Goal: Task Accomplishment & Management: Manage account settings

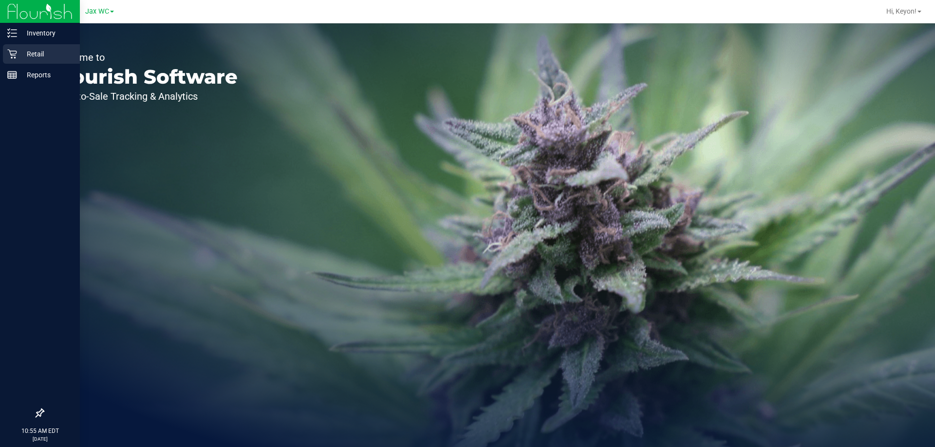
click at [14, 58] on div "Retail" at bounding box center [41, 53] width 77 height 19
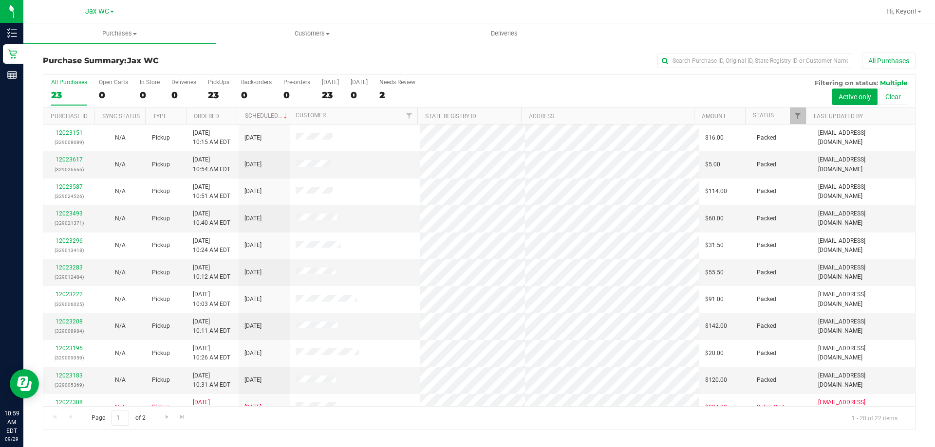
drag, startPoint x: 915, startPoint y: 158, endPoint x: 916, endPoint y: 228, distance: 70.6
click at [917, 231] on div "All Purchases 23 Open Carts 0 In Store 0 Deliveries 0 PickUps 23 Back-orders 0 …" at bounding box center [479, 252] width 887 height 356
click at [141, 95] on div "0" at bounding box center [150, 95] width 20 height 11
click at [0, 0] on input "In Store 0" at bounding box center [0, 0] width 0 height 0
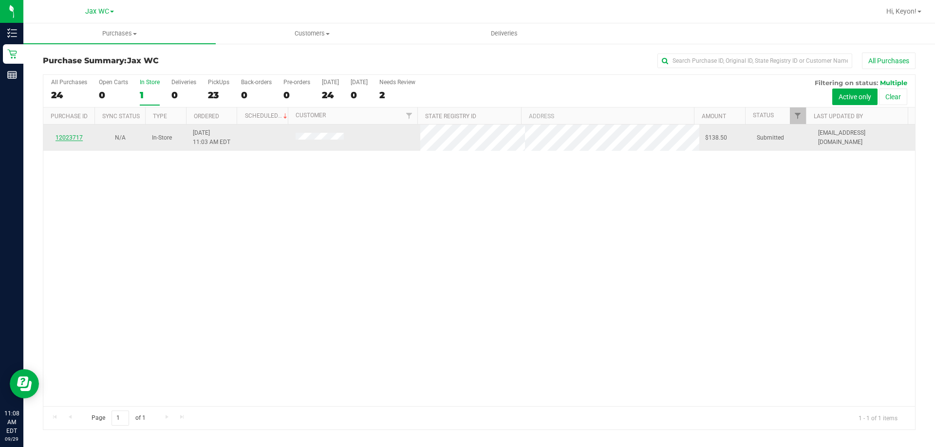
click at [73, 138] on link "12023717" at bounding box center [69, 137] width 27 height 7
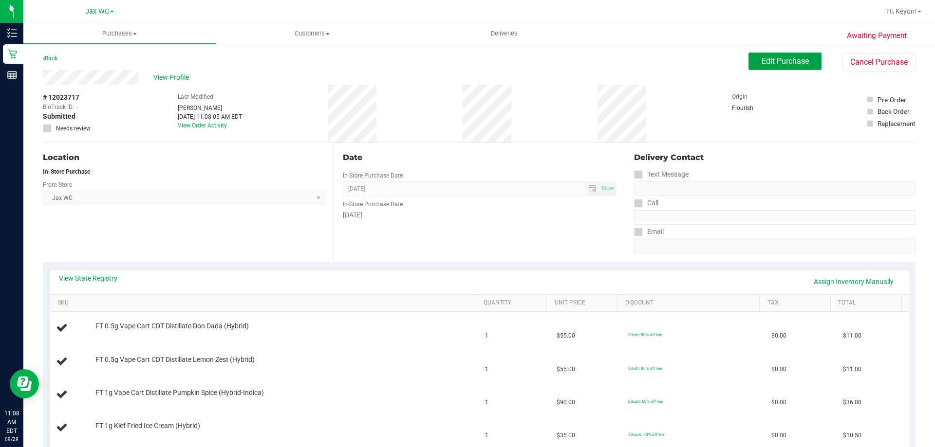
click at [765, 59] on span "Edit Purchase" at bounding box center [785, 60] width 47 height 9
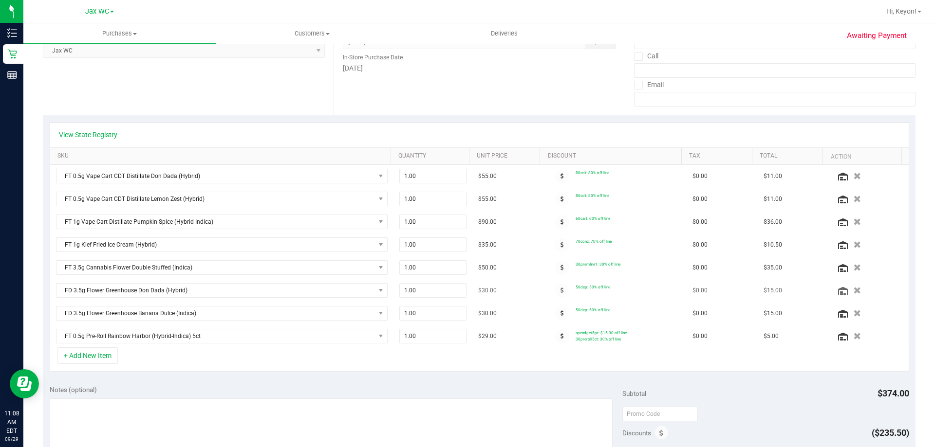
scroll to position [154, 0]
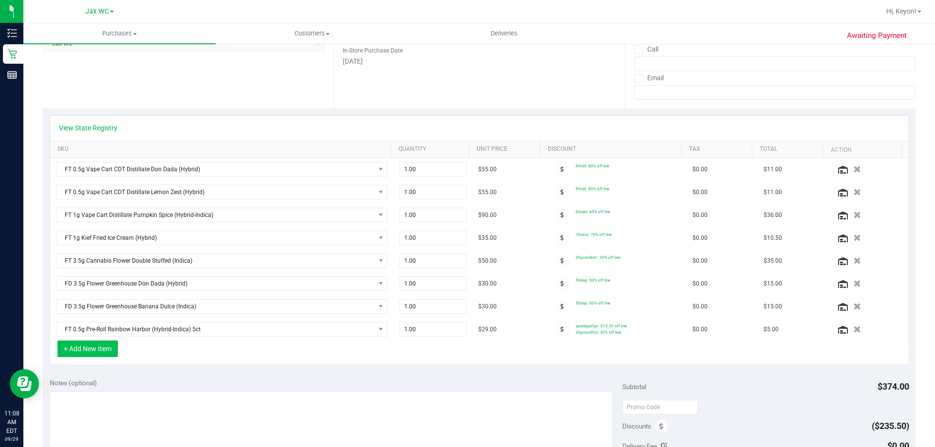
click at [95, 351] on button "+ Add New Item" at bounding box center [87, 349] width 60 height 17
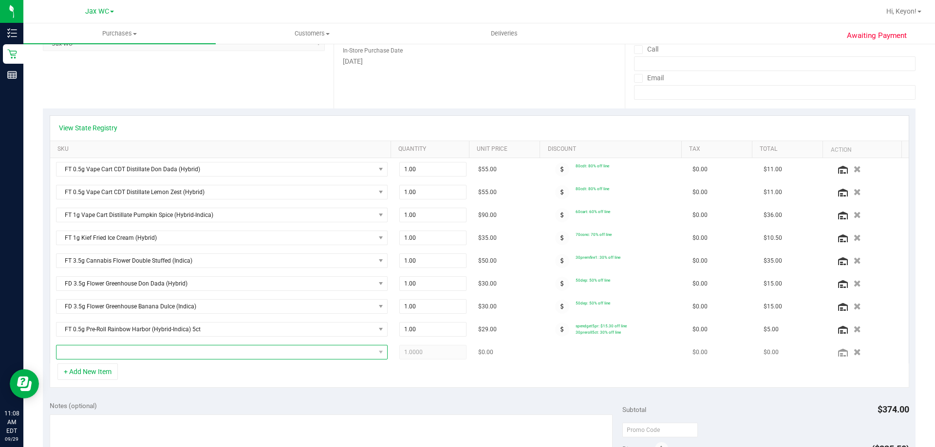
click at [139, 351] on span "NO DATA FOUND" at bounding box center [215, 353] width 318 height 14
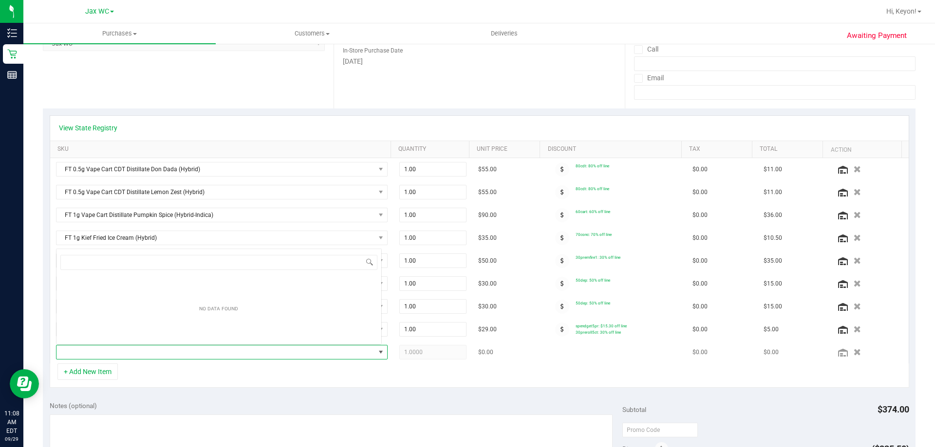
scroll to position [15, 323]
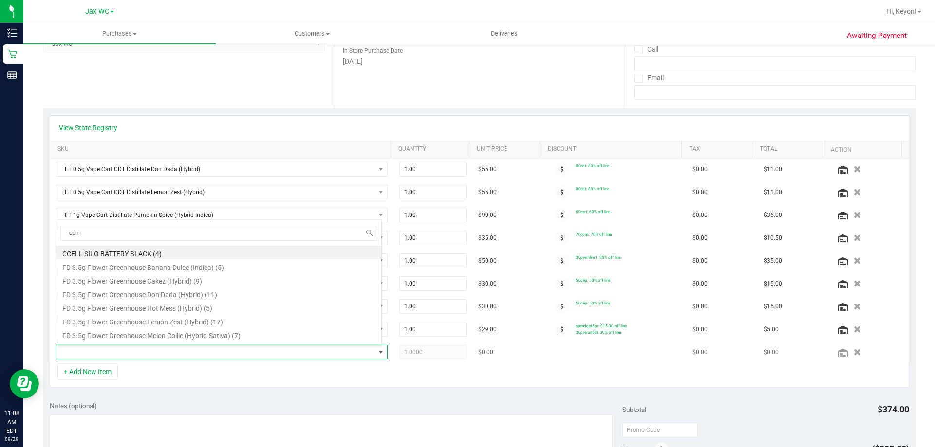
type input "cone"
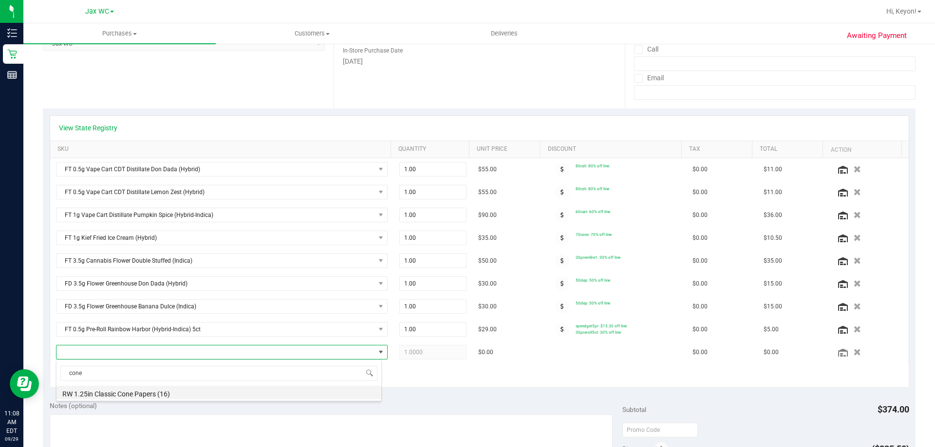
click at [181, 390] on li "RW 1.25in Classic Cone Papers (16)" at bounding box center [218, 393] width 325 height 14
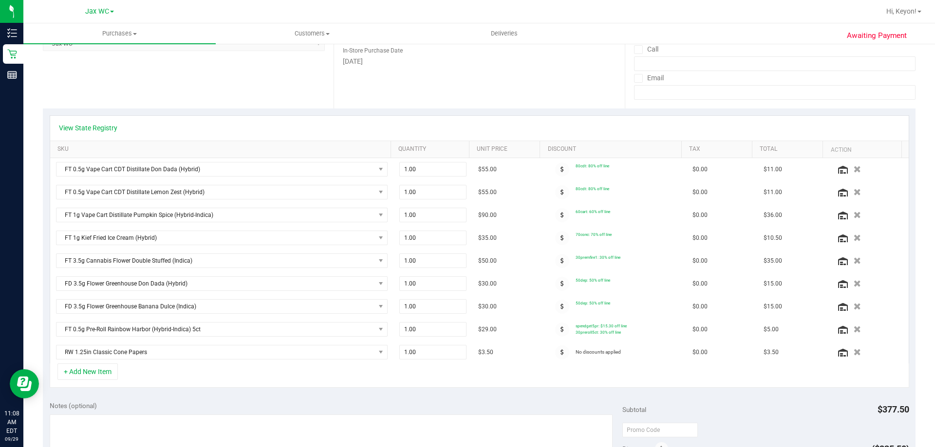
scroll to position [0, 0]
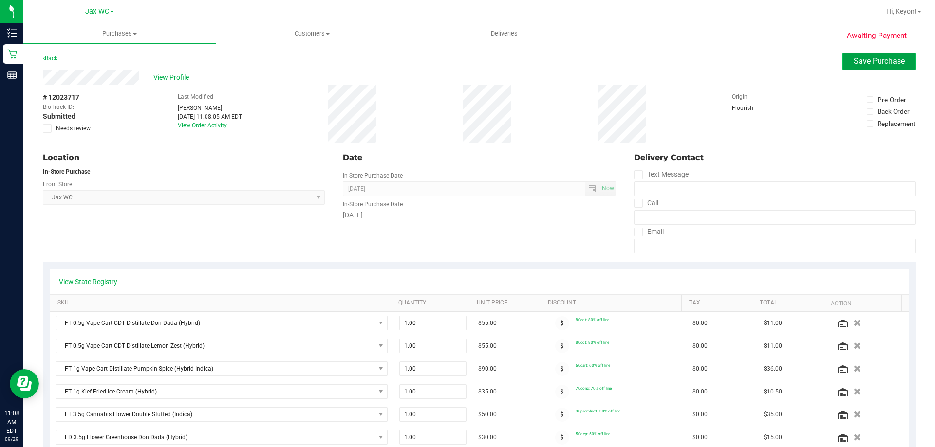
click at [887, 60] on span "Save Purchase" at bounding box center [879, 60] width 51 height 9
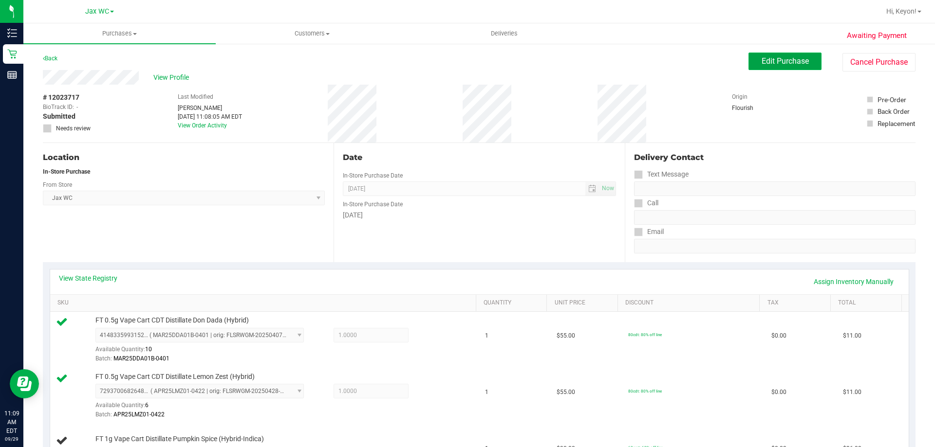
click at [774, 65] on span "Edit Purchase" at bounding box center [785, 60] width 47 height 9
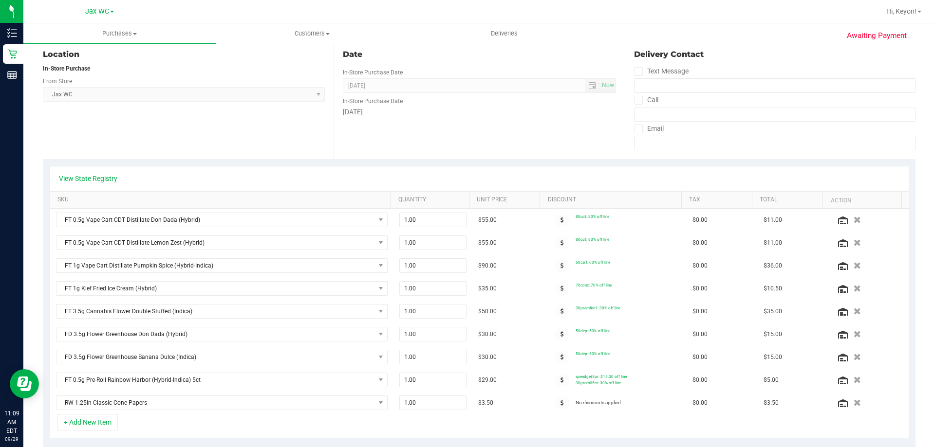
scroll to position [126, 0]
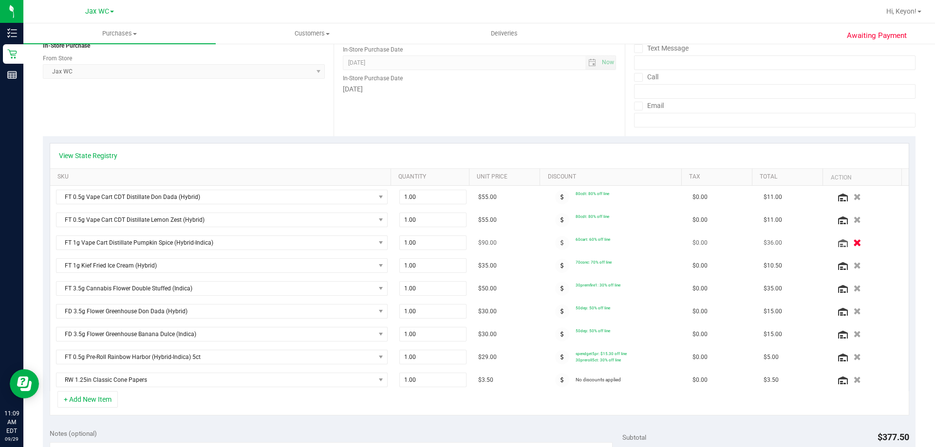
click at [853, 242] on icon "button" at bounding box center [857, 243] width 8 height 7
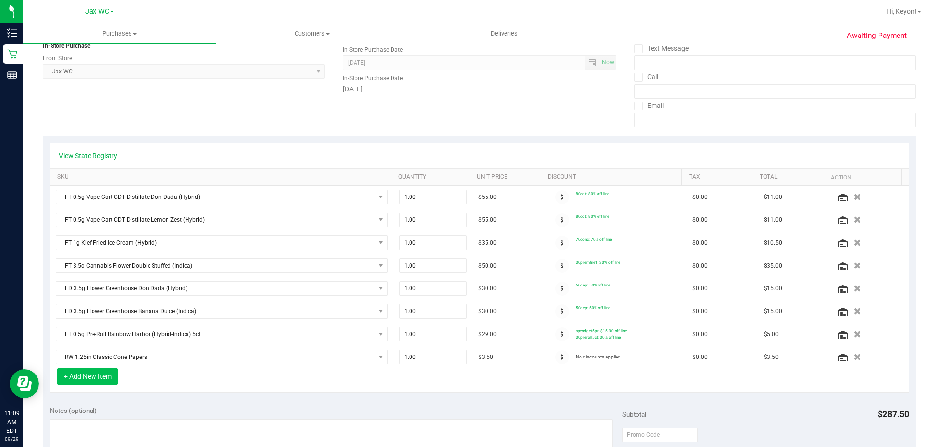
click at [89, 374] on button "+ Add New Item" at bounding box center [87, 377] width 60 height 17
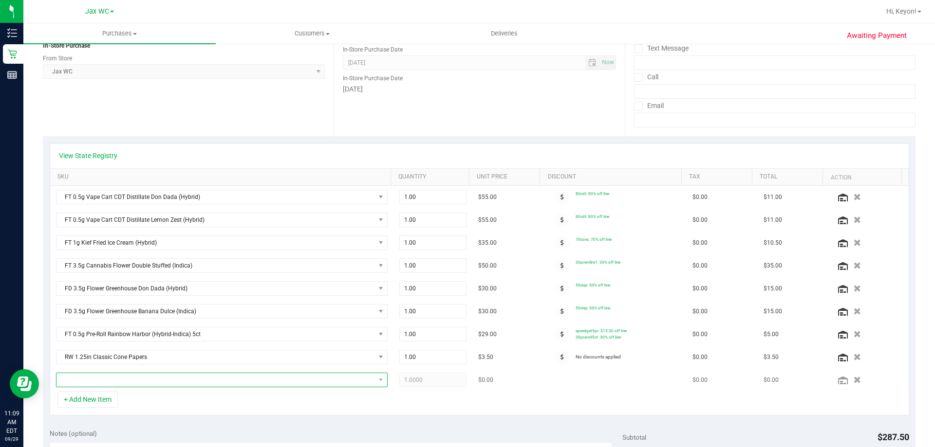
click at [150, 379] on span "NO DATA FOUND" at bounding box center [215, 380] width 318 height 14
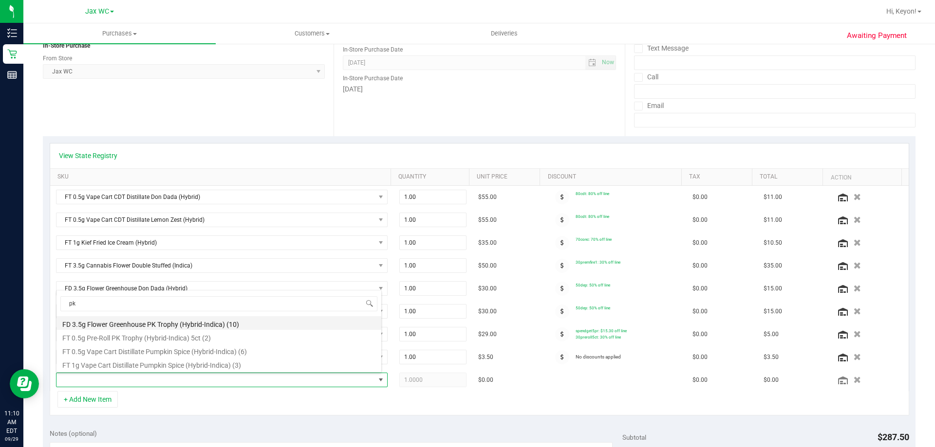
type input "p"
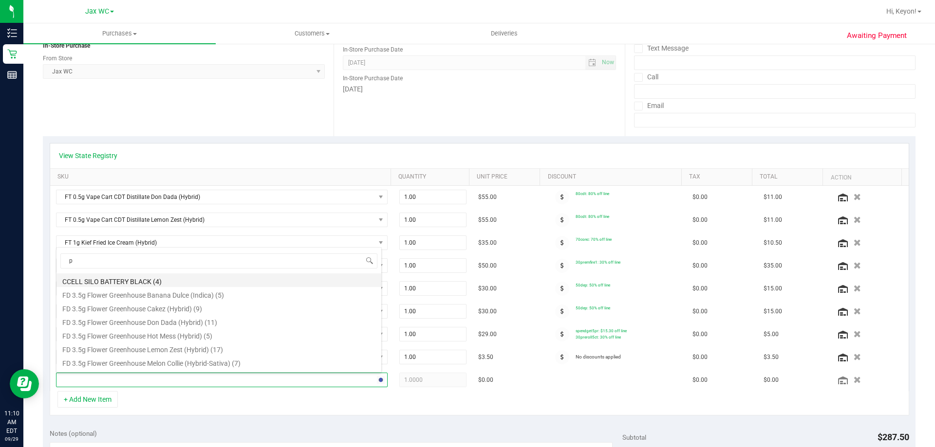
type input "pu"
click at [259, 359] on li "FT 1g Vape Cart Distillate Pumpkin Spice (Hybrid-Indica) (3)" at bounding box center [218, 362] width 325 height 14
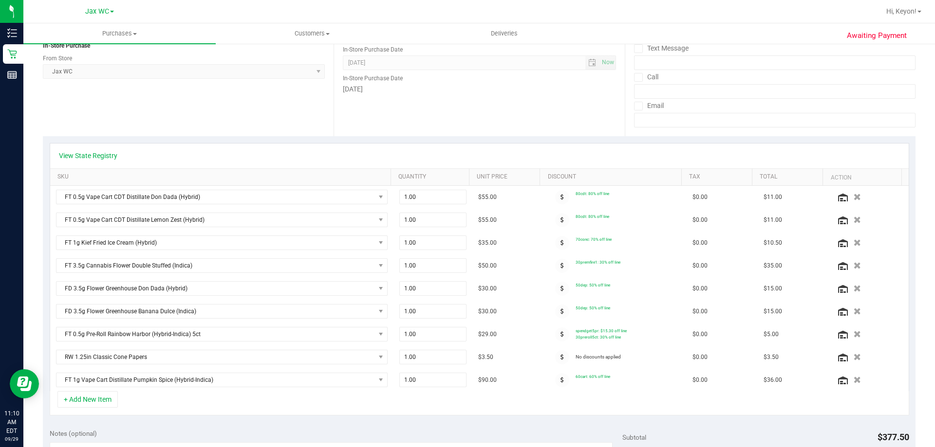
scroll to position [0, 0]
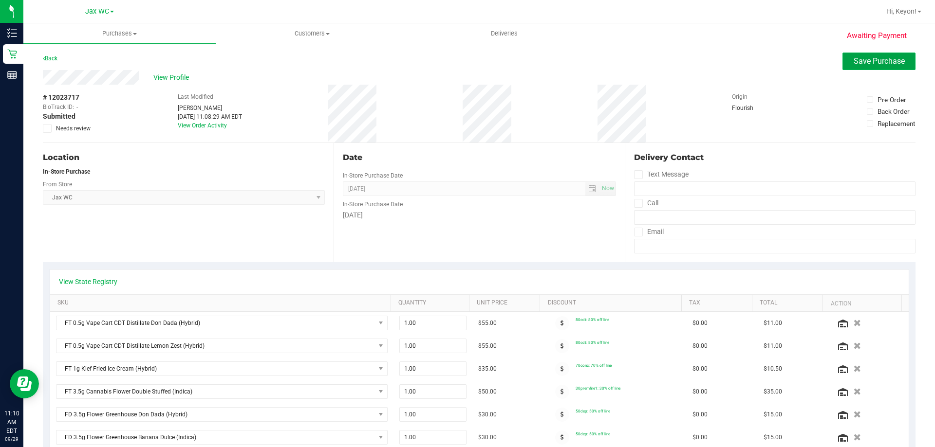
click at [870, 63] on span "Save Purchase" at bounding box center [879, 60] width 51 height 9
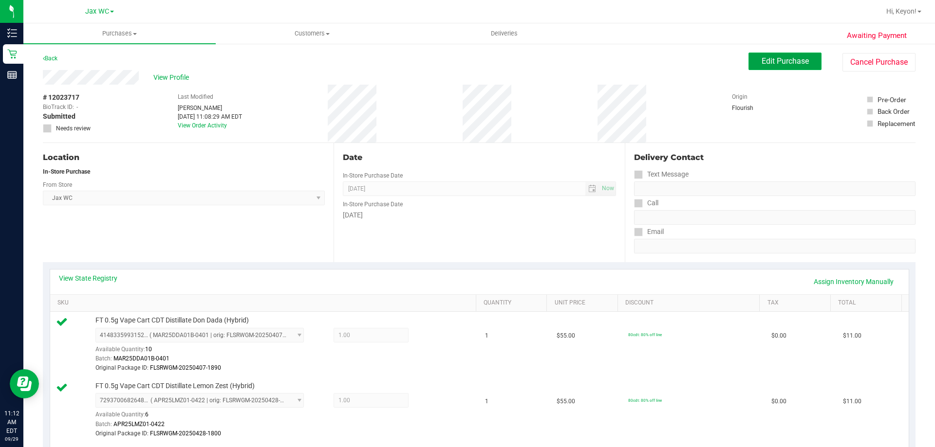
click at [795, 56] on button "Edit Purchase" at bounding box center [784, 62] width 73 height 18
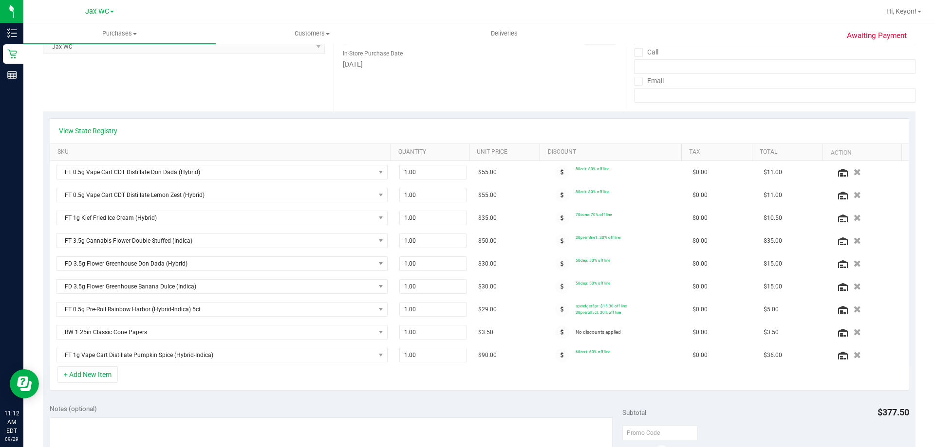
scroll to position [182, 0]
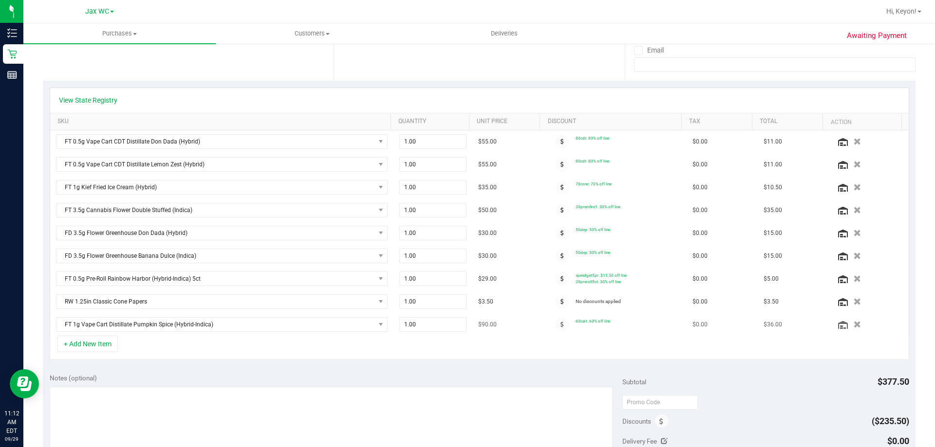
click at [854, 324] on icon "button" at bounding box center [857, 324] width 7 height 7
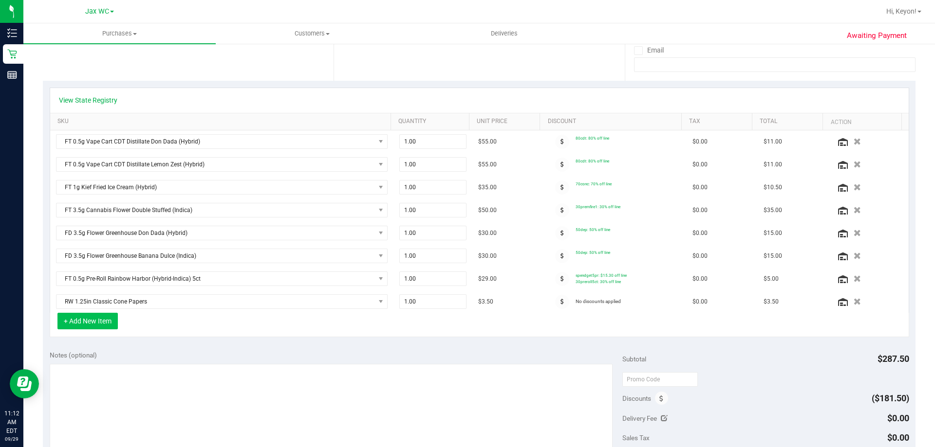
click at [104, 323] on button "+ Add New Item" at bounding box center [87, 321] width 60 height 17
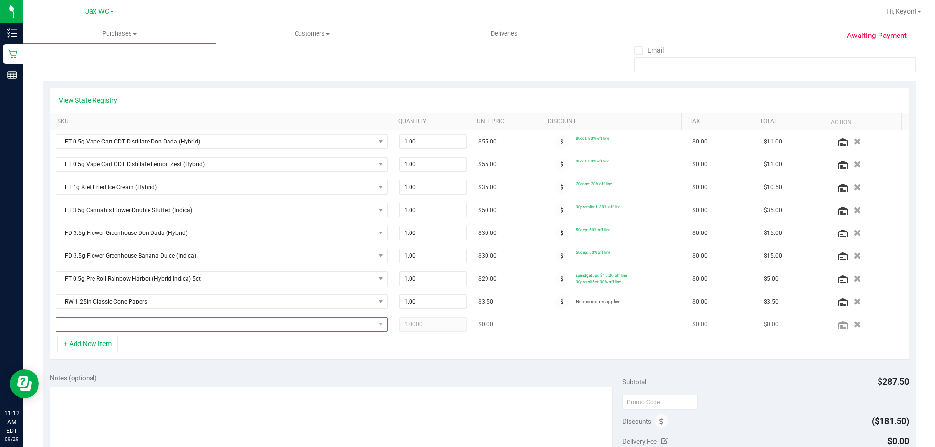
click at [203, 327] on span "NO DATA FOUND" at bounding box center [215, 325] width 318 height 14
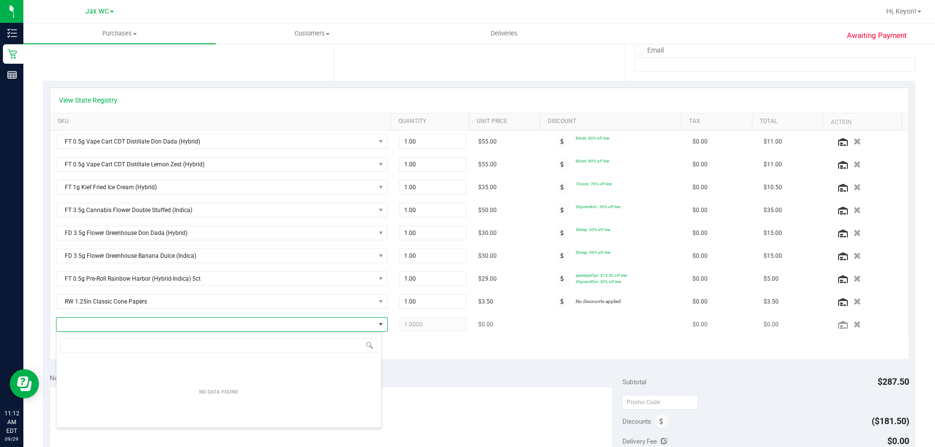
scroll to position [15, 323]
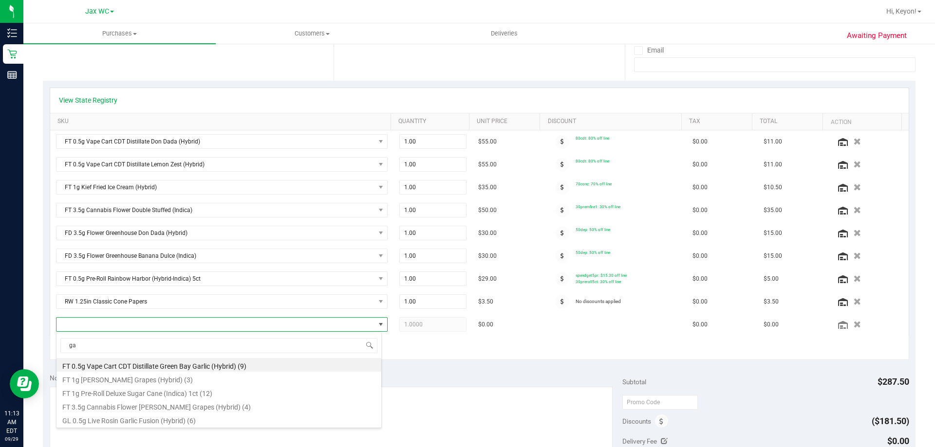
type input "g"
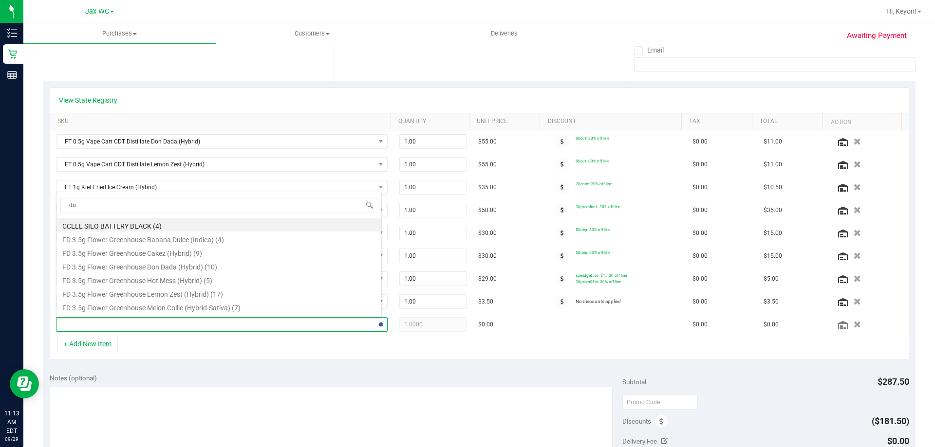
type input "dul"
click at [212, 282] on li "FT 1g Vape Cart CDT Distillate Dulce De Fresa (Hybrid) (10)" at bounding box center [218, 282] width 325 height 14
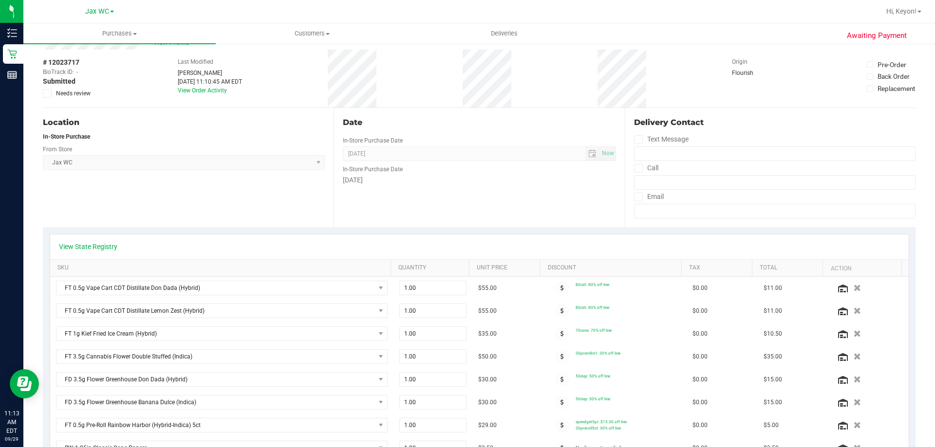
scroll to position [0, 0]
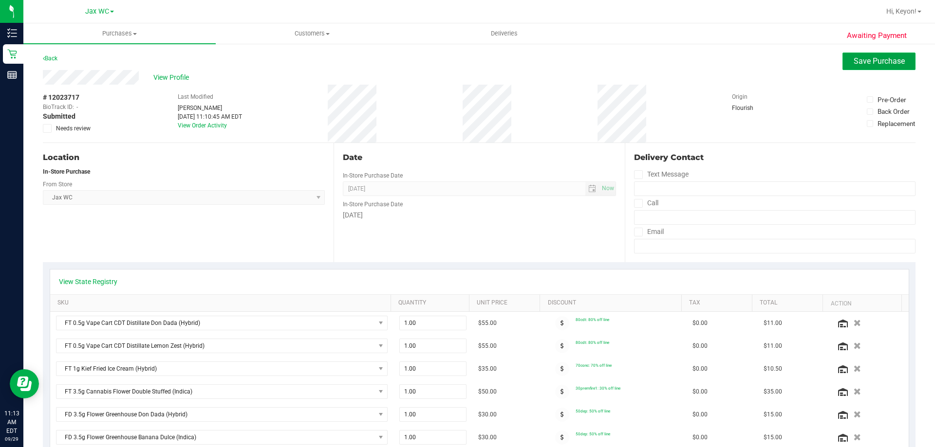
click at [890, 58] on span "Save Purchase" at bounding box center [879, 60] width 51 height 9
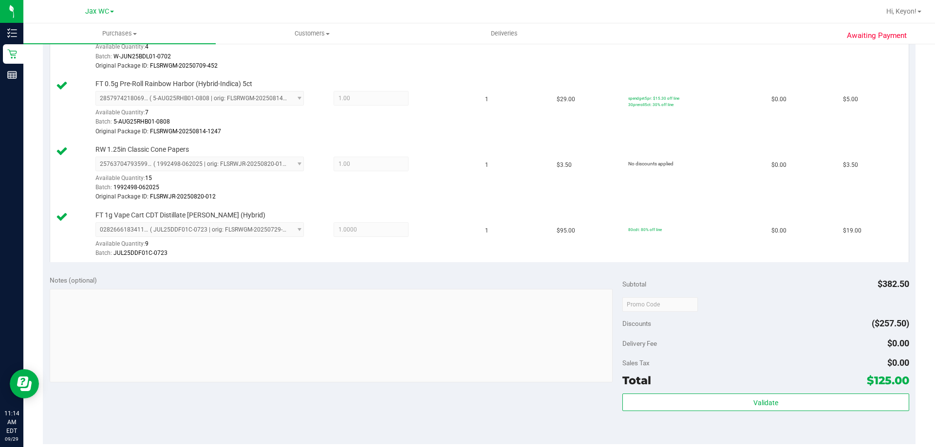
scroll to position [640, 0]
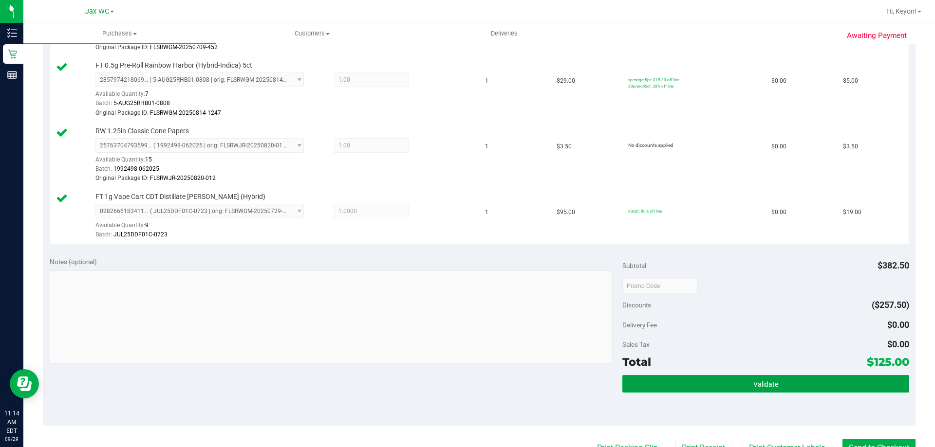
drag, startPoint x: 746, startPoint y: 378, endPoint x: 746, endPoint y: 373, distance: 5.4
click at [747, 378] on button "Validate" at bounding box center [765, 384] width 286 height 18
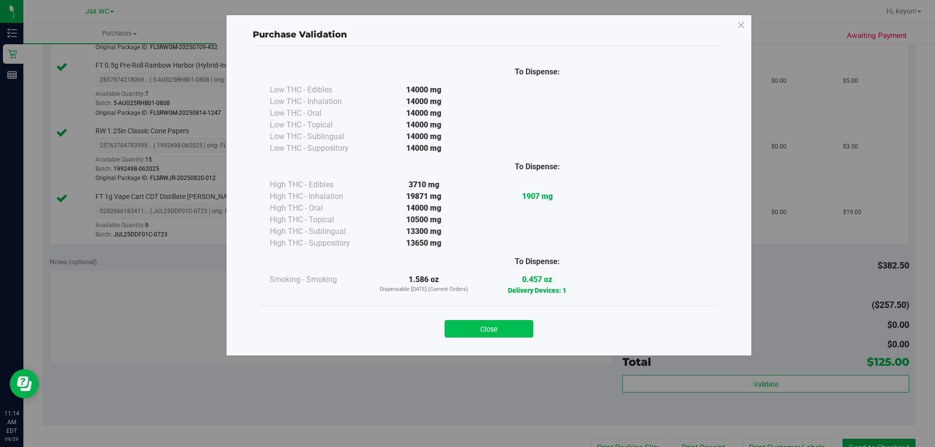
drag, startPoint x: 488, startPoint y: 318, endPoint x: 498, endPoint y: 329, distance: 14.8
click at [488, 321] on div "Close" at bounding box center [488, 326] width 443 height 24
drag, startPoint x: 499, startPoint y: 330, endPoint x: 687, endPoint y: 339, distance: 188.7
click at [500, 330] on button "Close" at bounding box center [489, 329] width 89 height 18
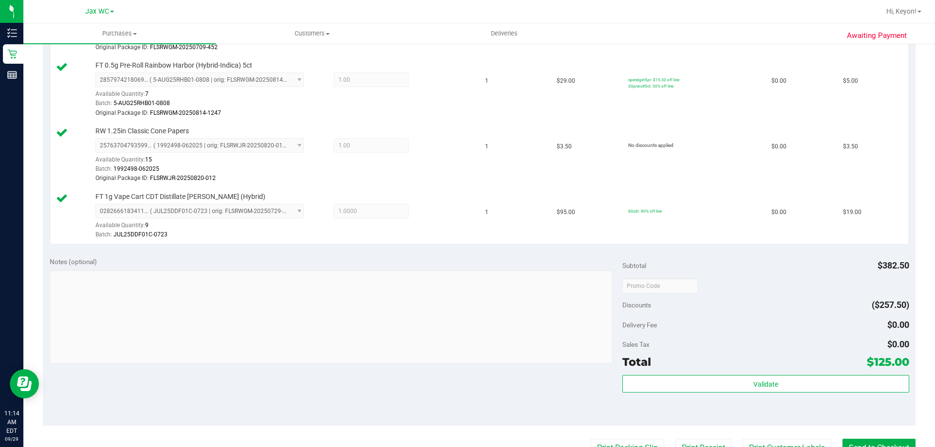
scroll to position [762, 0]
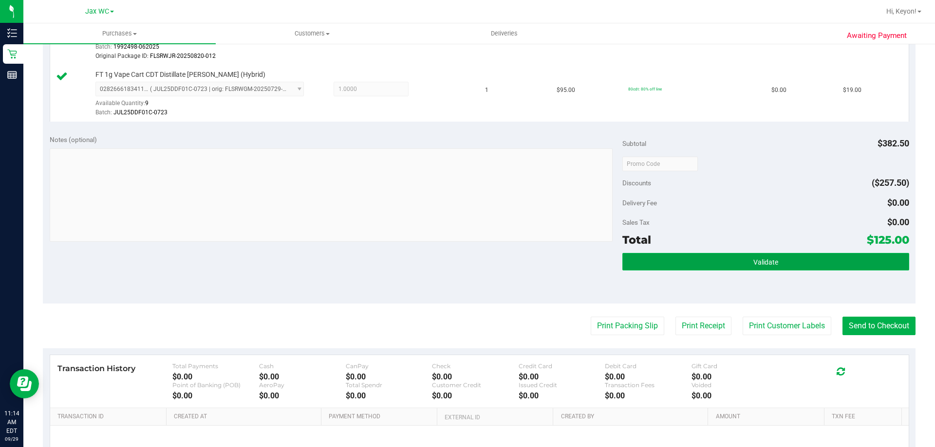
click at [770, 267] on button "Validate" at bounding box center [765, 262] width 286 height 18
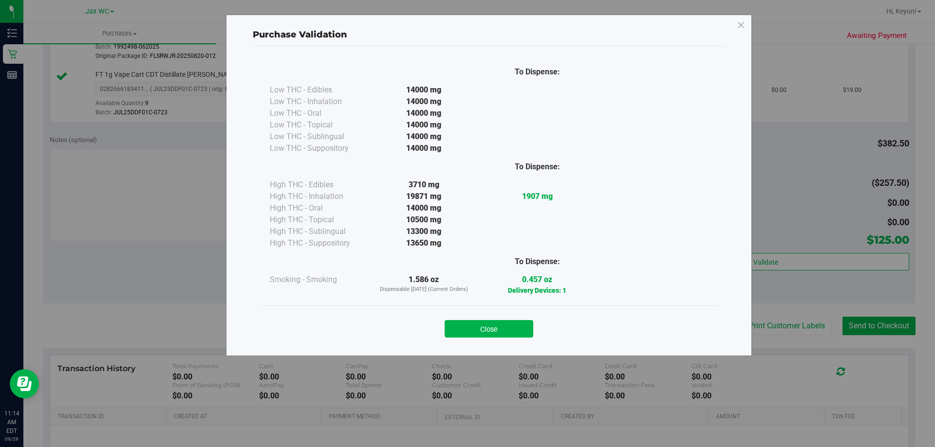
drag, startPoint x: 507, startPoint y: 324, endPoint x: 678, endPoint y: 339, distance: 171.6
click at [507, 325] on button "Close" at bounding box center [489, 329] width 89 height 18
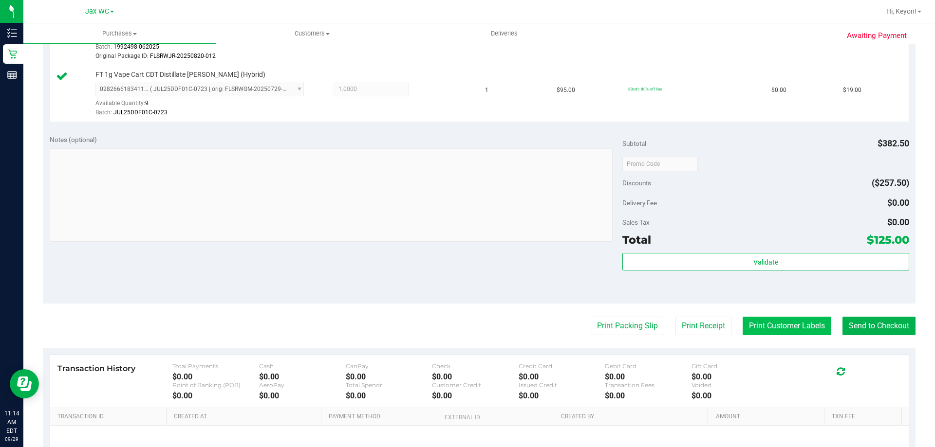
click at [782, 327] on button "Print Customer Labels" at bounding box center [787, 326] width 89 height 19
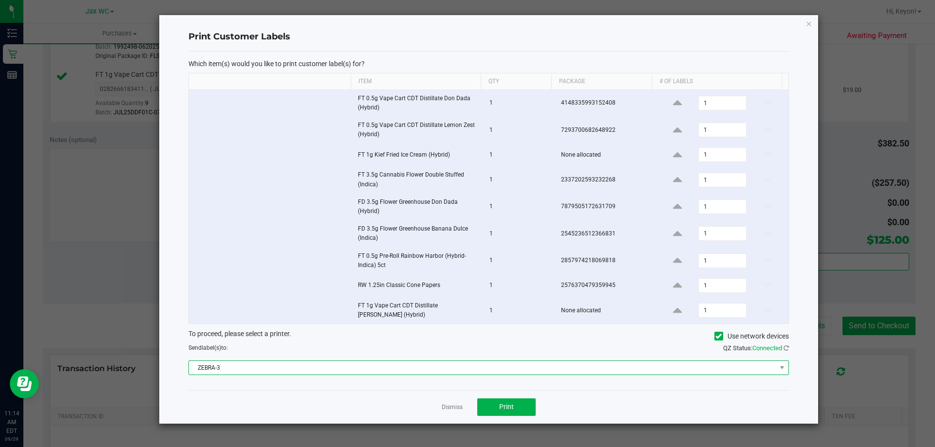
click at [491, 365] on span "ZEBRA-3" at bounding box center [482, 368] width 587 height 14
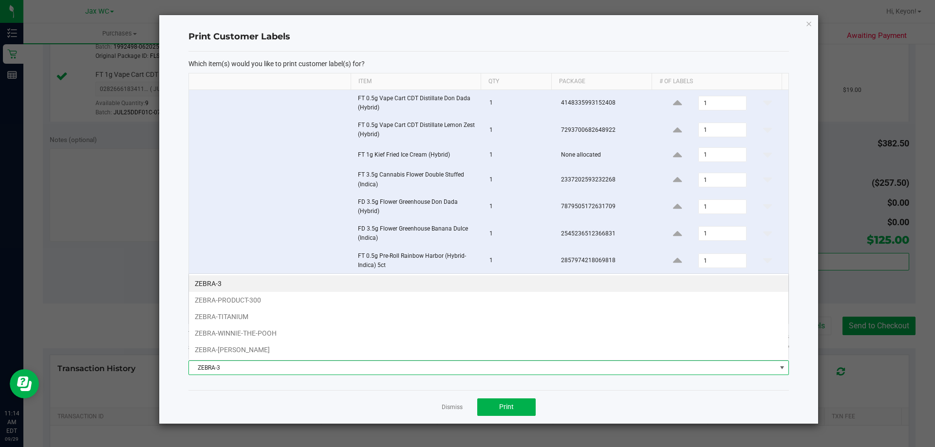
scroll to position [15, 600]
click at [334, 317] on li "ZEBRA-TITANIUM" at bounding box center [488, 317] width 599 height 17
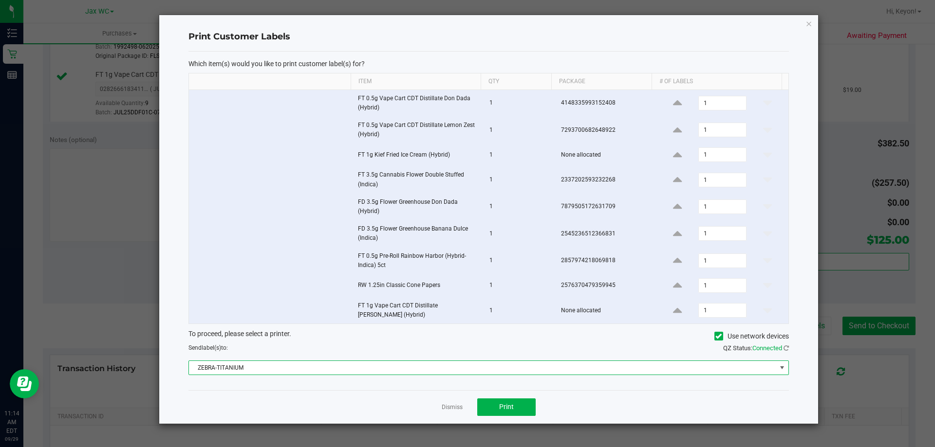
drag, startPoint x: 327, startPoint y: 324, endPoint x: 370, endPoint y: 354, distance: 52.1
click at [327, 325] on form "Which item(s) would you like to print customer label(s) for? Item Qty Package #…" at bounding box center [488, 217] width 600 height 316
click at [486, 358] on div "To proceed, please select a printer. Use network devices Send label(s) to: QZ S…" at bounding box center [488, 352] width 600 height 46
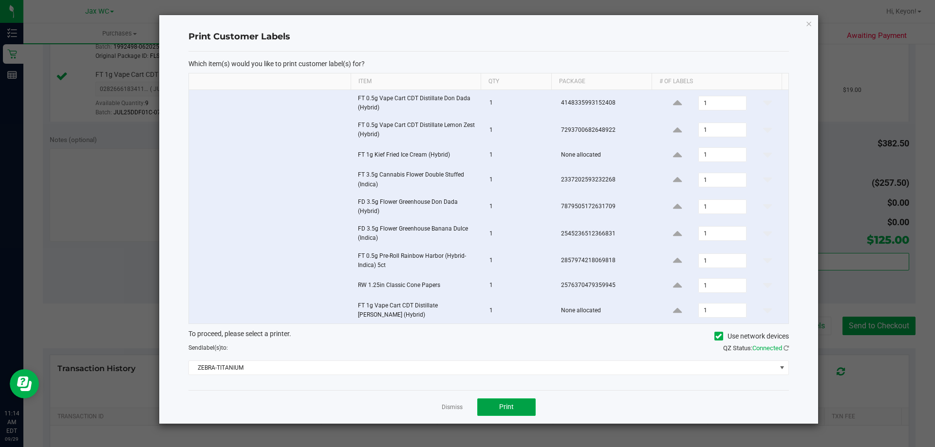
click at [499, 402] on button "Print" at bounding box center [506, 408] width 58 height 18
click at [459, 407] on div at bounding box center [488, 219] width 659 height 409
click at [452, 409] on link "Dismiss" at bounding box center [452, 408] width 21 height 8
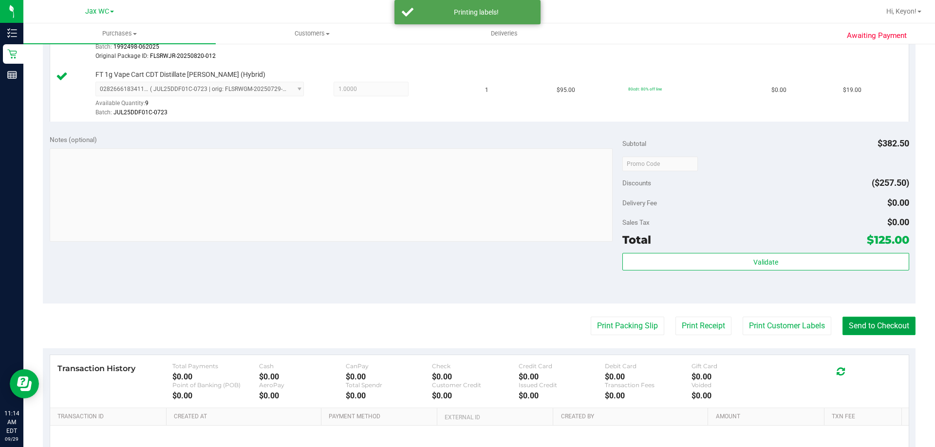
click at [872, 324] on button "Send to Checkout" at bounding box center [878, 326] width 73 height 19
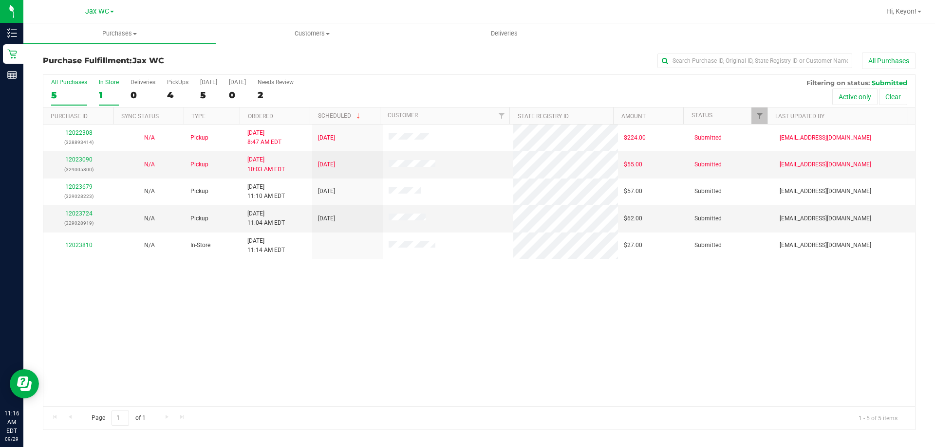
click at [108, 98] on div "1" at bounding box center [109, 95] width 20 height 11
click at [0, 0] on input "In Store 1" at bounding box center [0, 0] width 0 height 0
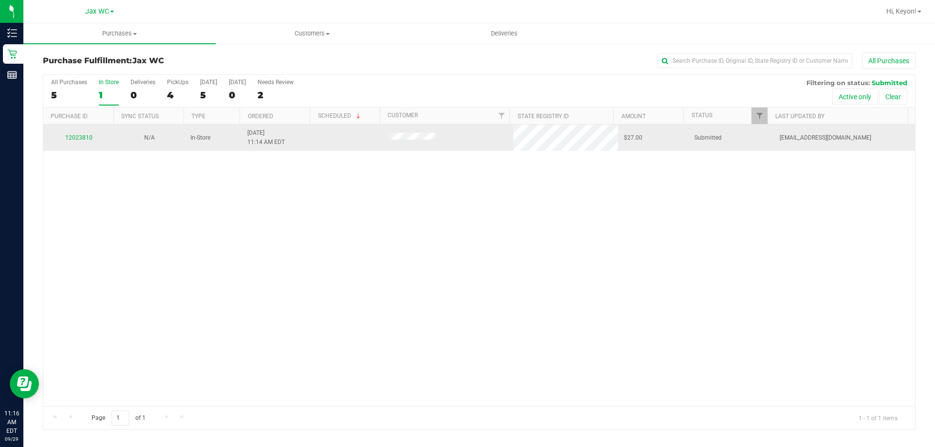
click at [85, 134] on div "12023810" at bounding box center [78, 137] width 59 height 9
click at [84, 139] on link "12023810" at bounding box center [78, 137] width 27 height 7
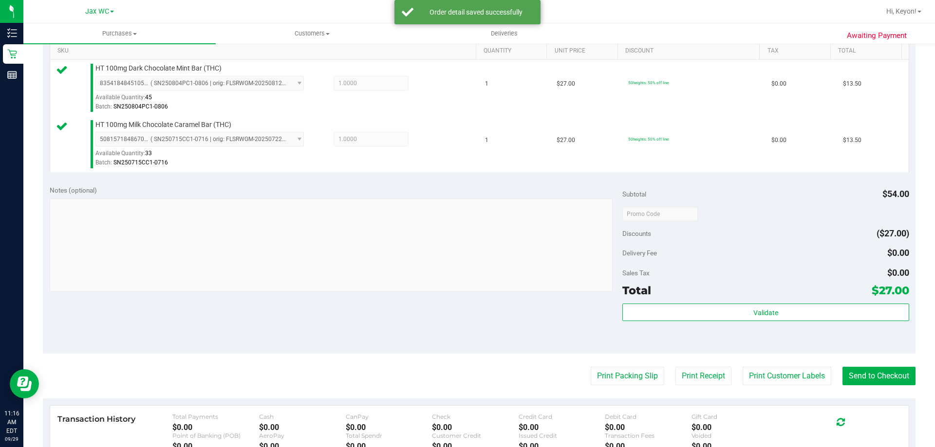
scroll to position [251, 0]
click at [819, 303] on div "Subtotal $54.00 Discounts ($27.00) Delivery Fee $0.00 Sales Tax $0.00 Total $27…" at bounding box center [765, 267] width 286 height 162
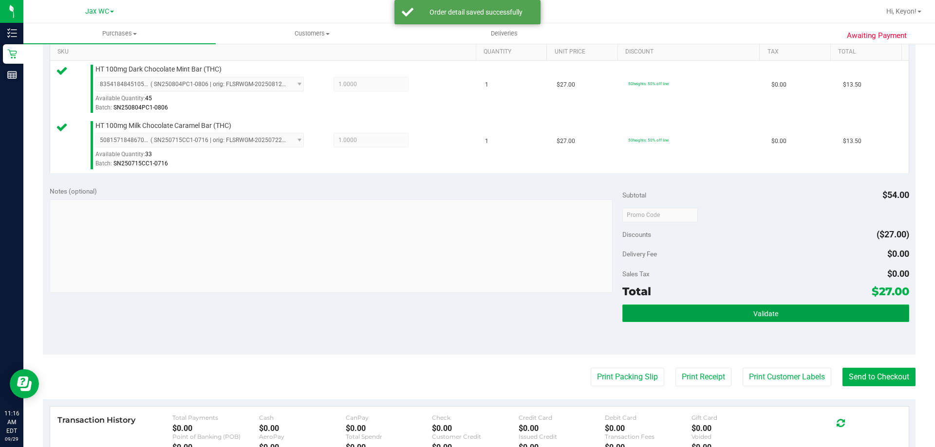
drag, startPoint x: 817, startPoint y: 313, endPoint x: 811, endPoint y: 307, distance: 7.9
click at [817, 314] on button "Validate" at bounding box center [765, 314] width 286 height 18
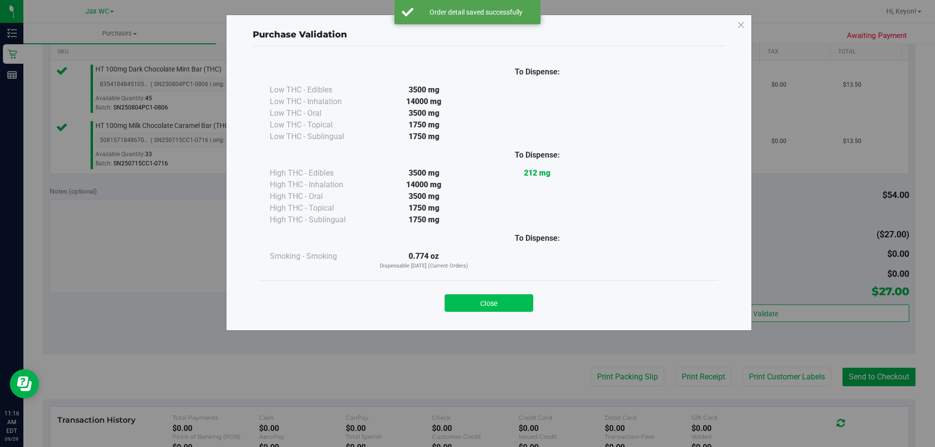
click at [504, 303] on button "Close" at bounding box center [489, 304] width 89 height 18
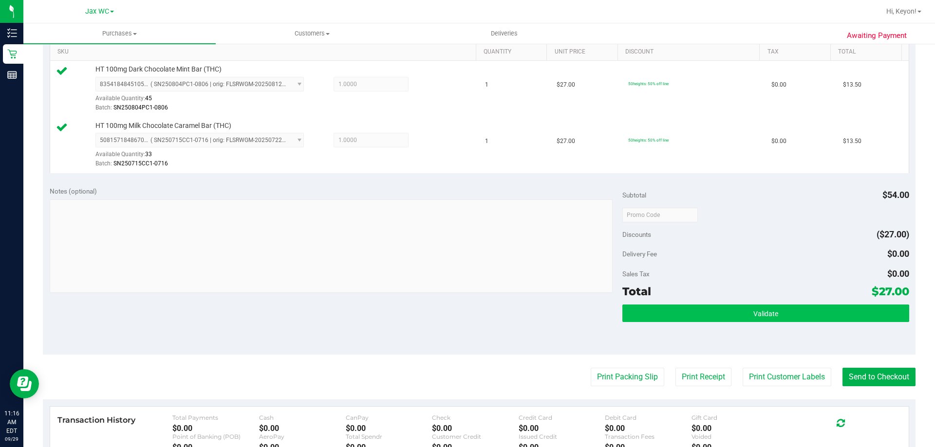
drag, startPoint x: 790, startPoint y: 299, endPoint x: 789, endPoint y: 312, distance: 13.2
click at [790, 301] on div "Subtotal $54.00 Discounts ($27.00) Delivery Fee $0.00 Sales Tax $0.00 Total $27…" at bounding box center [765, 267] width 286 height 162
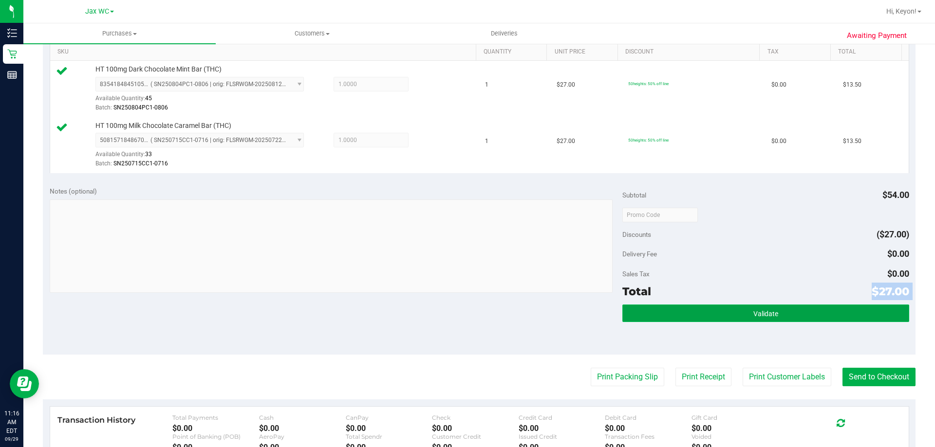
click at [787, 315] on button "Validate" at bounding box center [765, 314] width 286 height 18
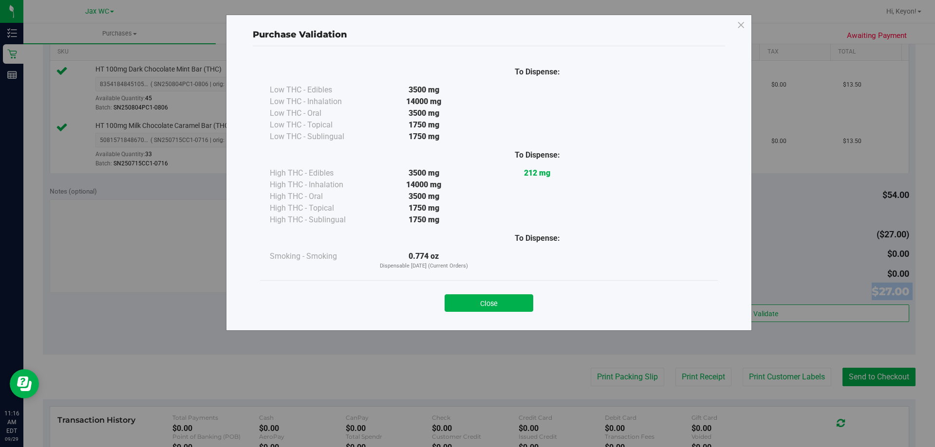
drag, startPoint x: 500, startPoint y: 304, endPoint x: 777, endPoint y: 356, distance: 281.8
click at [501, 305] on button "Close" at bounding box center [489, 304] width 89 height 18
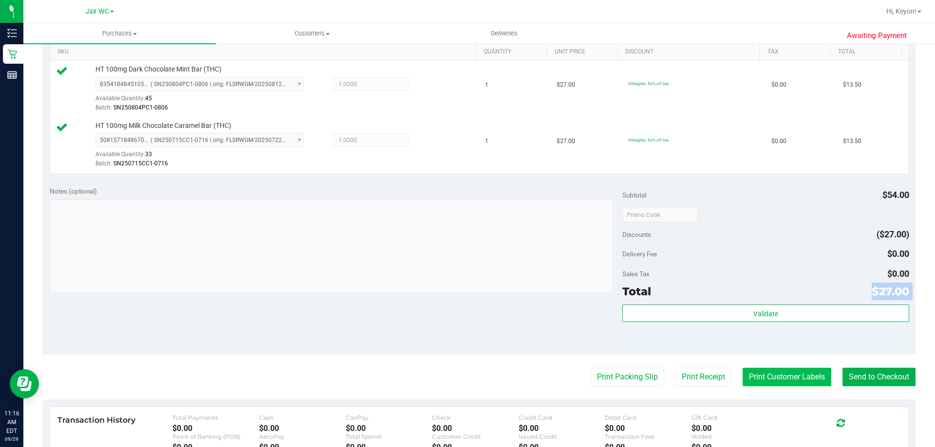
click at [796, 386] on button "Print Customer Labels" at bounding box center [787, 377] width 89 height 19
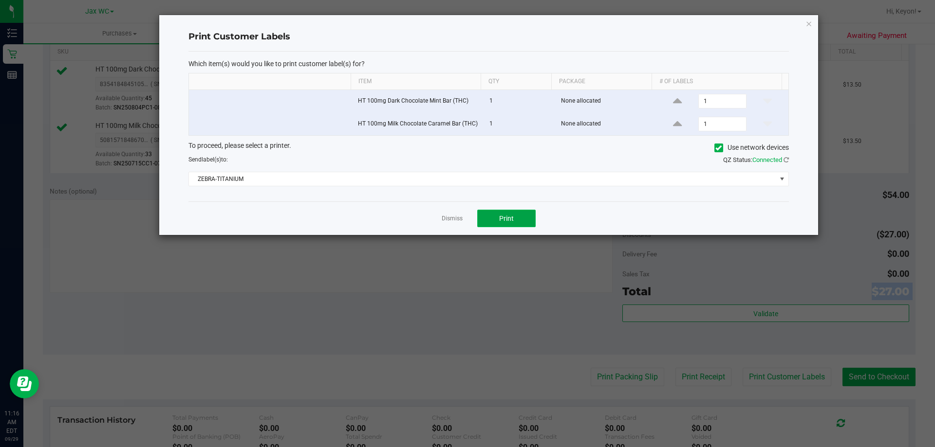
click at [511, 221] on span "Print" at bounding box center [506, 219] width 15 height 8
click at [449, 214] on app-cancel-button "Dismiss" at bounding box center [452, 219] width 21 height 10
click at [458, 220] on link "Dismiss" at bounding box center [452, 219] width 21 height 8
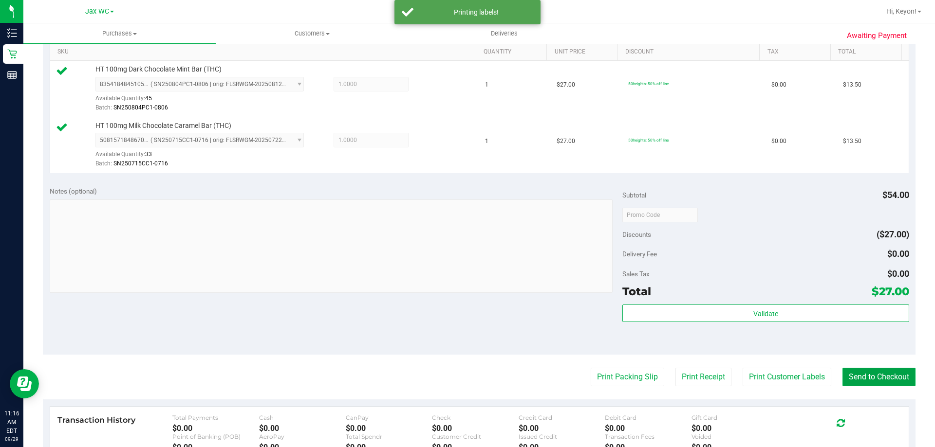
click at [881, 377] on button "Send to Checkout" at bounding box center [878, 377] width 73 height 19
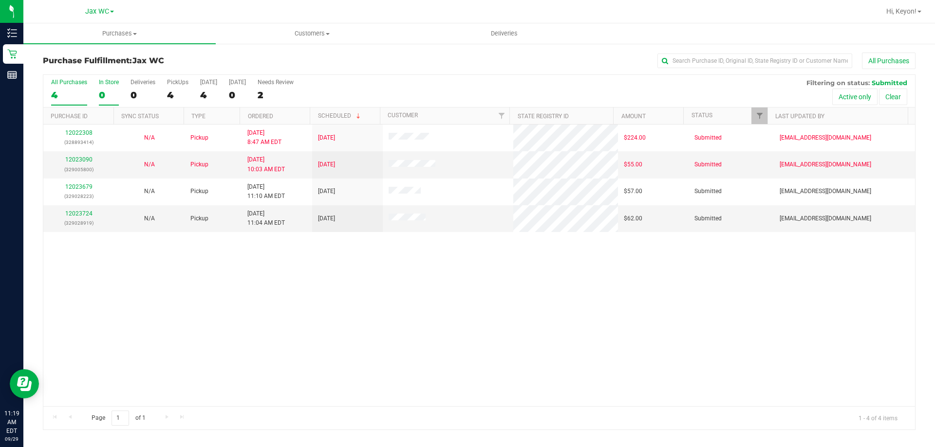
click at [108, 93] on div "0" at bounding box center [109, 95] width 20 height 11
click at [0, 0] on input "In Store 0" at bounding box center [0, 0] width 0 height 0
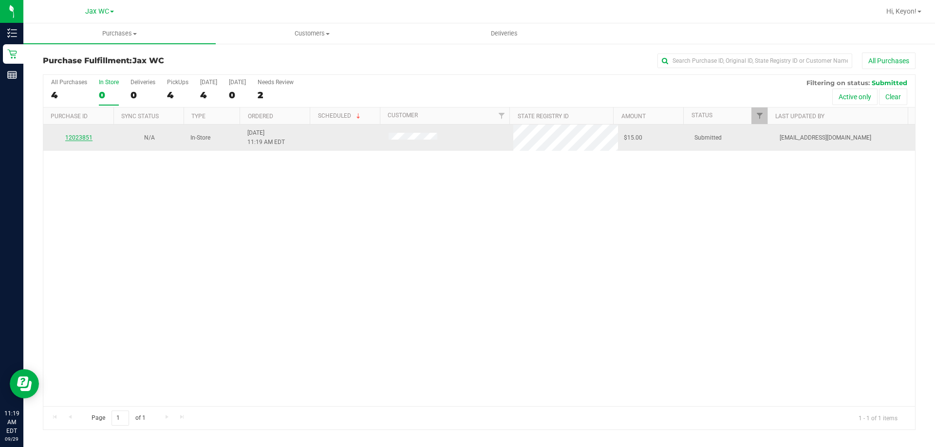
click at [80, 138] on link "12023851" at bounding box center [78, 137] width 27 height 7
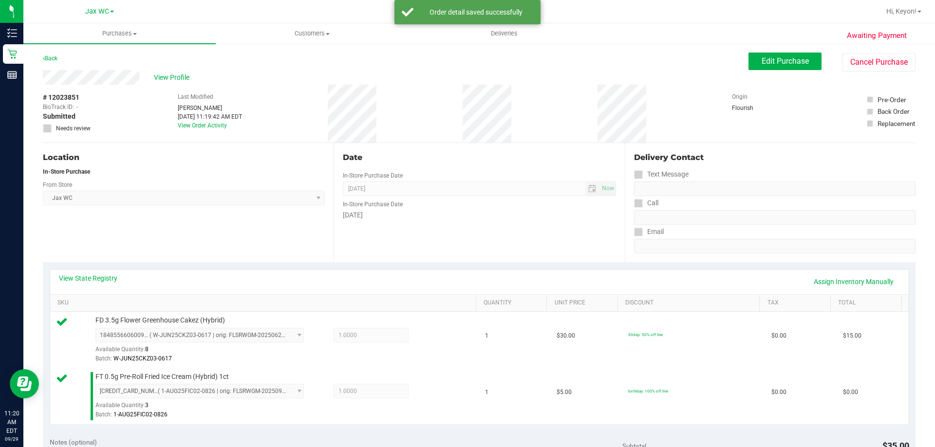
scroll to position [175, 0]
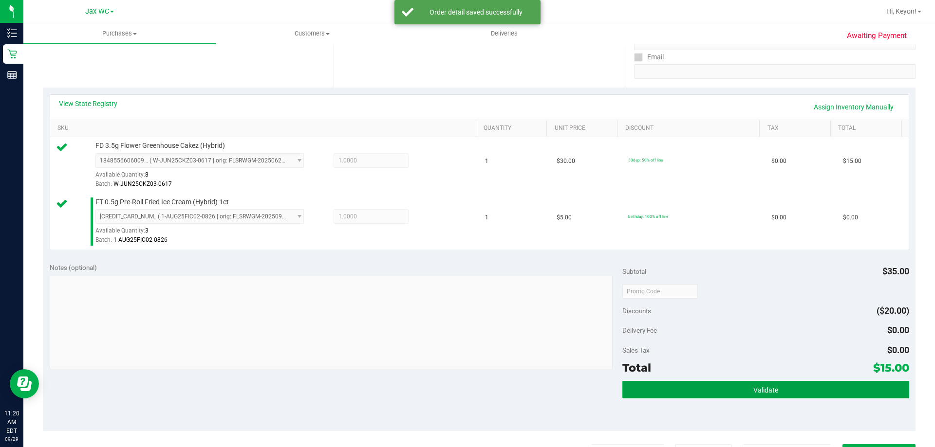
click at [715, 392] on button "Validate" at bounding box center [765, 390] width 286 height 18
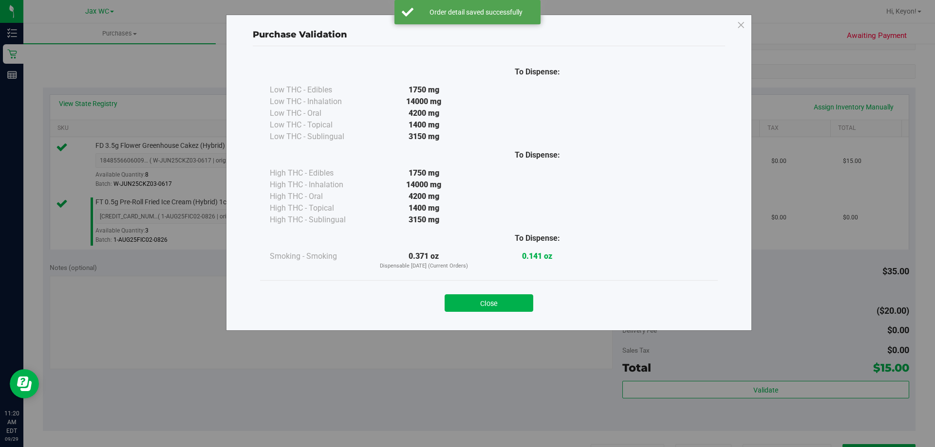
scroll to position [287, 0]
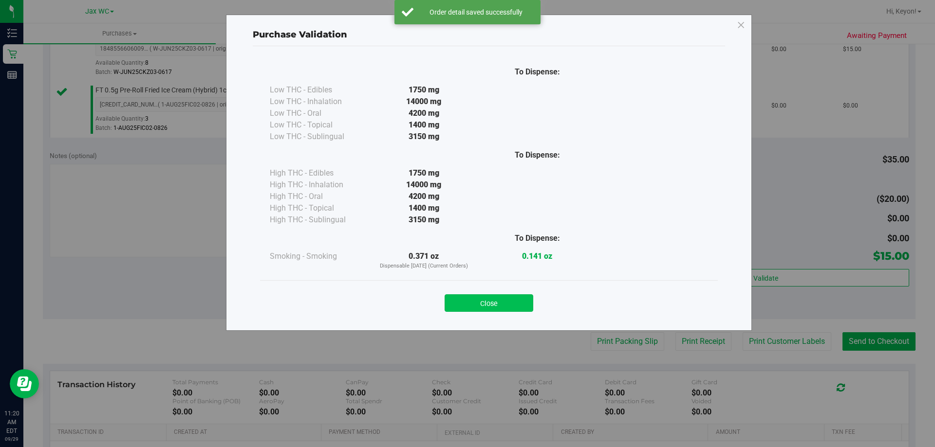
click at [488, 304] on button "Close" at bounding box center [489, 304] width 89 height 18
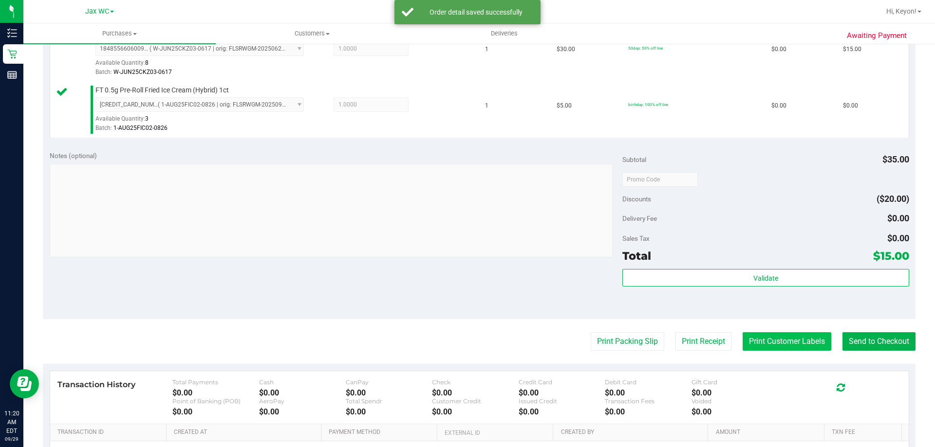
click at [776, 345] on button "Print Customer Labels" at bounding box center [787, 342] width 89 height 19
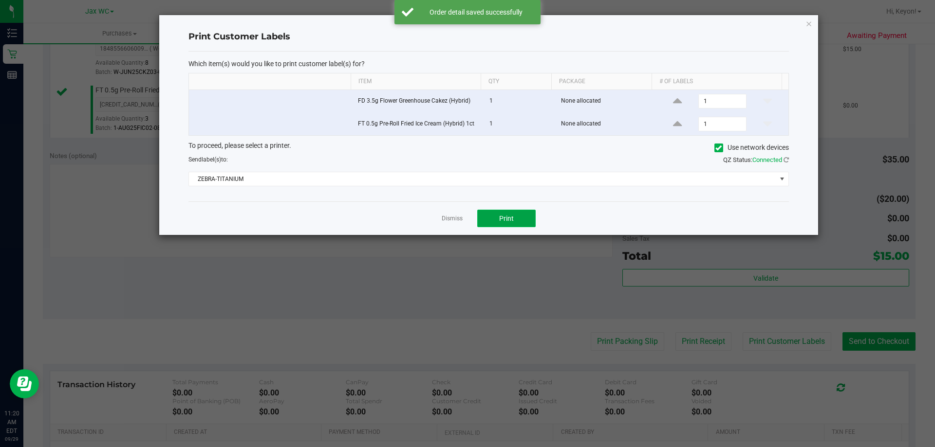
click at [502, 222] on span "Print" at bounding box center [506, 219] width 15 height 8
click at [450, 219] on link "Dismiss" at bounding box center [452, 219] width 21 height 8
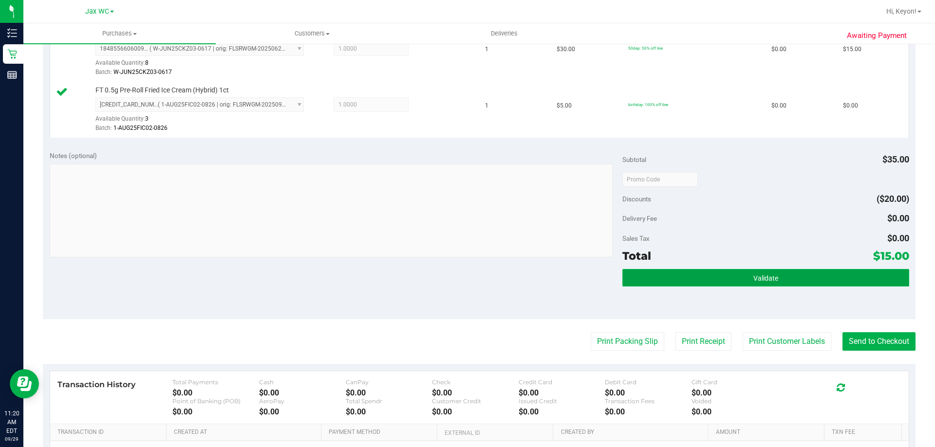
click at [815, 276] on button "Validate" at bounding box center [765, 278] width 286 height 18
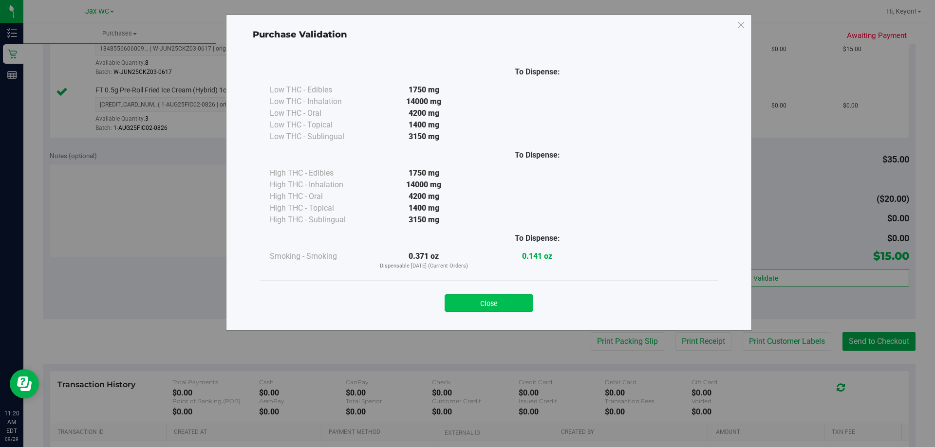
click at [503, 307] on button "Close" at bounding box center [489, 304] width 89 height 18
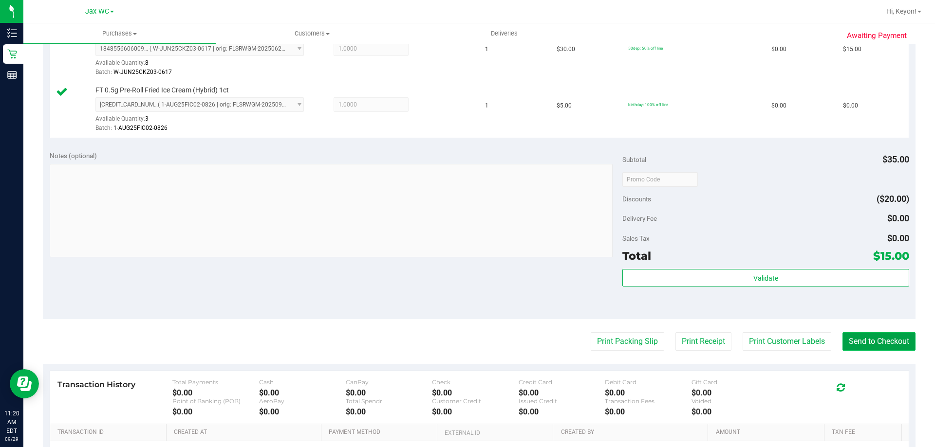
click at [877, 346] on button "Send to Checkout" at bounding box center [878, 342] width 73 height 19
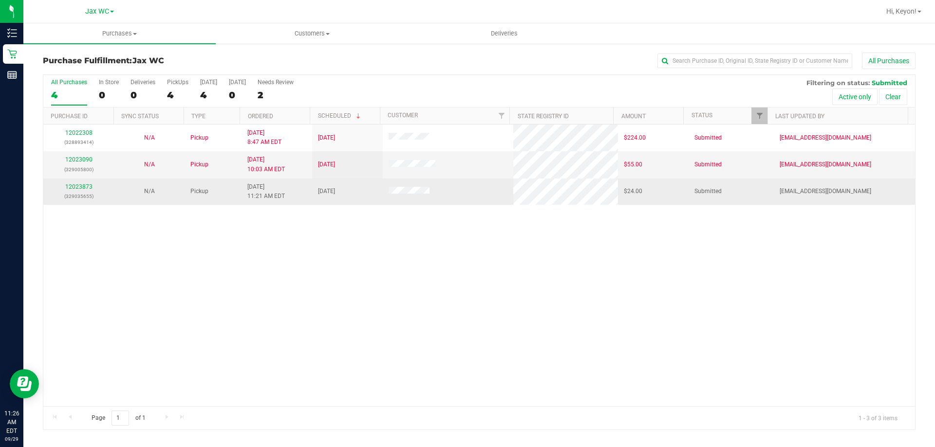
click at [72, 190] on div "12023873 (329035655)" at bounding box center [78, 192] width 59 height 19
click at [73, 188] on link "12023873" at bounding box center [78, 187] width 27 height 7
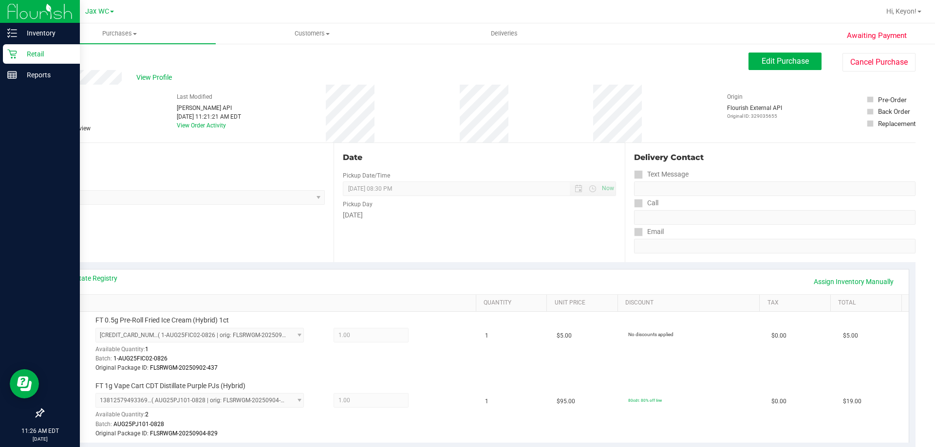
click at [11, 52] on icon at bounding box center [12, 54] width 10 height 10
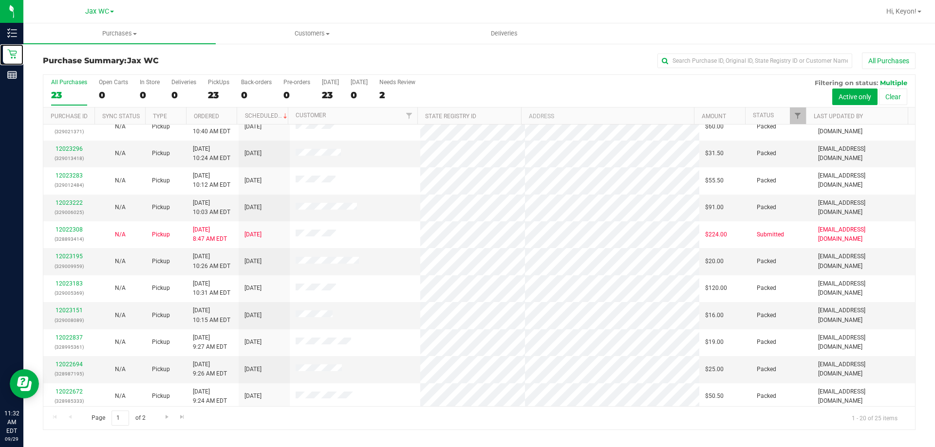
scroll to position [257, 0]
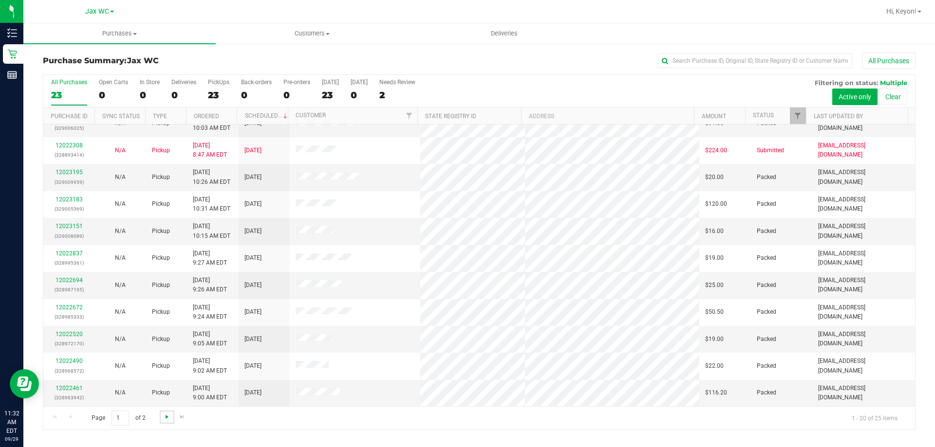
click at [167, 420] on span "Go to the next page" at bounding box center [167, 417] width 8 height 8
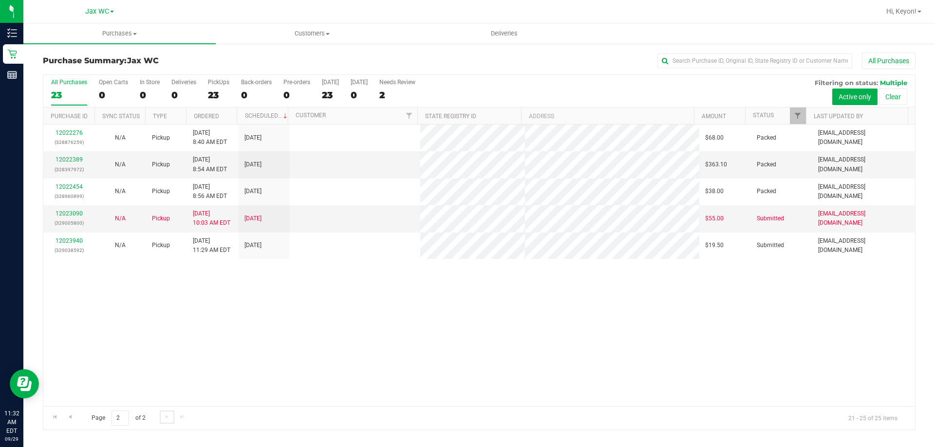
scroll to position [0, 0]
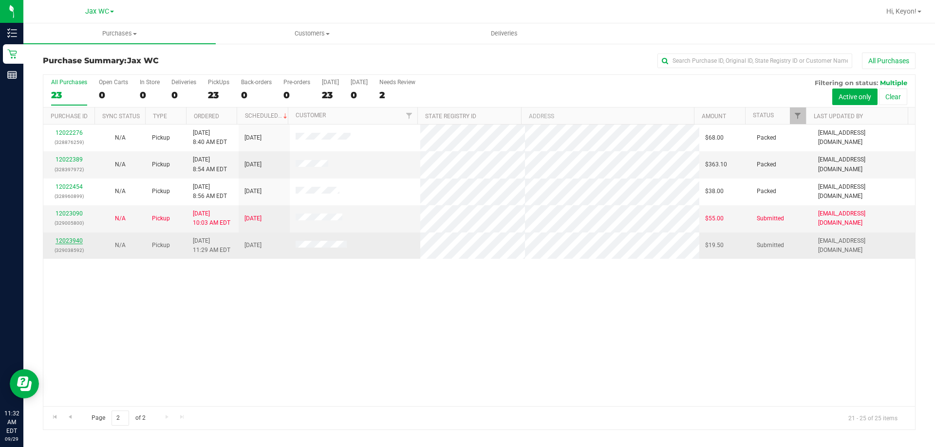
click at [68, 240] on link "12023940" at bounding box center [69, 241] width 27 height 7
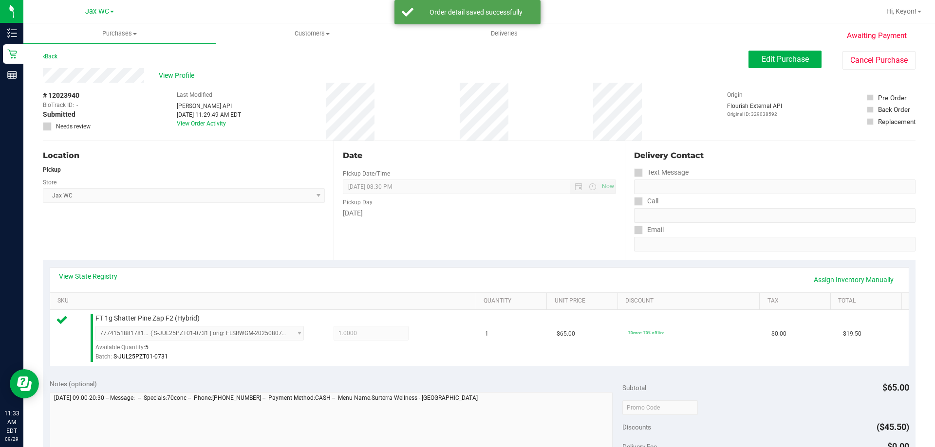
scroll to position [349, 0]
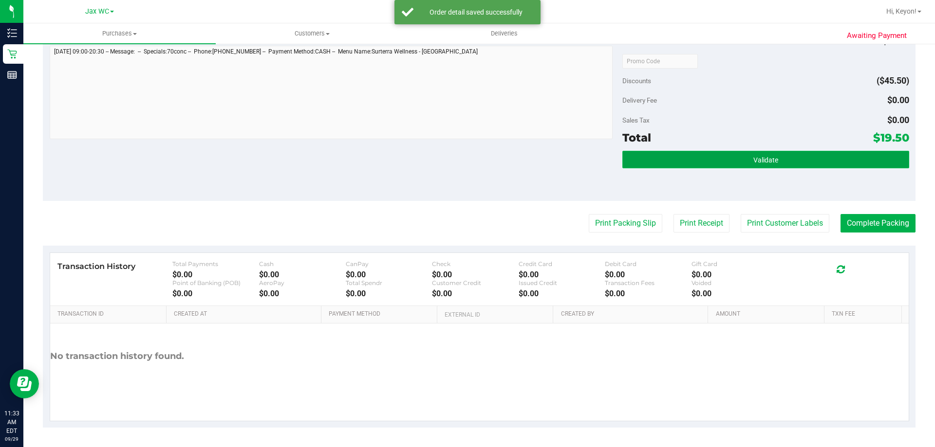
click at [763, 163] on span "Validate" at bounding box center [765, 160] width 25 height 8
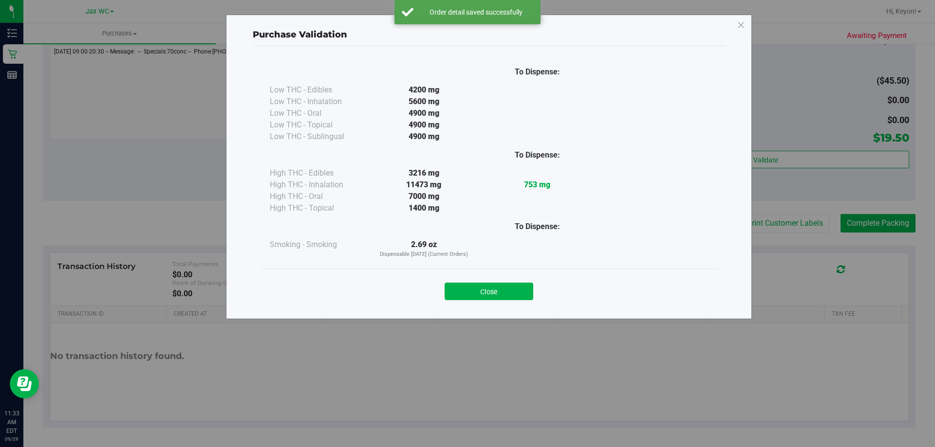
click at [489, 289] on button "Close" at bounding box center [489, 292] width 89 height 18
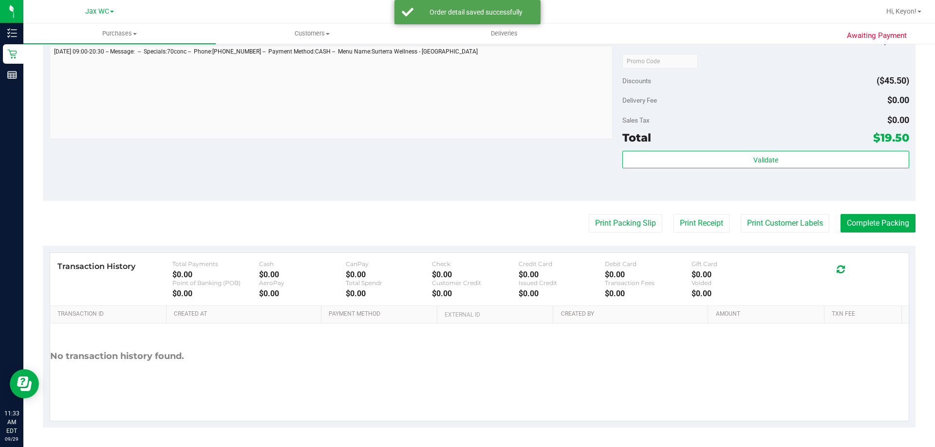
click at [489, 291] on div "$0.00" at bounding box center [475, 293] width 87 height 9
click at [608, 220] on button "Print Packing Slip" at bounding box center [626, 223] width 74 height 19
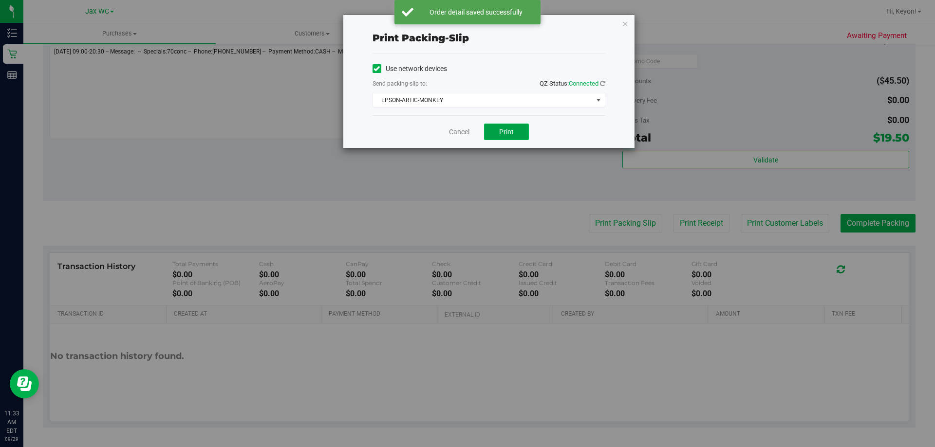
drag, startPoint x: 509, startPoint y: 129, endPoint x: 503, endPoint y: 124, distance: 7.3
click at [509, 129] on span "Print" at bounding box center [506, 132] width 15 height 8
click at [465, 98] on span "EPSON-ARTIC-MONKEY" at bounding box center [483, 100] width 220 height 14
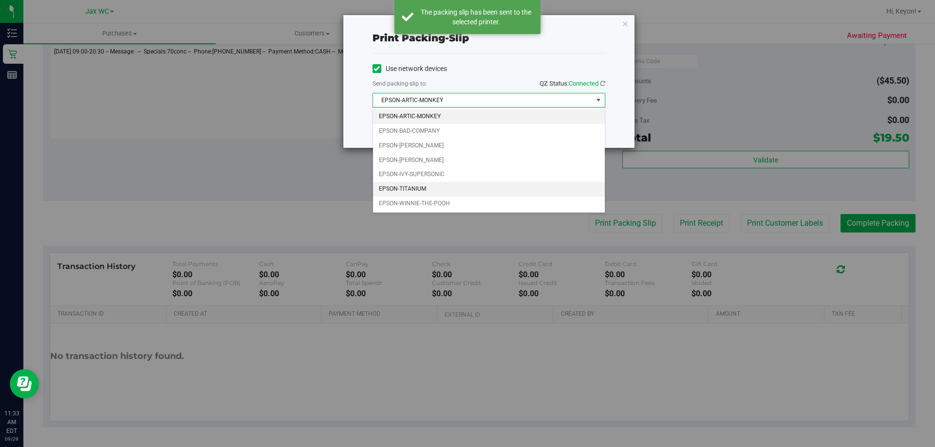
click at [428, 187] on li "EPSON-TITANIUM" at bounding box center [489, 189] width 232 height 15
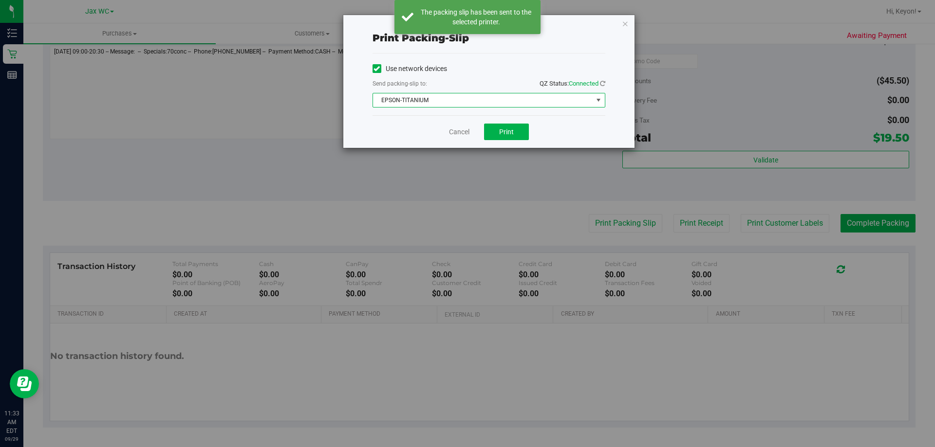
drag, startPoint x: 415, startPoint y: 130, endPoint x: 434, endPoint y: 131, distance: 19.1
click at [416, 130] on div "Cancel Print" at bounding box center [488, 131] width 233 height 33
click at [511, 134] on span "Print" at bounding box center [506, 132] width 15 height 8
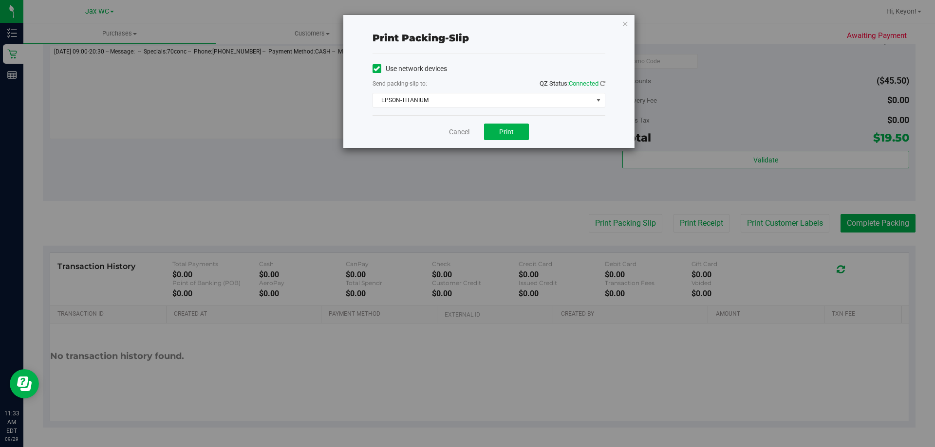
click at [462, 132] on link "Cancel" at bounding box center [459, 132] width 20 height 10
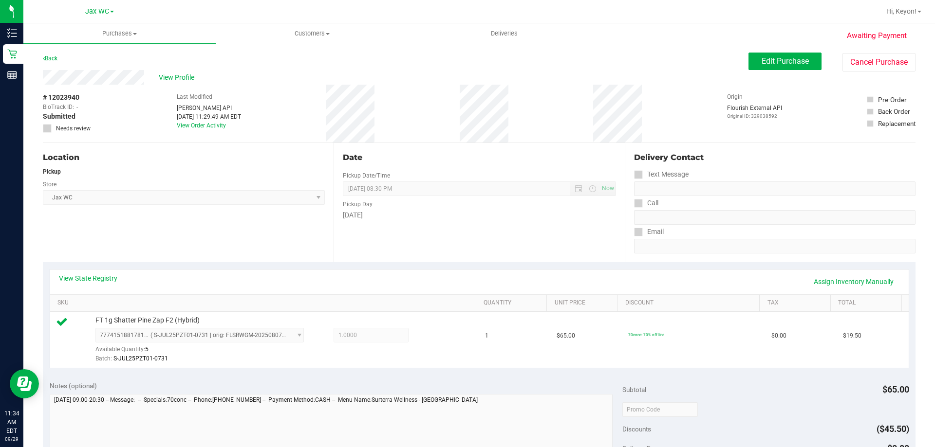
scroll to position [196, 0]
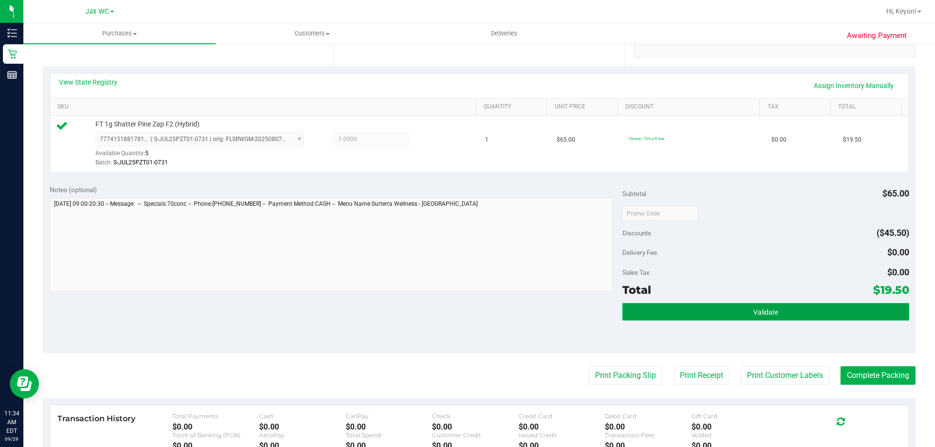
click at [825, 312] on button "Validate" at bounding box center [765, 312] width 286 height 18
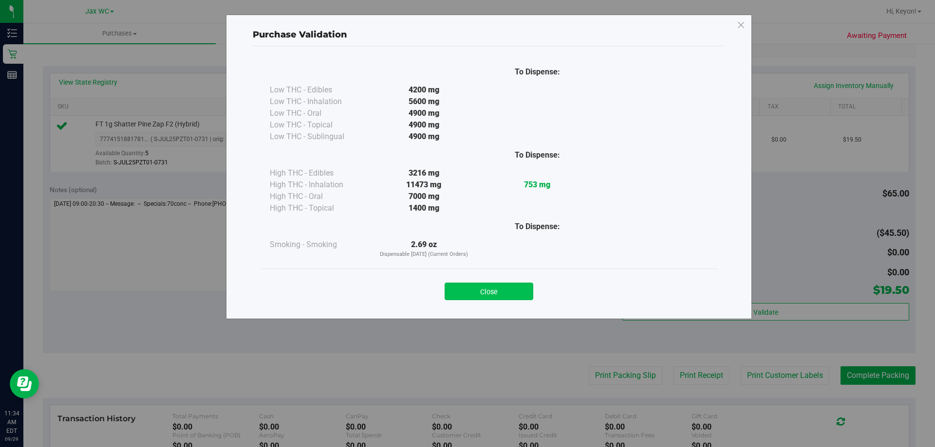
click at [512, 291] on button "Close" at bounding box center [489, 292] width 89 height 18
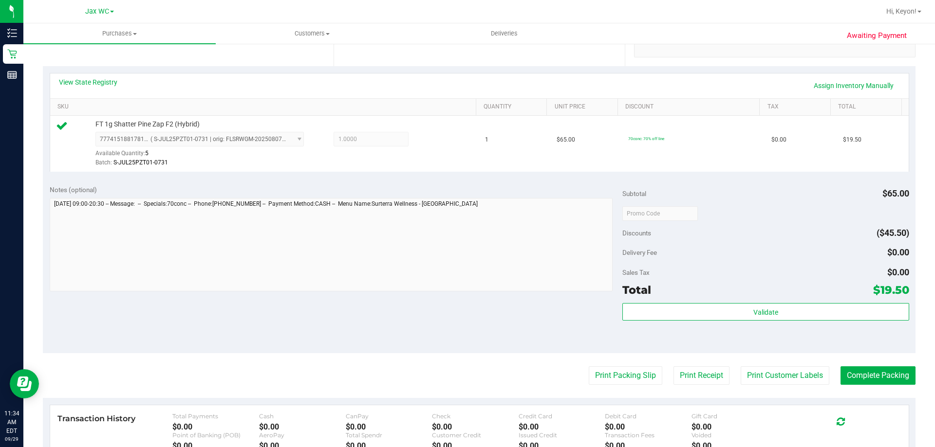
scroll to position [205, 0]
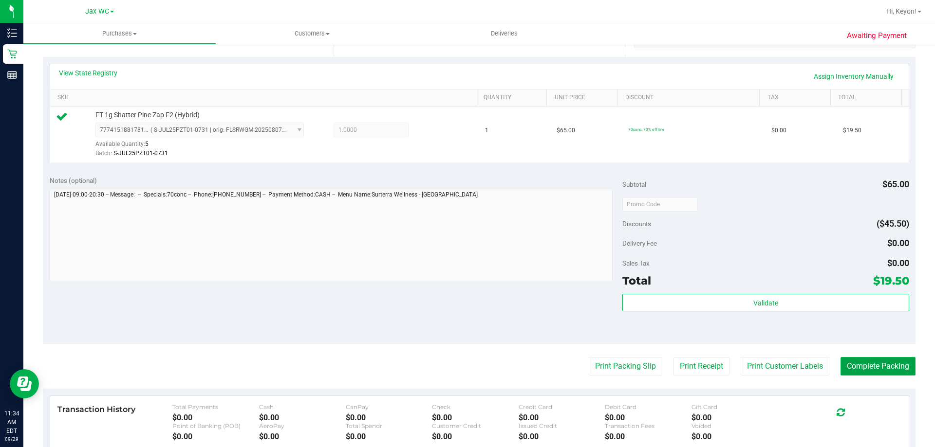
click at [872, 361] on button "Complete Packing" at bounding box center [877, 366] width 75 height 19
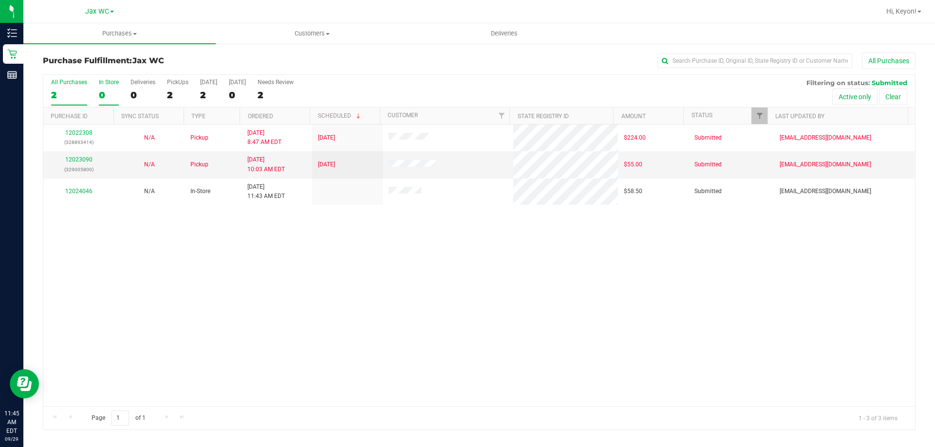
click at [106, 93] on div "0" at bounding box center [109, 95] width 20 height 11
click at [0, 0] on input "In Store 0" at bounding box center [0, 0] width 0 height 0
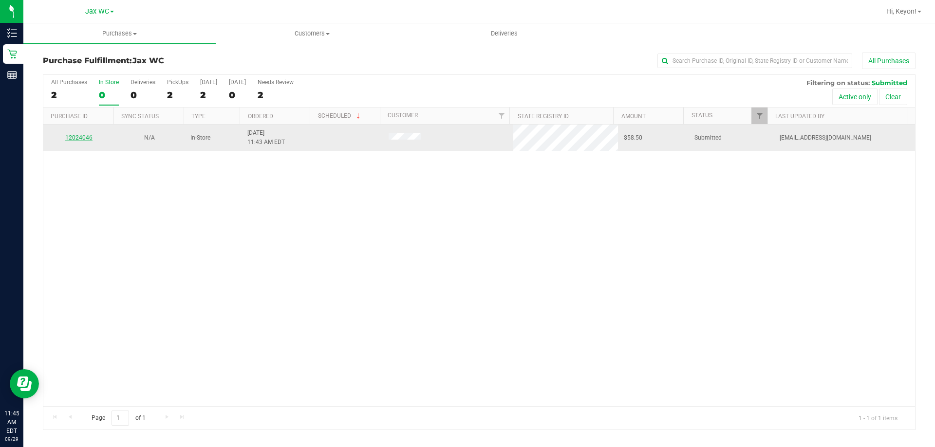
click at [77, 137] on link "12024046" at bounding box center [78, 137] width 27 height 7
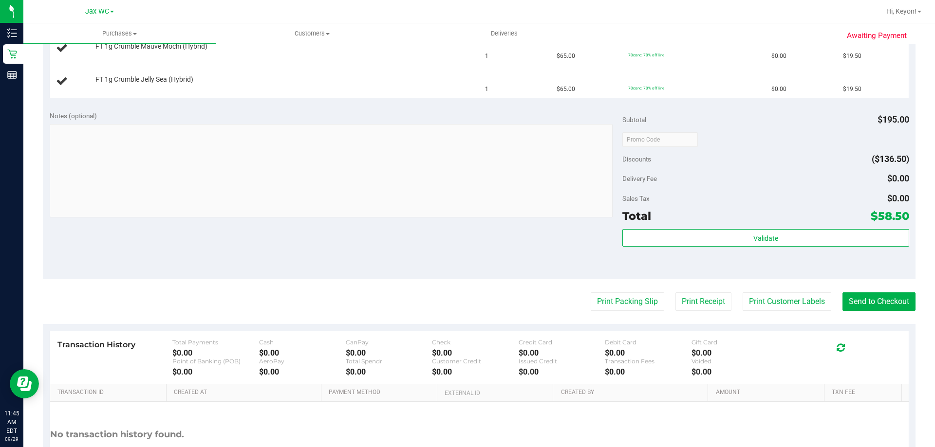
scroll to position [320, 0]
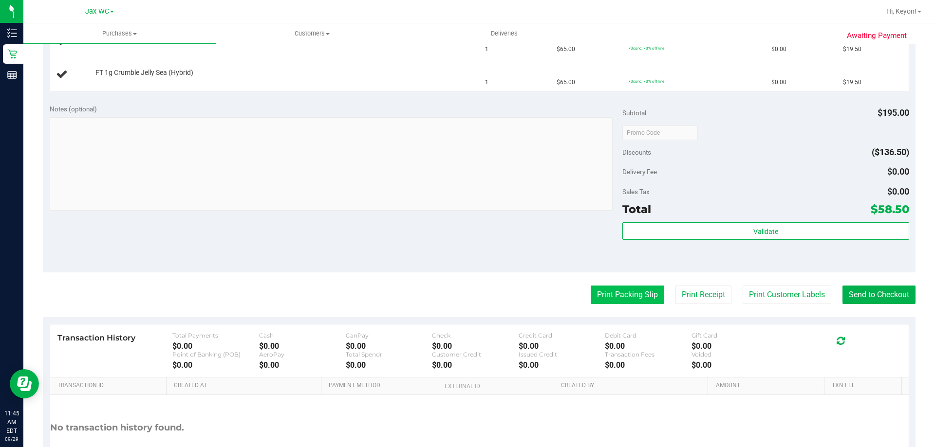
click at [632, 291] on button "Print Packing Slip" at bounding box center [628, 295] width 74 height 19
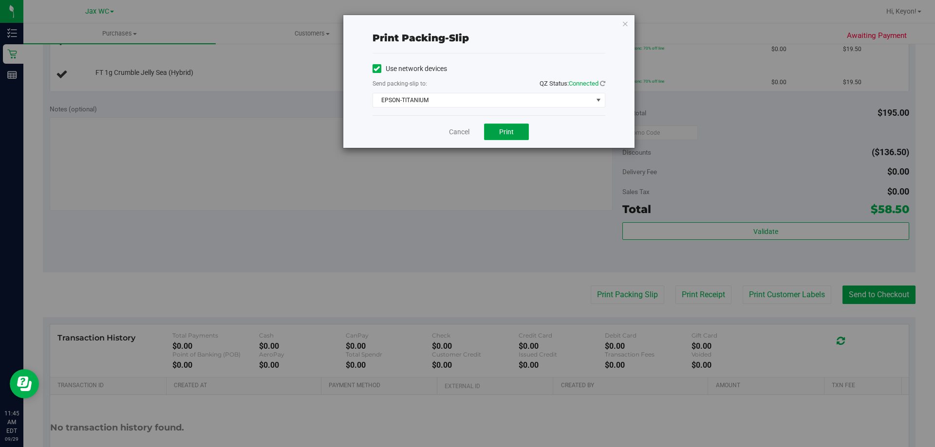
click at [507, 130] on span "Print" at bounding box center [506, 132] width 15 height 8
click at [464, 125] on div "Cancel Print" at bounding box center [488, 131] width 233 height 33
click at [463, 129] on link "Cancel" at bounding box center [459, 132] width 20 height 10
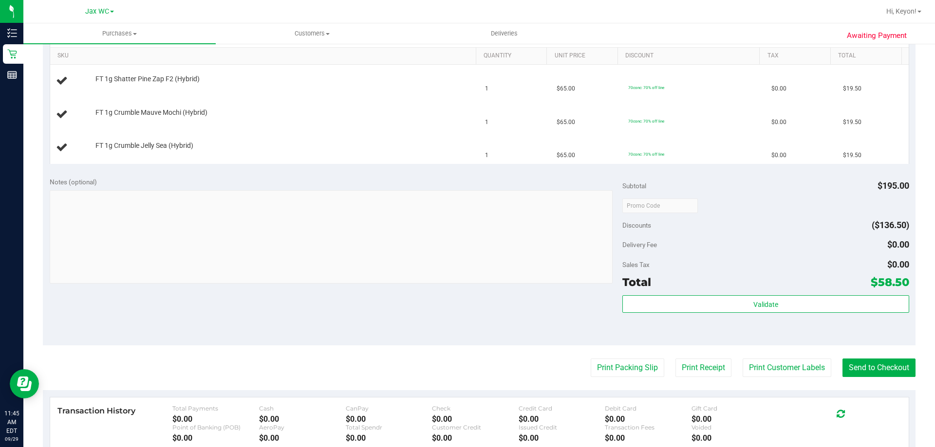
scroll to position [246, 0]
click at [591, 360] on button "Print Packing Slip" at bounding box center [628, 369] width 74 height 19
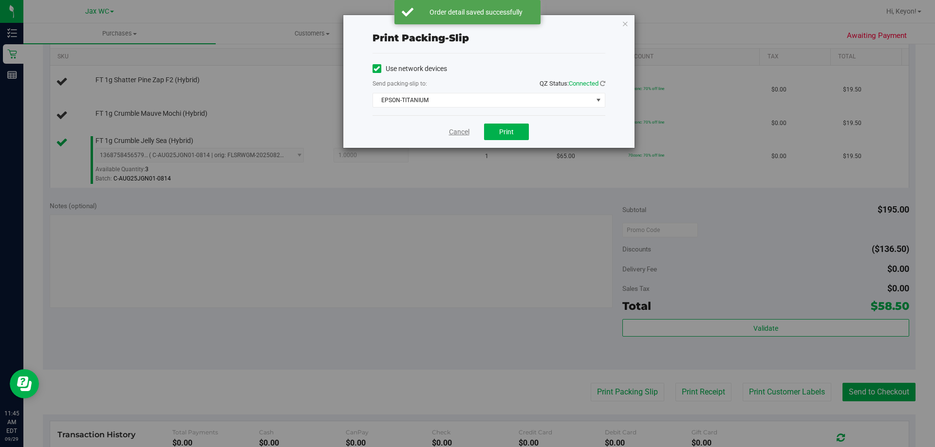
click at [464, 130] on link "Cancel" at bounding box center [459, 132] width 20 height 10
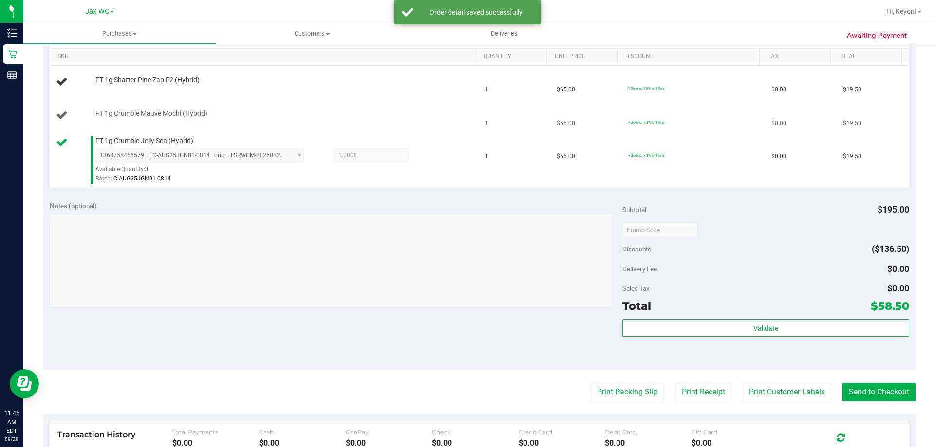
click at [591, 383] on button "Print Packing Slip" at bounding box center [628, 392] width 74 height 19
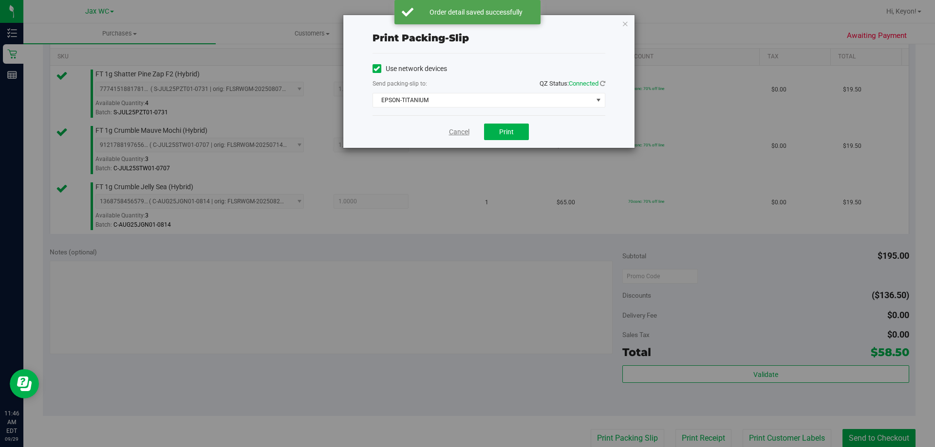
click at [461, 129] on link "Cancel" at bounding box center [459, 132] width 20 height 10
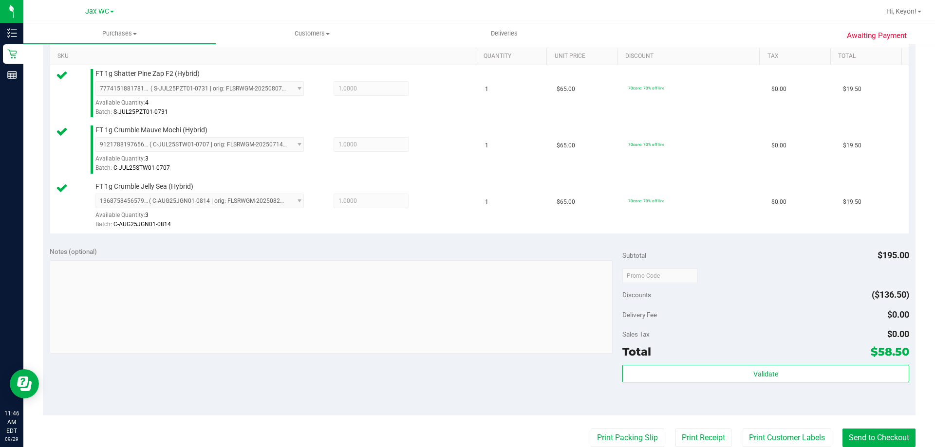
scroll to position [279, 0]
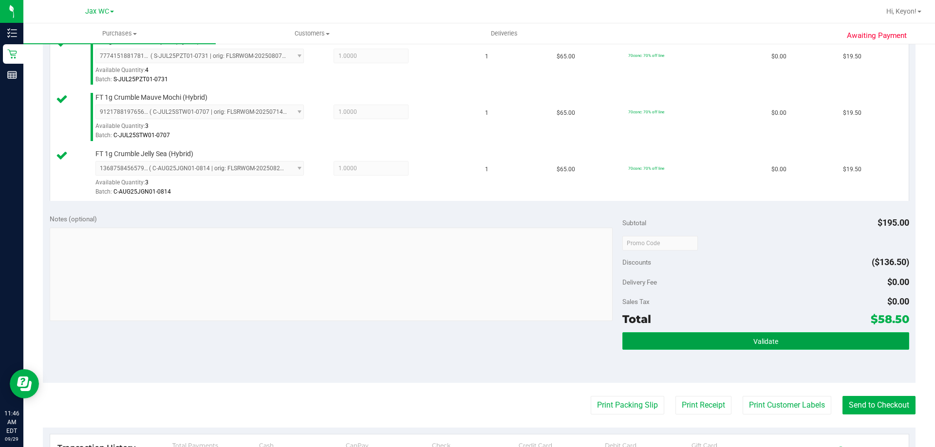
drag, startPoint x: 762, startPoint y: 346, endPoint x: 759, endPoint y: 335, distance: 11.1
click at [763, 345] on button "Validate" at bounding box center [765, 342] width 286 height 18
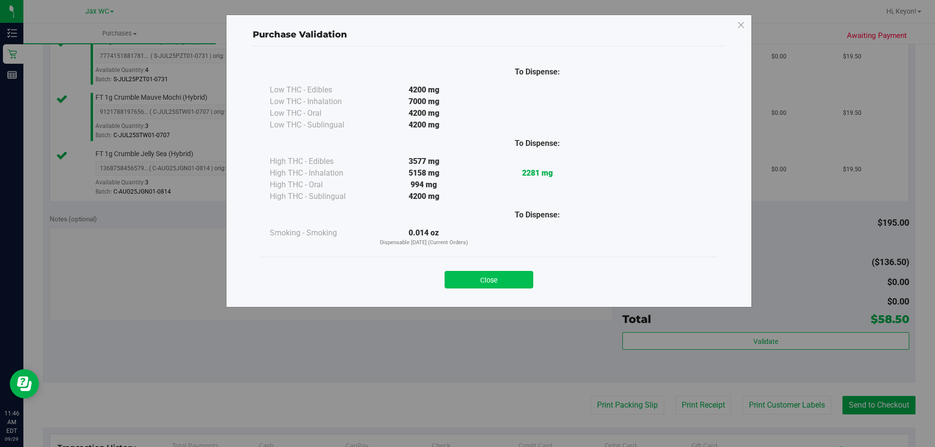
drag, startPoint x: 501, startPoint y: 267, endPoint x: 503, endPoint y: 272, distance: 5.7
click at [502, 272] on div "Close" at bounding box center [488, 277] width 443 height 24
drag, startPoint x: 504, startPoint y: 275, endPoint x: 525, endPoint y: 284, distance: 22.7
click at [505, 277] on button "Close" at bounding box center [489, 280] width 89 height 18
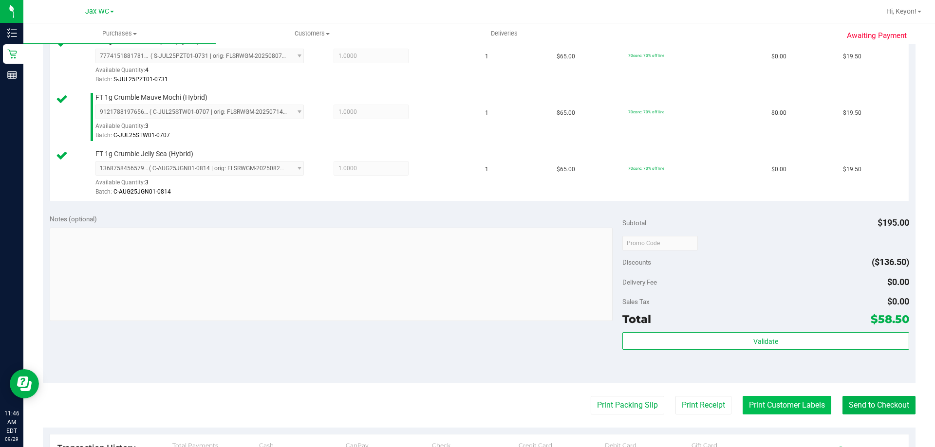
click at [791, 399] on button "Print Customer Labels" at bounding box center [787, 405] width 89 height 19
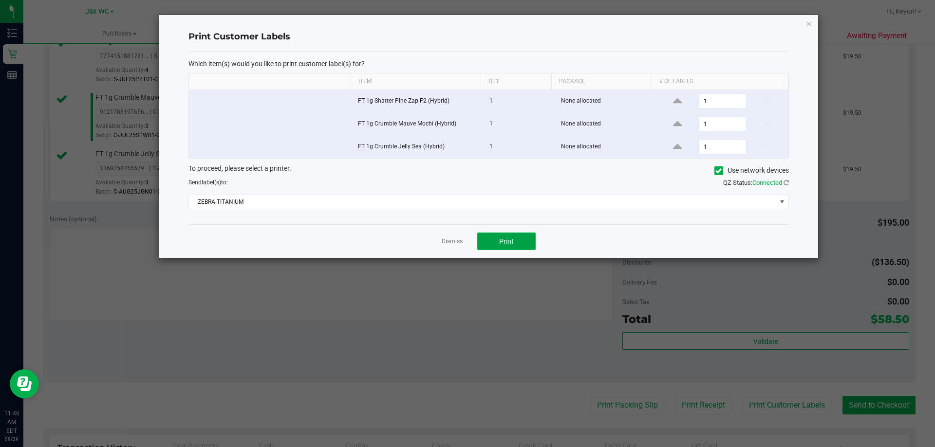
click at [514, 245] on button "Print" at bounding box center [506, 242] width 58 height 18
drag, startPoint x: 451, startPoint y: 240, endPoint x: 927, endPoint y: 373, distance: 494.2
click at [456, 241] on link "Dismiss" at bounding box center [452, 242] width 21 height 8
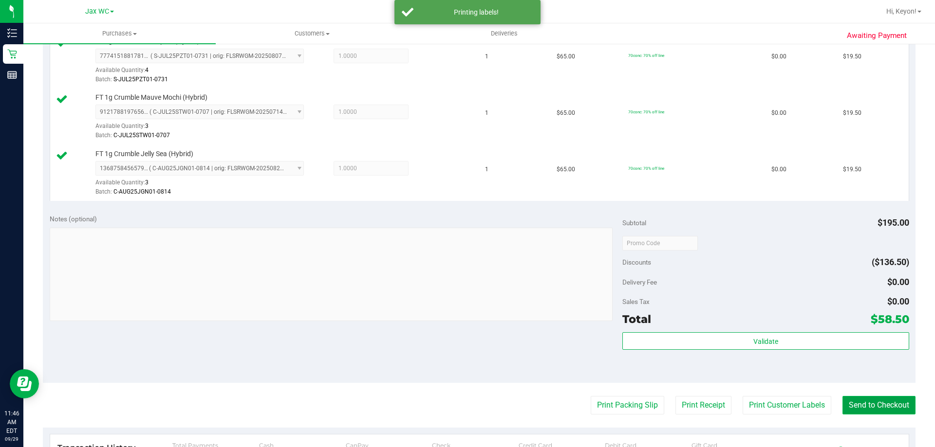
click at [871, 404] on button "Send to Checkout" at bounding box center [878, 405] width 73 height 19
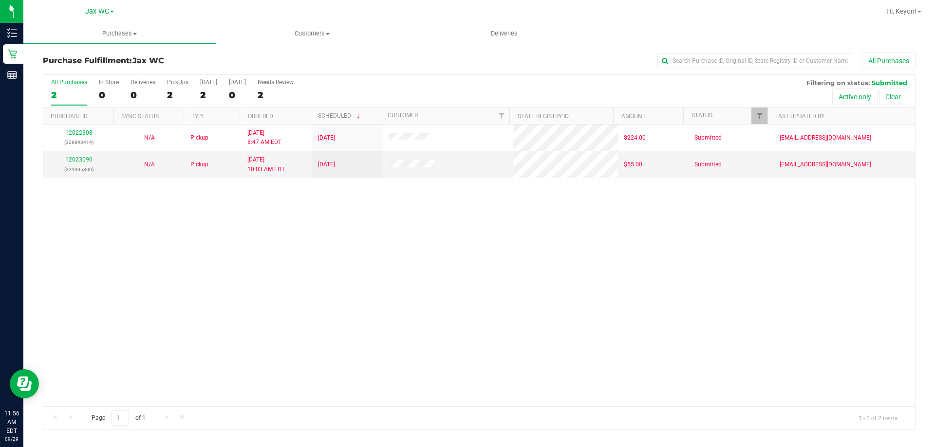
click at [76, 83] on div "All Purchases" at bounding box center [69, 82] width 36 height 7
click at [0, 0] on input "All Purchases 2" at bounding box center [0, 0] width 0 height 0
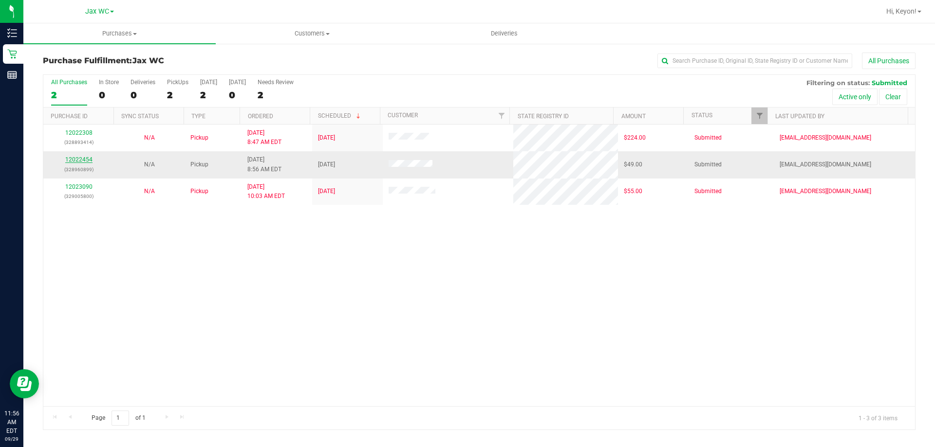
click at [79, 159] on link "12022454" at bounding box center [78, 159] width 27 height 7
click at [81, 159] on link "12022454" at bounding box center [78, 159] width 27 height 7
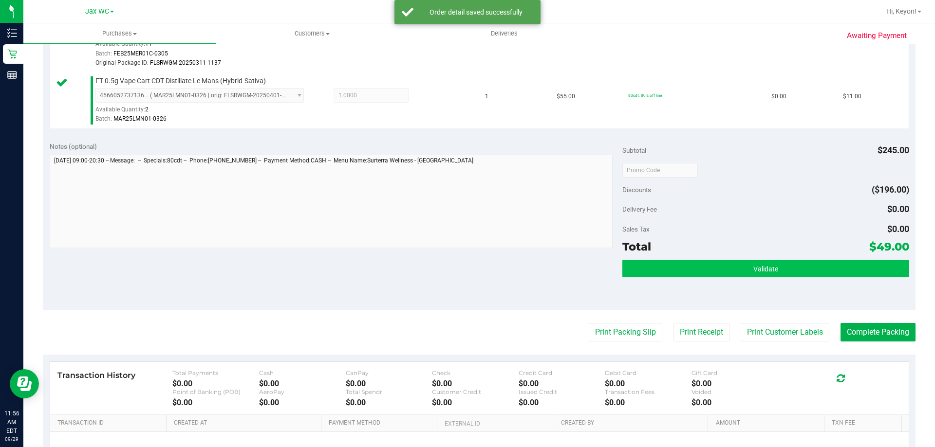
scroll to position [387, 0]
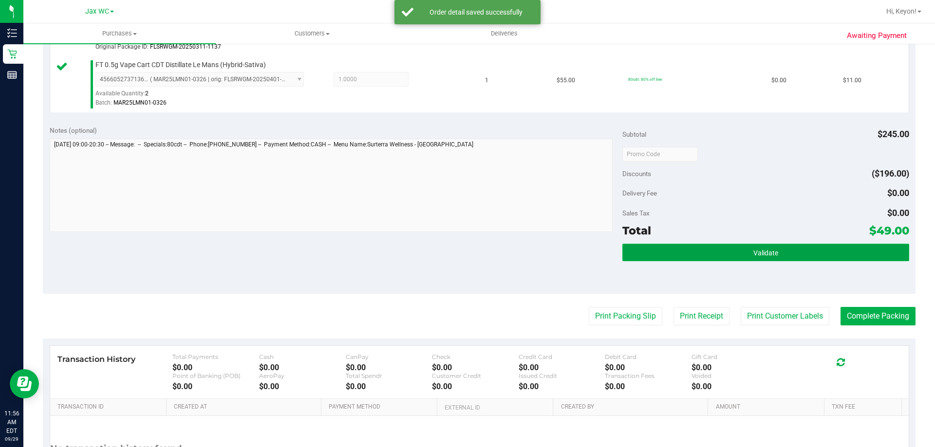
click at [810, 247] on button "Validate" at bounding box center [765, 253] width 286 height 18
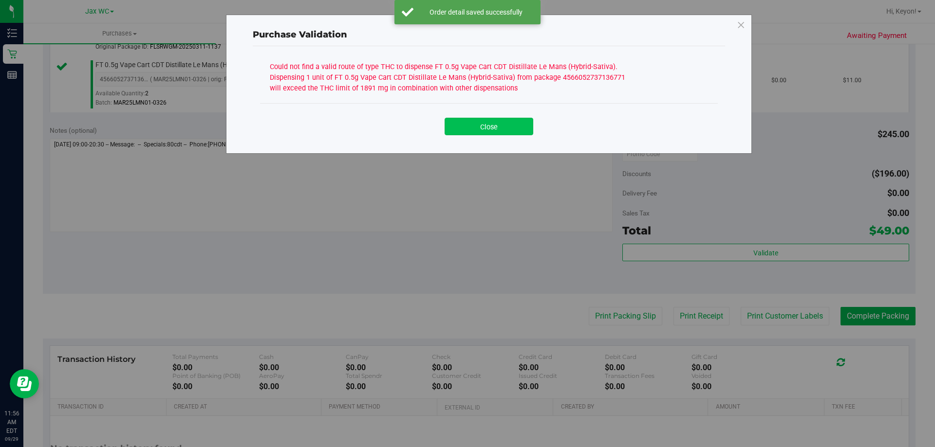
click at [514, 132] on button "Close" at bounding box center [489, 127] width 89 height 18
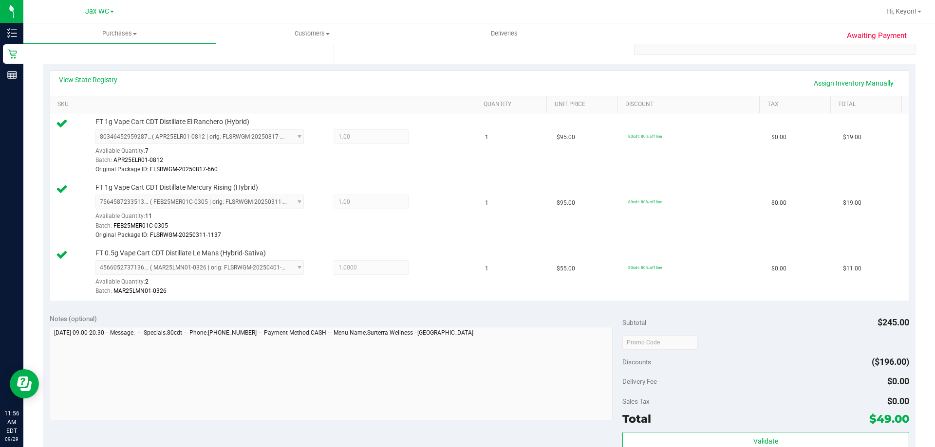
scroll to position [198, 0]
click at [859, 82] on link "Assign Inventory Manually" at bounding box center [853, 84] width 93 height 17
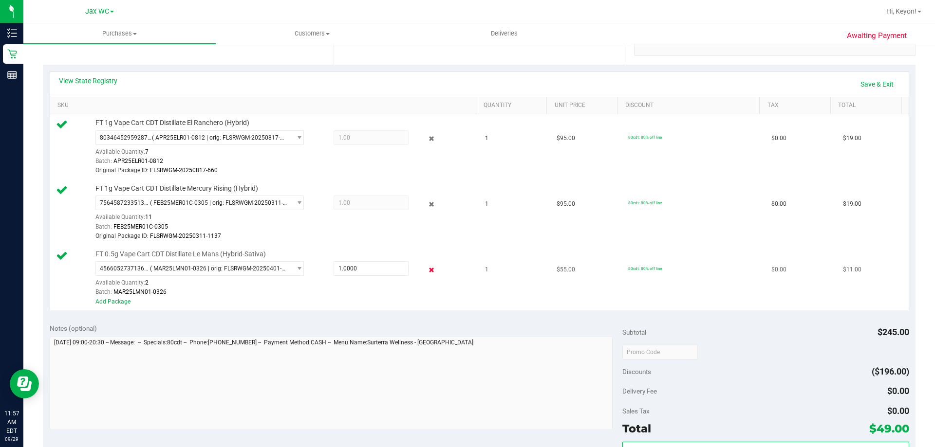
click at [427, 270] on icon at bounding box center [432, 269] width 10 height 11
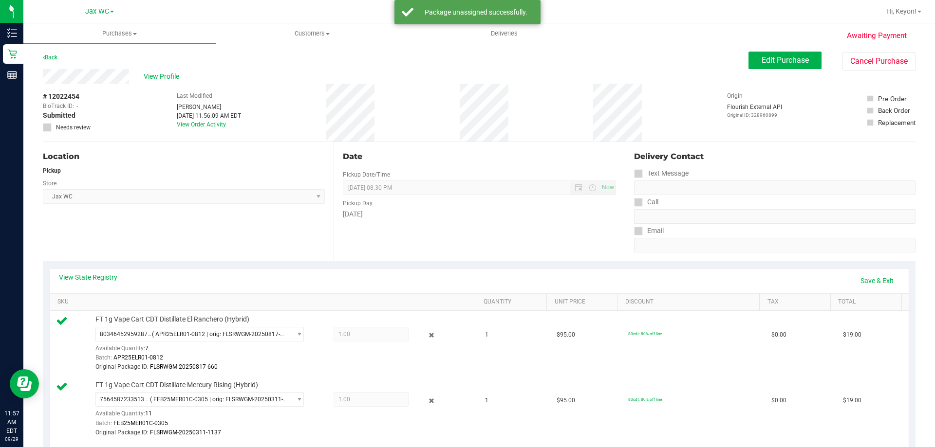
scroll to position [0, 0]
click at [774, 62] on span "Edit Purchase" at bounding box center [785, 60] width 47 height 9
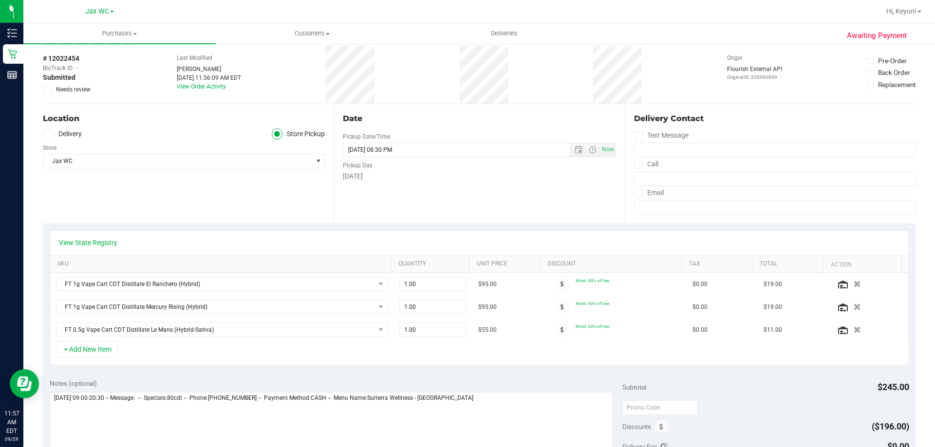
scroll to position [55, 0]
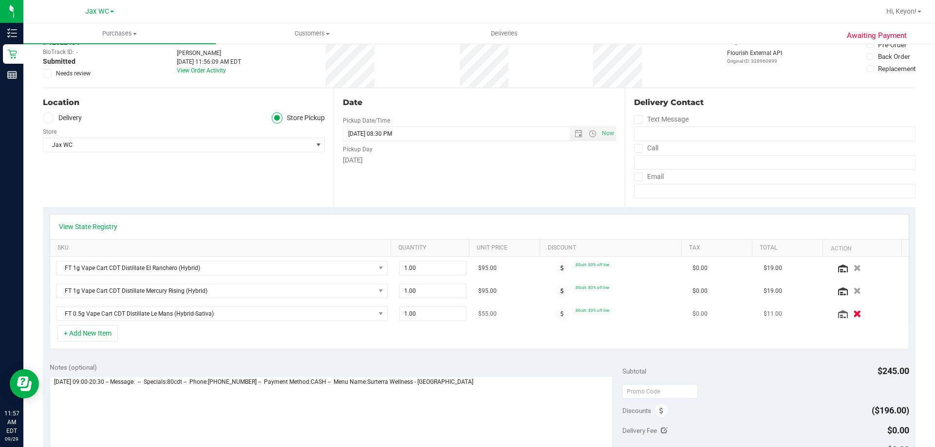
click at [853, 314] on icon "button" at bounding box center [857, 314] width 8 height 7
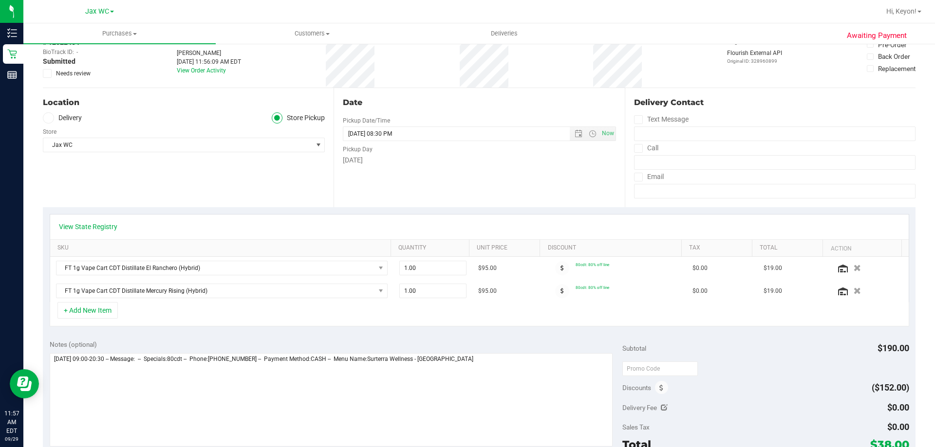
scroll to position [0, 0]
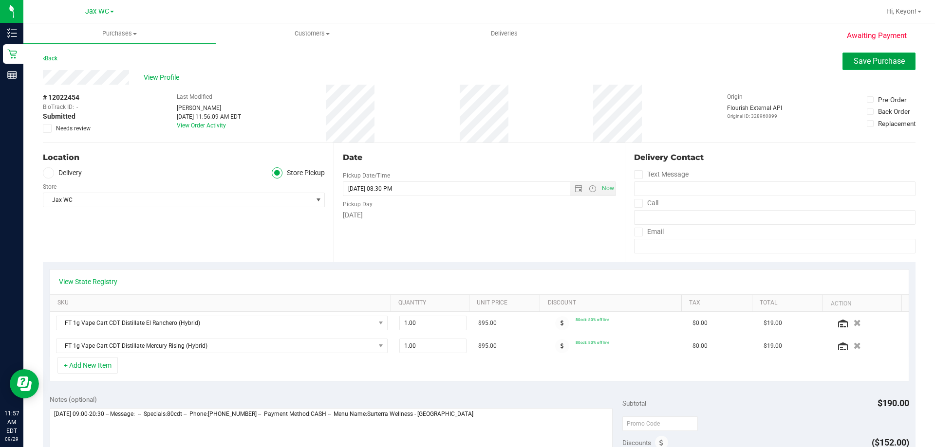
click at [869, 61] on span "Save Purchase" at bounding box center [879, 60] width 51 height 9
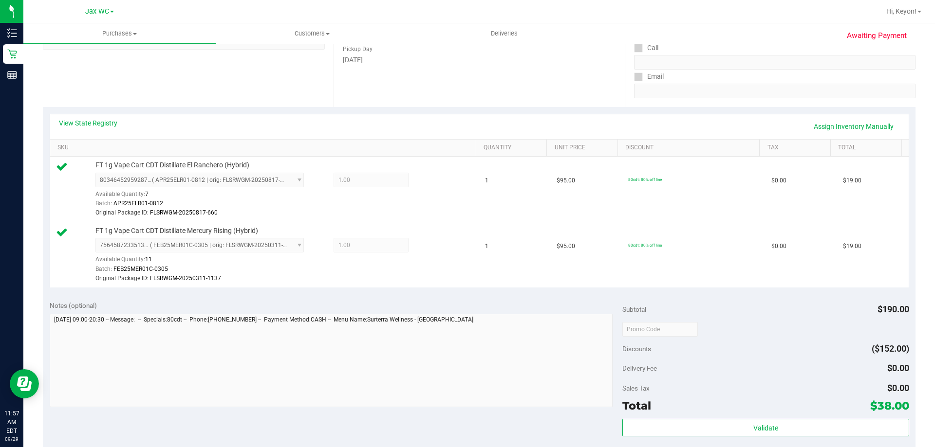
scroll to position [269, 0]
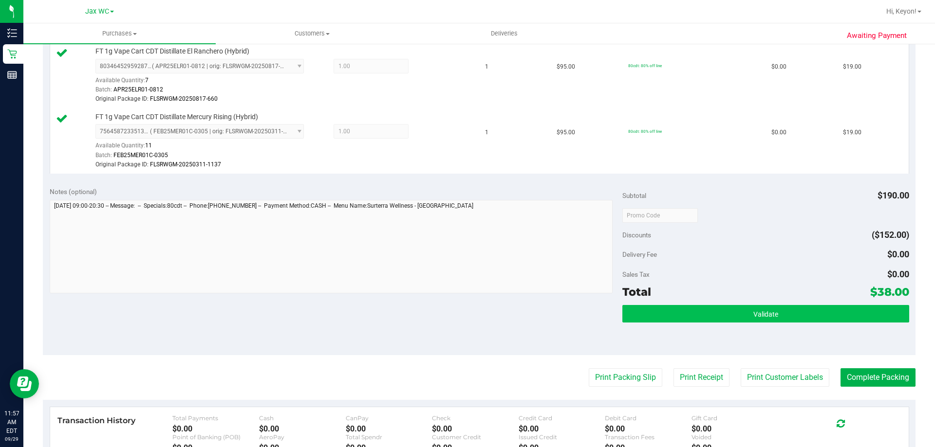
drag, startPoint x: 835, startPoint y: 325, endPoint x: 836, endPoint y: 316, distance: 9.3
click at [835, 324] on div "Validate" at bounding box center [765, 327] width 286 height 44
click at [835, 316] on button "Validate" at bounding box center [765, 314] width 286 height 18
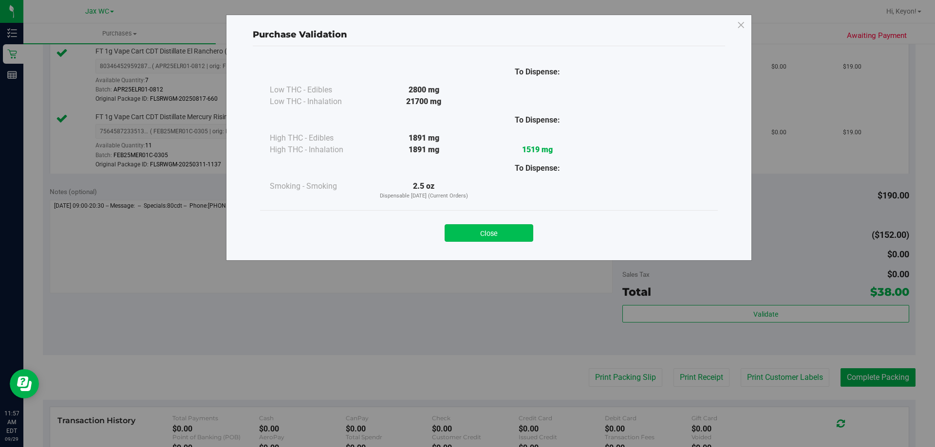
click at [515, 235] on button "Close" at bounding box center [489, 233] width 89 height 18
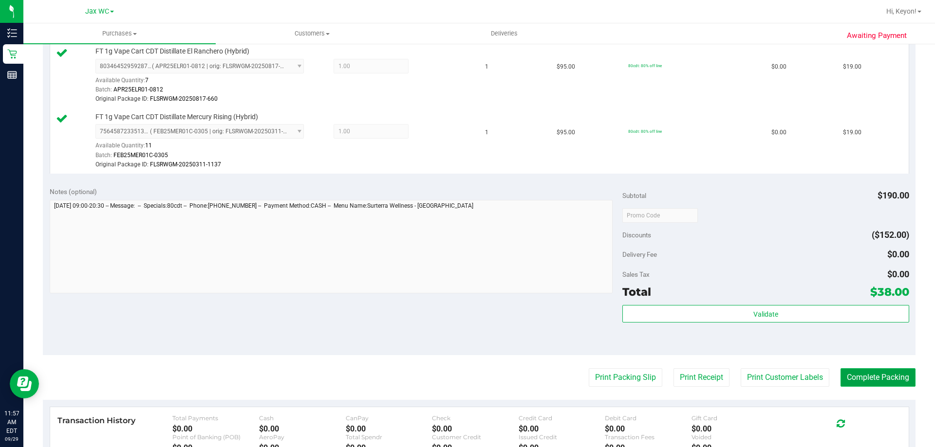
click at [869, 375] on button "Complete Packing" at bounding box center [877, 378] width 75 height 19
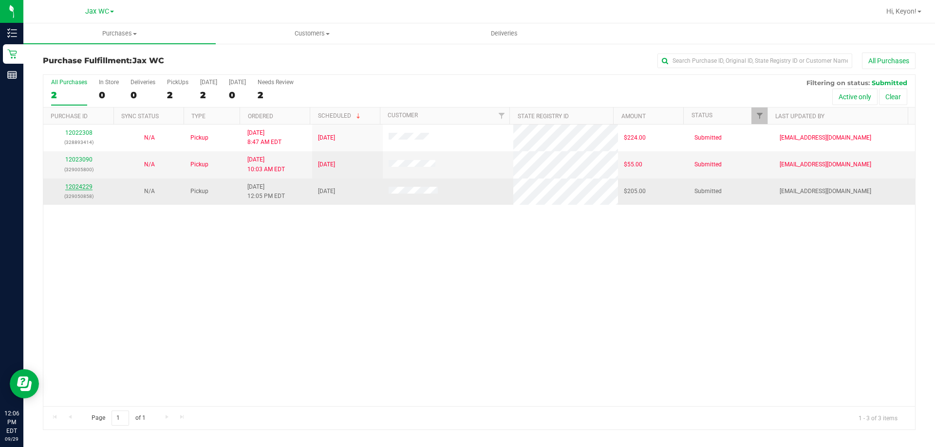
click at [72, 186] on link "12024229" at bounding box center [78, 187] width 27 height 7
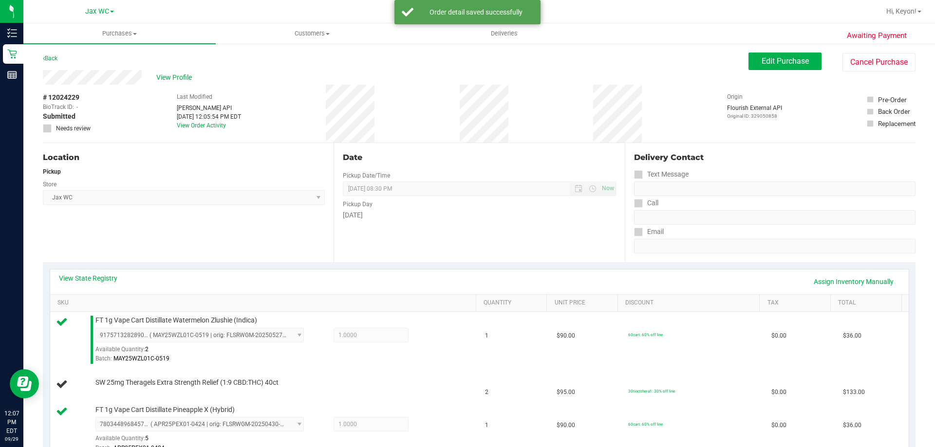
scroll to position [308, 0]
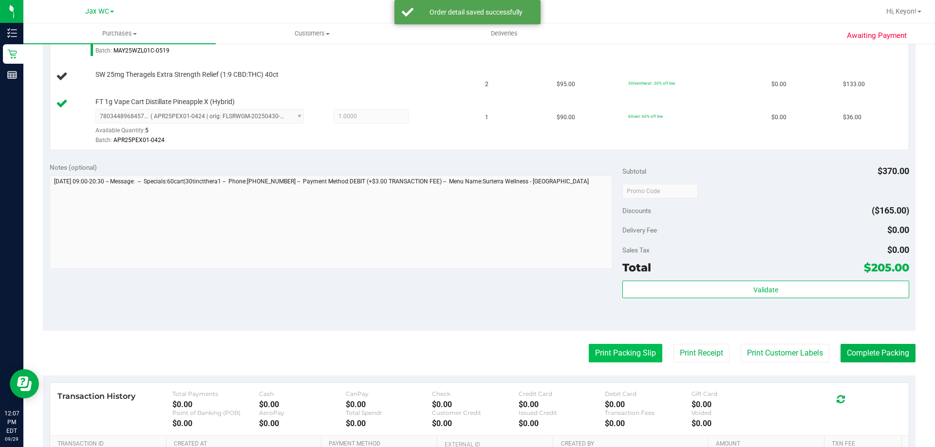
click at [615, 351] on button "Print Packing Slip" at bounding box center [626, 353] width 74 height 19
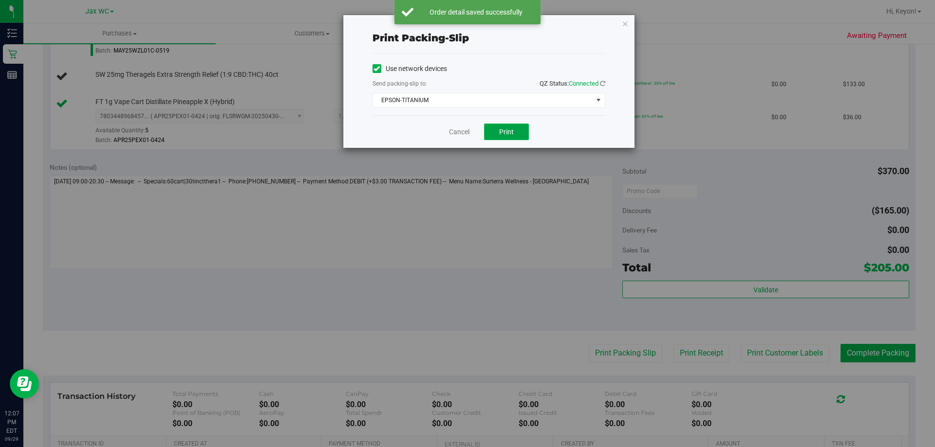
click at [514, 129] on button "Print" at bounding box center [506, 132] width 45 height 17
click at [463, 133] on link "Cancel" at bounding box center [459, 132] width 20 height 10
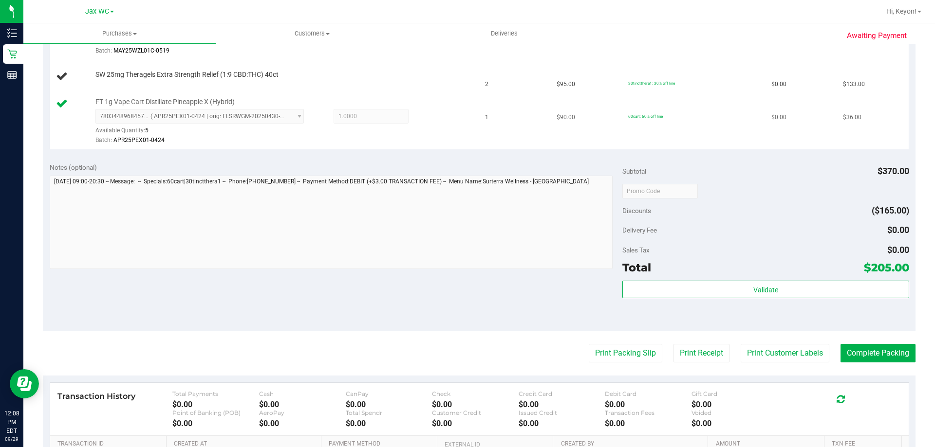
click at [589, 344] on button "Print Packing Slip" at bounding box center [626, 353] width 74 height 19
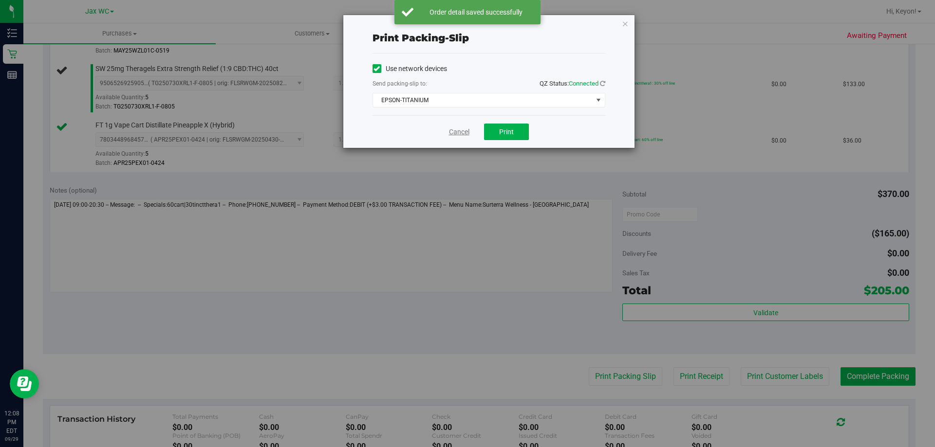
click at [464, 133] on link "Cancel" at bounding box center [459, 132] width 20 height 10
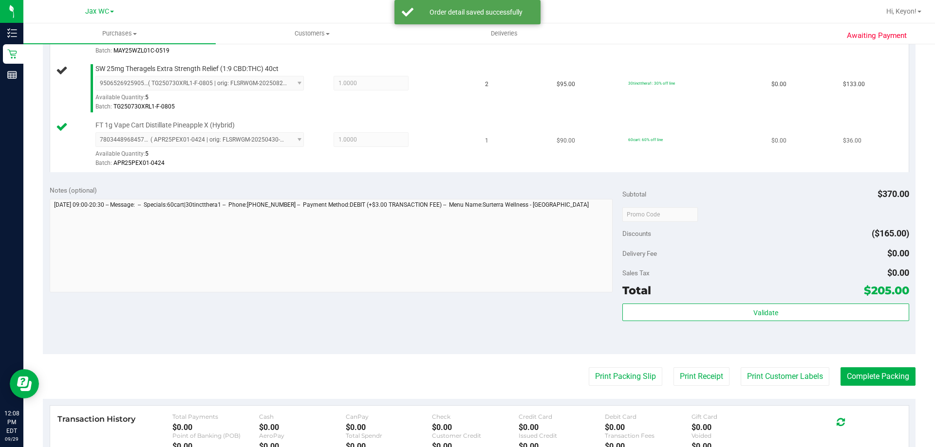
click at [589, 368] on button "Print Packing Slip" at bounding box center [626, 377] width 74 height 19
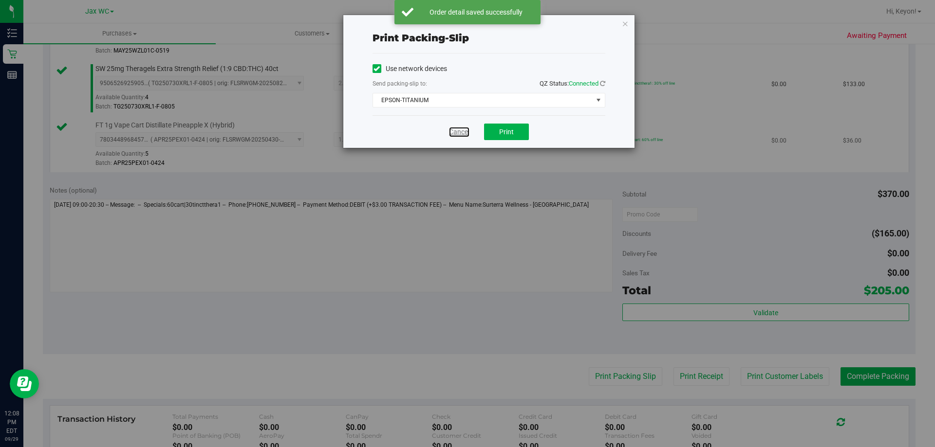
drag, startPoint x: 461, startPoint y: 131, endPoint x: 546, endPoint y: 160, distance: 89.6
click at [462, 131] on link "Cancel" at bounding box center [459, 132] width 20 height 10
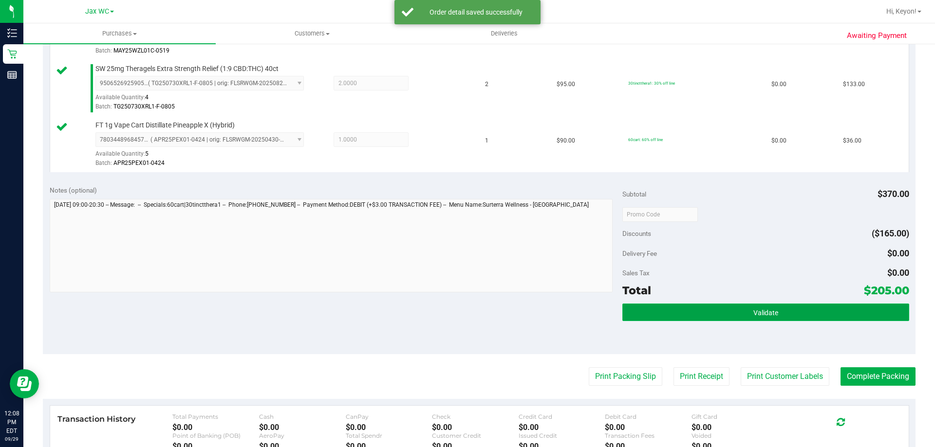
click at [761, 320] on button "Validate" at bounding box center [765, 313] width 286 height 18
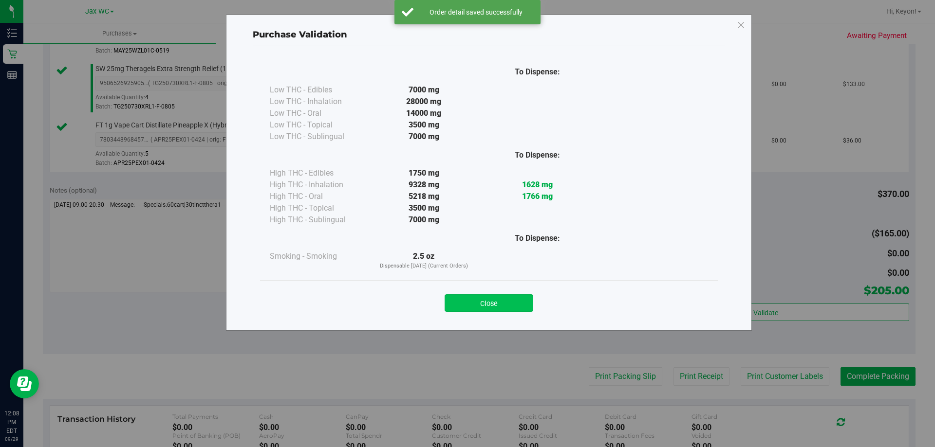
click at [500, 301] on button "Close" at bounding box center [489, 304] width 89 height 18
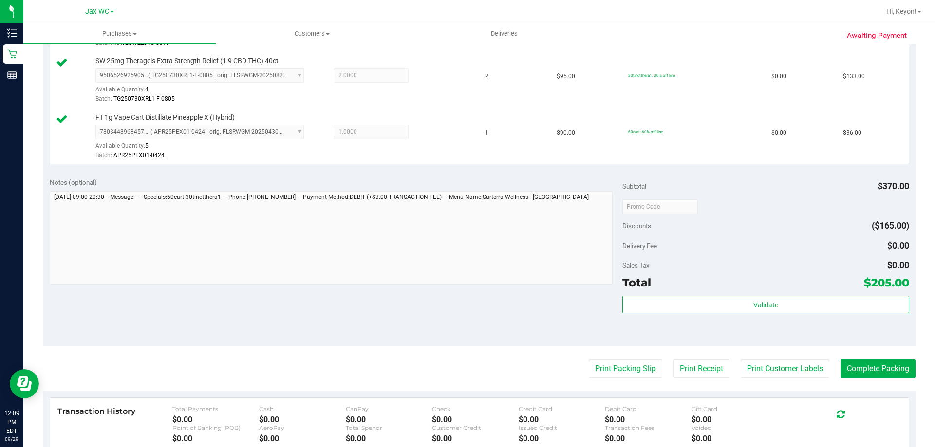
scroll to position [331, 0]
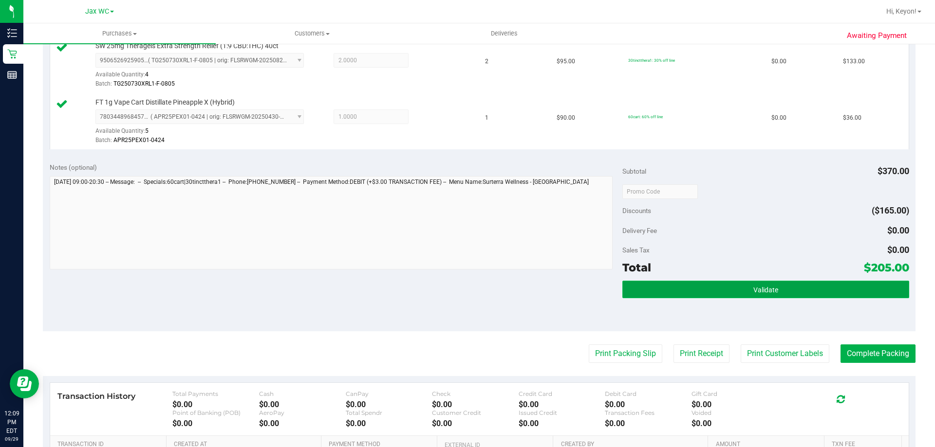
drag, startPoint x: 817, startPoint y: 291, endPoint x: 818, endPoint y: 285, distance: 5.9
click at [818, 291] on button "Validate" at bounding box center [765, 290] width 286 height 18
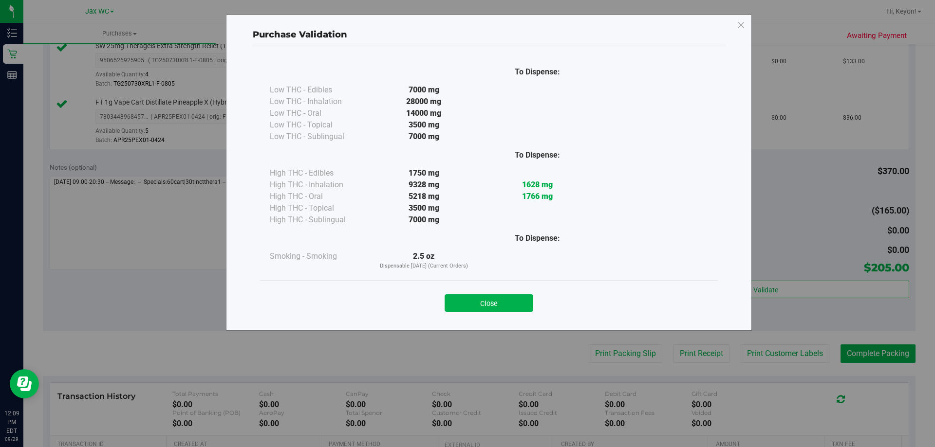
click at [511, 302] on button "Close" at bounding box center [489, 304] width 89 height 18
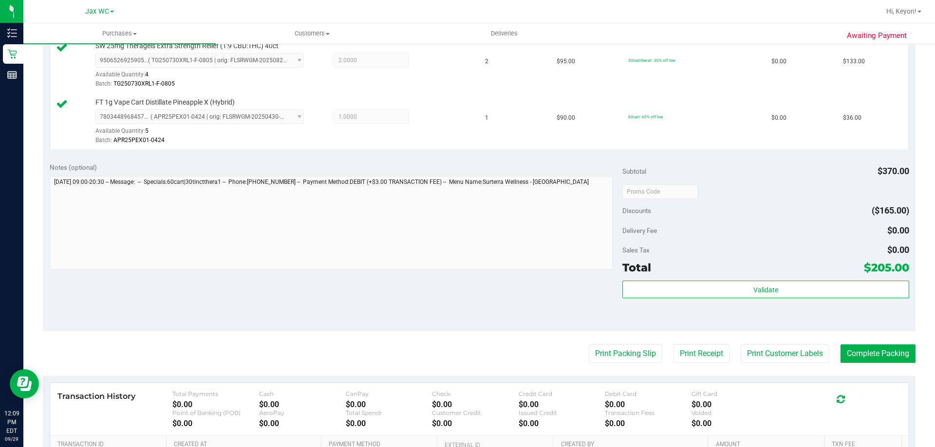
scroll to position [390, 0]
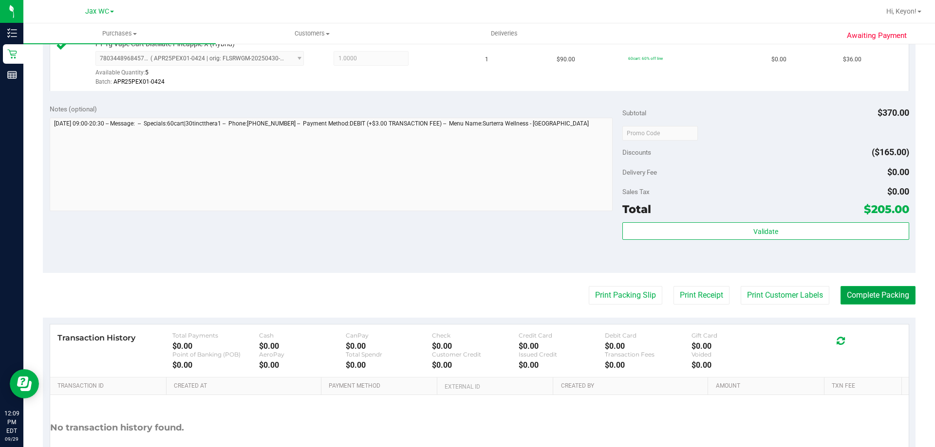
click at [863, 296] on button "Complete Packing" at bounding box center [877, 295] width 75 height 19
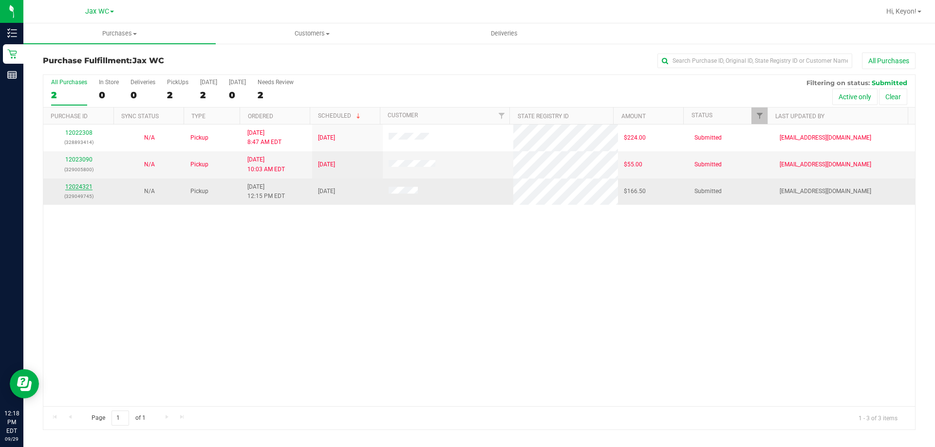
click at [72, 184] on link "12024321" at bounding box center [78, 187] width 27 height 7
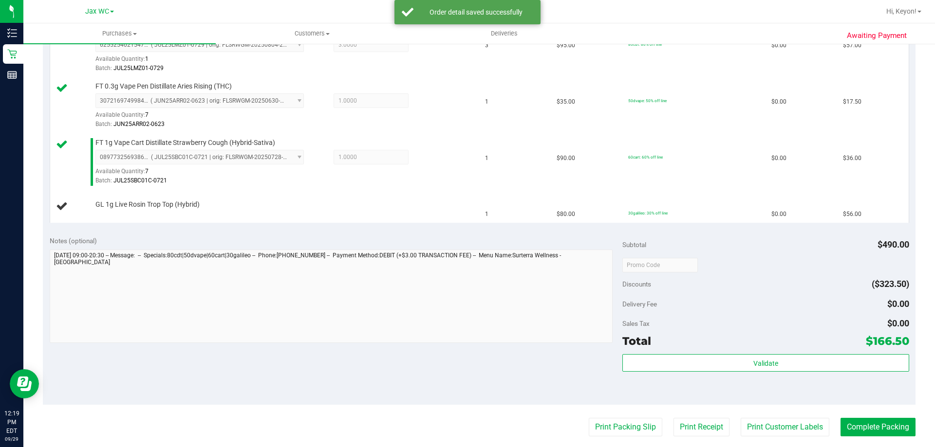
scroll to position [364, 0]
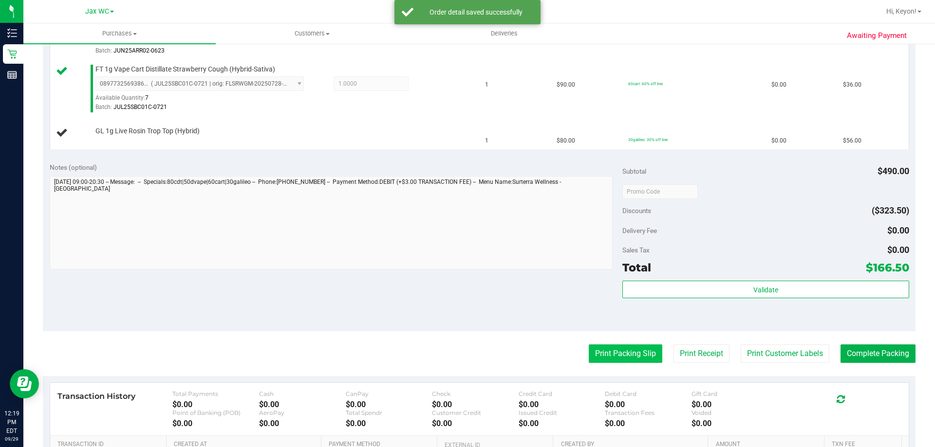
click at [616, 357] on button "Print Packing Slip" at bounding box center [626, 354] width 74 height 19
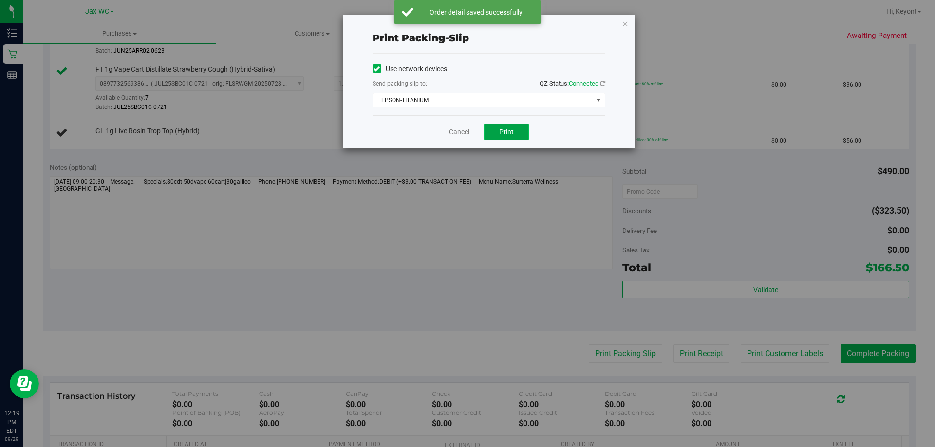
click at [501, 134] on span "Print" at bounding box center [506, 132] width 15 height 8
click at [462, 134] on link "Cancel" at bounding box center [459, 132] width 20 height 10
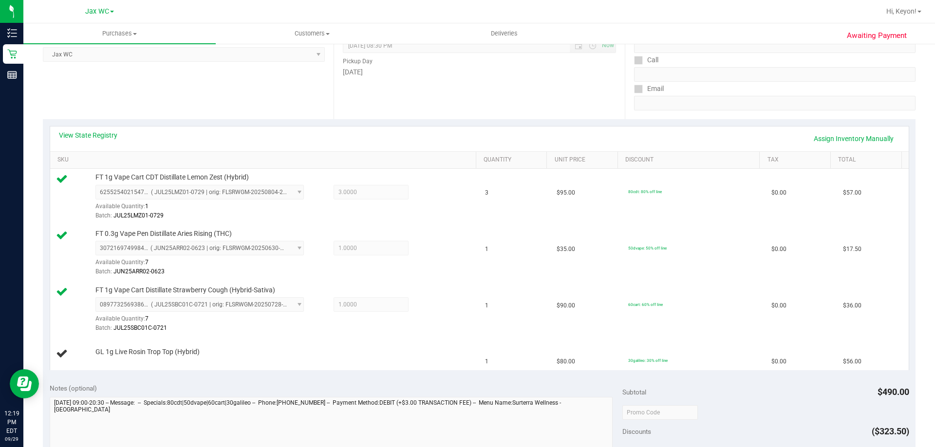
scroll to position [138, 0]
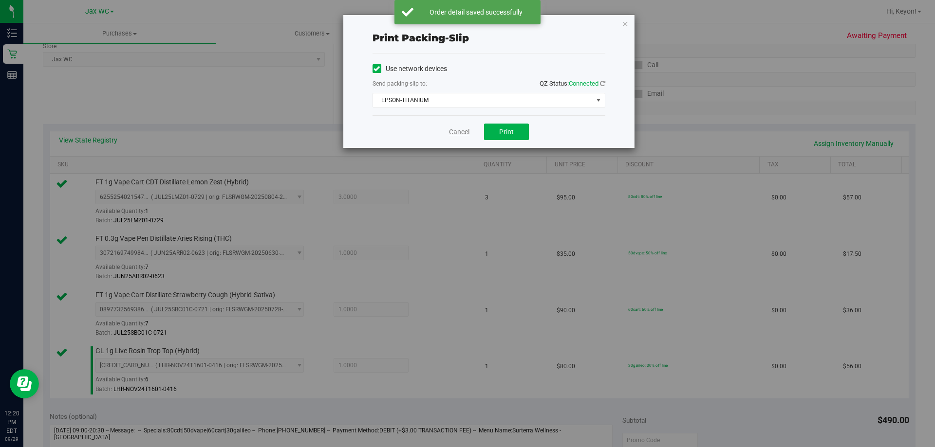
drag, startPoint x: 446, startPoint y: 129, endPoint x: 469, endPoint y: 128, distance: 23.4
click at [447, 129] on div "Cancel Print" at bounding box center [488, 131] width 233 height 33
click at [452, 129] on link "Cancel" at bounding box center [459, 132] width 20 height 10
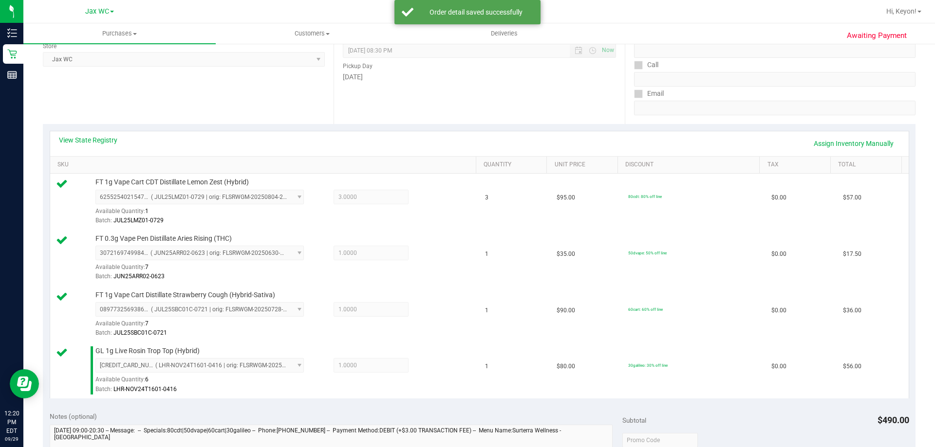
scroll to position [506, 0]
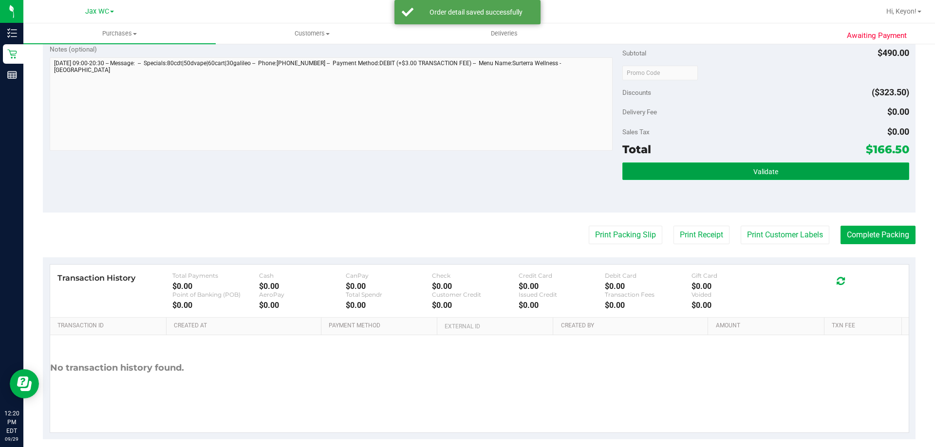
click at [789, 172] on button "Validate" at bounding box center [765, 172] width 286 height 18
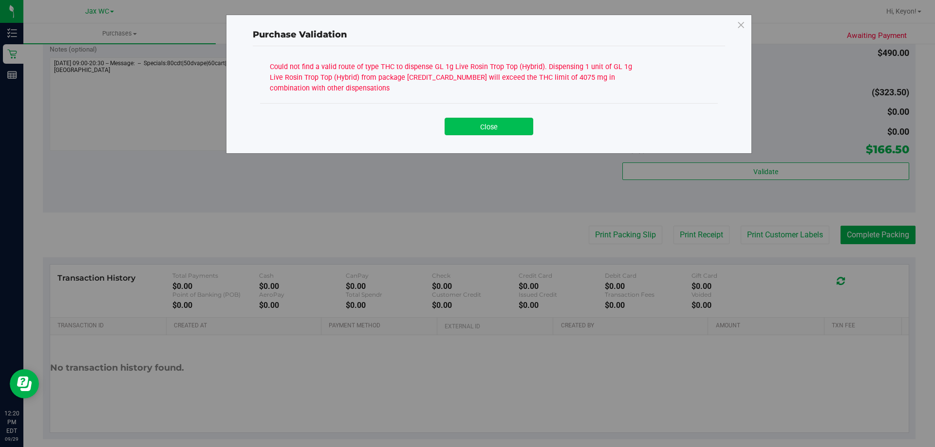
click at [494, 129] on button "Close" at bounding box center [489, 127] width 89 height 18
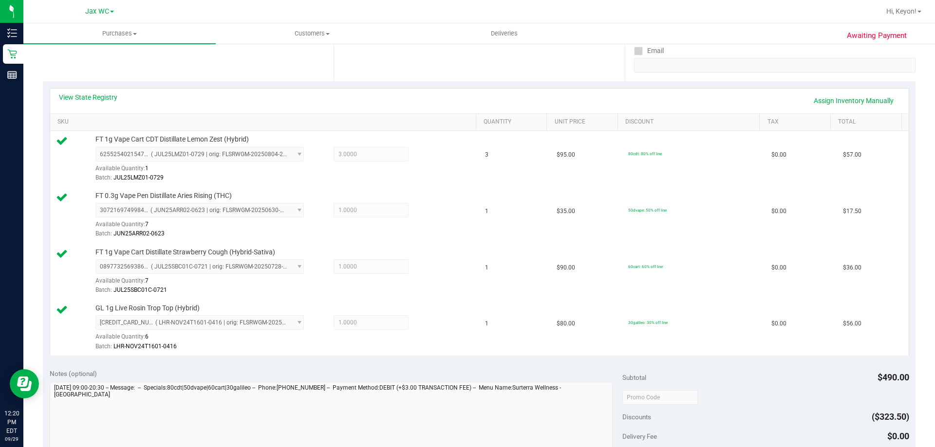
scroll to position [173, 0]
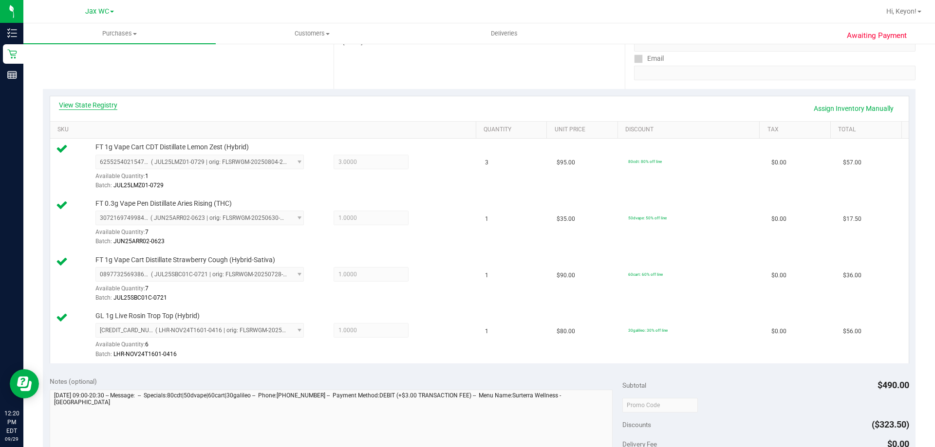
click at [99, 102] on link "View State Registry" at bounding box center [88, 105] width 58 height 10
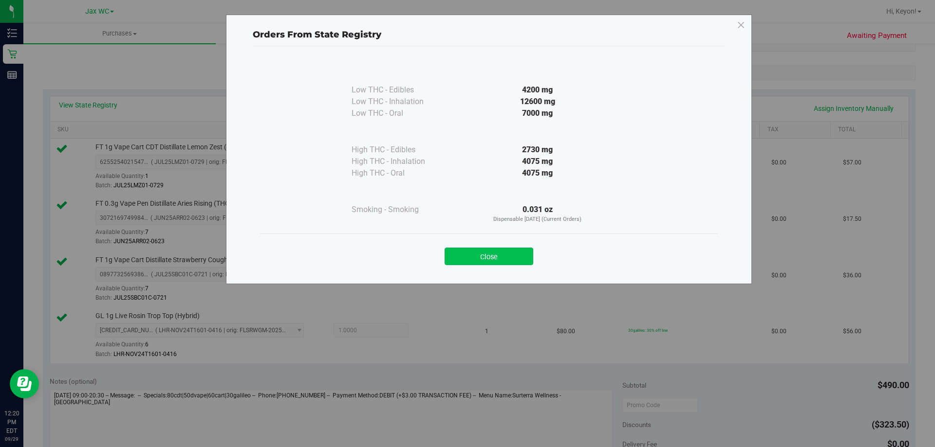
click at [500, 257] on button "Close" at bounding box center [489, 257] width 89 height 18
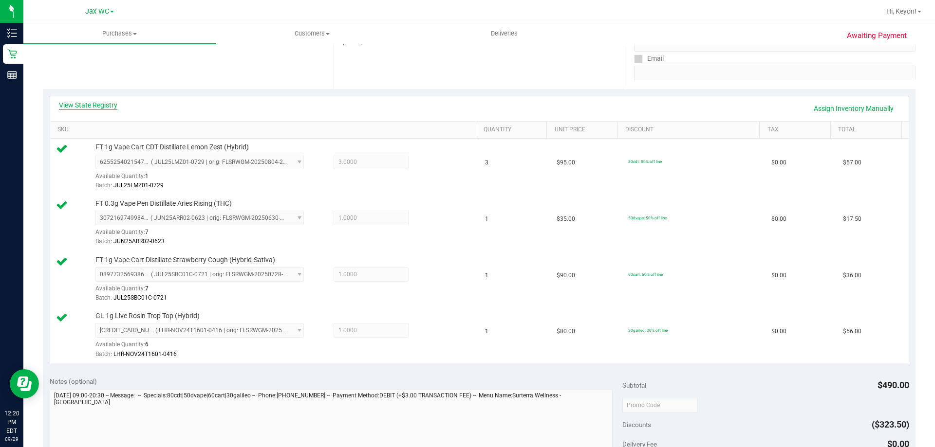
click at [92, 109] on link "View State Registry" at bounding box center [88, 105] width 58 height 10
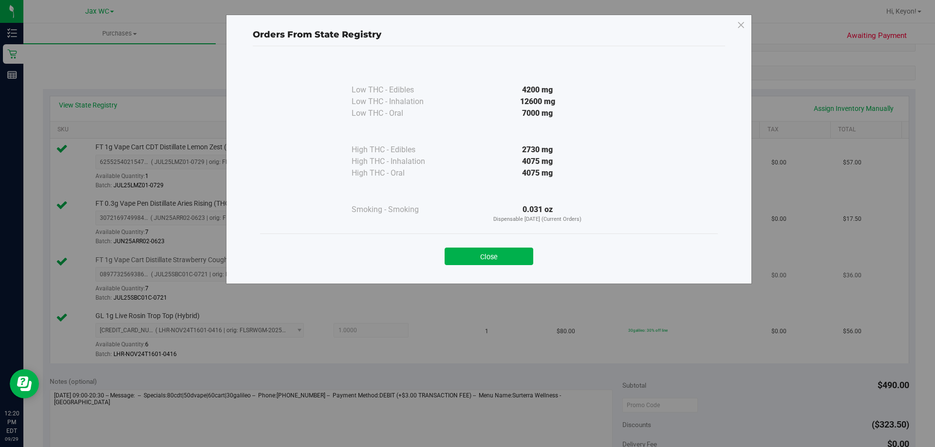
click at [488, 253] on button "Close" at bounding box center [489, 257] width 89 height 18
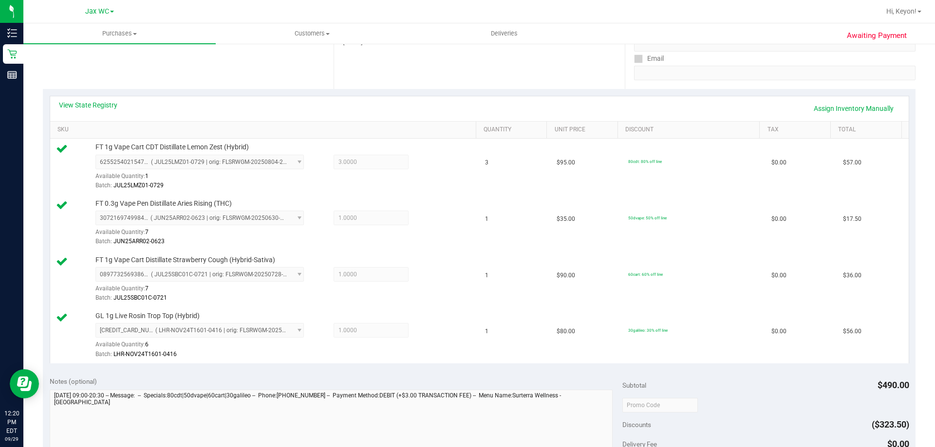
scroll to position [277, 0]
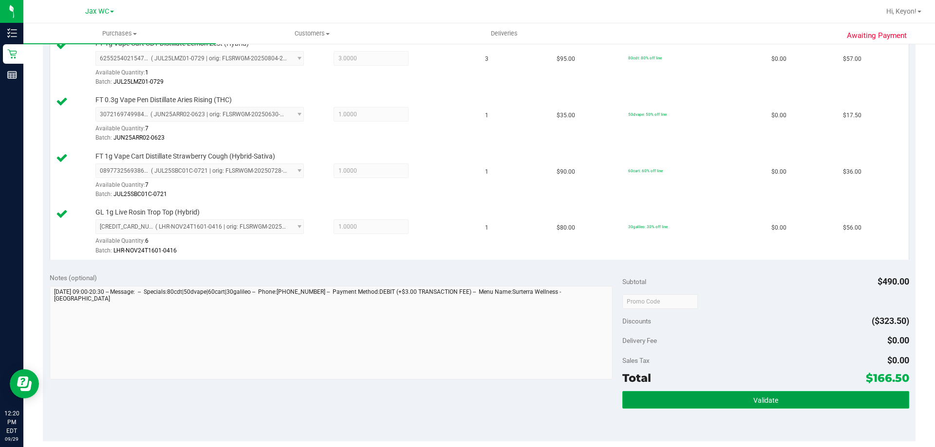
drag, startPoint x: 782, startPoint y: 400, endPoint x: 783, endPoint y: 395, distance: 5.0
click at [783, 400] on button "Validate" at bounding box center [765, 400] width 286 height 18
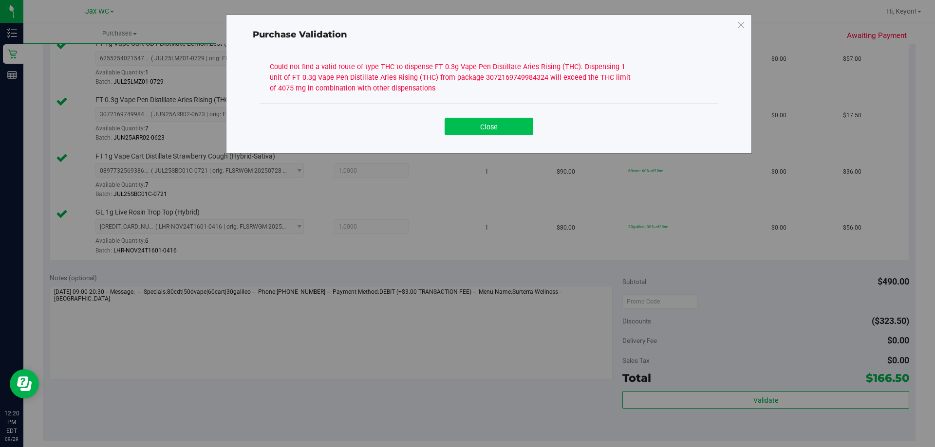
click at [489, 128] on button "Close" at bounding box center [489, 127] width 89 height 18
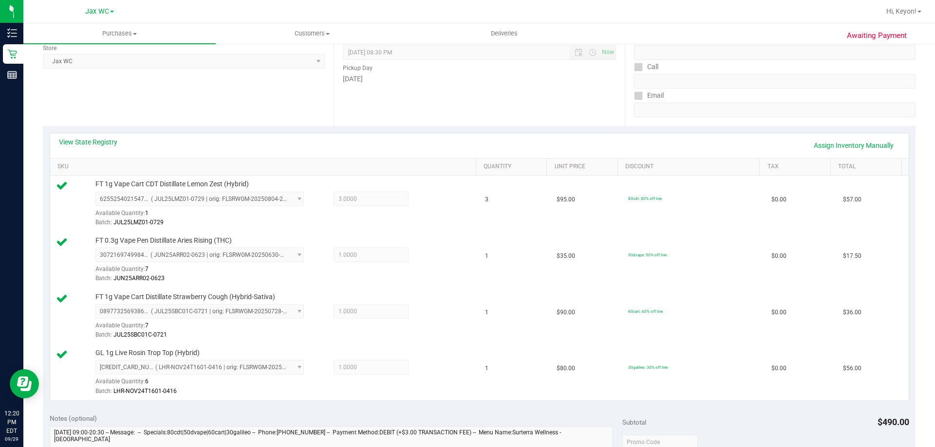
scroll to position [0, 0]
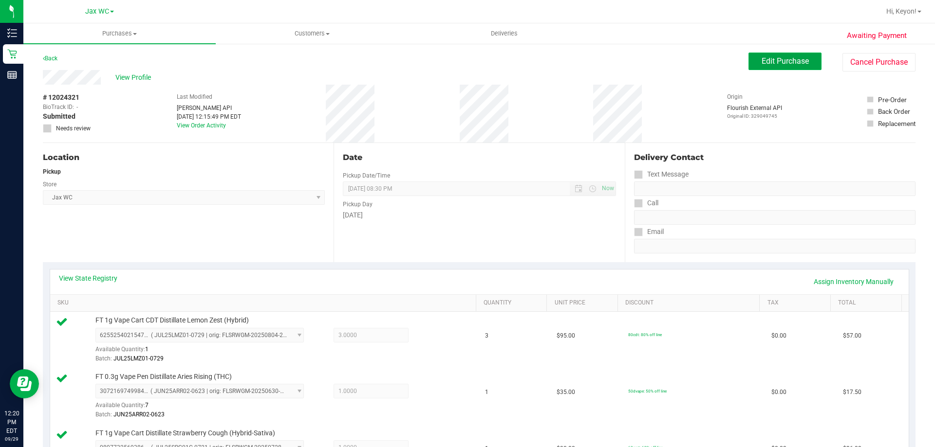
click at [783, 57] on span "Edit Purchase" at bounding box center [785, 60] width 47 height 9
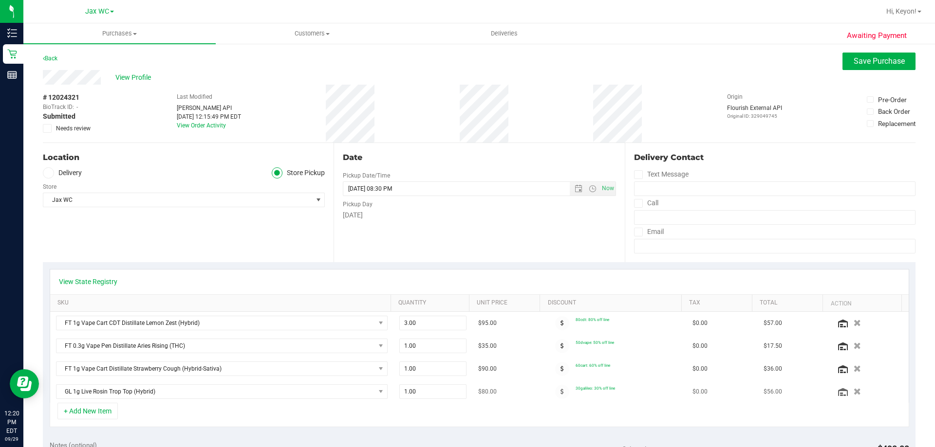
click at [854, 393] on icon "button" at bounding box center [857, 392] width 7 height 7
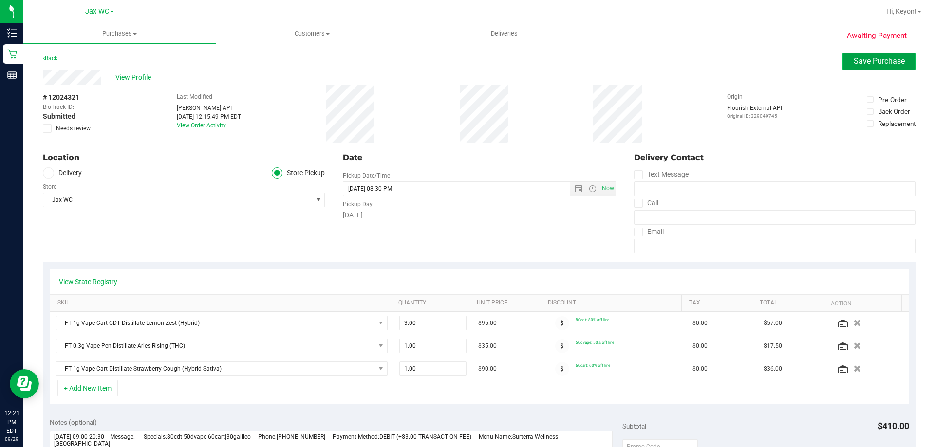
click at [858, 61] on span "Save Purchase" at bounding box center [879, 60] width 51 height 9
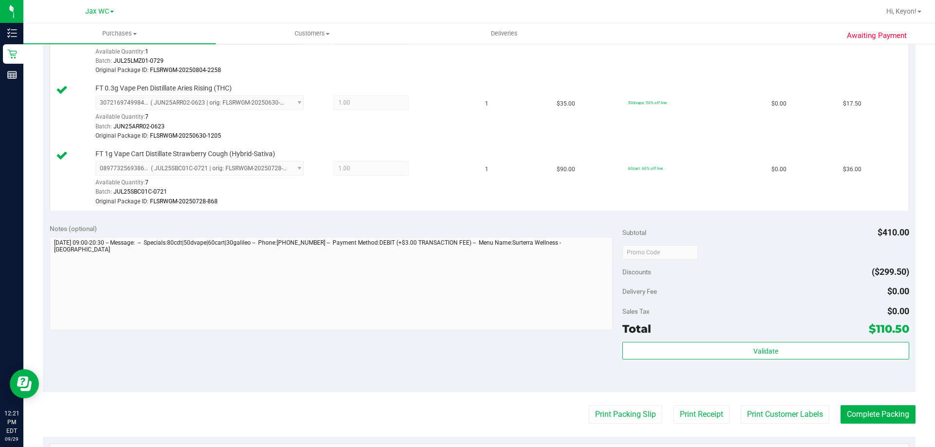
scroll to position [300, 0]
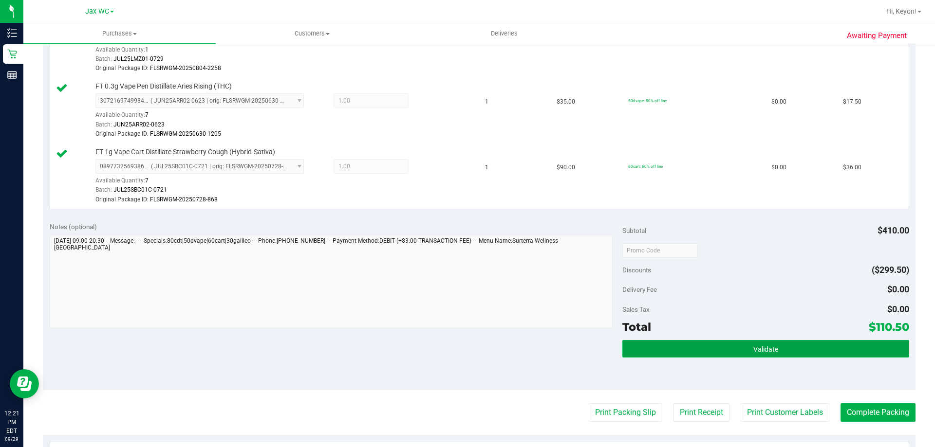
click at [767, 348] on span "Validate" at bounding box center [765, 350] width 25 height 8
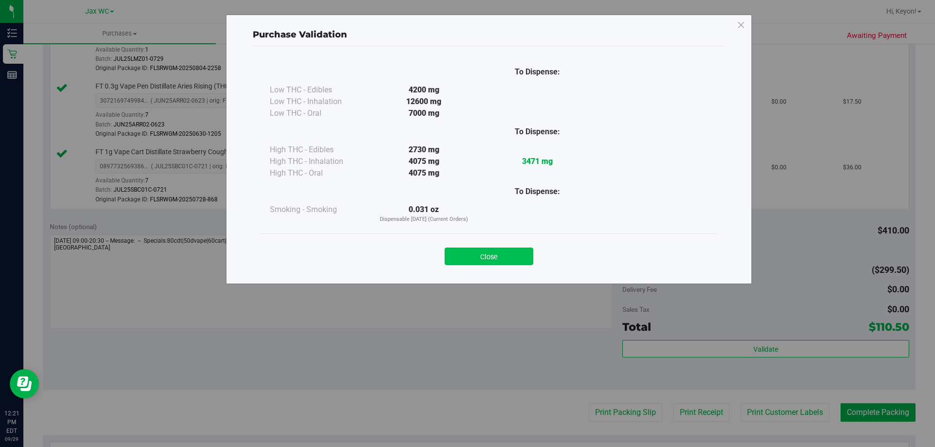
click at [509, 256] on button "Close" at bounding box center [489, 257] width 89 height 18
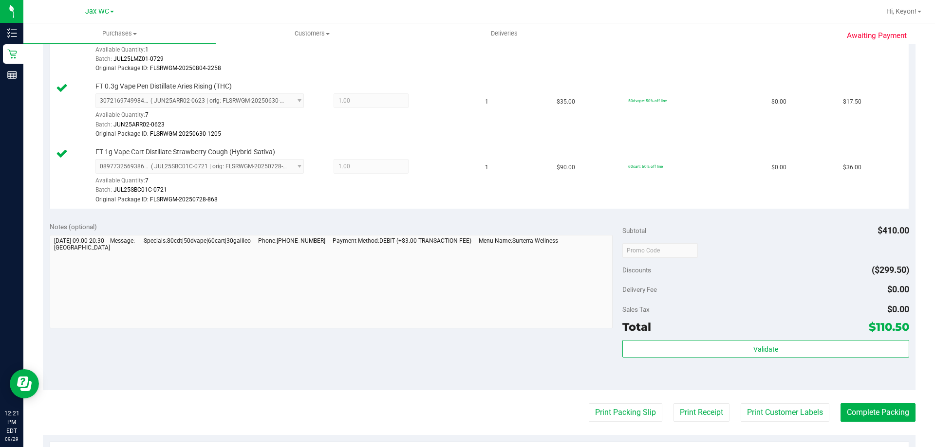
scroll to position [385, 0]
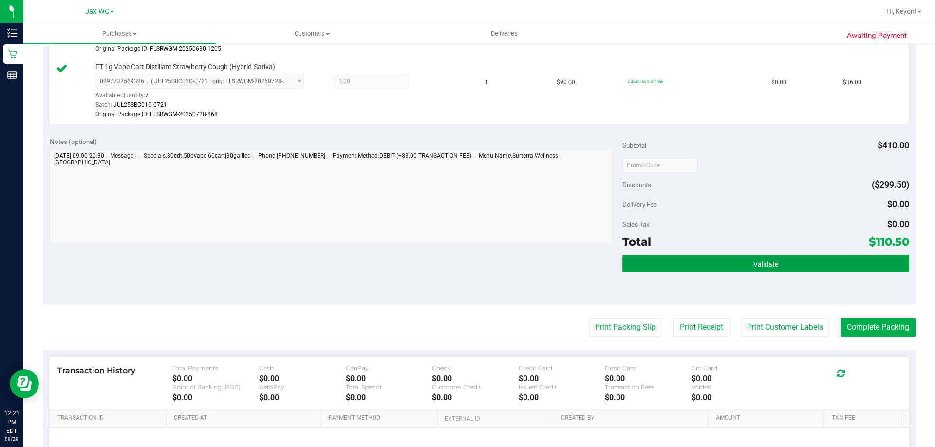
click at [745, 266] on button "Validate" at bounding box center [765, 264] width 286 height 18
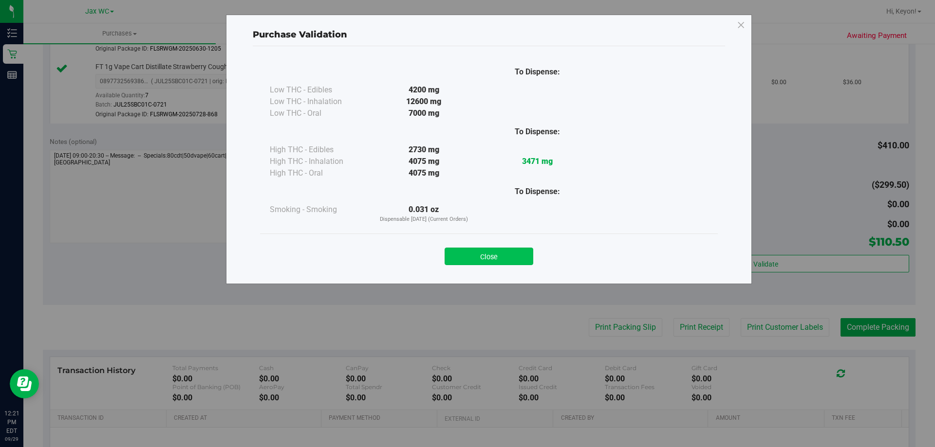
click at [505, 259] on button "Close" at bounding box center [489, 257] width 89 height 18
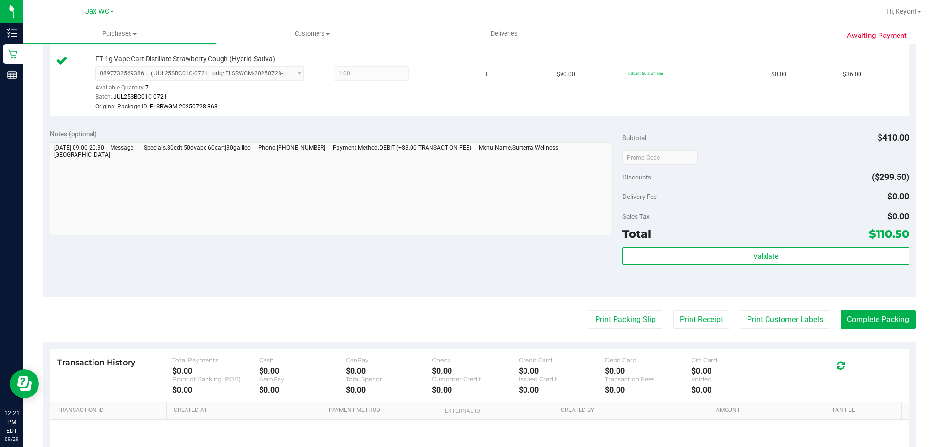
scroll to position [420, 0]
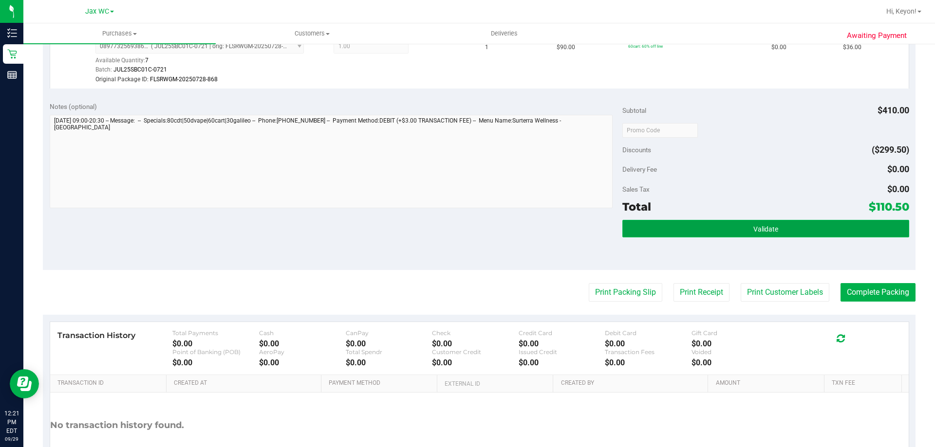
click at [801, 224] on button "Validate" at bounding box center [765, 229] width 286 height 18
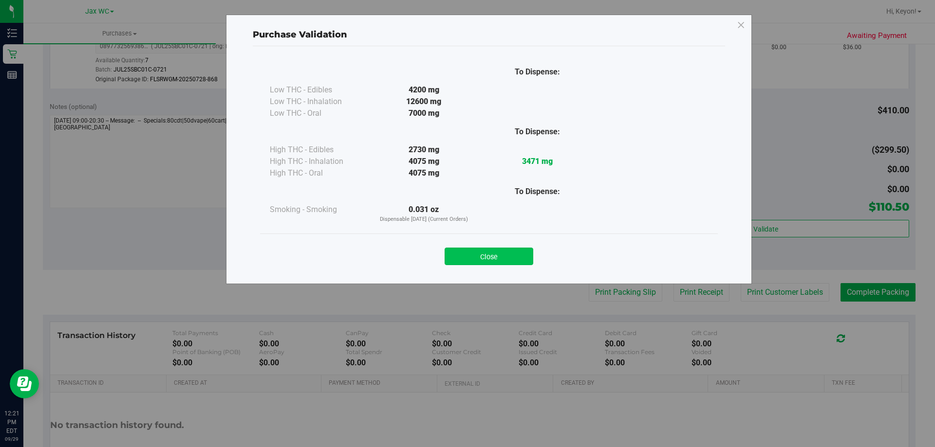
click at [519, 252] on button "Close" at bounding box center [489, 257] width 89 height 18
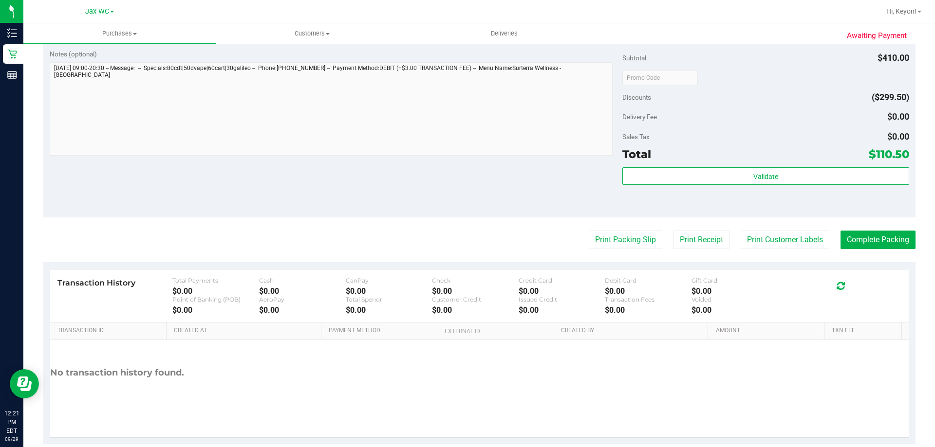
scroll to position [481, 0]
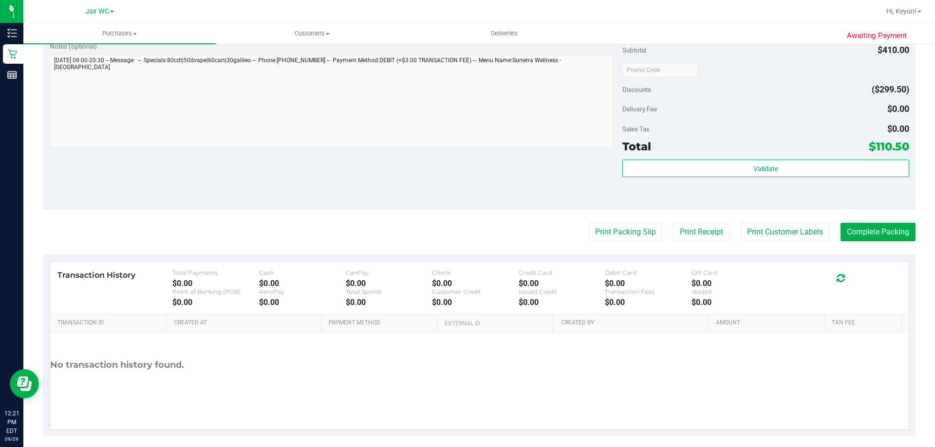
click at [874, 242] on purchase-details "Back Edit Purchase Cancel Purchase View Profile # 12024321 BioTrack ID: - Submi…" at bounding box center [479, 4] width 873 height 865
click at [879, 240] on button "Complete Packing" at bounding box center [877, 232] width 75 height 19
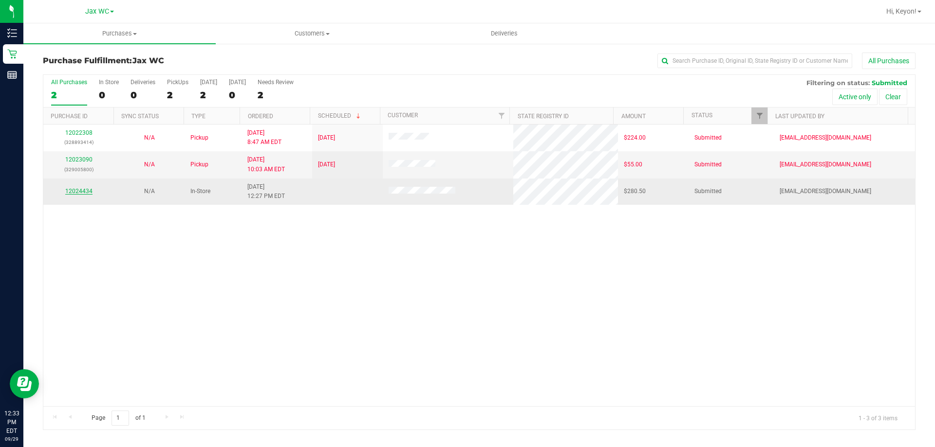
click at [81, 188] on link "12024434" at bounding box center [78, 191] width 27 height 7
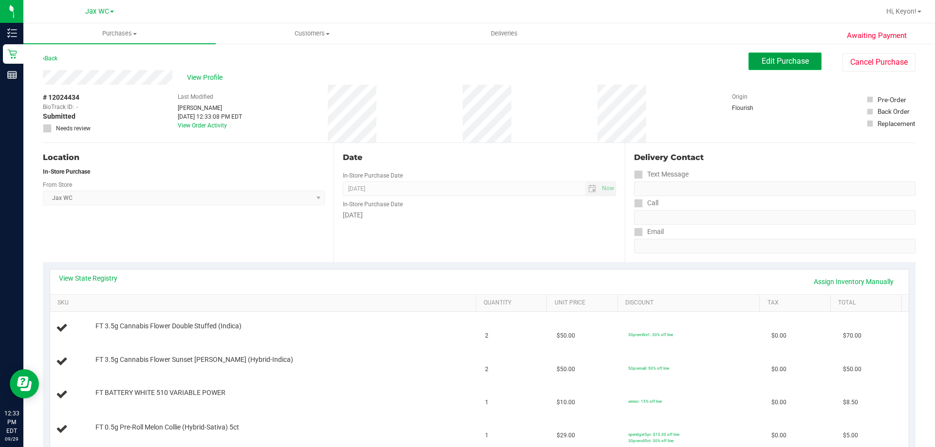
click at [774, 63] on span "Edit Purchase" at bounding box center [785, 60] width 47 height 9
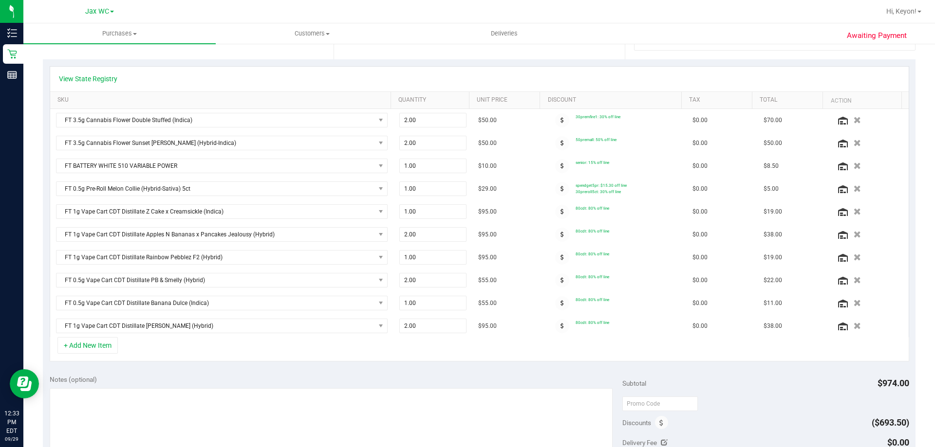
scroll to position [210, 0]
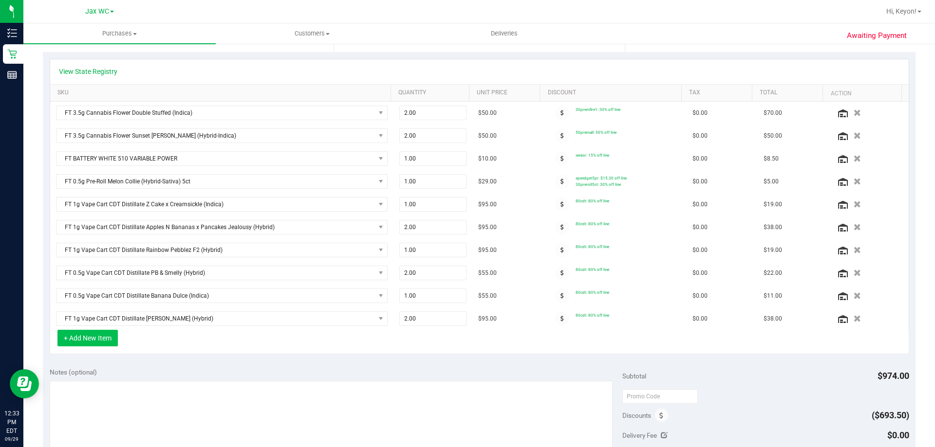
click at [103, 338] on button "+ Add New Item" at bounding box center [87, 338] width 60 height 17
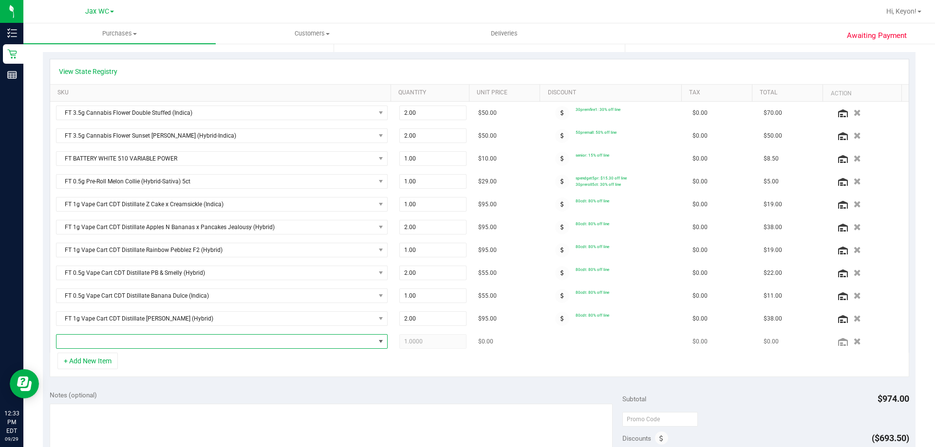
click at [132, 340] on span "NO DATA FOUND" at bounding box center [215, 342] width 318 height 14
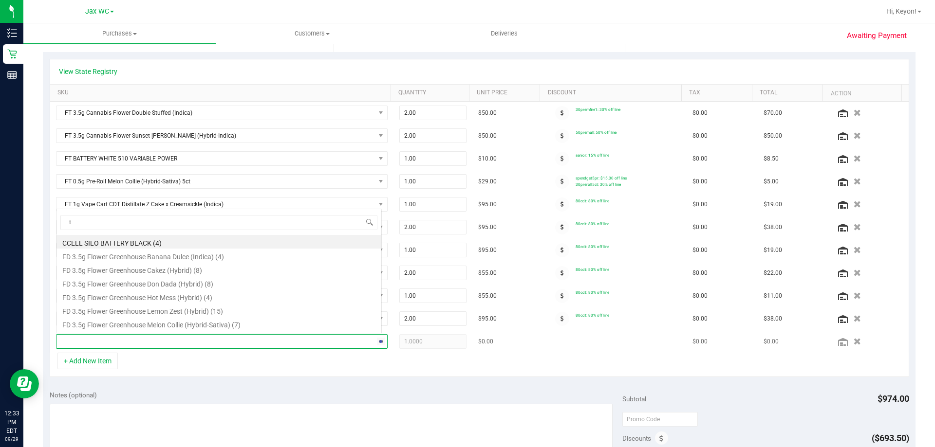
scroll to position [0, 0]
type input "top"
click at [215, 284] on li "FT 3.5g Cannabis Flower Top Gear (Indica) (17)" at bounding box center [218, 283] width 325 height 14
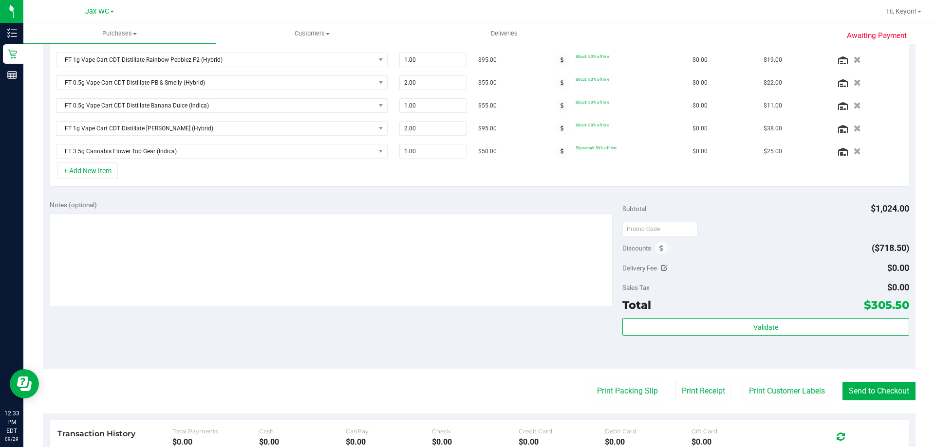
scroll to position [402, 0]
click at [433, 149] on span "1.00 1" at bounding box center [433, 150] width 68 height 15
type input "2"
type input "2.00"
click at [491, 176] on div "+ Add New Item" at bounding box center [479, 174] width 859 height 24
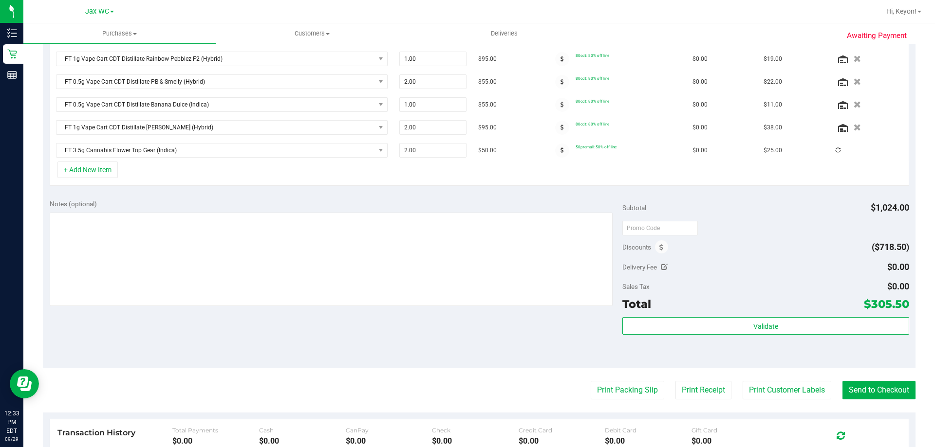
click at [622, 167] on div "+ Add New Item" at bounding box center [479, 174] width 859 height 24
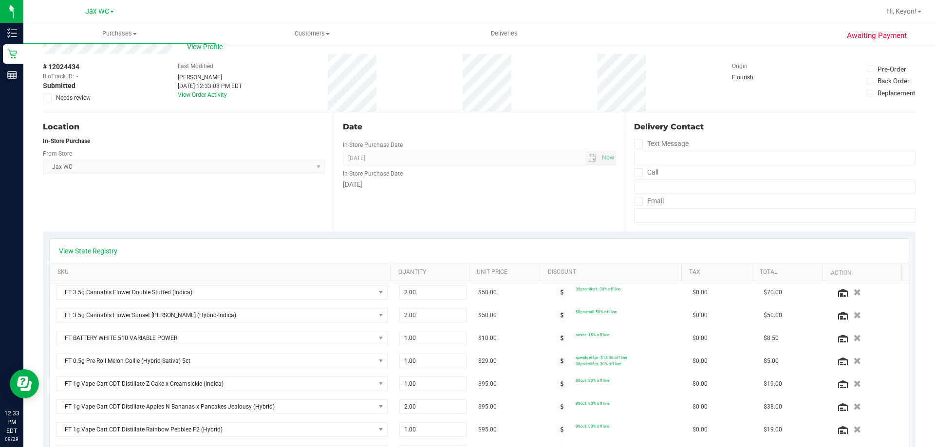
scroll to position [0, 0]
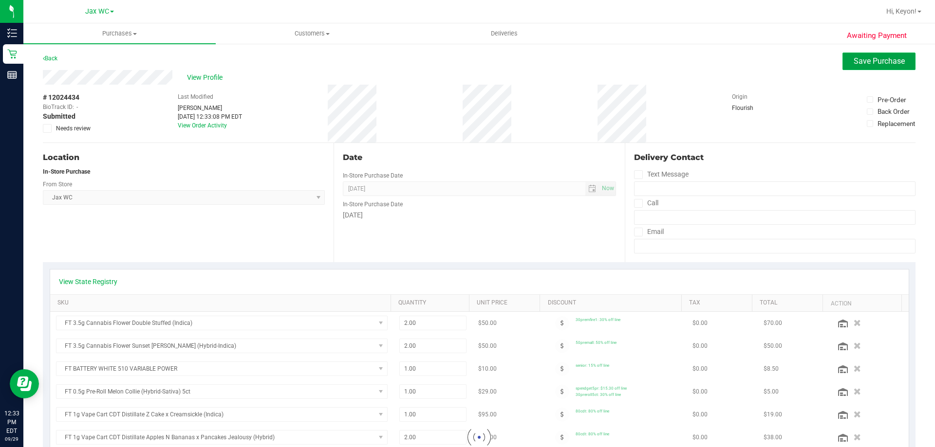
click at [862, 56] on button "Save Purchase" at bounding box center [878, 62] width 73 height 18
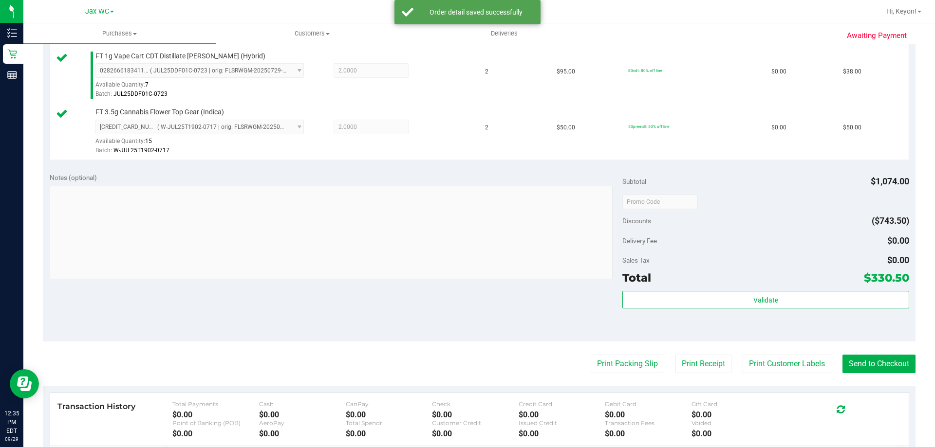
scroll to position [806, 0]
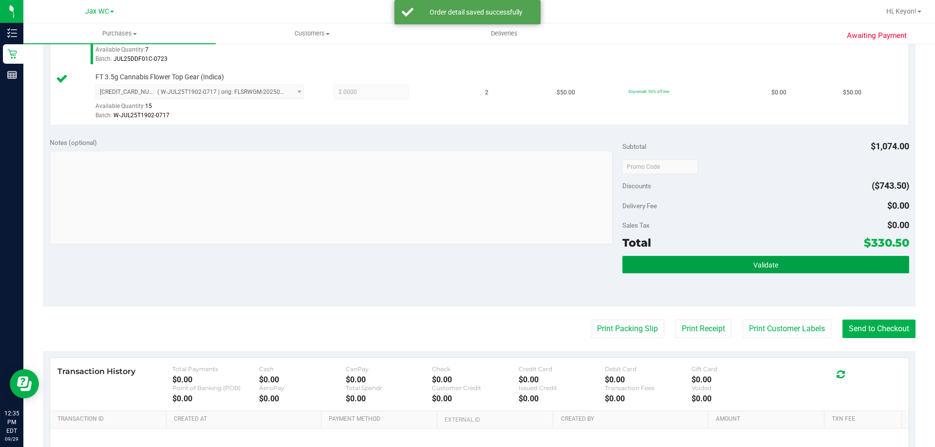
click at [815, 270] on button "Validate" at bounding box center [765, 265] width 286 height 18
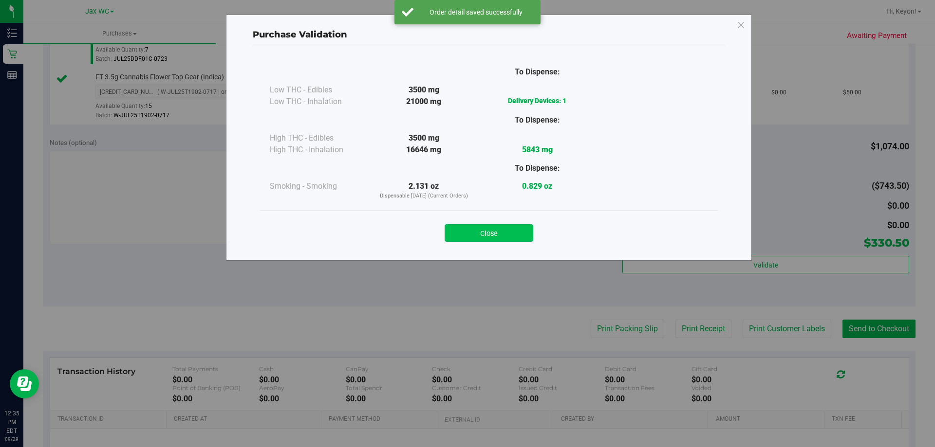
click at [514, 235] on button "Close" at bounding box center [489, 233] width 89 height 18
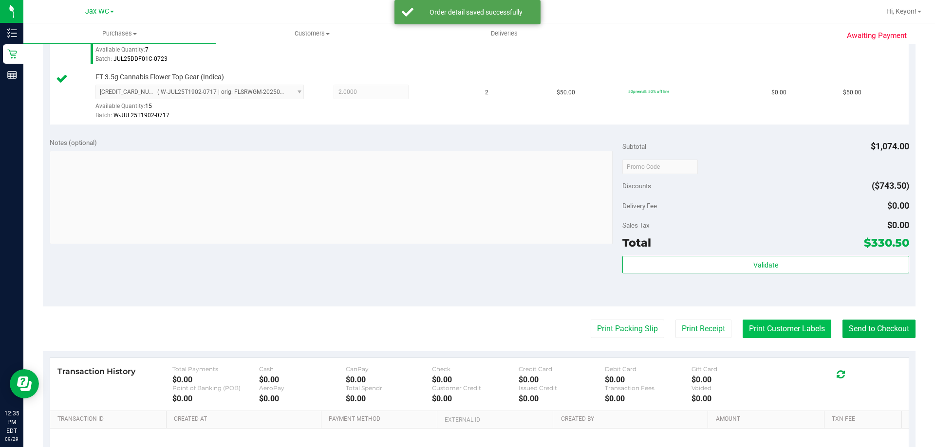
click at [763, 327] on button "Print Customer Labels" at bounding box center [787, 329] width 89 height 19
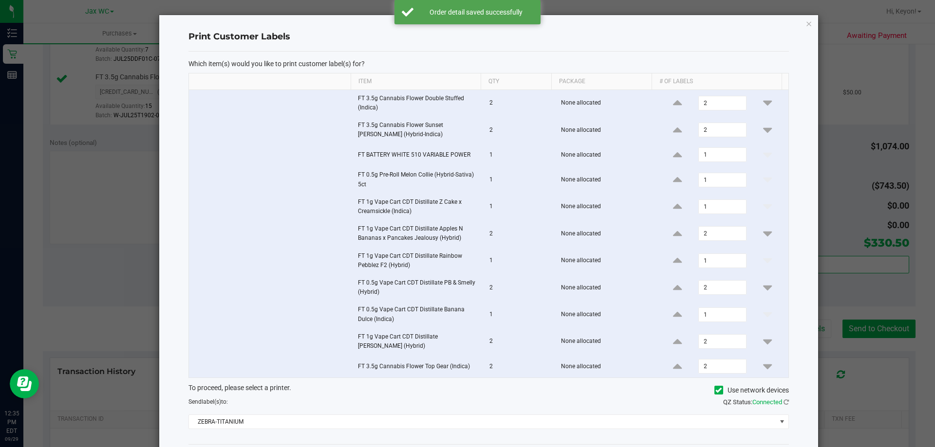
click at [606, 406] on div "QZ Status: Connected" at bounding box center [642, 403] width 307 height 10
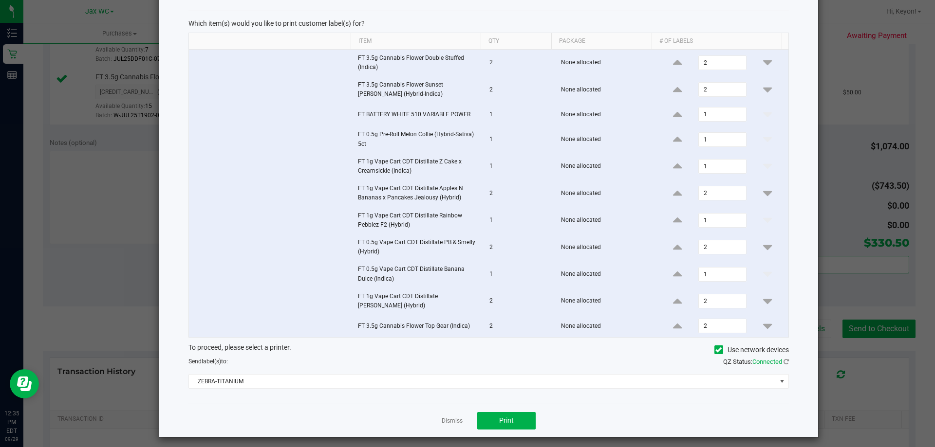
scroll to position [46, 0]
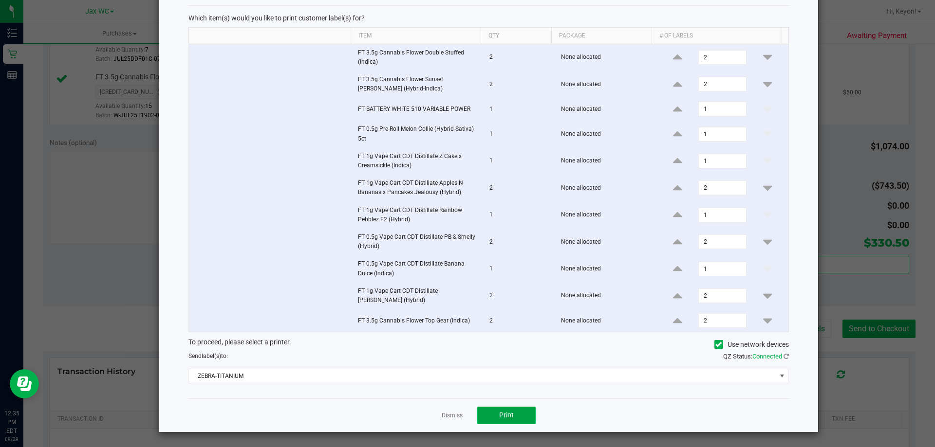
click at [506, 418] on span "Print" at bounding box center [506, 415] width 15 height 8
click at [451, 415] on link "Dismiss" at bounding box center [452, 416] width 21 height 8
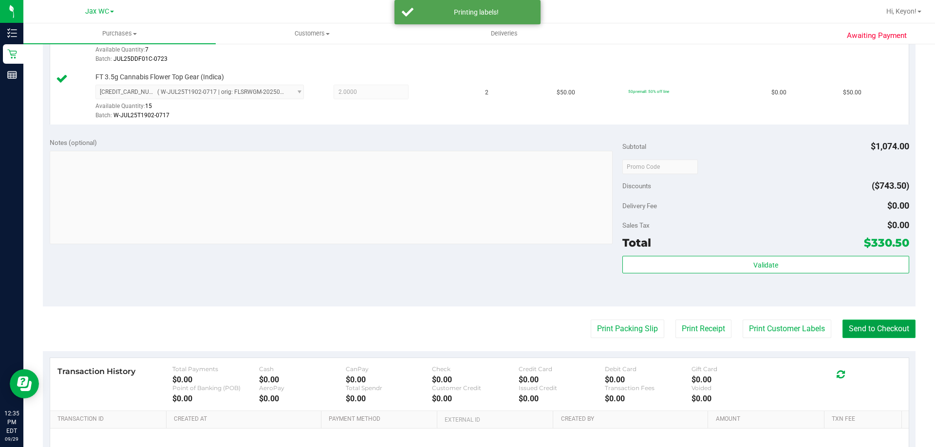
click at [851, 325] on button "Send to Checkout" at bounding box center [878, 329] width 73 height 19
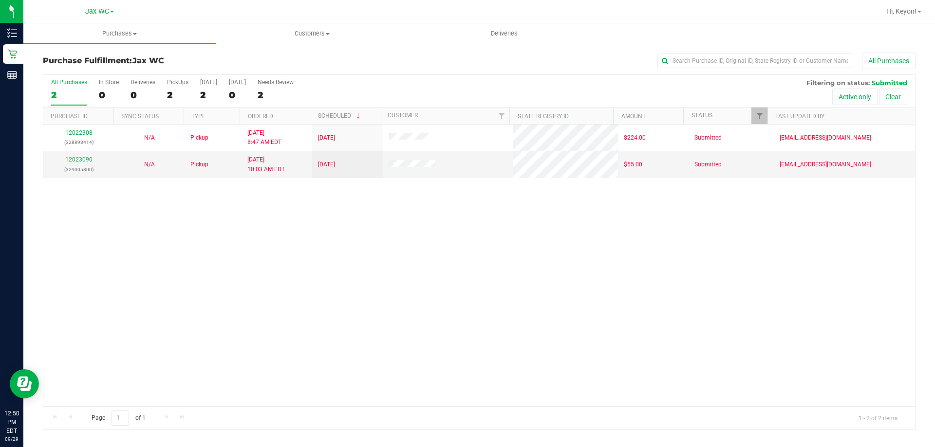
click at [97, 91] on div "All Purchases 2 In Store 0 Deliveries 0 PickUps 2 [DATE] 2 [DATE] 0 Needs Revie…" at bounding box center [479, 91] width 872 height 33
click at [103, 91] on div "0" at bounding box center [109, 95] width 20 height 11
click at [0, 0] on input "In Store 0" at bounding box center [0, 0] width 0 height 0
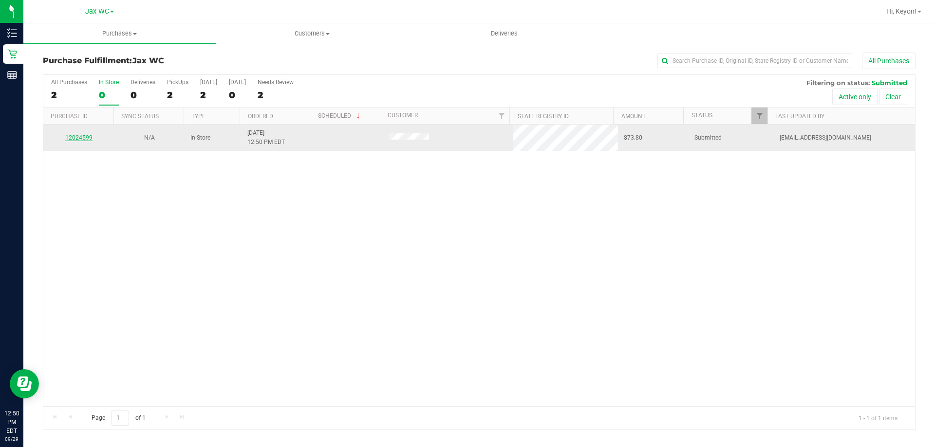
click at [81, 138] on link "12024599" at bounding box center [78, 137] width 27 height 7
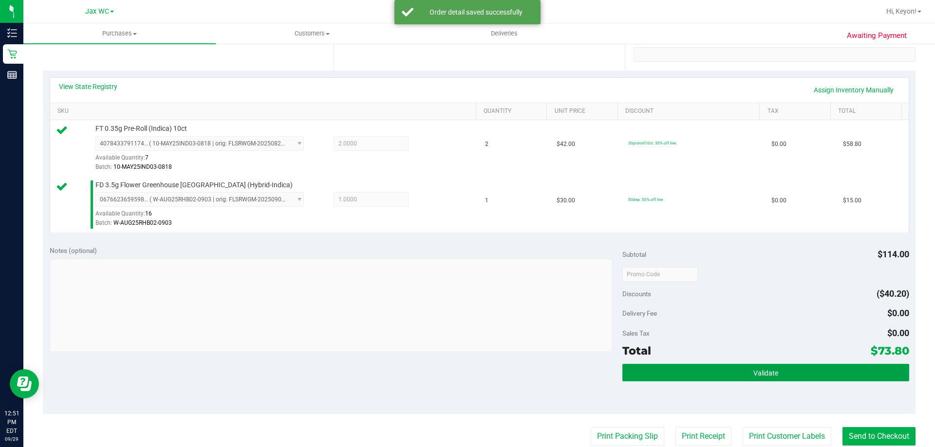
drag, startPoint x: 795, startPoint y: 370, endPoint x: 819, endPoint y: 358, distance: 25.9
click at [798, 370] on button "Validate" at bounding box center [765, 373] width 286 height 18
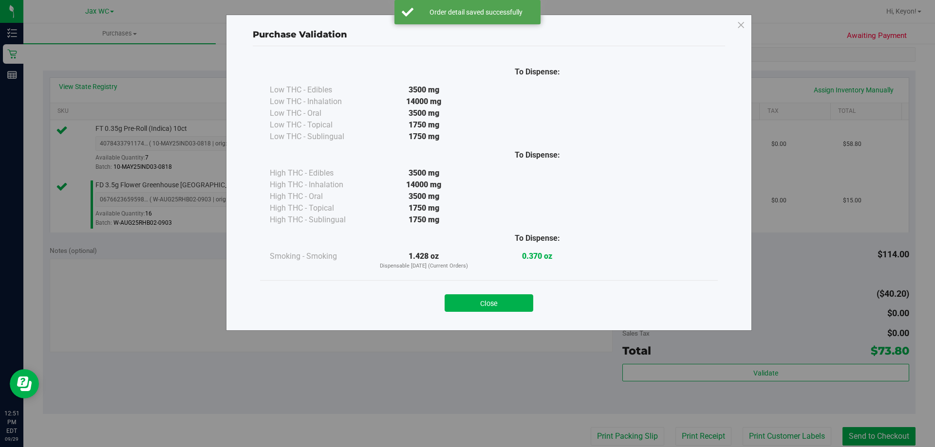
scroll to position [304, 0]
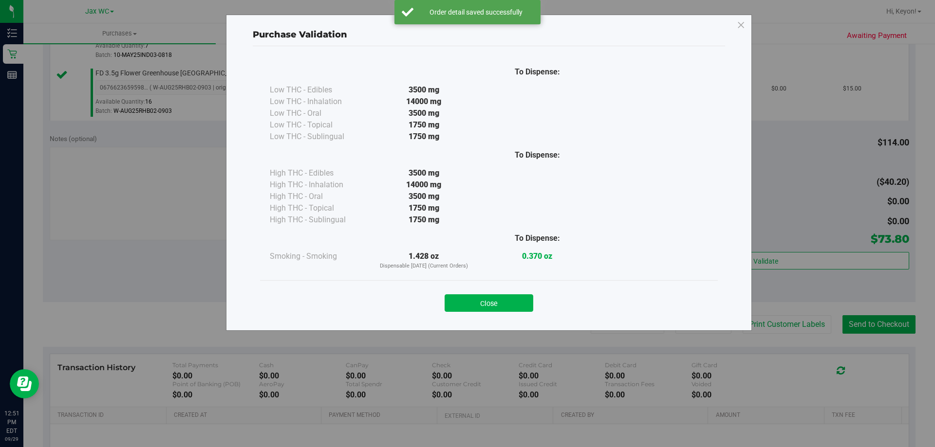
drag, startPoint x: 507, startPoint y: 306, endPoint x: 580, endPoint y: 309, distance: 73.6
click at [508, 306] on button "Close" at bounding box center [489, 304] width 89 height 18
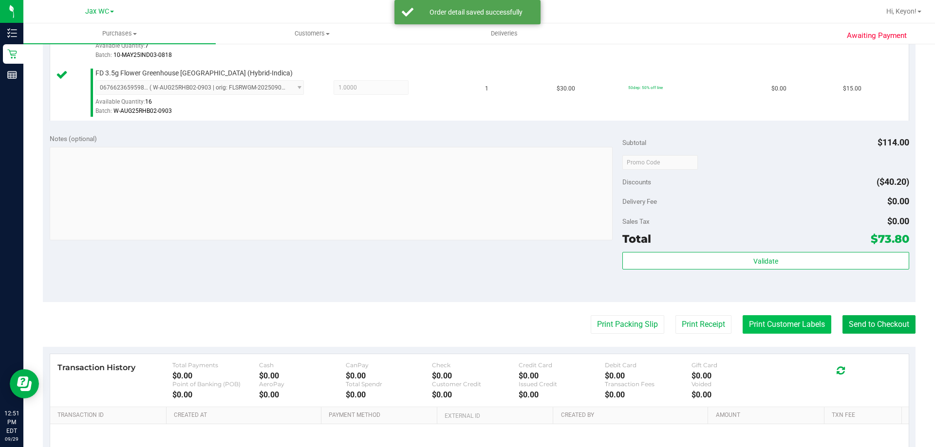
click at [804, 332] on button "Print Customer Labels" at bounding box center [787, 325] width 89 height 19
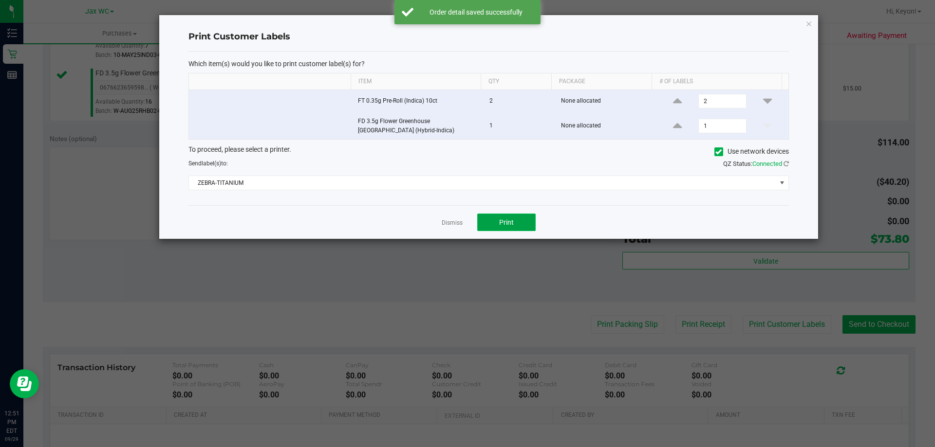
click at [516, 220] on button "Print" at bounding box center [506, 223] width 58 height 18
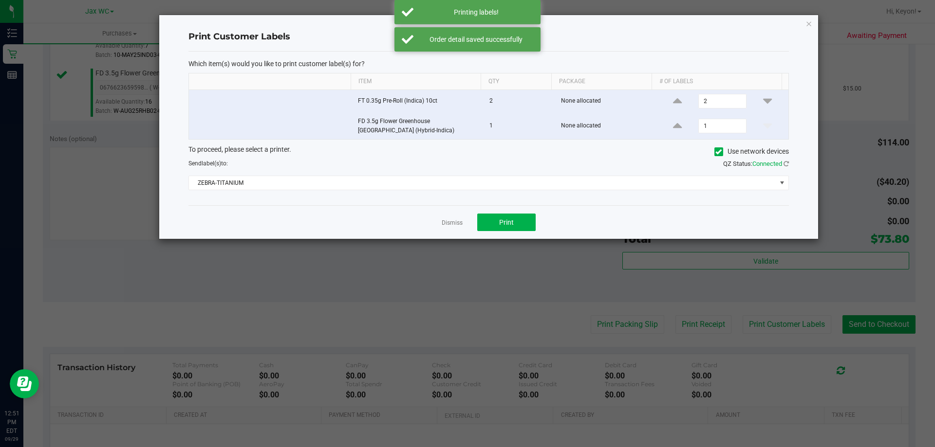
drag, startPoint x: 451, startPoint y: 220, endPoint x: 464, endPoint y: 220, distance: 12.2
click at [457, 220] on link "Dismiss" at bounding box center [452, 223] width 21 height 8
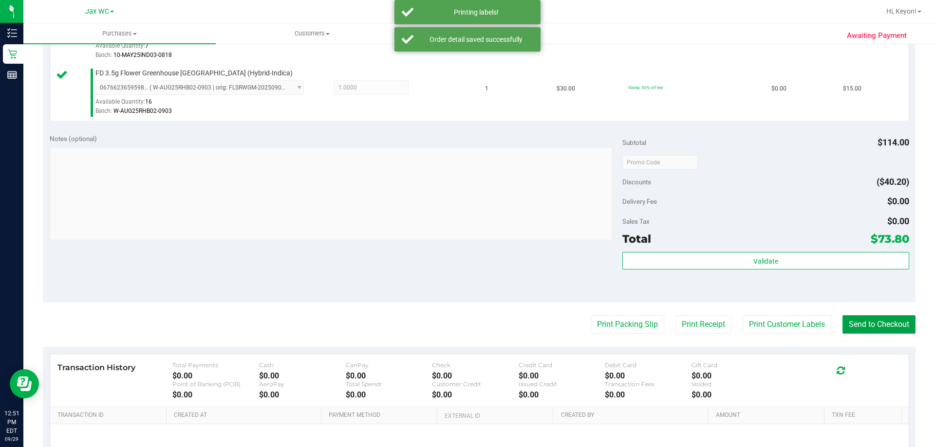
click at [878, 325] on button "Send to Checkout" at bounding box center [878, 325] width 73 height 19
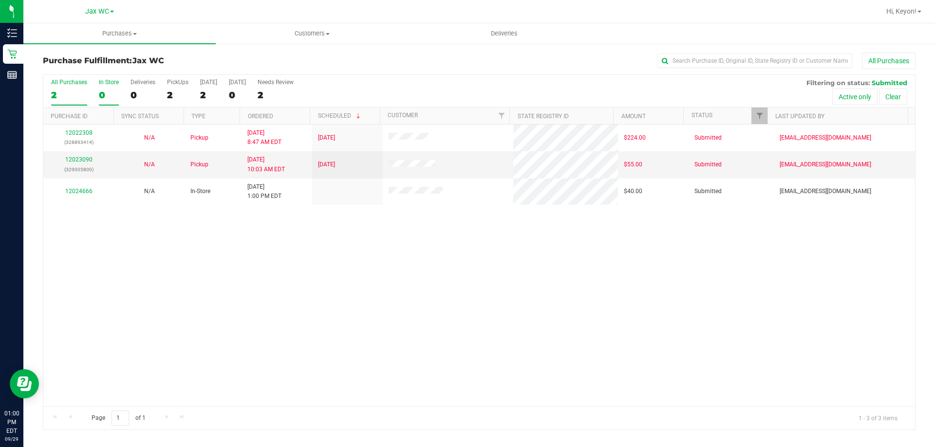
click at [110, 90] on div "0" at bounding box center [109, 95] width 20 height 11
click at [0, 0] on input "In Store 0" at bounding box center [0, 0] width 0 height 0
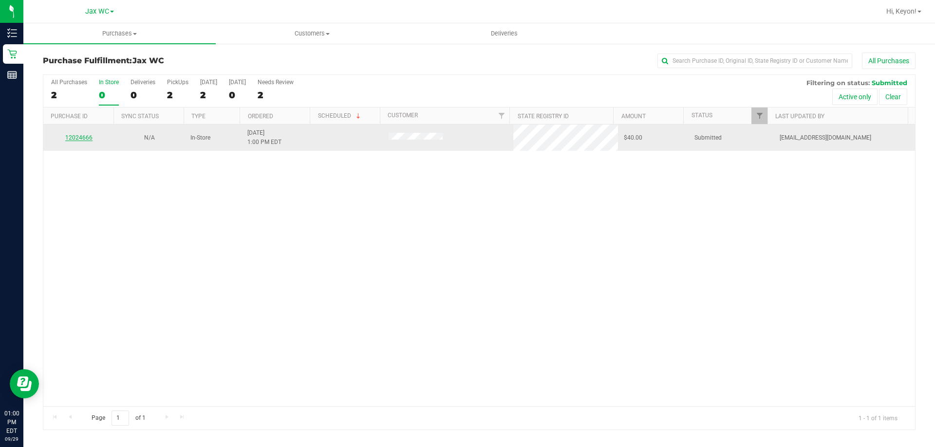
click at [83, 139] on link "12024666" at bounding box center [78, 137] width 27 height 7
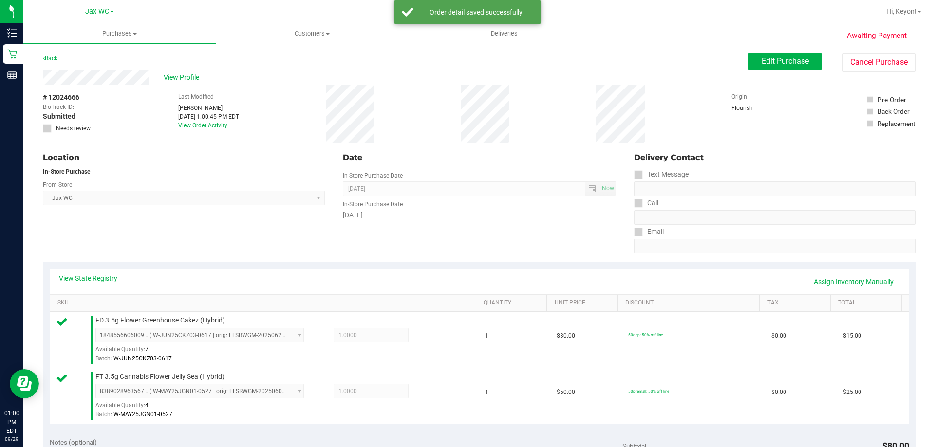
scroll to position [193, 0]
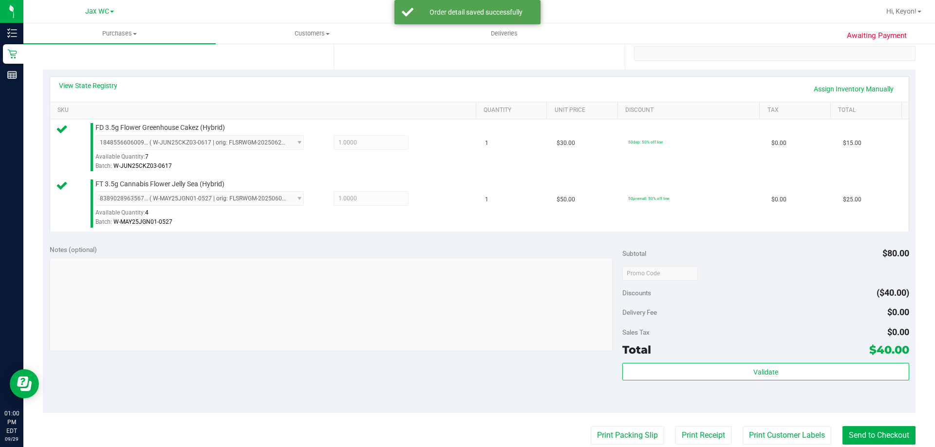
drag, startPoint x: 774, startPoint y: 360, endPoint x: 780, endPoint y: 361, distance: 5.9
click at [775, 364] on div "Subtotal $80.00 Discounts ($40.00) Delivery Fee $0.00 Sales Tax $0.00 Total $40…" at bounding box center [765, 326] width 286 height 162
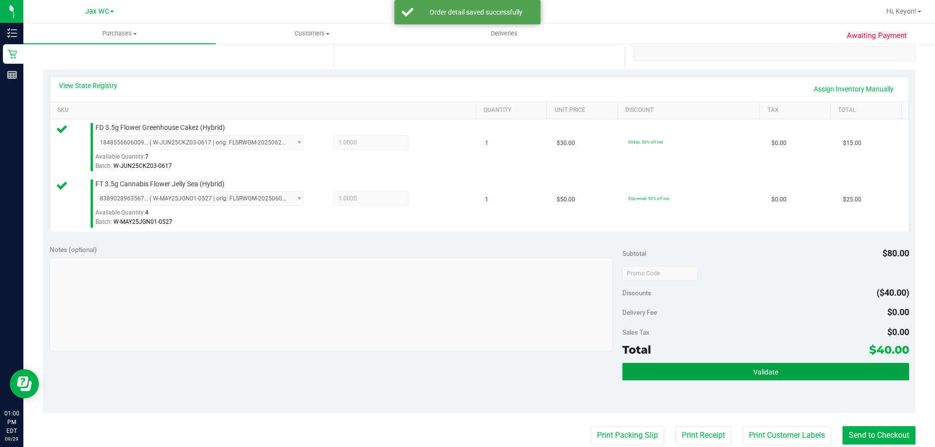
drag, startPoint x: 763, startPoint y: 376, endPoint x: 741, endPoint y: 360, distance: 27.2
click at [763, 377] on button "Validate" at bounding box center [765, 372] width 286 height 18
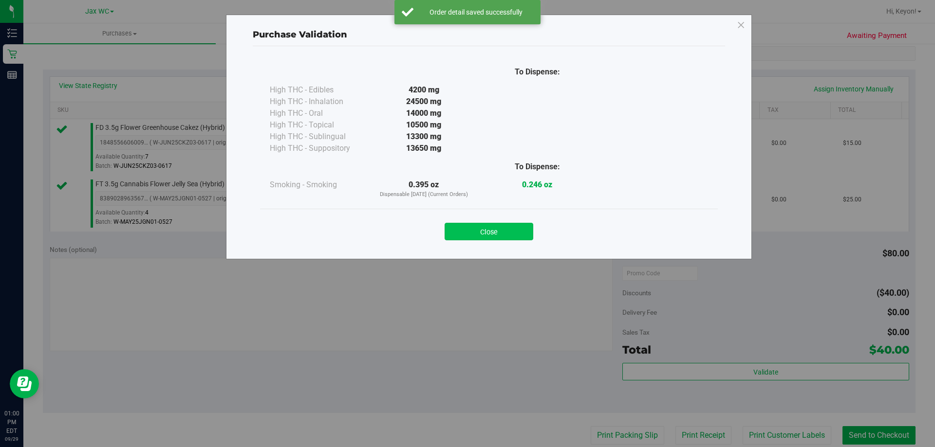
drag, startPoint x: 501, startPoint y: 233, endPoint x: 576, endPoint y: 240, distance: 74.8
click at [504, 234] on button "Close" at bounding box center [489, 232] width 89 height 18
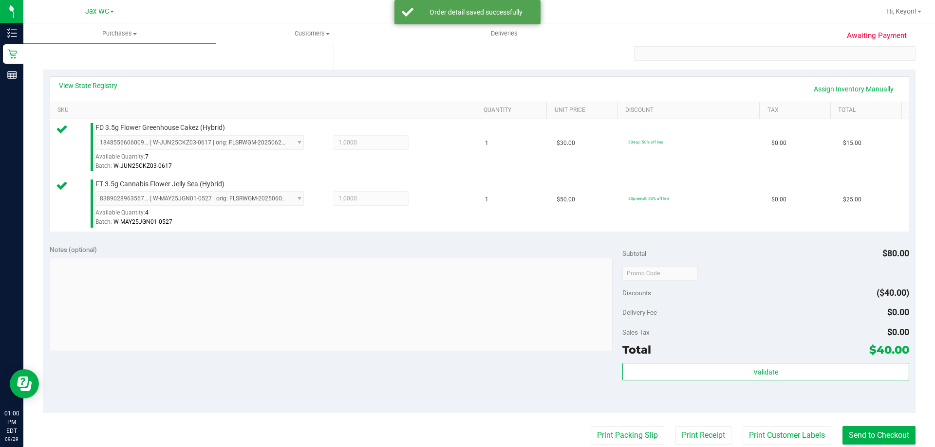
scroll to position [276, 0]
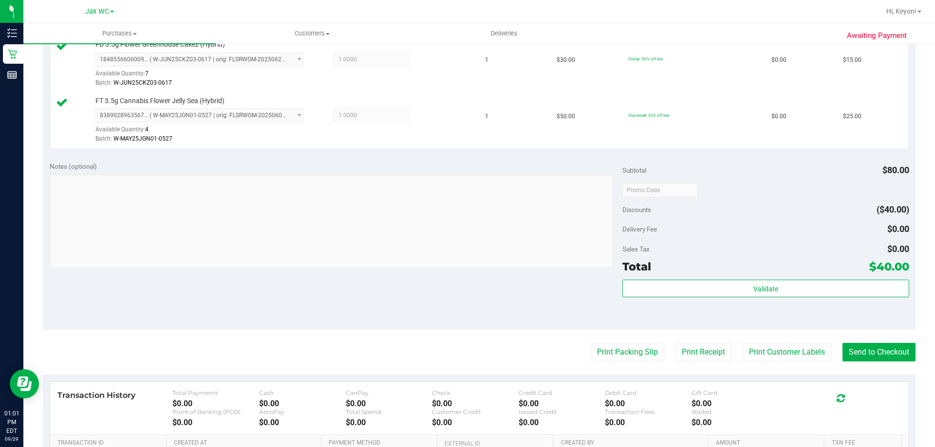
click at [806, 261] on div "Total $40.00" at bounding box center [765, 267] width 286 height 18
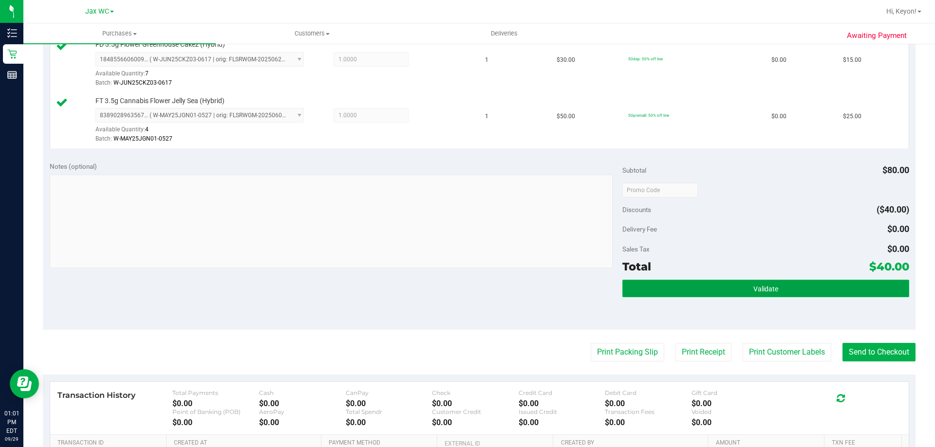
click at [803, 287] on button "Validate" at bounding box center [765, 289] width 286 height 18
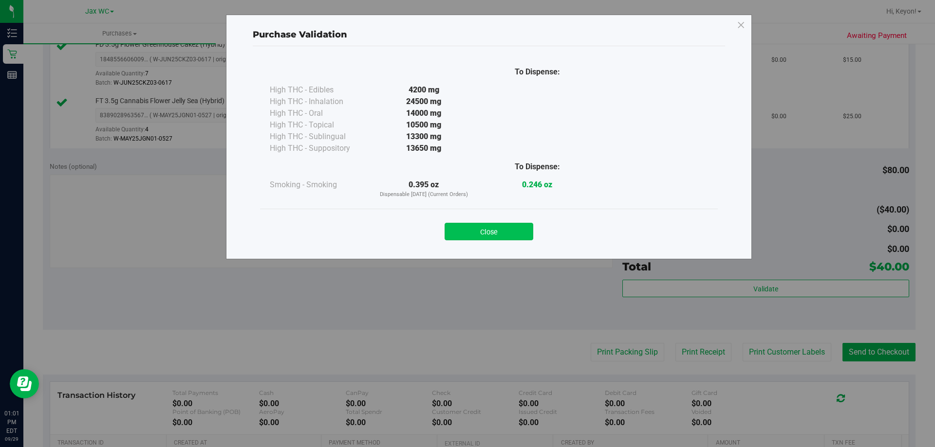
click at [500, 229] on button "Close" at bounding box center [489, 232] width 89 height 18
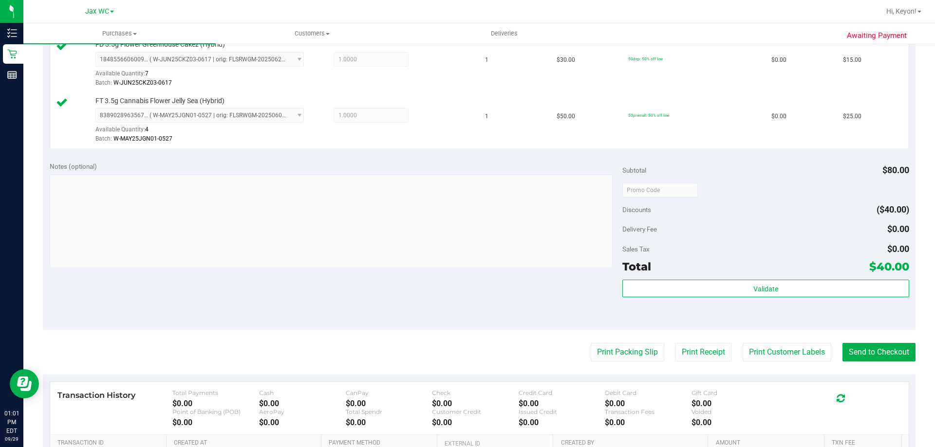
scroll to position [314, 0]
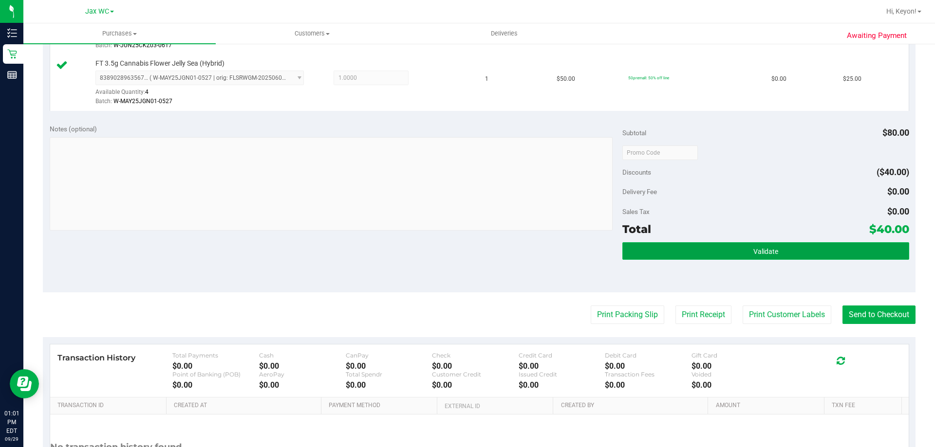
click at [805, 244] on button "Validate" at bounding box center [765, 251] width 286 height 18
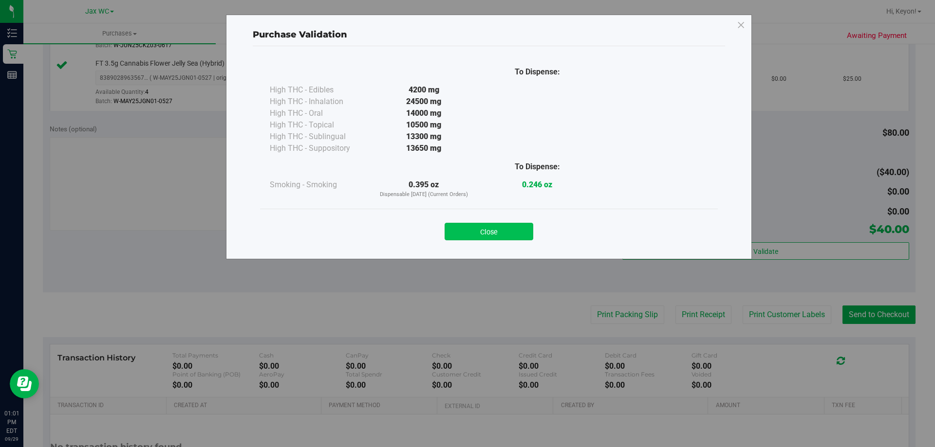
click at [519, 232] on button "Close" at bounding box center [489, 232] width 89 height 18
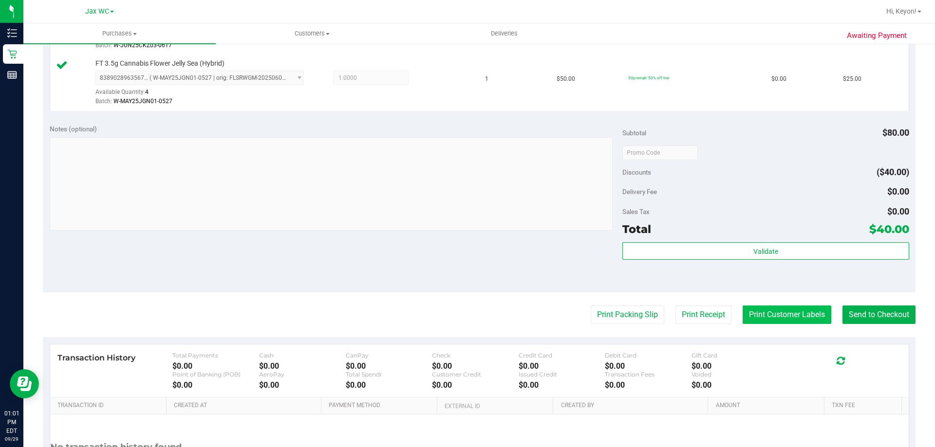
click at [772, 314] on button "Print Customer Labels" at bounding box center [787, 315] width 89 height 19
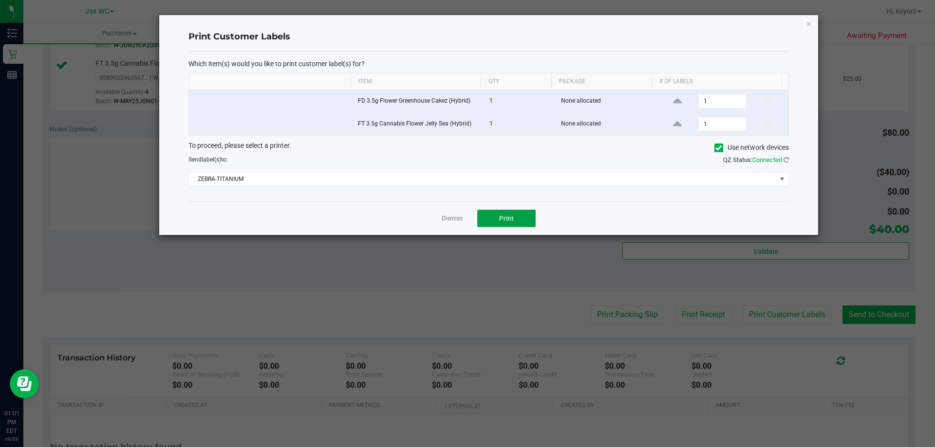
click at [517, 217] on button "Print" at bounding box center [506, 219] width 58 height 18
click at [453, 217] on link "Dismiss" at bounding box center [452, 219] width 21 height 8
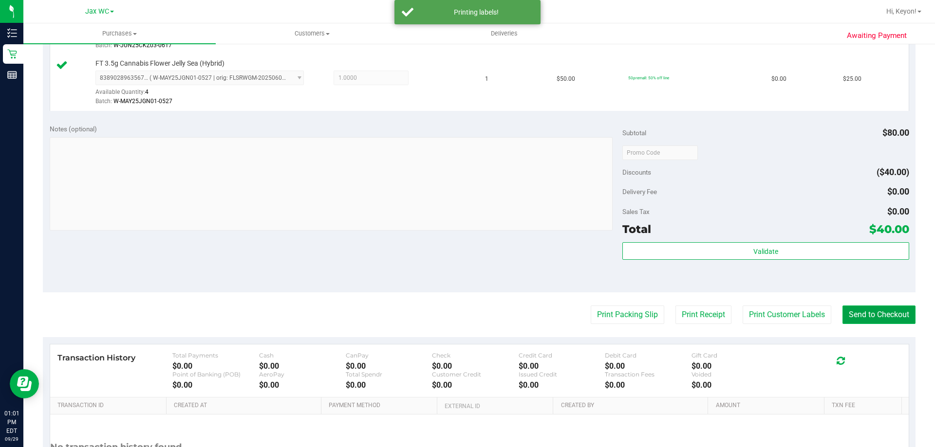
click at [869, 307] on button "Send to Checkout" at bounding box center [878, 315] width 73 height 19
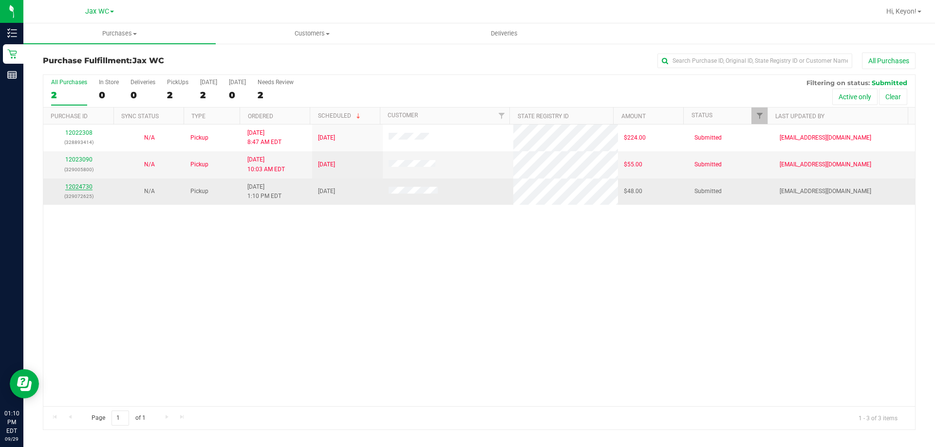
click at [76, 186] on link "12024730" at bounding box center [78, 187] width 27 height 7
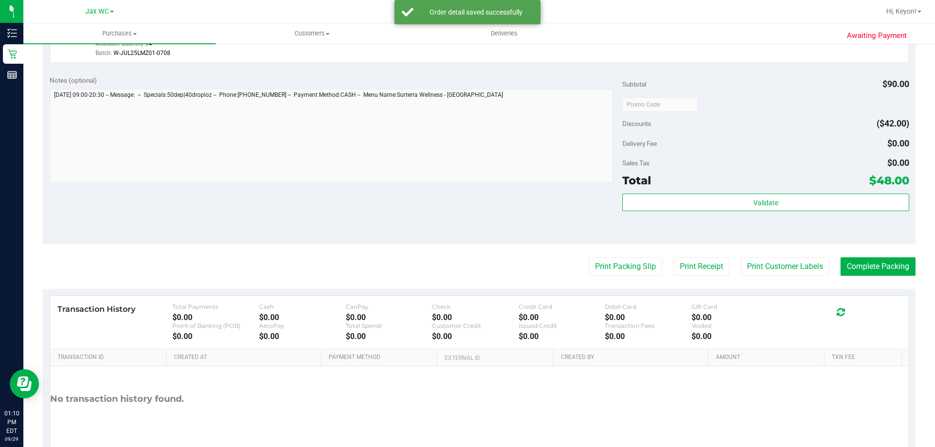
scroll to position [426, 0]
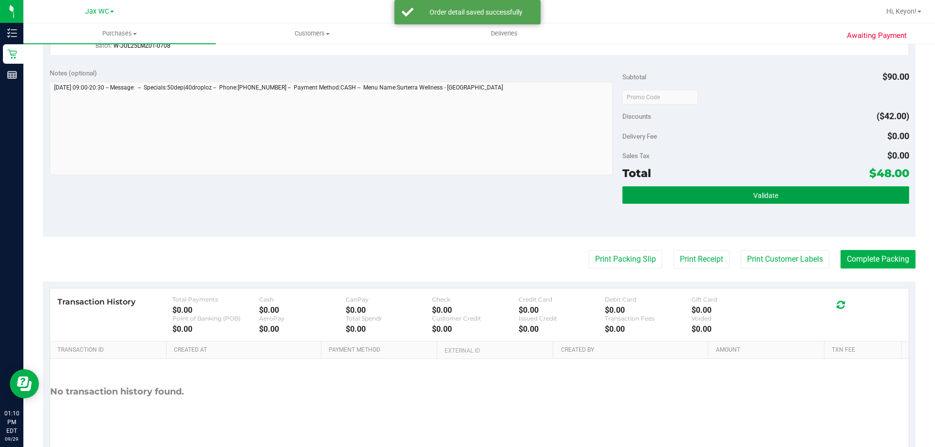
click at [806, 196] on button "Validate" at bounding box center [765, 195] width 286 height 18
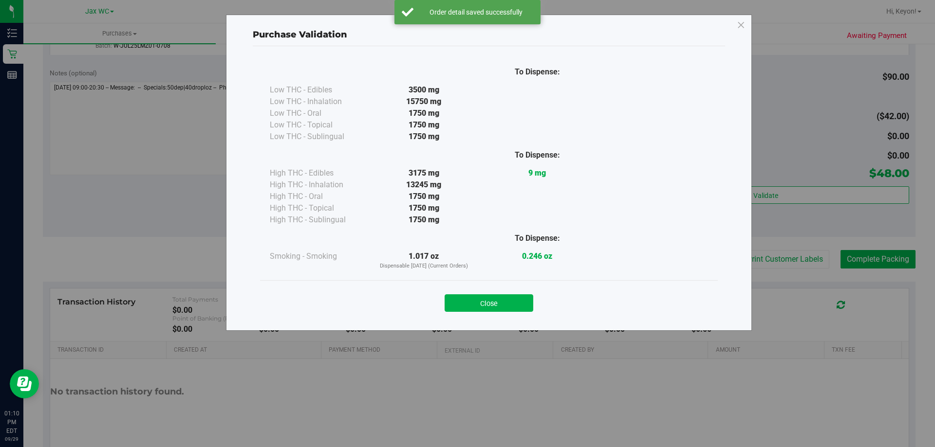
drag, startPoint x: 515, startPoint y: 302, endPoint x: 583, endPoint y: 273, distance: 73.5
click at [516, 302] on button "Close" at bounding box center [489, 304] width 89 height 18
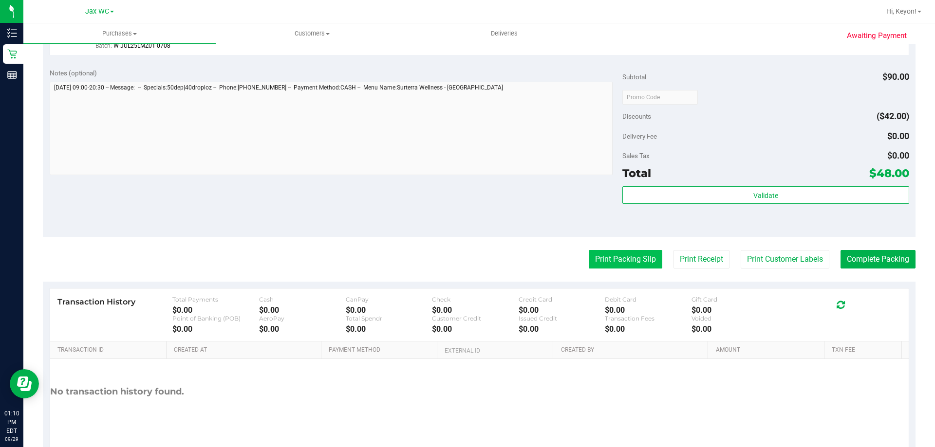
click at [596, 257] on button "Print Packing Slip" at bounding box center [626, 259] width 74 height 19
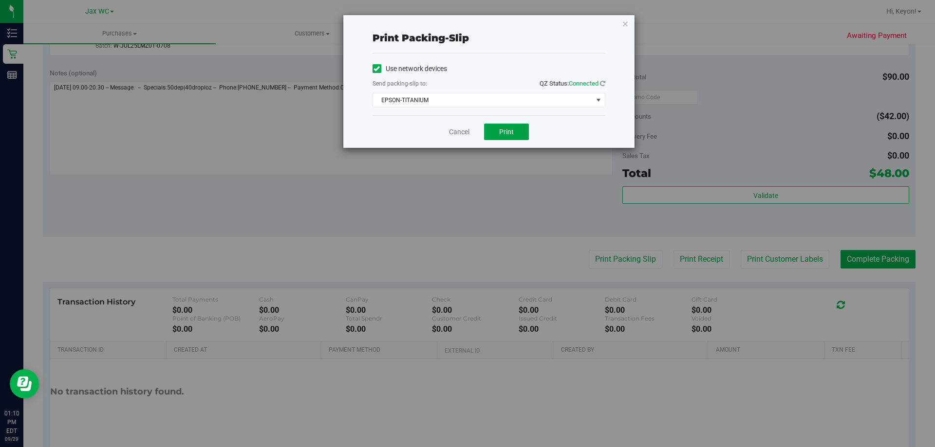
click at [504, 129] on button "Print" at bounding box center [506, 132] width 45 height 17
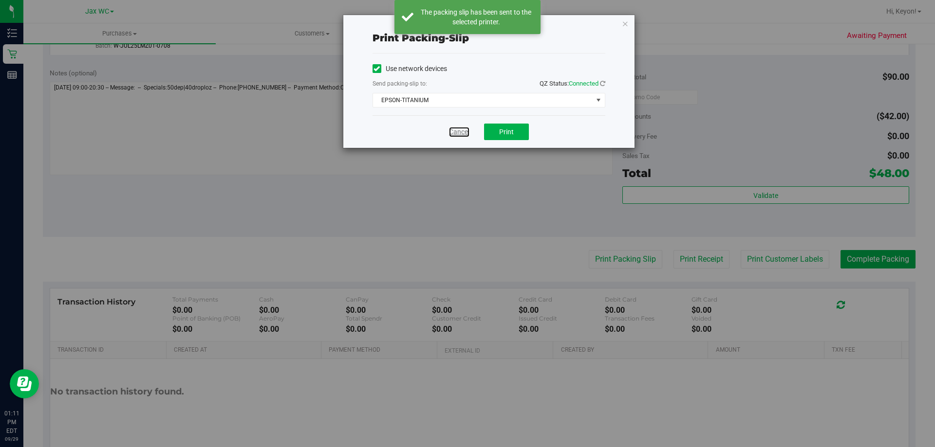
click at [459, 135] on link "Cancel" at bounding box center [459, 132] width 20 height 10
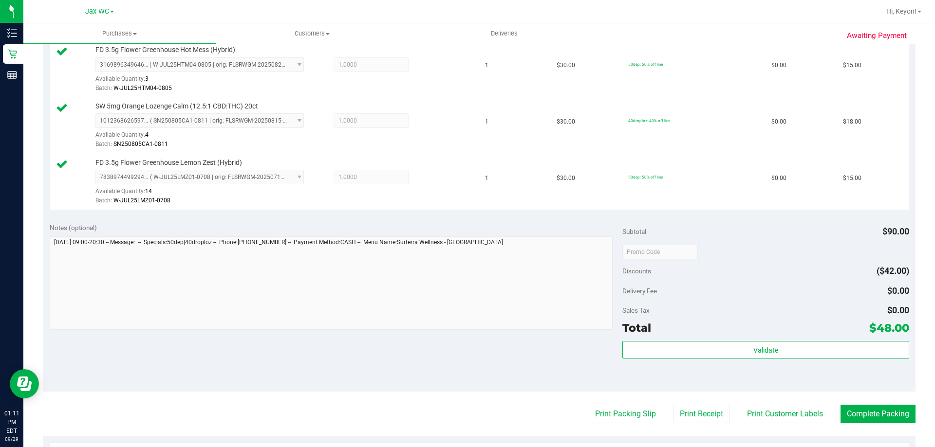
scroll to position [351, 0]
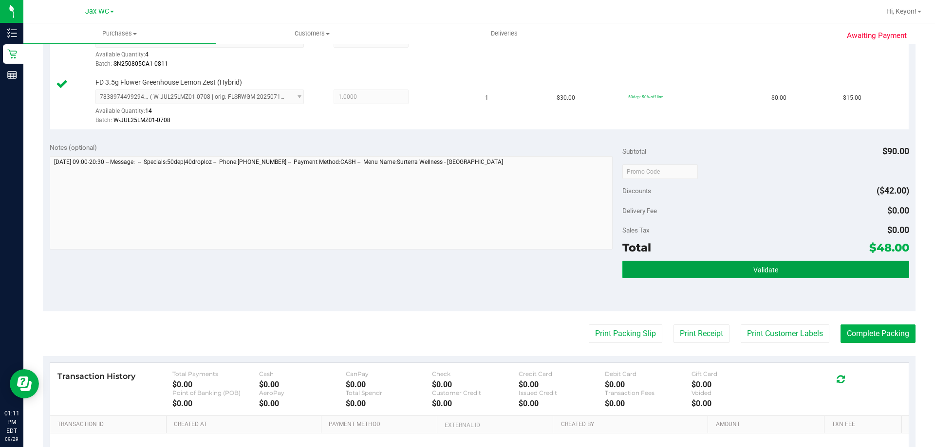
click at [862, 274] on button "Validate" at bounding box center [765, 270] width 286 height 18
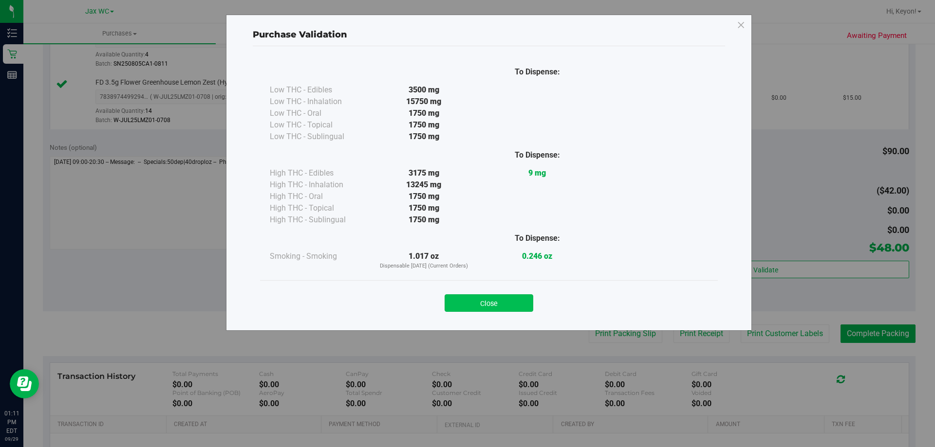
click at [517, 308] on button "Close" at bounding box center [489, 304] width 89 height 18
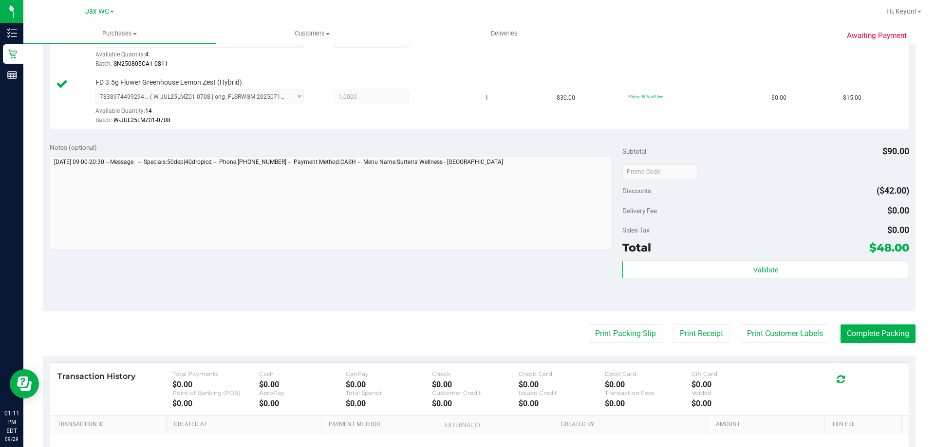
scroll to position [403, 0]
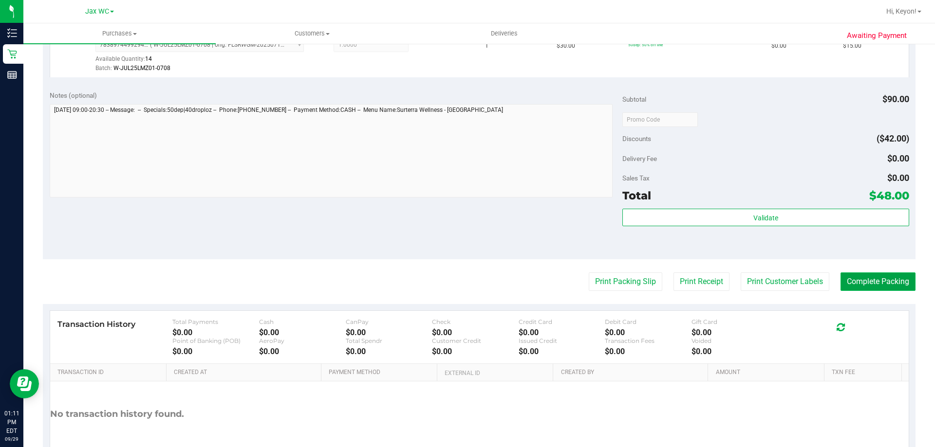
click at [883, 285] on button "Complete Packing" at bounding box center [877, 282] width 75 height 19
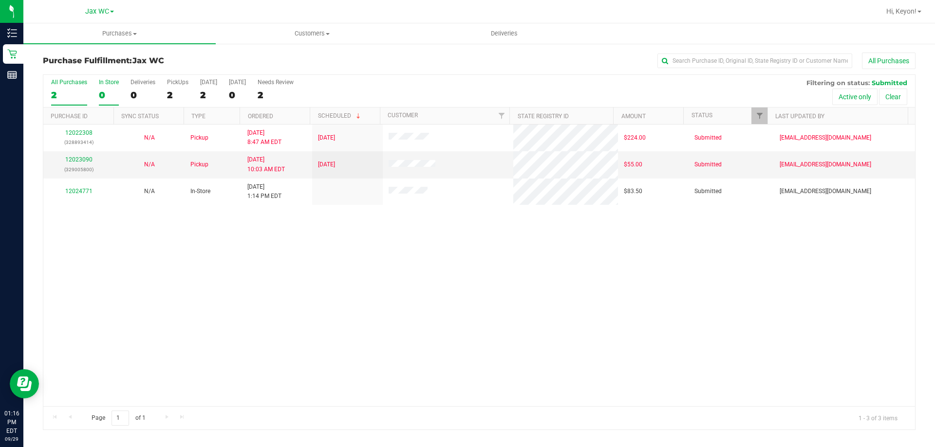
click at [108, 88] on label "In Store 0" at bounding box center [109, 92] width 20 height 27
click at [0, 0] on input "In Store 0" at bounding box center [0, 0] width 0 height 0
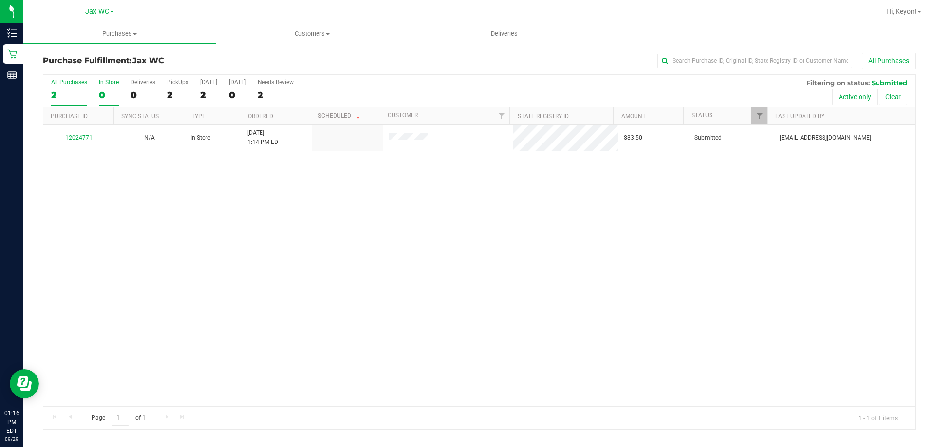
click at [64, 99] on div "2" at bounding box center [69, 95] width 36 height 11
click at [0, 0] on input "All Purchases 2" at bounding box center [0, 0] width 0 height 0
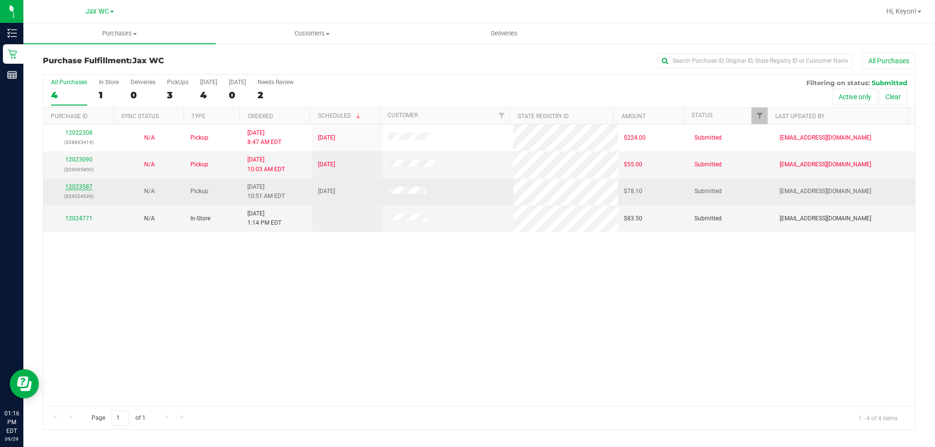
click at [88, 186] on link "12023587" at bounding box center [78, 187] width 27 height 7
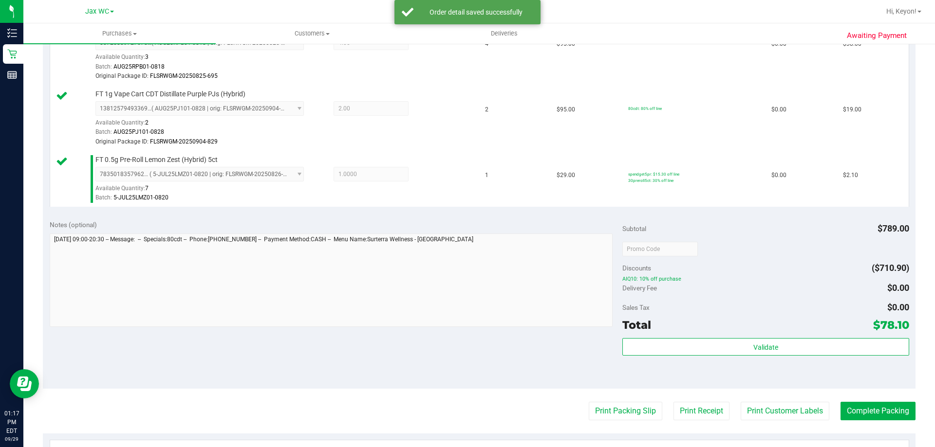
scroll to position [364, 0]
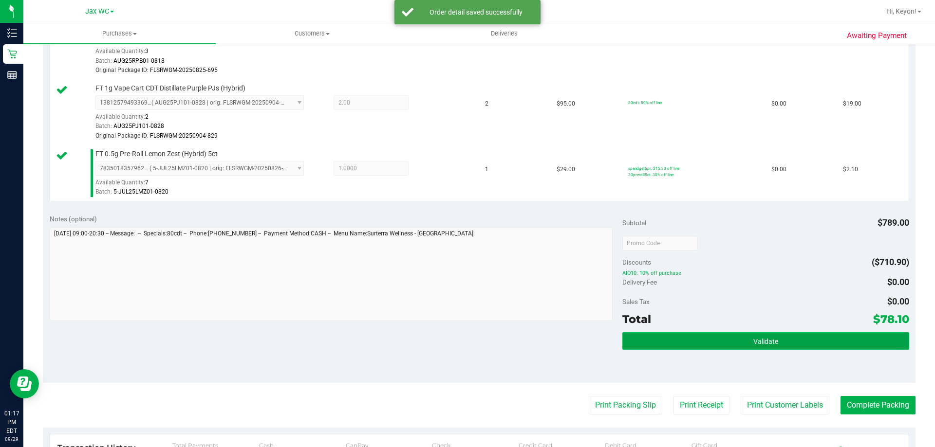
click at [773, 343] on button "Validate" at bounding box center [765, 342] width 286 height 18
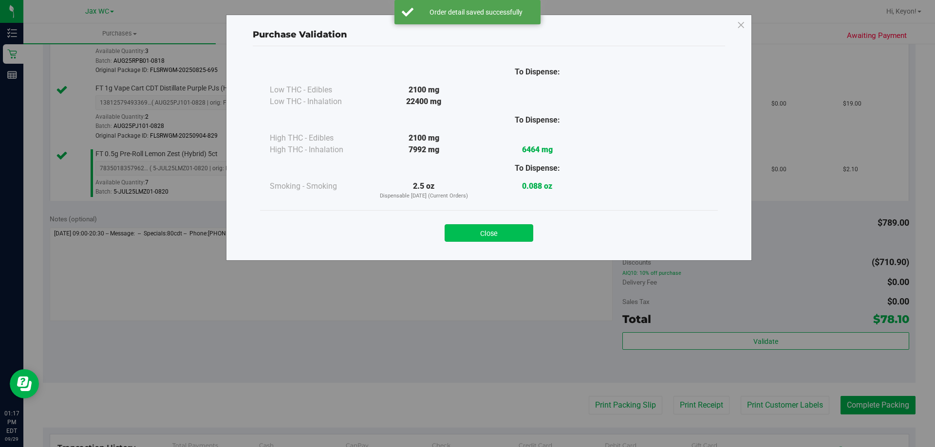
click at [518, 238] on button "Close" at bounding box center [489, 233] width 89 height 18
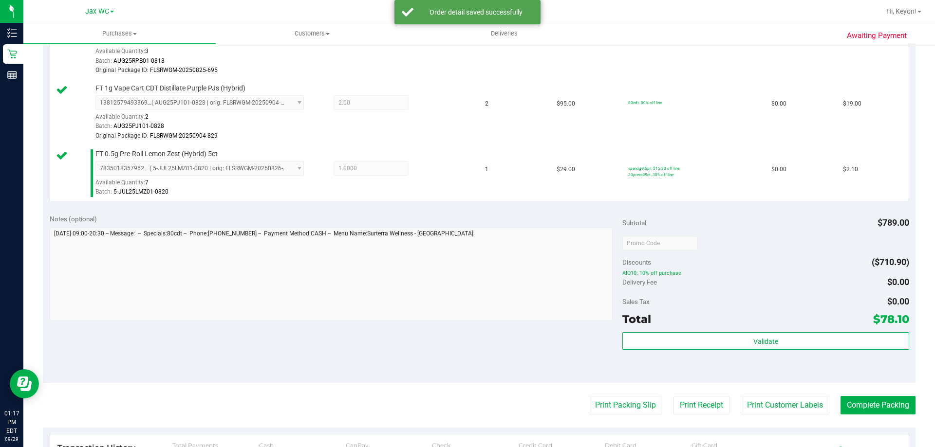
scroll to position [436, 0]
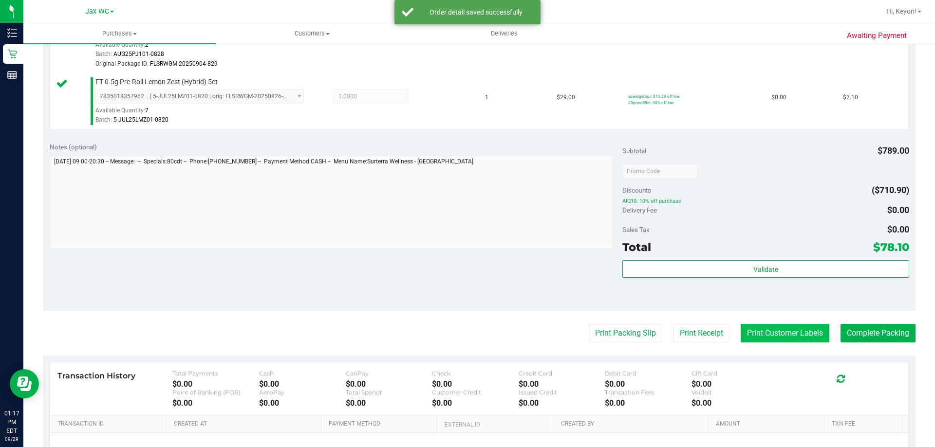
click at [772, 341] on button "Print Customer Labels" at bounding box center [785, 333] width 89 height 19
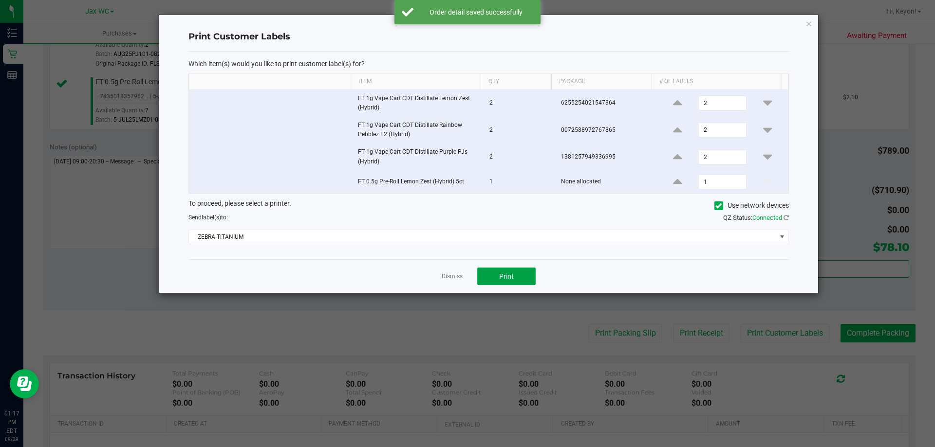
click at [518, 279] on button "Print" at bounding box center [506, 277] width 58 height 18
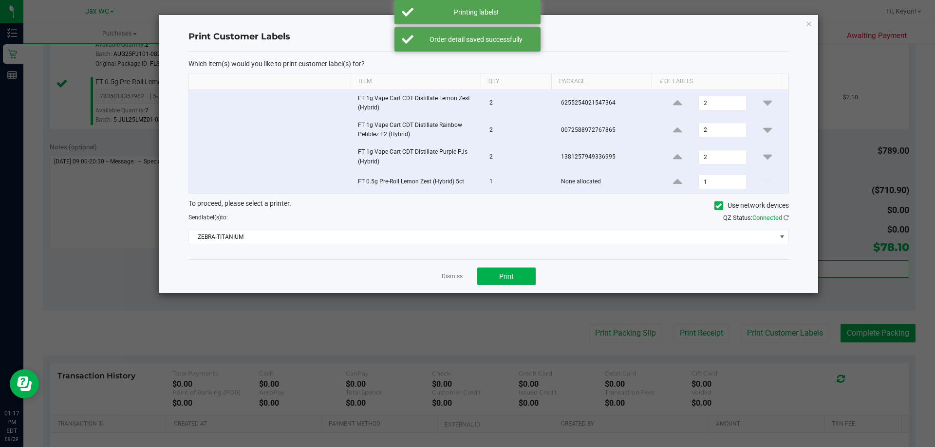
click at [449, 274] on link "Dismiss" at bounding box center [452, 277] width 21 height 8
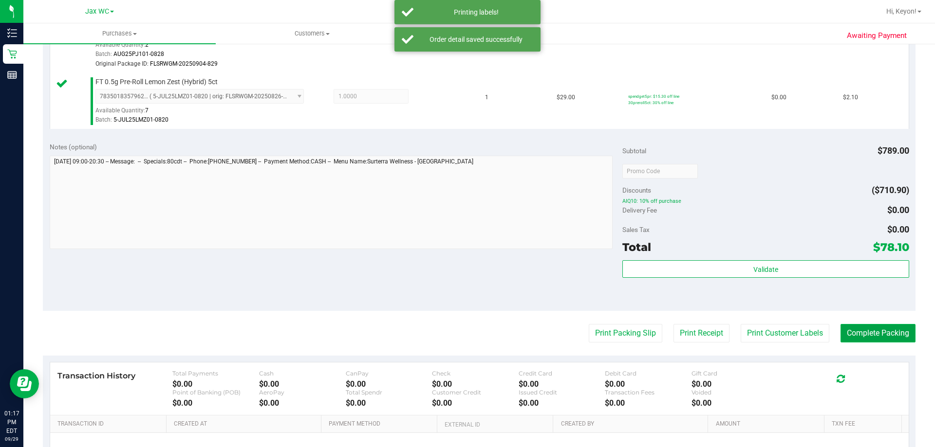
drag, startPoint x: 901, startPoint y: 324, endPoint x: 881, endPoint y: 326, distance: 19.6
click at [900, 325] on button "Complete Packing" at bounding box center [877, 333] width 75 height 19
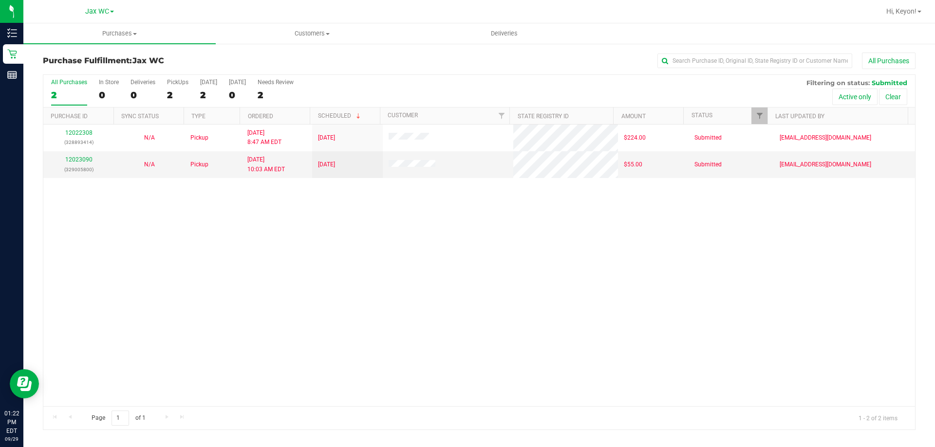
click at [118, 88] on div "All Purchases 2 In Store 0 Deliveries 0 PickUps 2 [DATE] 2 [DATE] 0 Needs Revie…" at bounding box center [479, 91] width 872 height 33
click at [109, 89] on label "In Store 0" at bounding box center [109, 92] width 20 height 27
click at [0, 0] on input "In Store 0" at bounding box center [0, 0] width 0 height 0
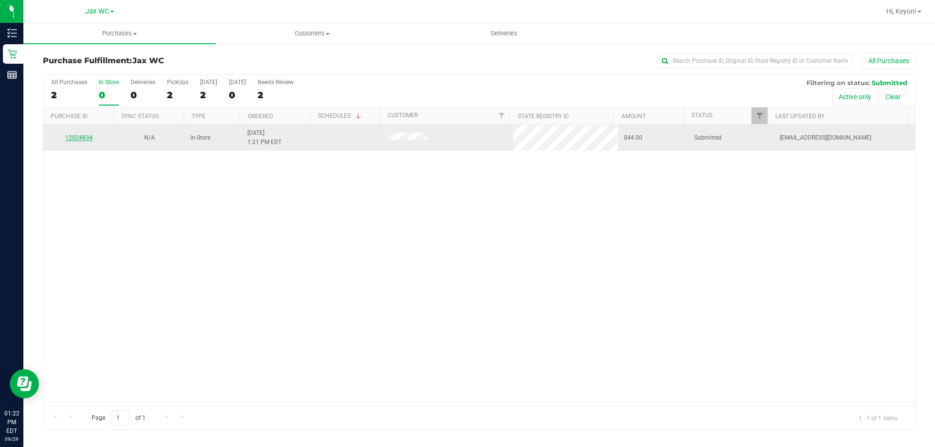
click at [79, 140] on link "12024834" at bounding box center [78, 137] width 27 height 7
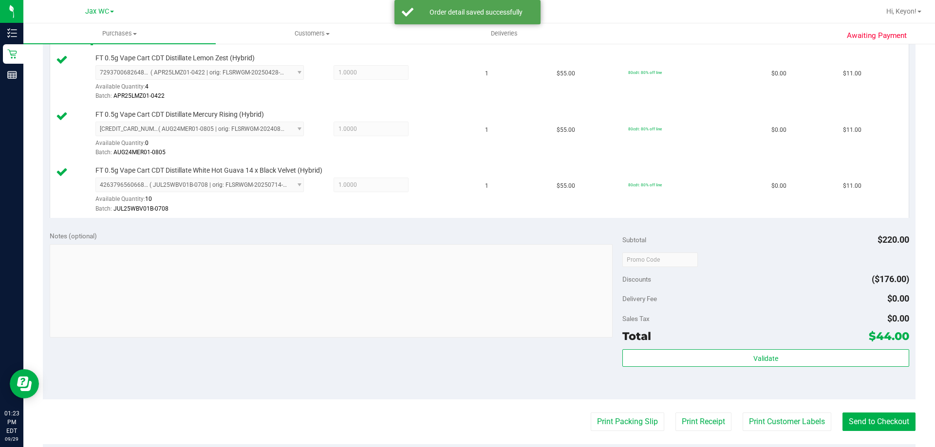
scroll to position [360, 0]
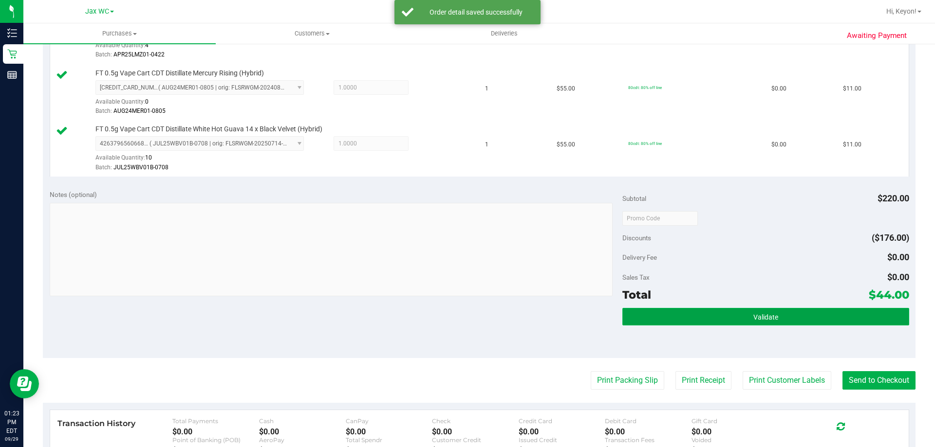
click at [743, 310] on button "Validate" at bounding box center [765, 317] width 286 height 18
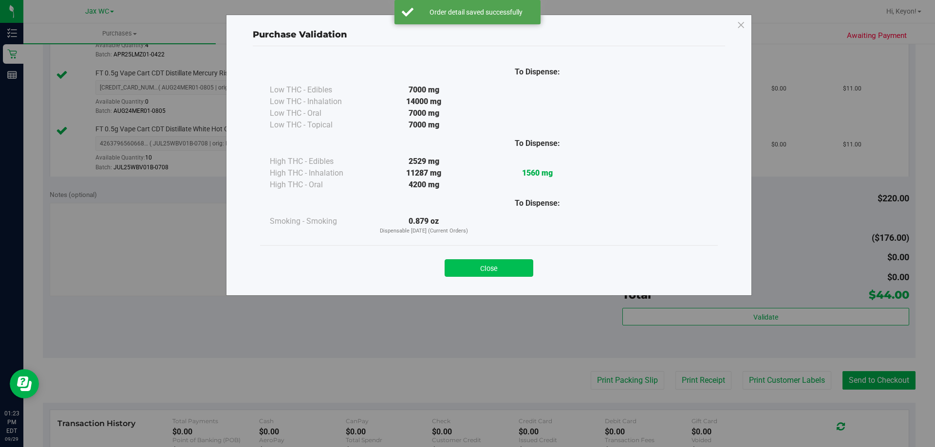
click at [497, 267] on button "Close" at bounding box center [489, 269] width 89 height 18
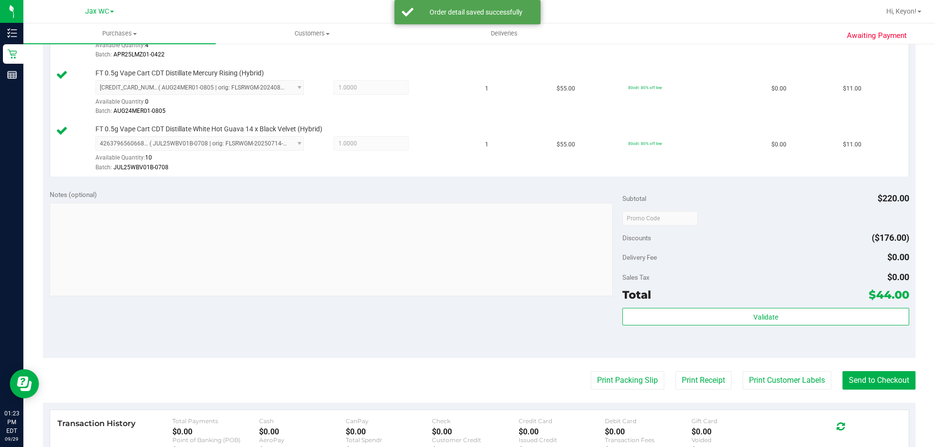
scroll to position [432, 0]
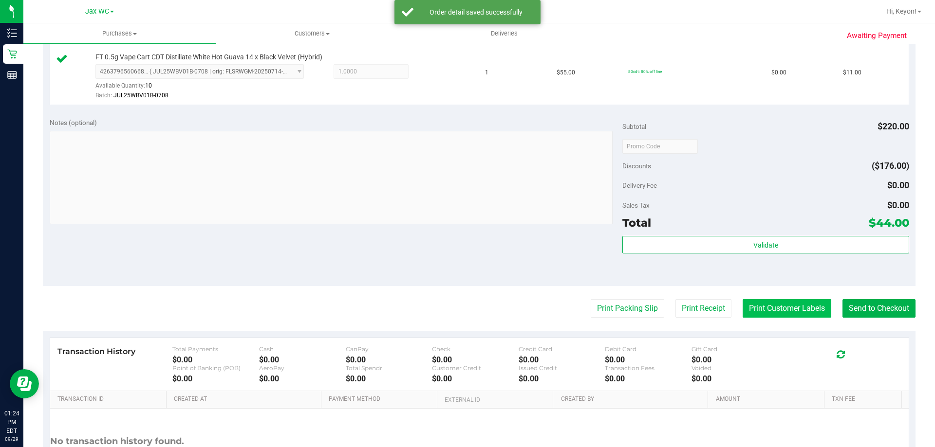
click at [785, 316] on button "Print Customer Labels" at bounding box center [787, 308] width 89 height 19
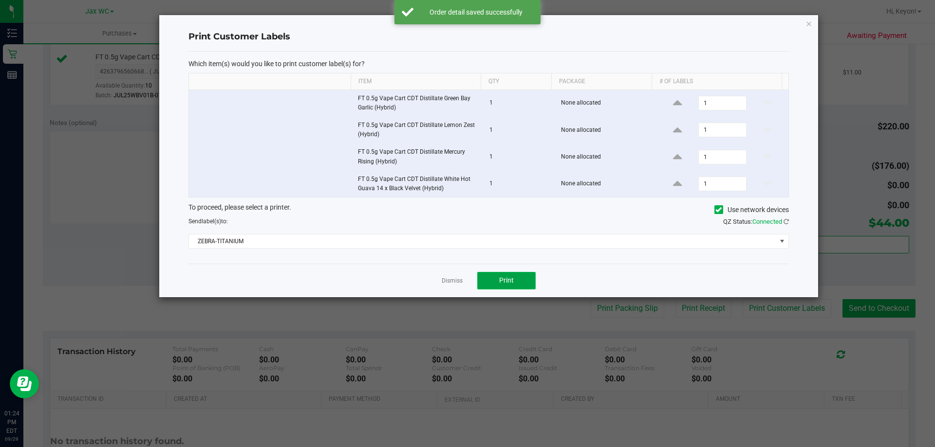
click at [518, 282] on button "Print" at bounding box center [506, 281] width 58 height 18
drag, startPoint x: 445, startPoint y: 277, endPoint x: 644, endPoint y: 293, distance: 199.8
click at [446, 277] on div at bounding box center [488, 156] width 659 height 282
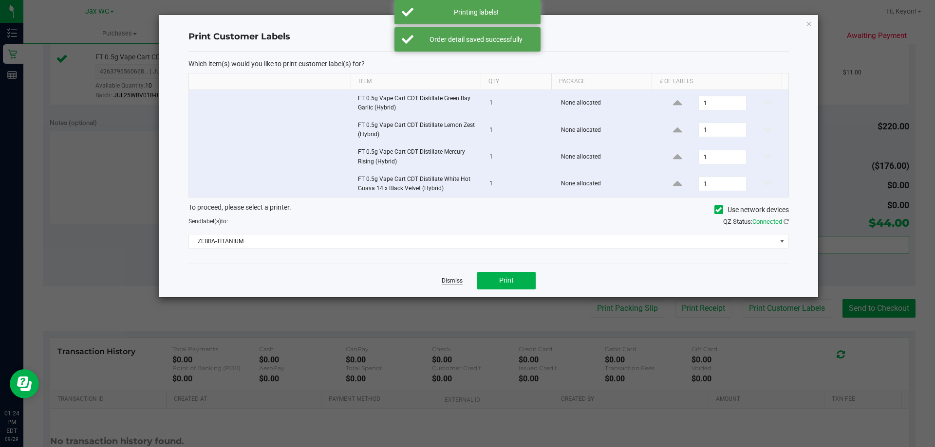
click at [454, 279] on link "Dismiss" at bounding box center [452, 281] width 21 height 8
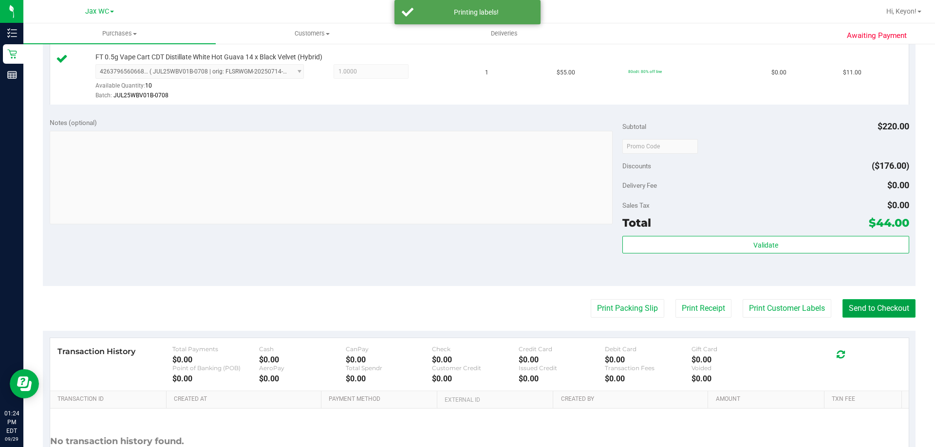
click at [895, 307] on button "Send to Checkout" at bounding box center [878, 308] width 73 height 19
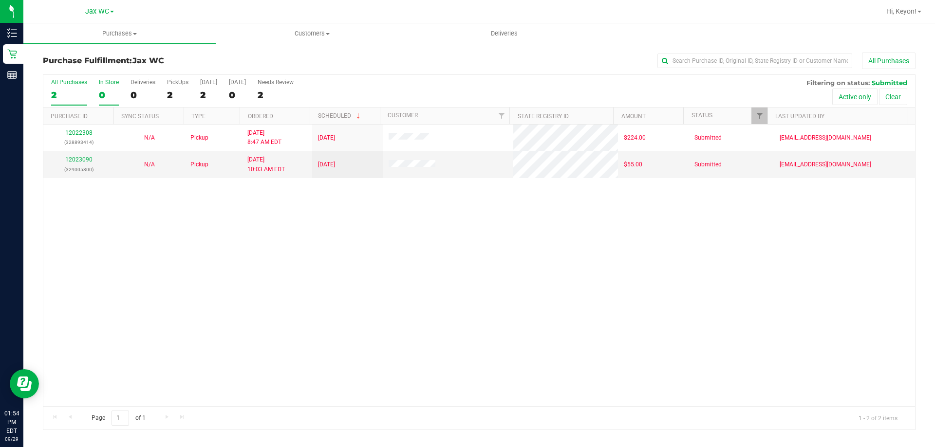
click at [106, 91] on div "0" at bounding box center [109, 95] width 20 height 11
click at [0, 0] on input "In Store 0" at bounding box center [0, 0] width 0 height 0
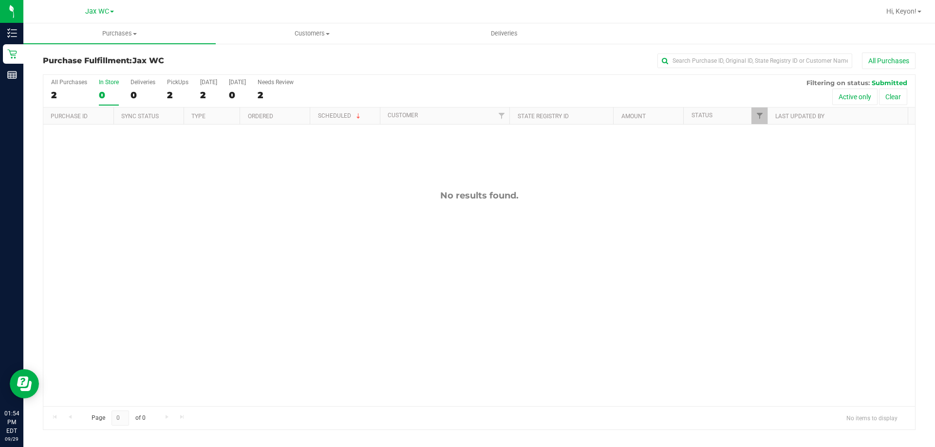
click at [106, 91] on div "0" at bounding box center [109, 95] width 20 height 11
click at [0, 0] on input "In Store 0" at bounding box center [0, 0] width 0 height 0
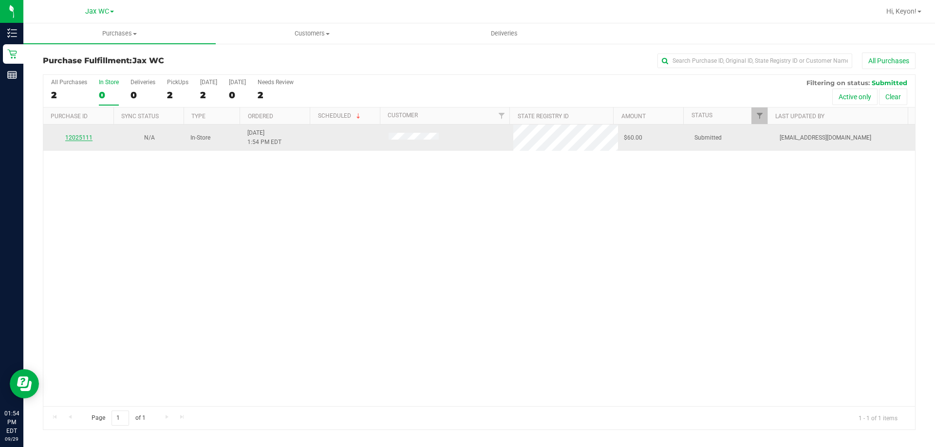
click at [78, 140] on link "12025111" at bounding box center [78, 137] width 27 height 7
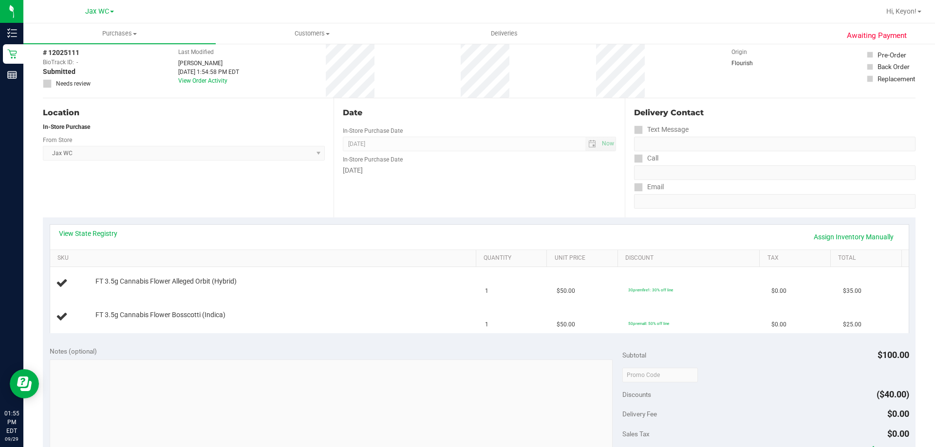
scroll to position [54, 0]
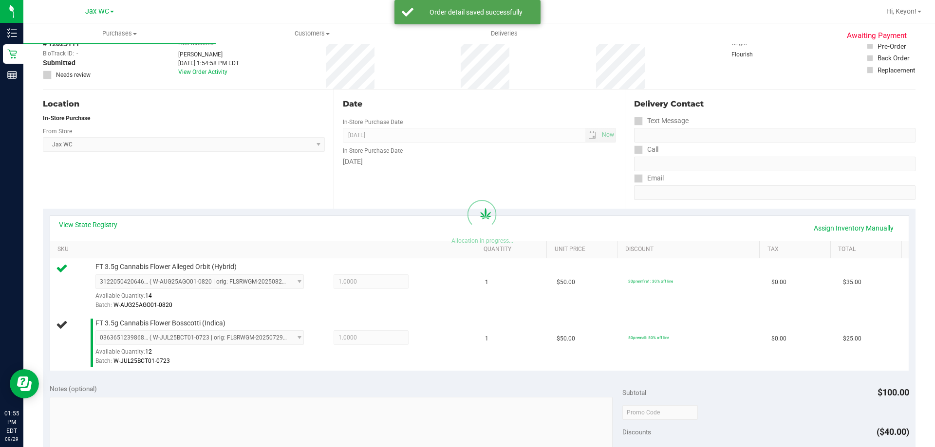
scroll to position [208, 0]
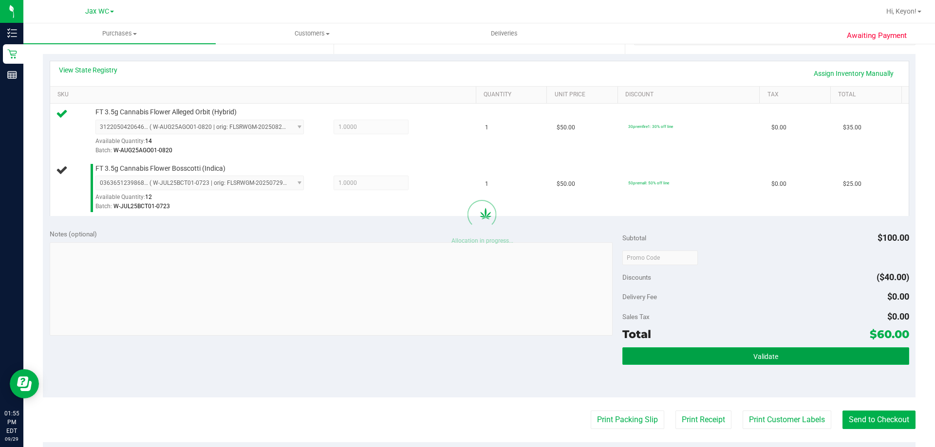
click at [789, 356] on button "Validate" at bounding box center [765, 357] width 286 height 18
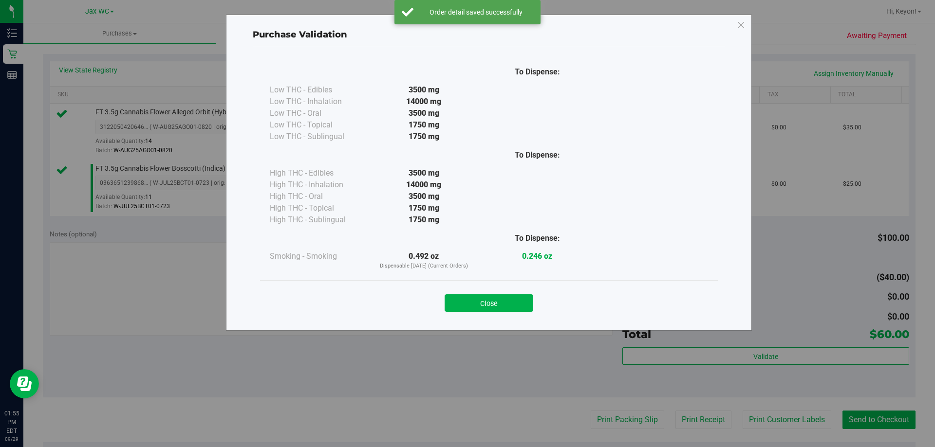
drag, startPoint x: 499, startPoint y: 300, endPoint x: 598, endPoint y: 301, distance: 99.3
click at [504, 301] on button "Close" at bounding box center [489, 304] width 89 height 18
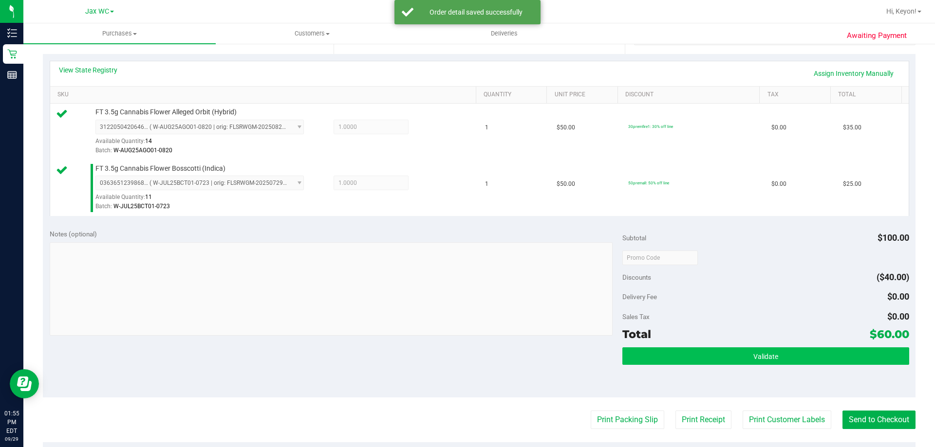
scroll to position [258, 0]
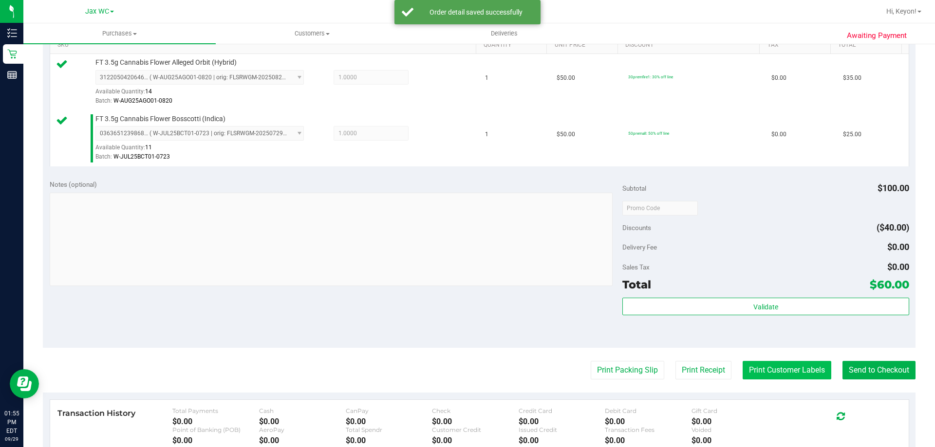
click at [767, 364] on button "Print Customer Labels" at bounding box center [787, 370] width 89 height 19
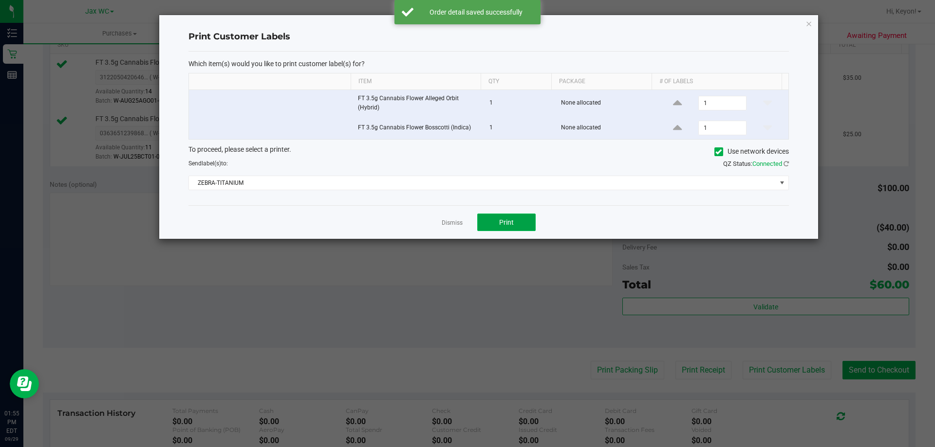
click at [520, 225] on button "Print" at bounding box center [506, 223] width 58 height 18
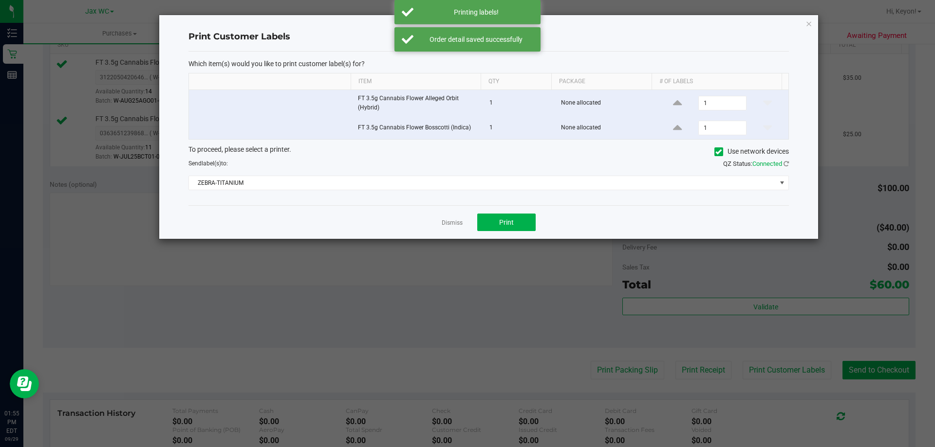
click at [463, 223] on div "Dismiss Print" at bounding box center [488, 222] width 600 height 34
click at [458, 223] on link "Dismiss" at bounding box center [452, 223] width 21 height 8
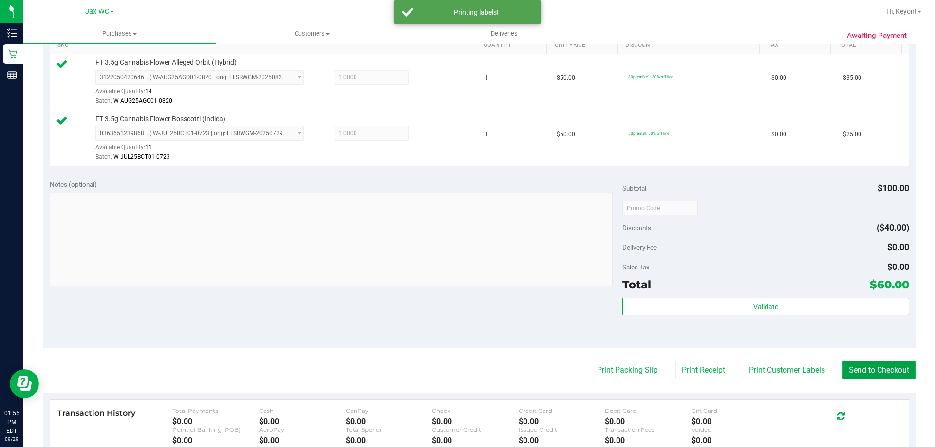
click at [869, 366] on button "Send to Checkout" at bounding box center [878, 370] width 73 height 19
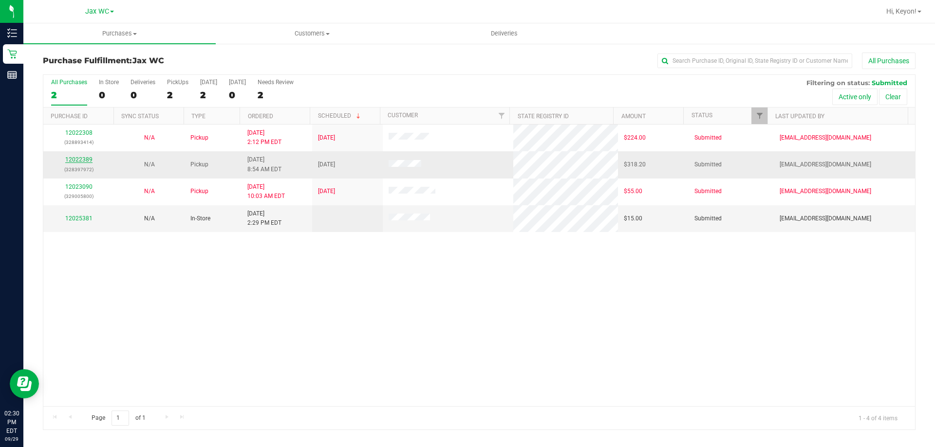
click at [75, 161] on link "12022389" at bounding box center [78, 159] width 27 height 7
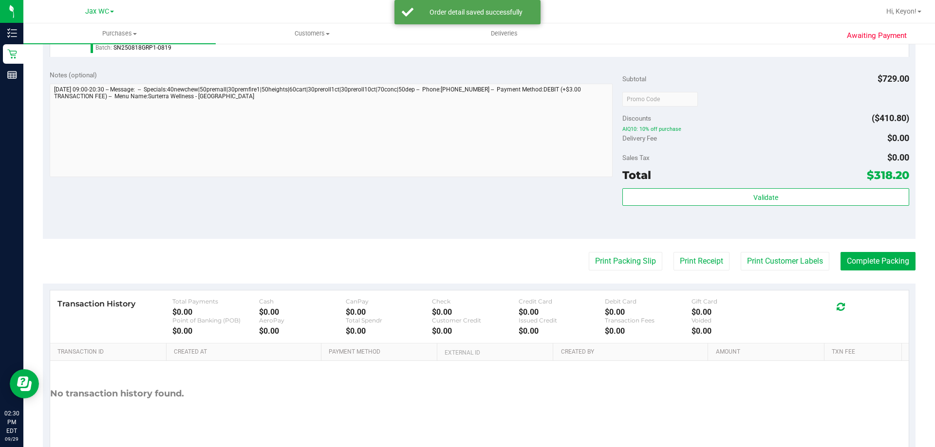
scroll to position [1300, 0]
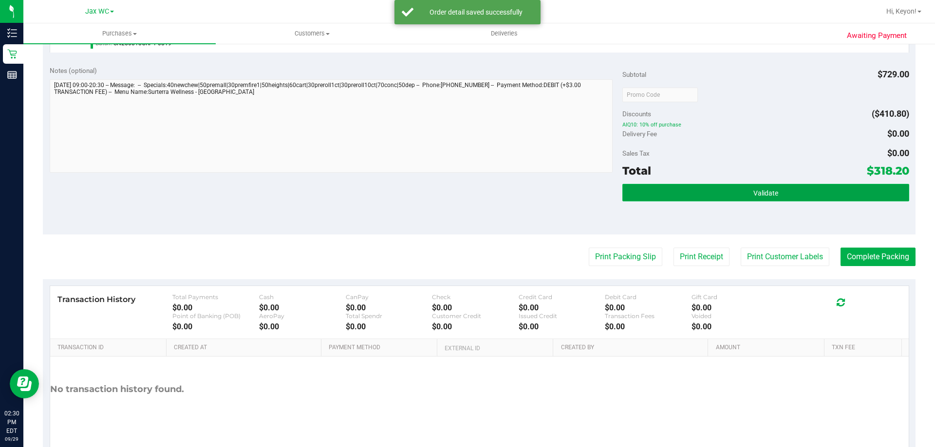
click at [816, 189] on button "Validate" at bounding box center [765, 193] width 286 height 18
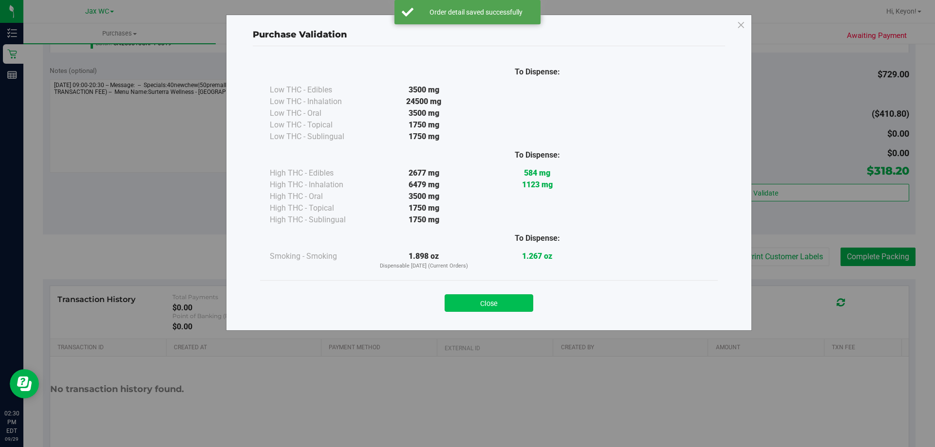
click at [510, 300] on button "Close" at bounding box center [489, 304] width 89 height 18
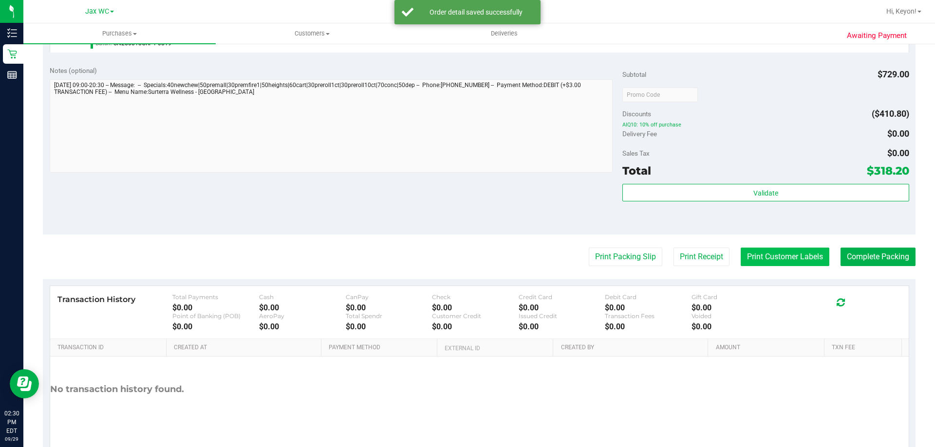
drag, startPoint x: 770, startPoint y: 251, endPoint x: 771, endPoint y: 256, distance: 5.4
click at [771, 256] on button "Print Customer Labels" at bounding box center [785, 257] width 89 height 19
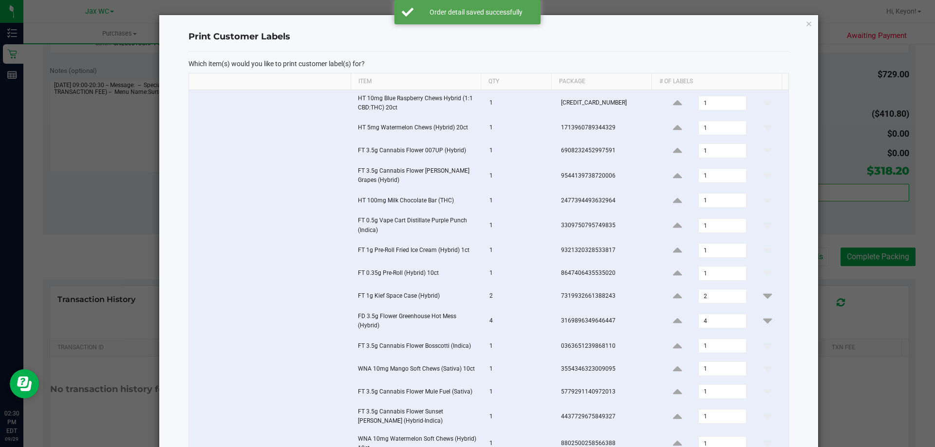
click at [789, 236] on div "Print Customer Labels Which item(s) would you like to print customer label(s) f…" at bounding box center [488, 297] width 659 height 565
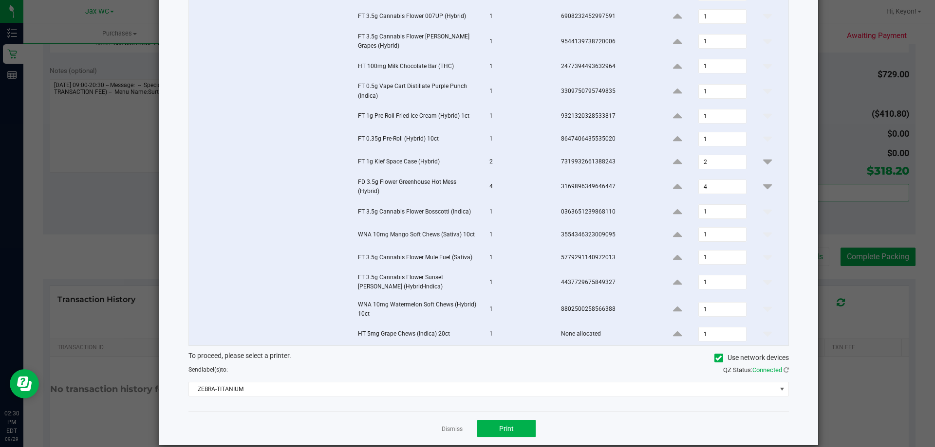
scroll to position [148, 0]
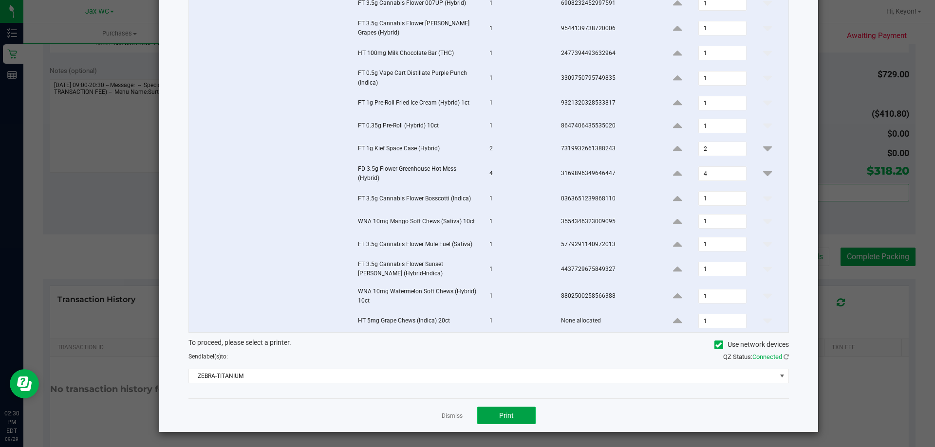
click at [516, 419] on button "Print" at bounding box center [506, 416] width 58 height 18
click at [455, 419] on link "Dismiss" at bounding box center [452, 416] width 21 height 8
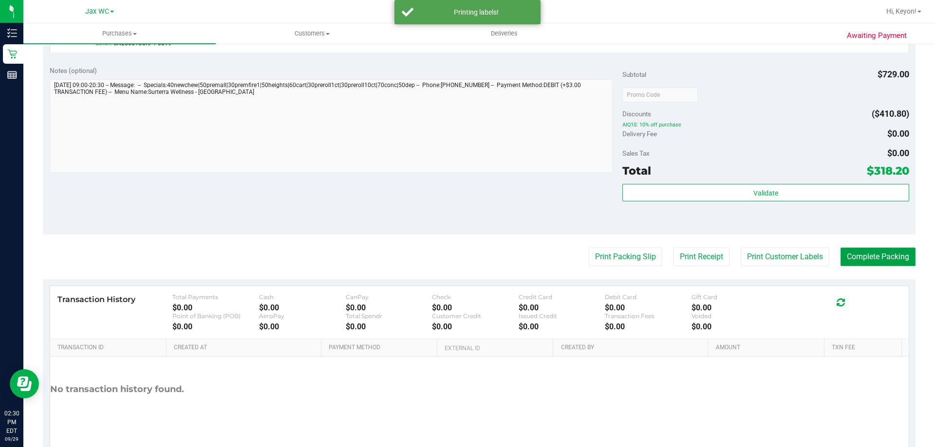
click at [881, 259] on button "Complete Packing" at bounding box center [877, 257] width 75 height 19
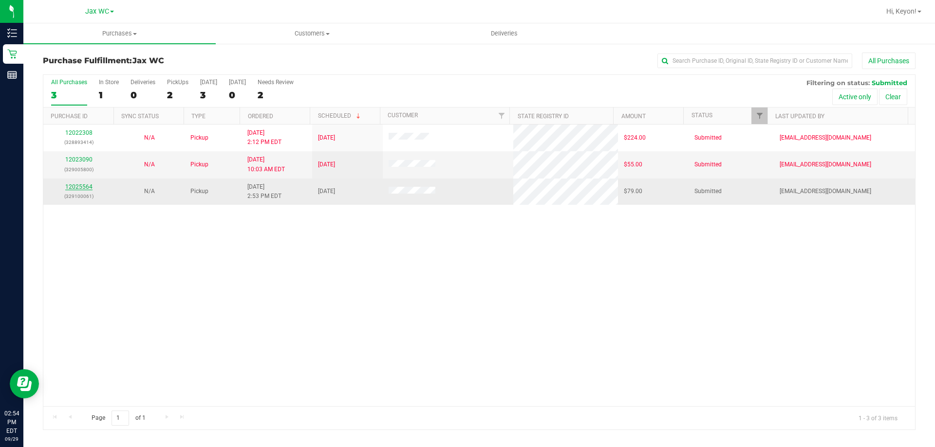
click at [67, 187] on link "12025564" at bounding box center [78, 187] width 27 height 7
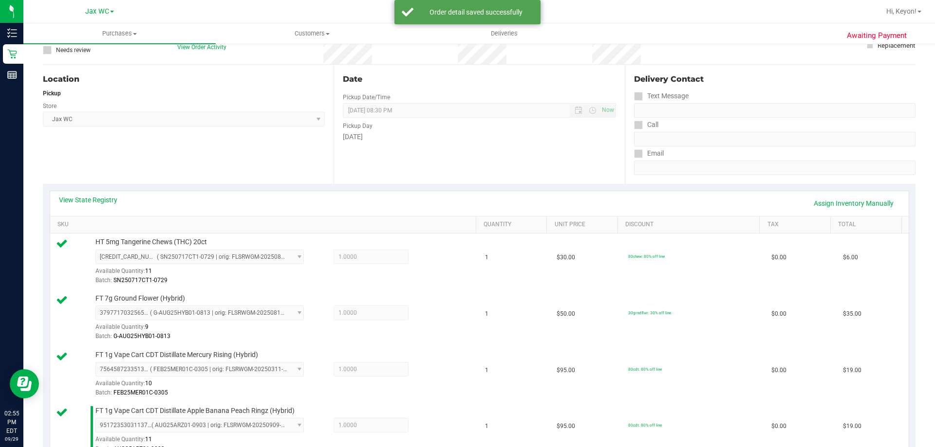
scroll to position [425, 0]
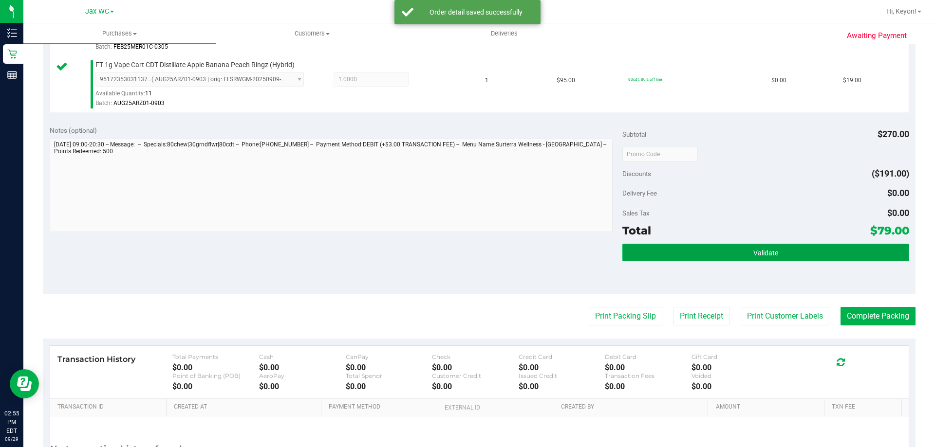
click at [815, 250] on button "Validate" at bounding box center [765, 253] width 286 height 18
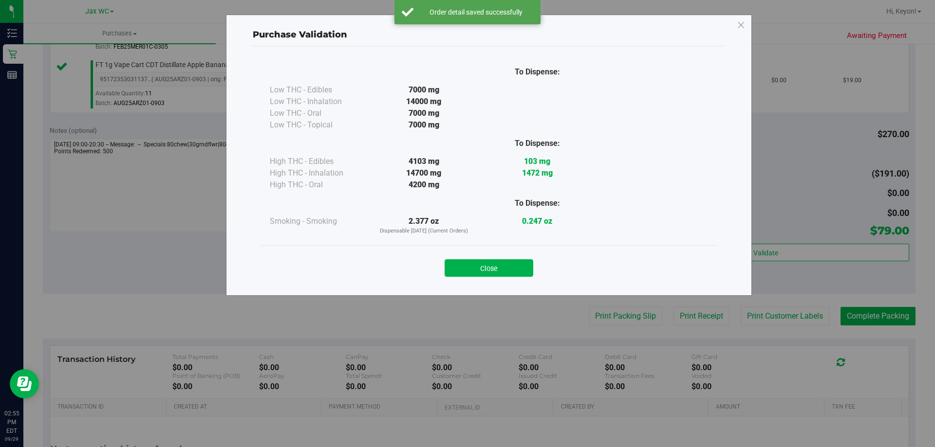
drag, startPoint x: 496, startPoint y: 267, endPoint x: 573, endPoint y: 295, distance: 82.2
click at [497, 268] on button "Close" at bounding box center [489, 269] width 89 height 18
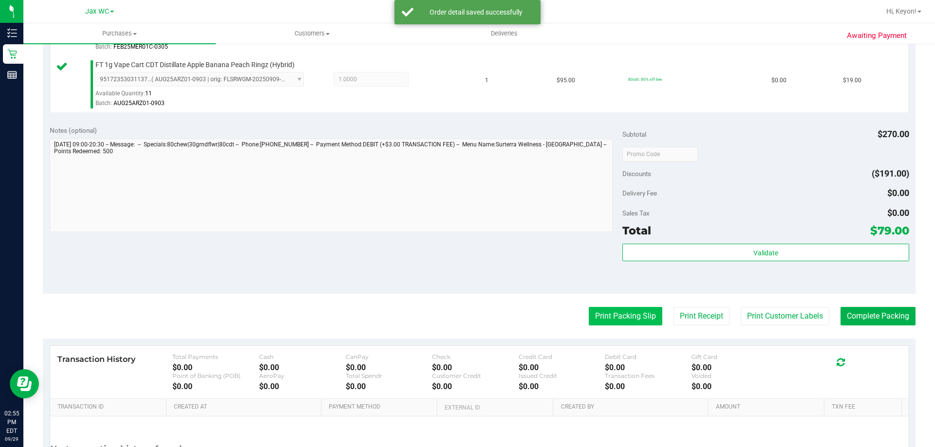
click at [609, 317] on button "Print Packing Slip" at bounding box center [626, 316] width 74 height 19
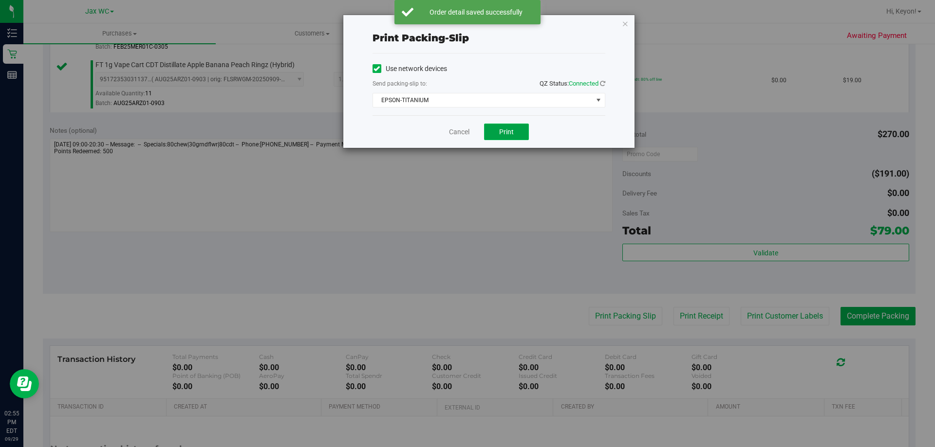
click at [510, 129] on span "Print" at bounding box center [506, 132] width 15 height 8
click at [459, 131] on link "Cancel" at bounding box center [459, 132] width 20 height 10
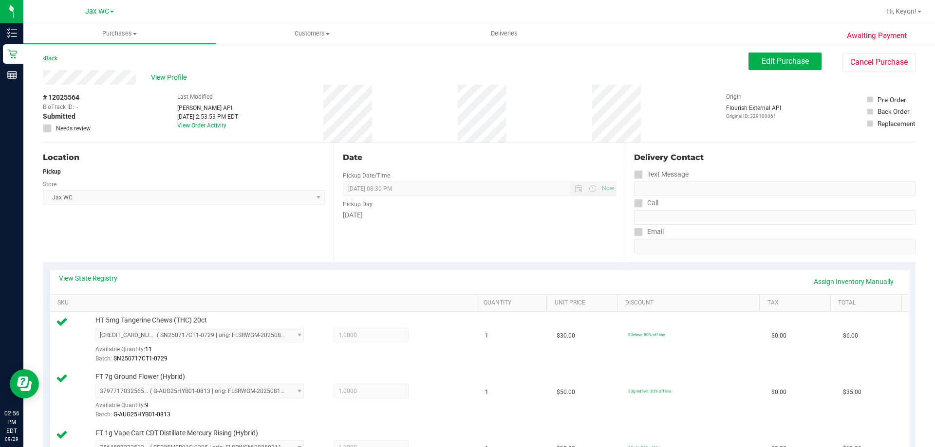
scroll to position [346, 0]
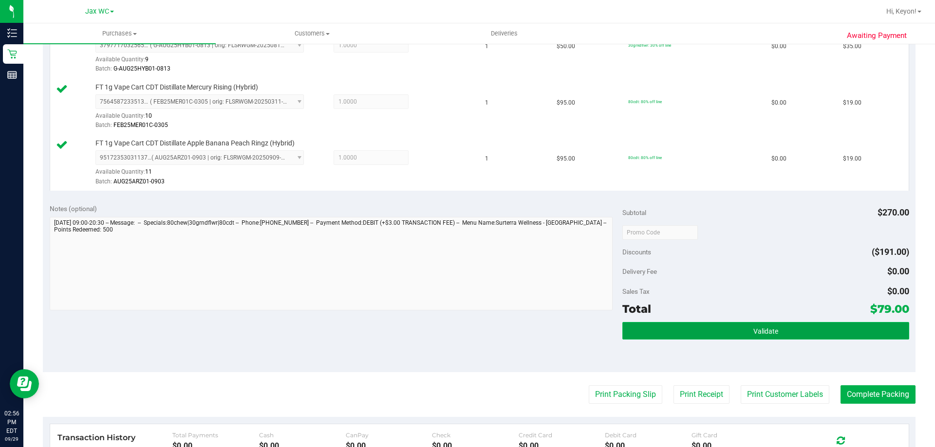
click at [804, 325] on button "Validate" at bounding box center [765, 331] width 286 height 18
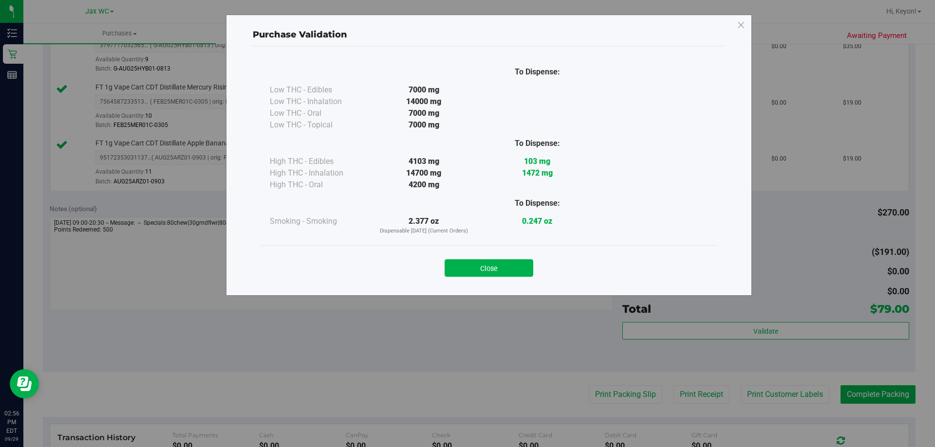
drag, startPoint x: 500, startPoint y: 266, endPoint x: 742, endPoint y: 262, distance: 242.0
click at [502, 266] on button "Close" at bounding box center [489, 269] width 89 height 18
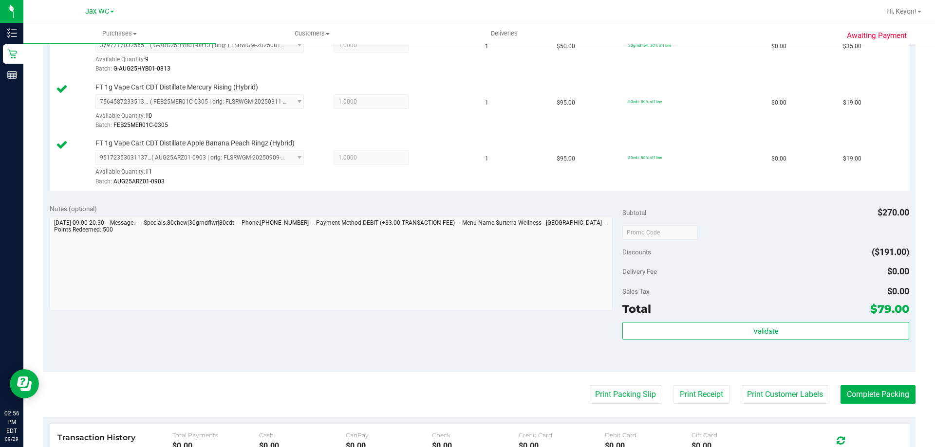
scroll to position [392, 0]
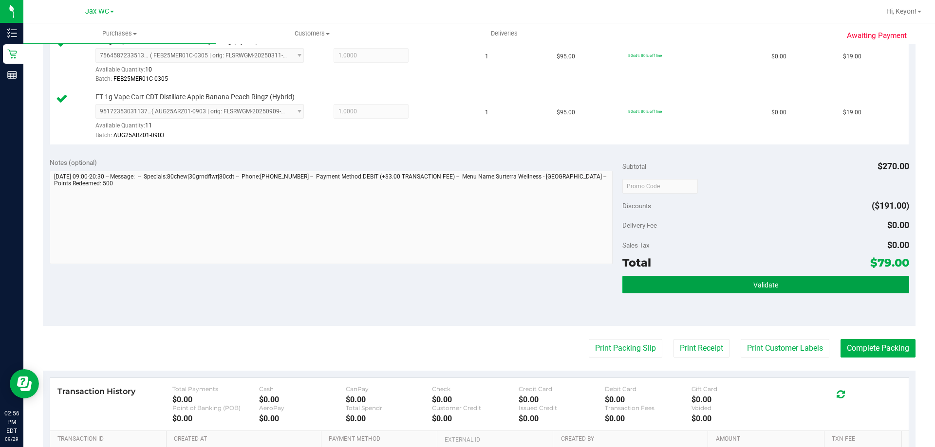
click at [813, 287] on button "Validate" at bounding box center [765, 285] width 286 height 18
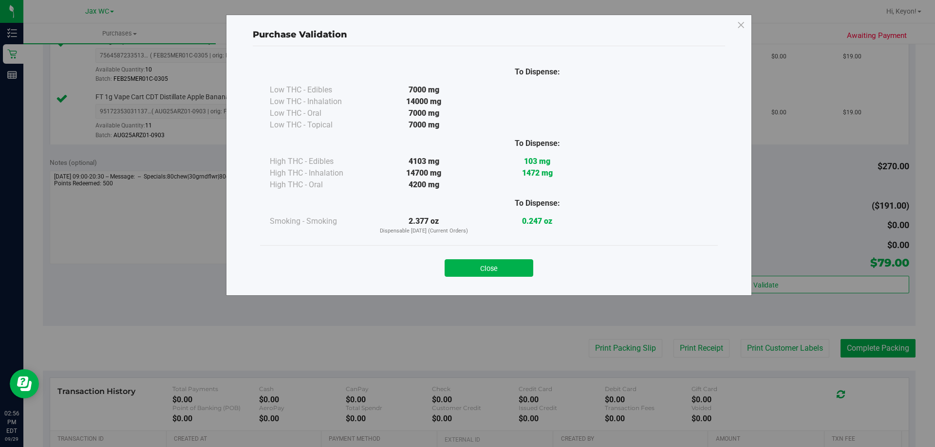
drag, startPoint x: 513, startPoint y: 274, endPoint x: 728, endPoint y: 261, distance: 215.6
click at [513, 273] on button "Close" at bounding box center [489, 269] width 89 height 18
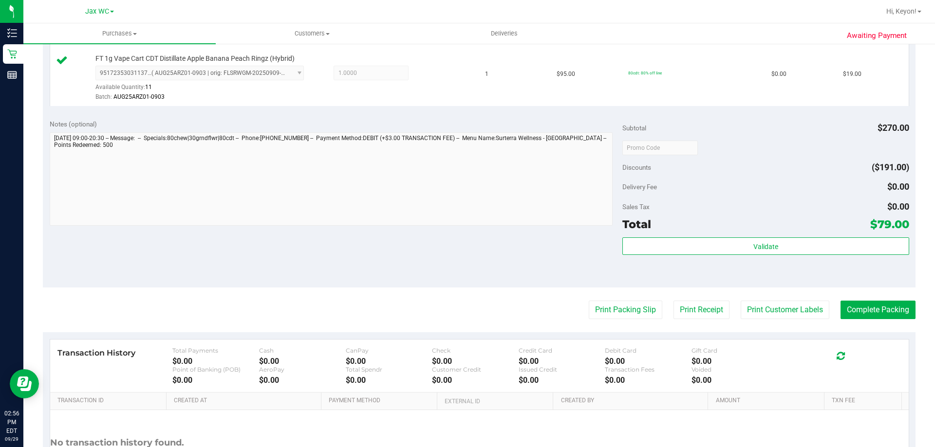
scroll to position [440, 0]
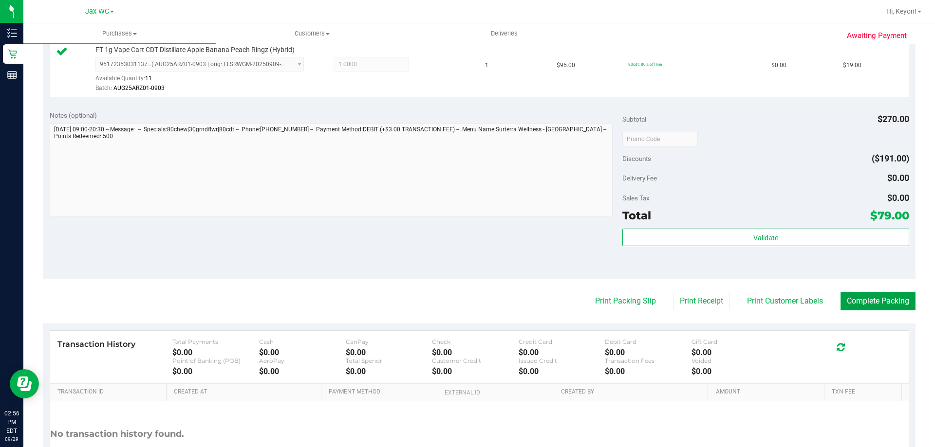
click at [897, 307] on button "Complete Packing" at bounding box center [877, 301] width 75 height 19
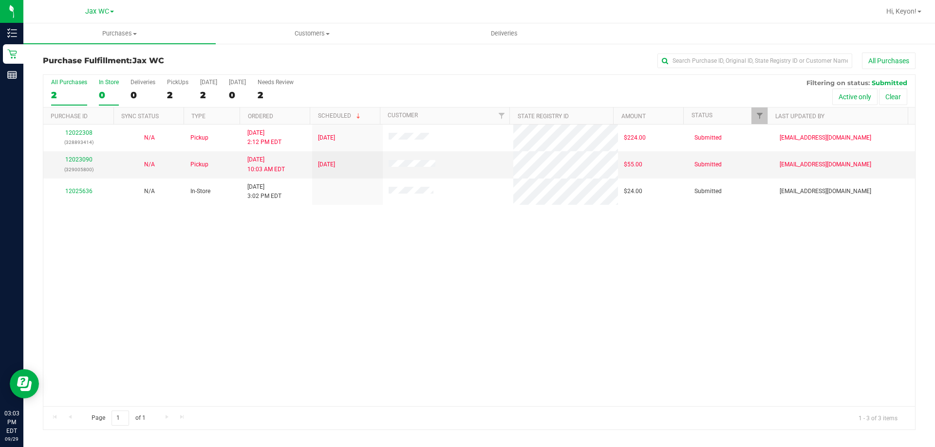
click at [114, 92] on div "0" at bounding box center [109, 95] width 20 height 11
click at [0, 0] on input "In Store 0" at bounding box center [0, 0] width 0 height 0
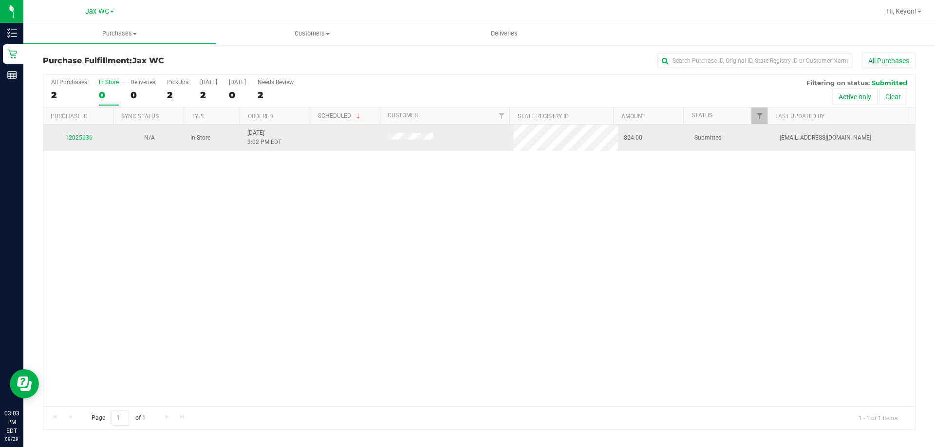
click at [80, 134] on div "12025636" at bounding box center [78, 137] width 59 height 9
click at [79, 133] on div "12025636" at bounding box center [78, 137] width 59 height 9
click at [78, 134] on link "12025636" at bounding box center [78, 137] width 27 height 7
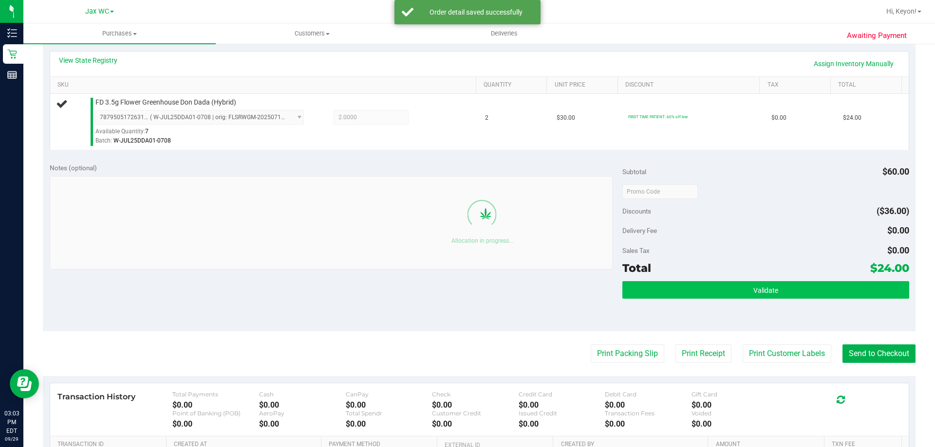
scroll to position [221, 0]
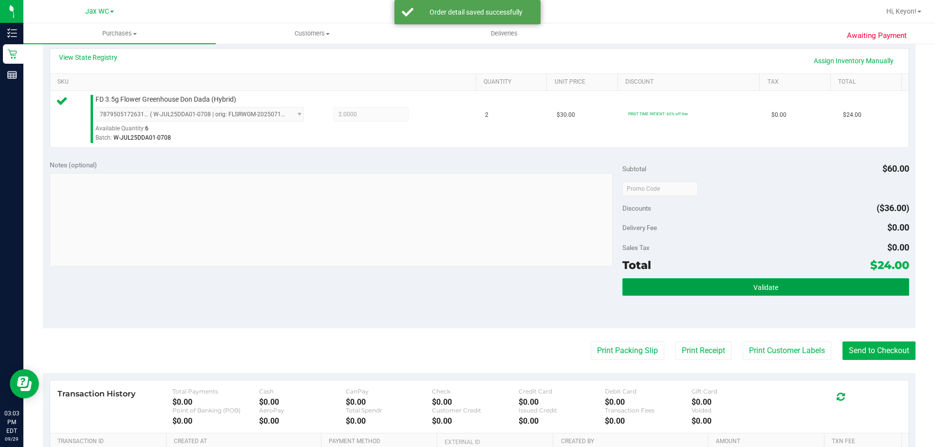
click at [781, 293] on button "Validate" at bounding box center [765, 288] width 286 height 18
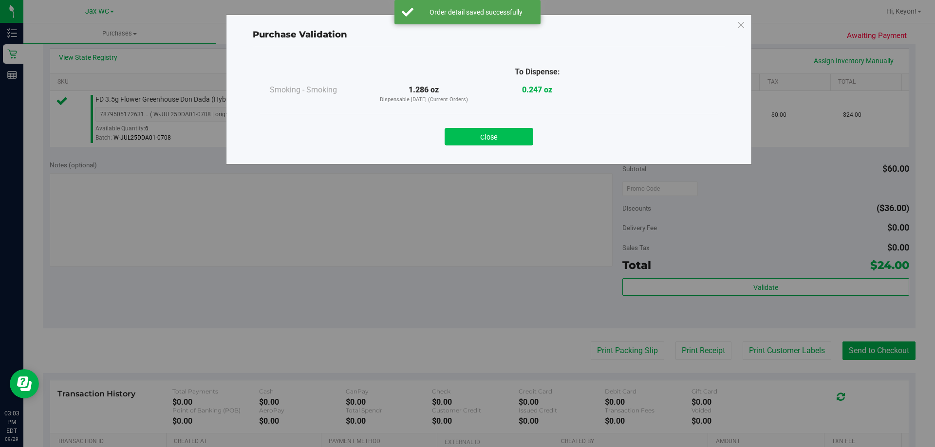
click at [513, 134] on button "Close" at bounding box center [489, 137] width 89 height 18
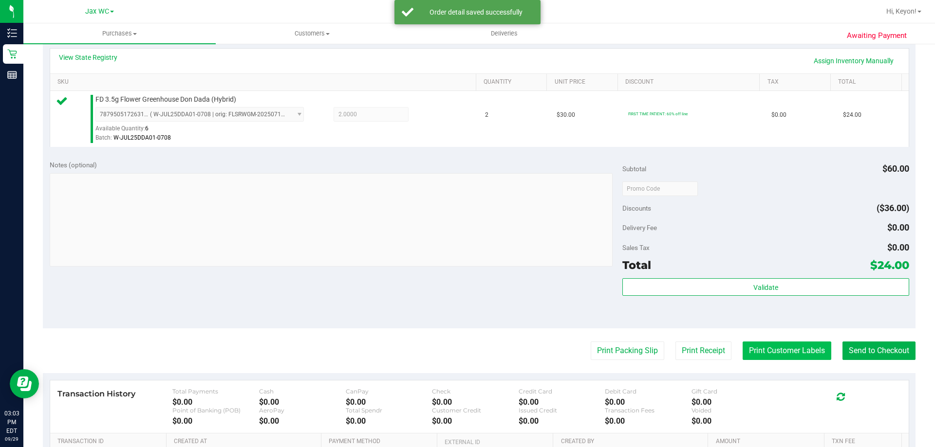
click at [799, 355] on button "Print Customer Labels" at bounding box center [787, 351] width 89 height 19
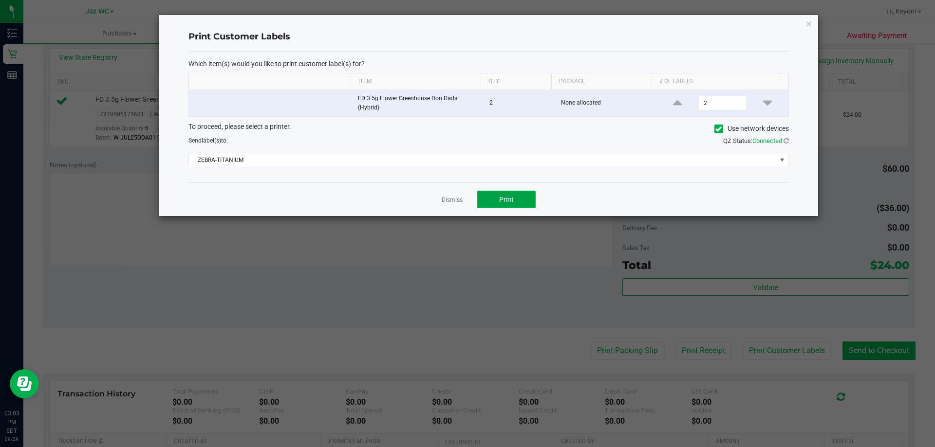
click at [508, 193] on button "Print" at bounding box center [506, 200] width 58 height 18
click at [450, 202] on link "Dismiss" at bounding box center [452, 200] width 21 height 8
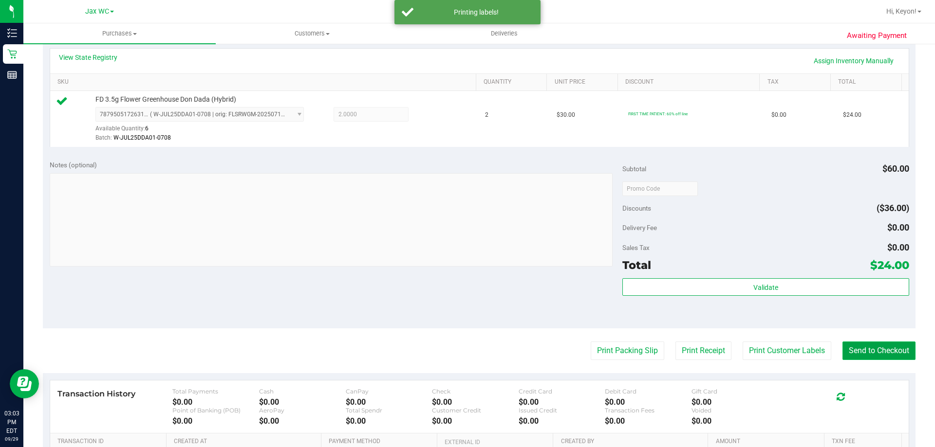
click at [868, 355] on button "Send to Checkout" at bounding box center [878, 351] width 73 height 19
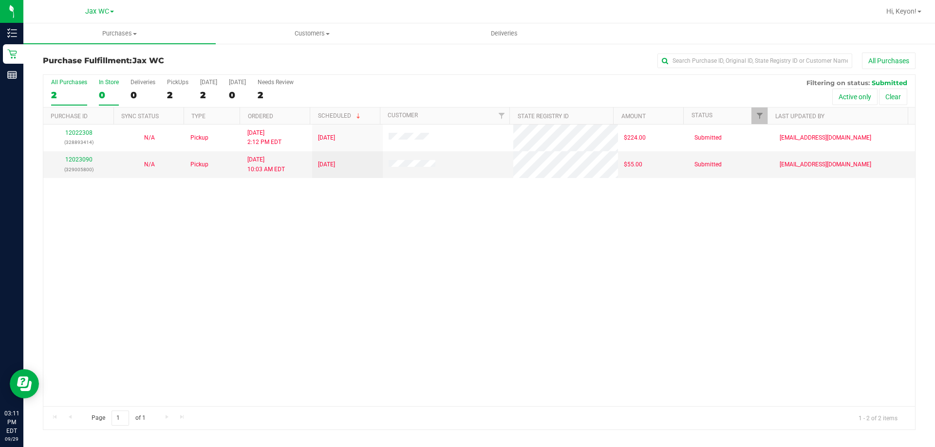
click at [103, 88] on label "In Store 0" at bounding box center [109, 92] width 20 height 27
click at [0, 0] on input "In Store 0" at bounding box center [0, 0] width 0 height 0
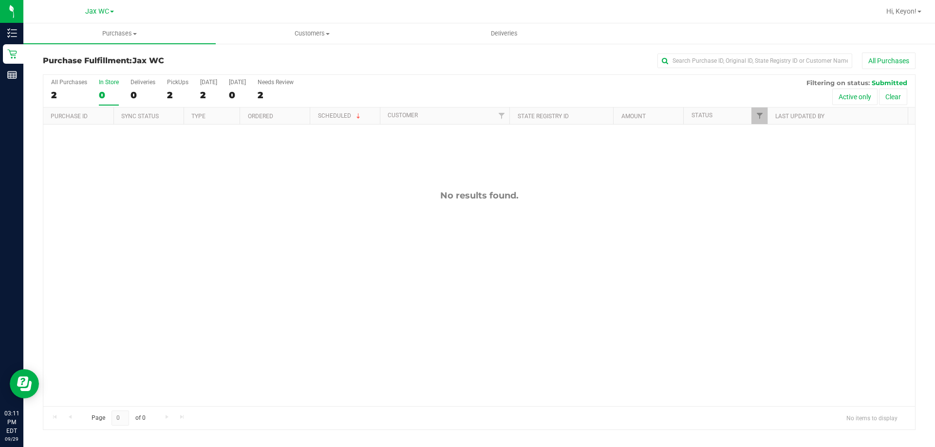
click at [111, 93] on div "0" at bounding box center [109, 95] width 20 height 11
click at [0, 0] on input "In Store 0" at bounding box center [0, 0] width 0 height 0
click at [108, 117] on th "Purchase ID" at bounding box center [78, 116] width 70 height 17
click at [108, 91] on div "0" at bounding box center [109, 95] width 20 height 11
click at [0, 0] on input "In Store 0" at bounding box center [0, 0] width 0 height 0
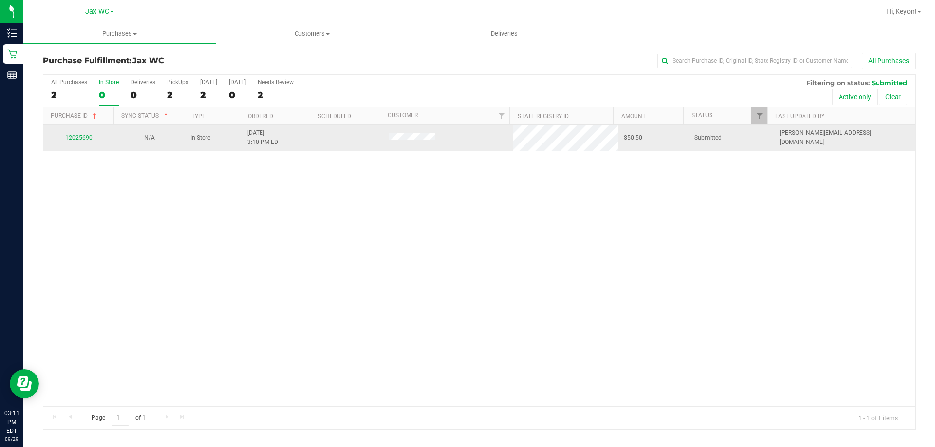
click at [81, 140] on link "12025690" at bounding box center [78, 137] width 27 height 7
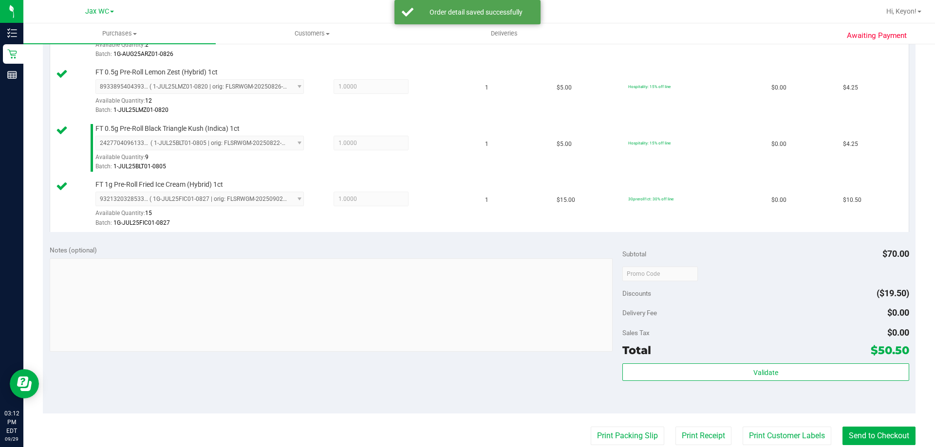
scroll to position [390, 0]
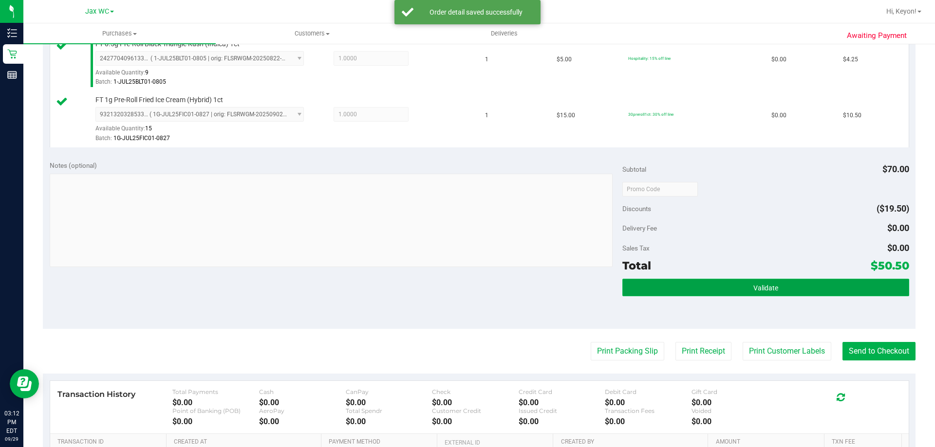
click at [812, 279] on button "Validate" at bounding box center [765, 288] width 286 height 18
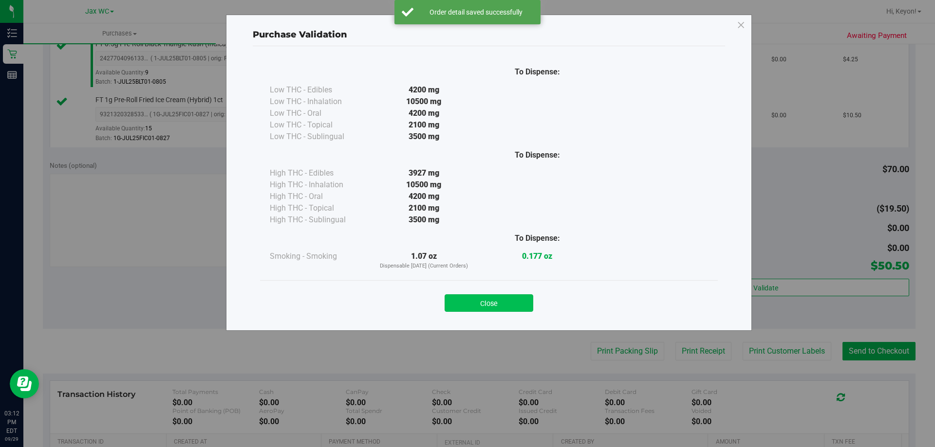
click at [515, 301] on button "Close" at bounding box center [489, 304] width 89 height 18
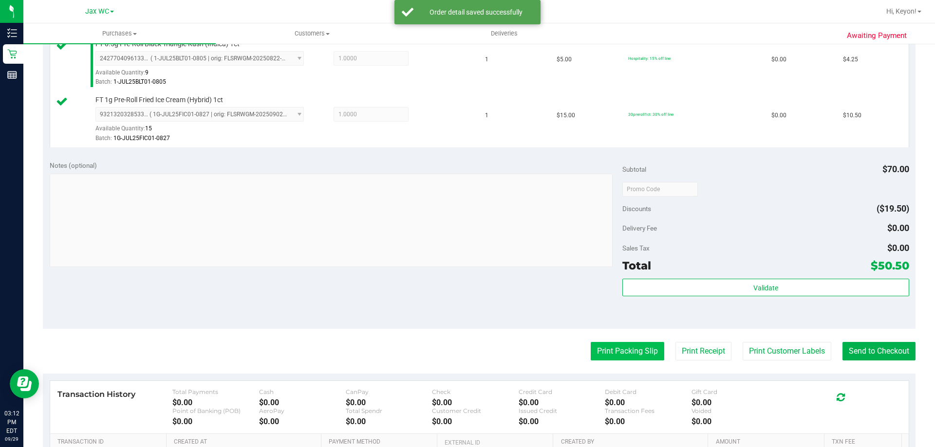
click at [612, 347] on button "Print Packing Slip" at bounding box center [628, 351] width 74 height 19
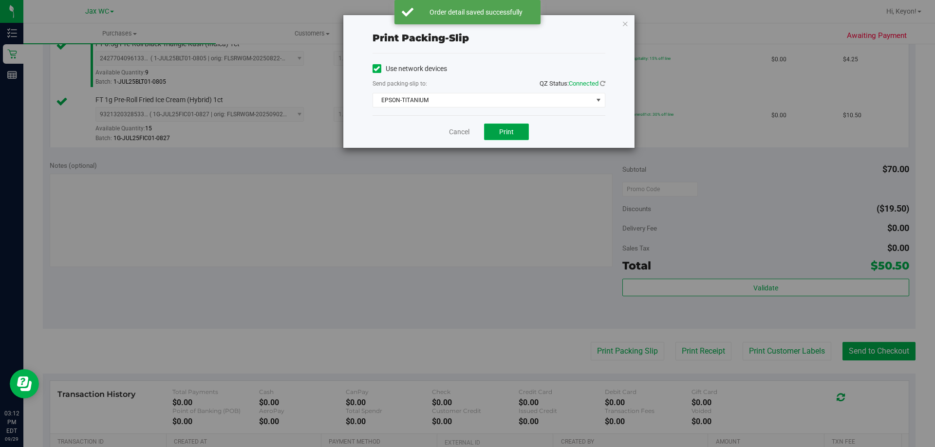
click at [515, 137] on button "Print" at bounding box center [506, 132] width 45 height 17
click at [457, 133] on link "Cancel" at bounding box center [459, 132] width 20 height 10
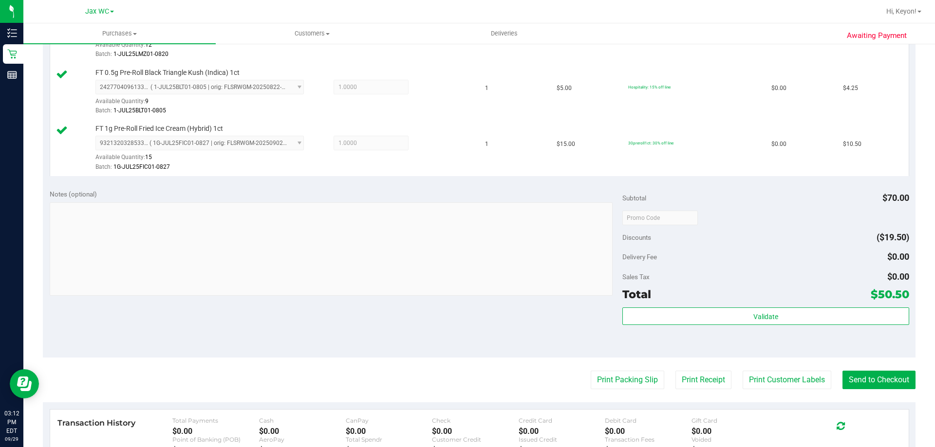
scroll to position [387, 0]
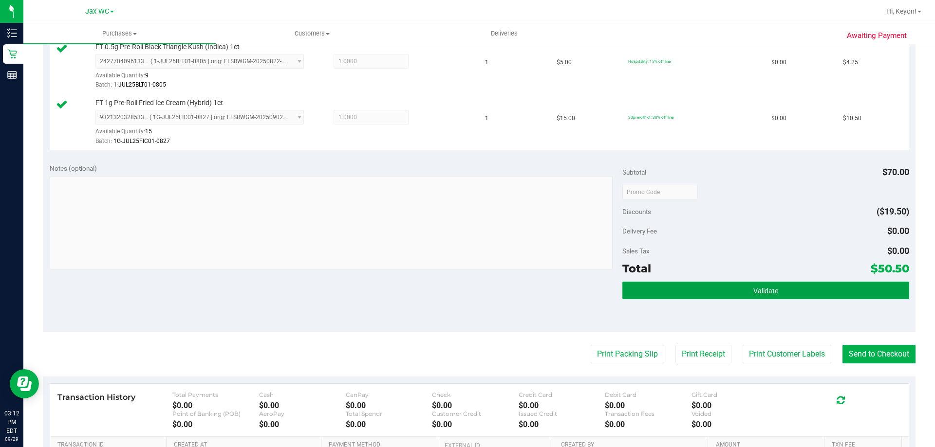
click at [778, 290] on button "Validate" at bounding box center [765, 291] width 286 height 18
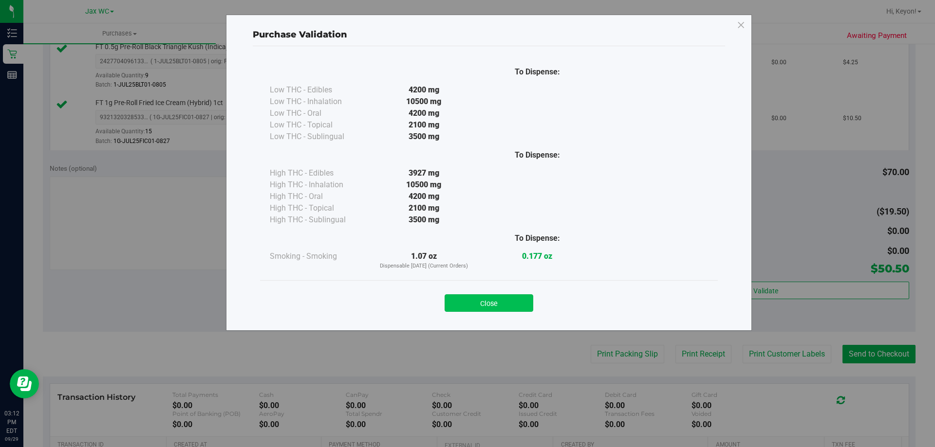
click at [522, 297] on button "Close" at bounding box center [489, 304] width 89 height 18
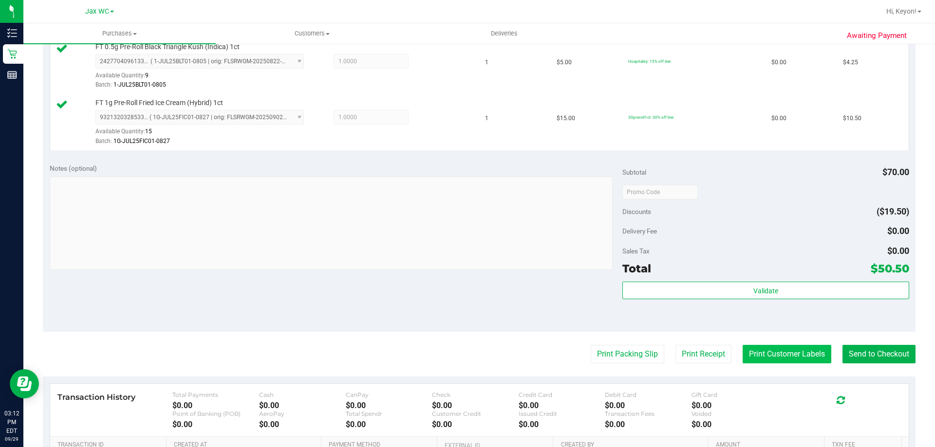
click at [783, 353] on button "Print Customer Labels" at bounding box center [787, 354] width 89 height 19
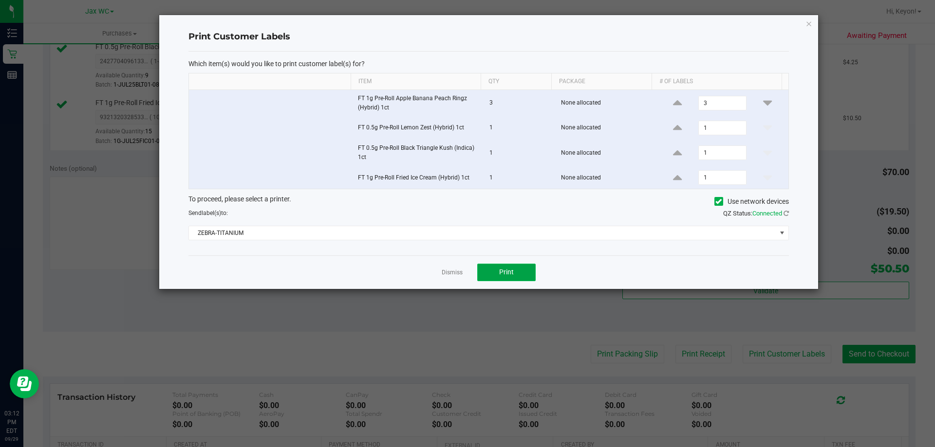
click at [521, 266] on button "Print" at bounding box center [506, 273] width 58 height 18
drag, startPoint x: 456, startPoint y: 271, endPoint x: 510, endPoint y: 283, distance: 56.0
click at [455, 271] on link "Dismiss" at bounding box center [452, 273] width 21 height 8
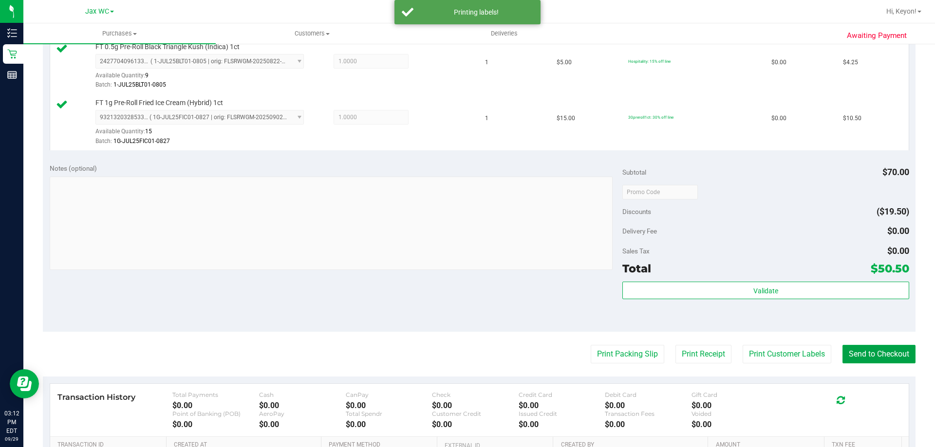
drag, startPoint x: 876, startPoint y: 354, endPoint x: 702, endPoint y: 273, distance: 192.3
click at [875, 351] on button "Send to Checkout" at bounding box center [878, 354] width 73 height 19
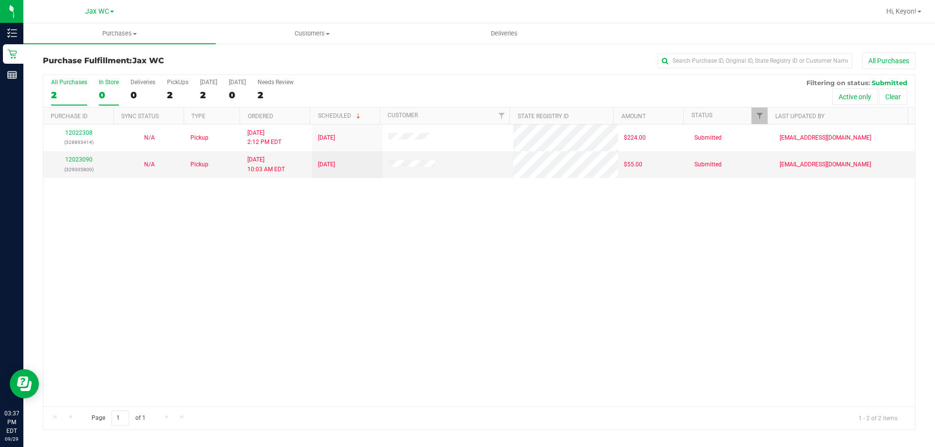
click at [102, 91] on div "0" at bounding box center [109, 95] width 20 height 11
click at [0, 0] on input "In Store 0" at bounding box center [0, 0] width 0 height 0
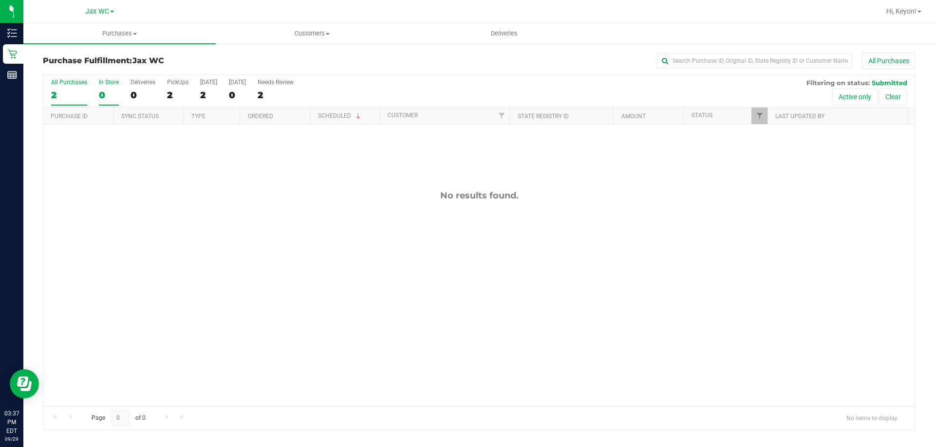
click at [70, 90] on div "2" at bounding box center [69, 95] width 36 height 11
click at [0, 0] on input "All Purchases 2" at bounding box center [0, 0] width 0 height 0
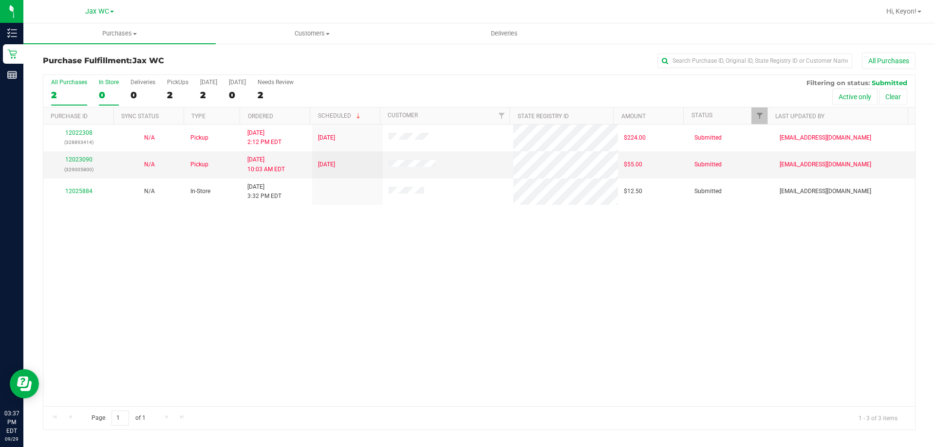
click at [106, 96] on div "0" at bounding box center [109, 95] width 20 height 11
click at [0, 0] on input "In Store 0" at bounding box center [0, 0] width 0 height 0
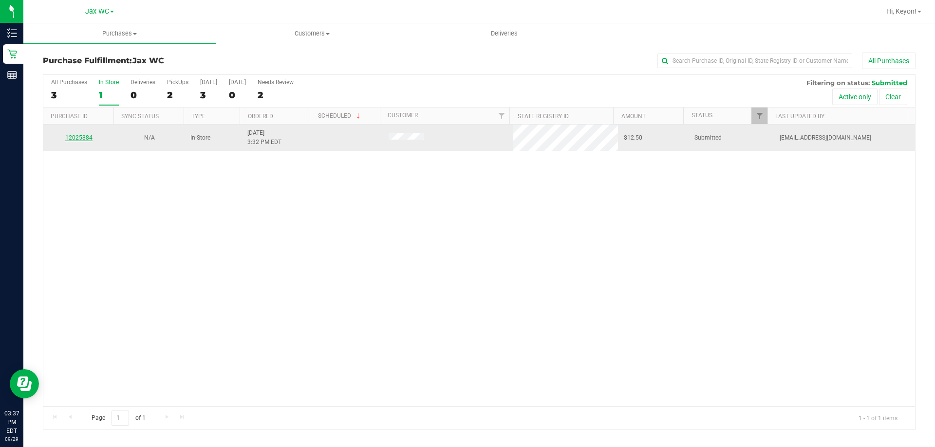
click at [83, 141] on link "12025884" at bounding box center [78, 137] width 27 height 7
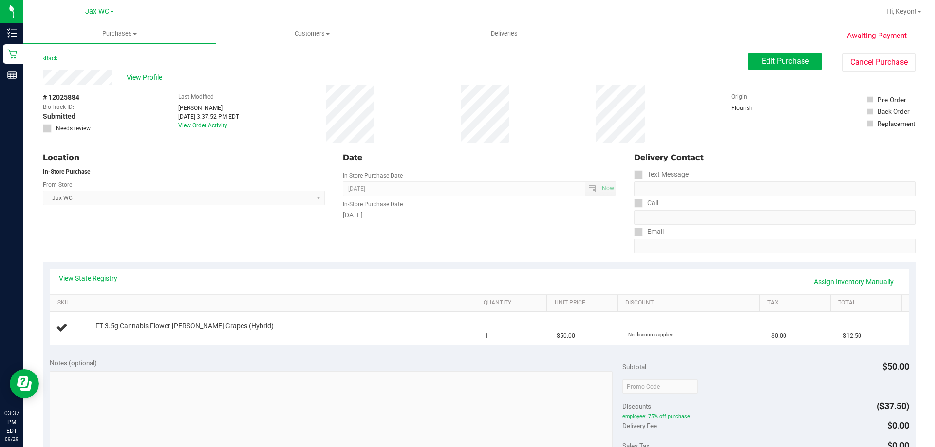
scroll to position [56, 0]
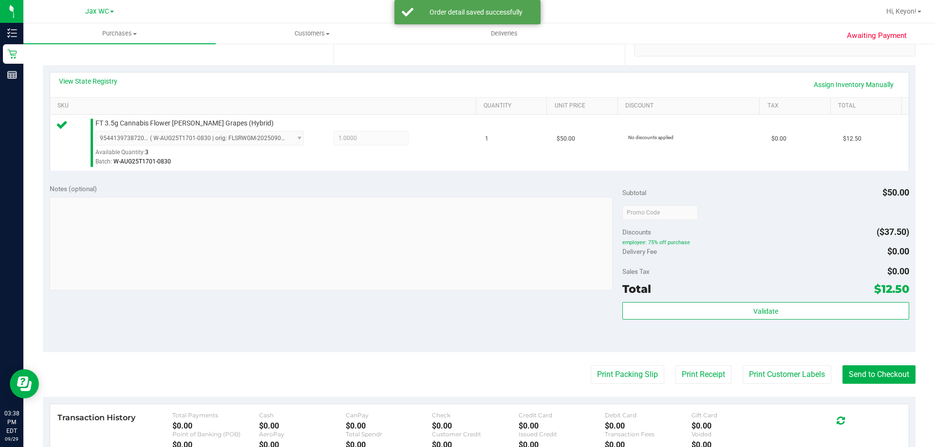
drag, startPoint x: 768, startPoint y: 320, endPoint x: 865, endPoint y: 291, distance: 100.9
click at [770, 320] on div "Validate" at bounding box center [765, 324] width 286 height 44
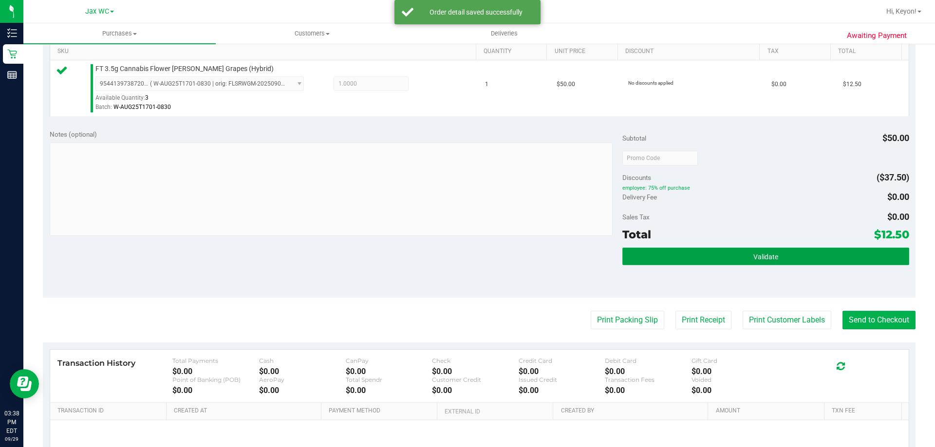
click at [701, 258] on button "Validate" at bounding box center [765, 257] width 286 height 18
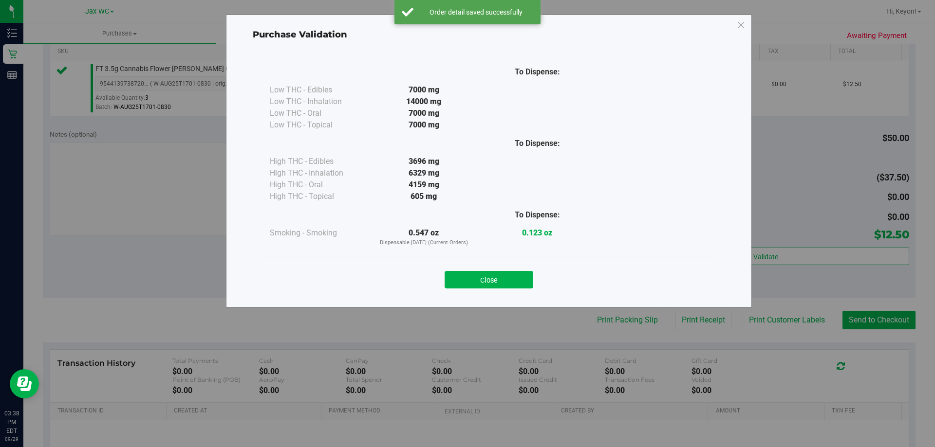
drag, startPoint x: 497, startPoint y: 281, endPoint x: 711, endPoint y: 268, distance: 215.1
click at [499, 283] on button "Close" at bounding box center [489, 280] width 89 height 18
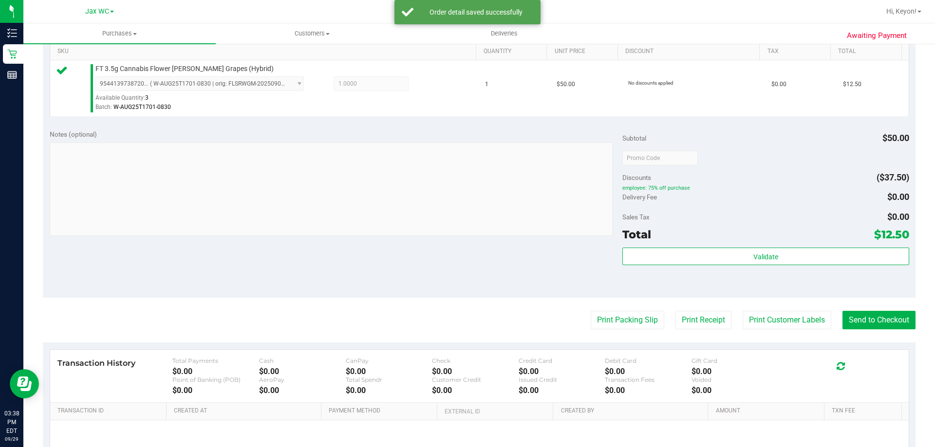
scroll to position [286, 0]
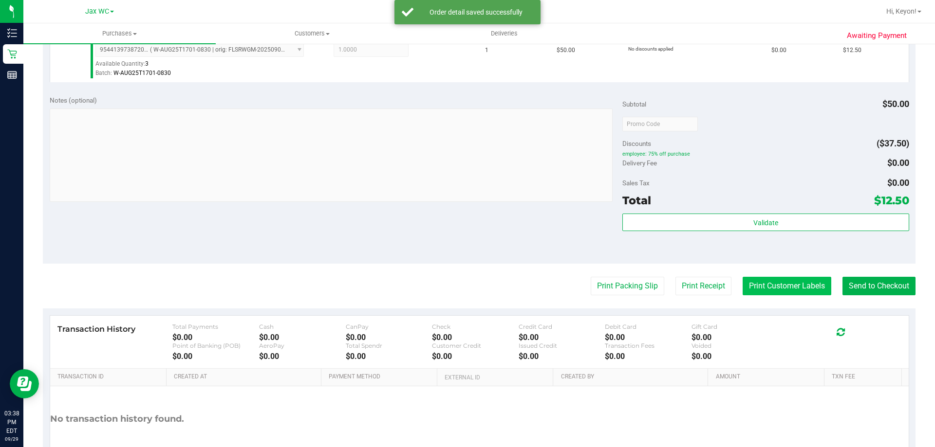
click at [783, 283] on button "Print Customer Labels" at bounding box center [787, 286] width 89 height 19
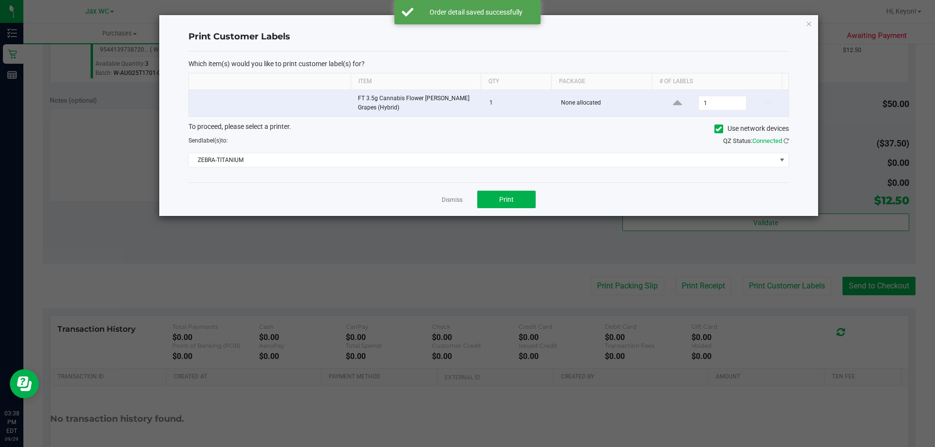
click at [508, 189] on div "Dismiss Print" at bounding box center [488, 200] width 600 height 34
click at [509, 195] on button "Print" at bounding box center [506, 200] width 58 height 18
drag, startPoint x: 458, startPoint y: 200, endPoint x: 477, endPoint y: 200, distance: 19.0
click at [462, 200] on link "Dismiss" at bounding box center [452, 200] width 21 height 8
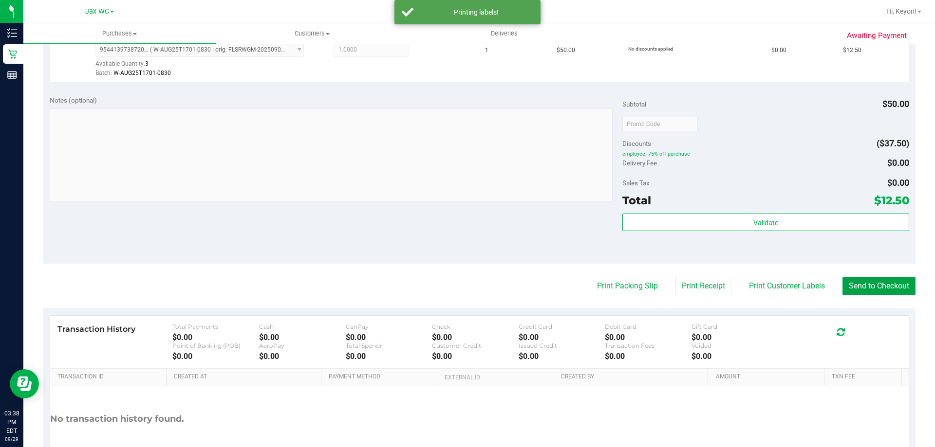
click at [892, 289] on button "Send to Checkout" at bounding box center [878, 286] width 73 height 19
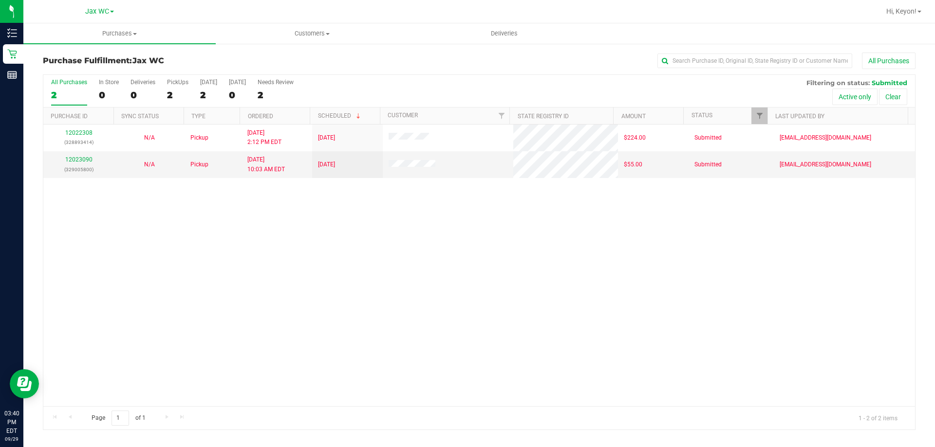
click at [93, 83] on div "All Purchases 2 In Store 0 Deliveries 0 PickUps 2 [DATE] 2 [DATE] 0 Needs Revie…" at bounding box center [479, 91] width 872 height 33
click at [103, 87] on label "In Store 0" at bounding box center [109, 92] width 20 height 27
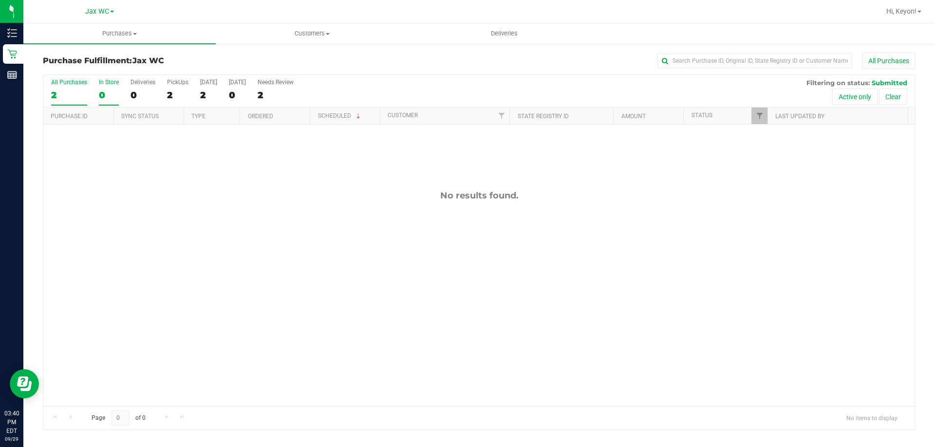
click at [105, 87] on label "In Store 0" at bounding box center [109, 92] width 20 height 27
click at [0, 0] on input "In Store 0" at bounding box center [0, 0] width 0 height 0
click at [73, 103] on label "All Purchases 2" at bounding box center [69, 92] width 36 height 27
click at [0, 0] on input "All Purchases 2" at bounding box center [0, 0] width 0 height 0
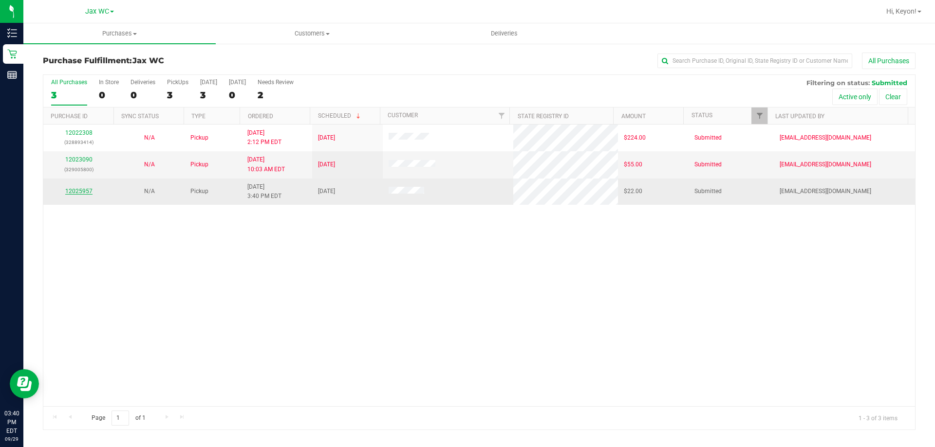
click at [84, 190] on link "12025957" at bounding box center [78, 191] width 27 height 7
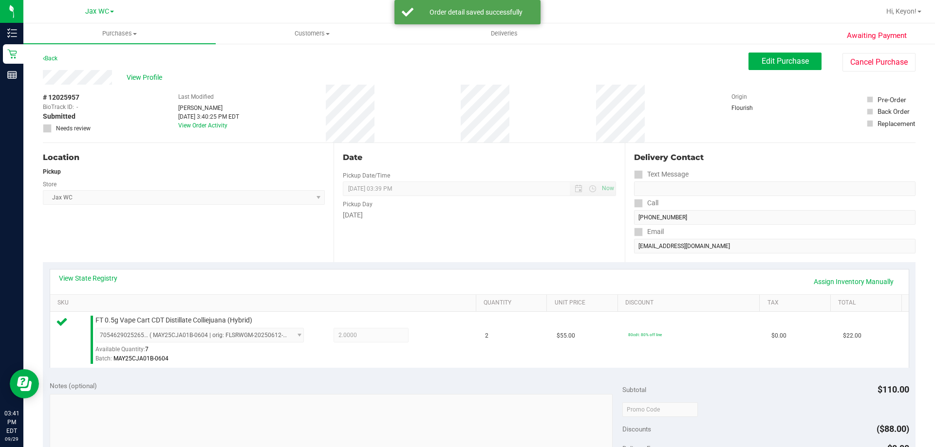
scroll to position [221, 0]
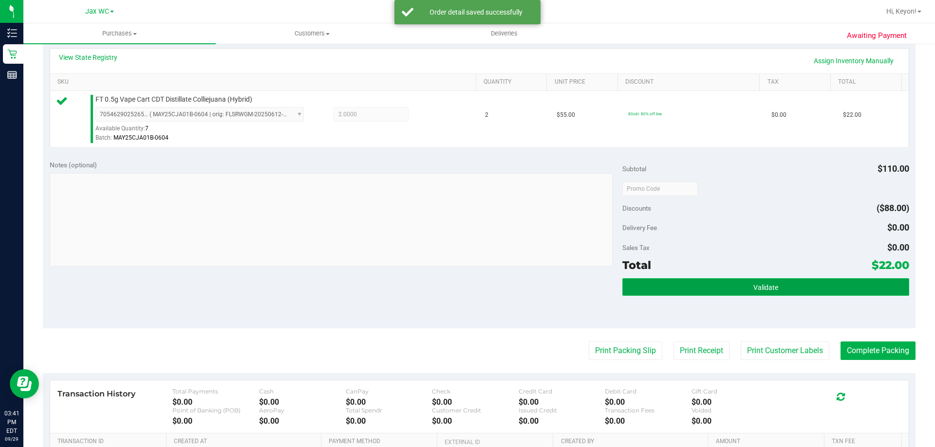
click at [827, 280] on button "Validate" at bounding box center [765, 288] width 286 height 18
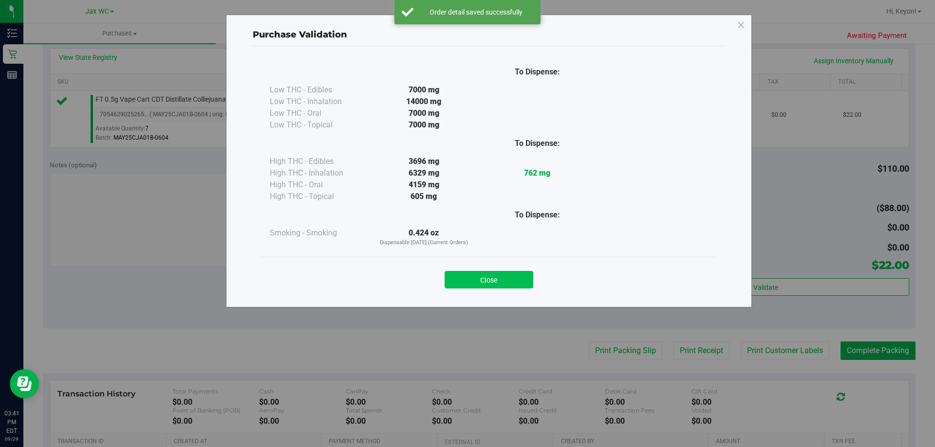
drag, startPoint x: 518, startPoint y: 278, endPoint x: 783, endPoint y: 306, distance: 266.9
click at [519, 277] on button "Close" at bounding box center [489, 280] width 89 height 18
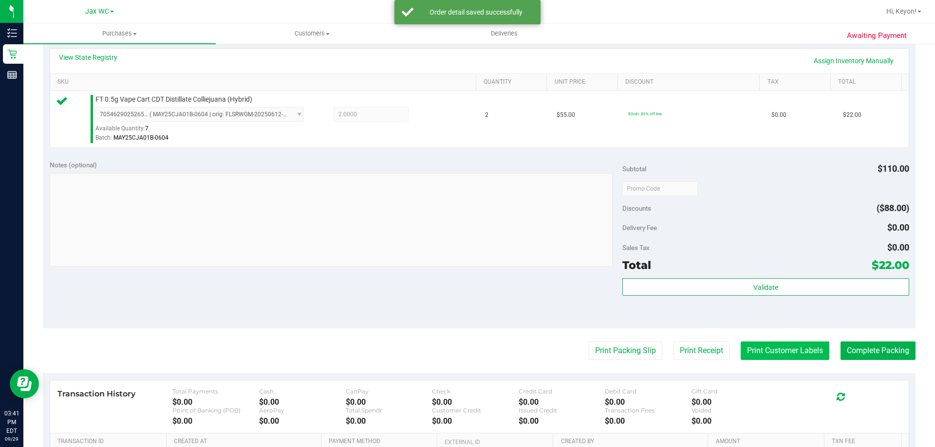
click at [789, 346] on button "Print Customer Labels" at bounding box center [785, 351] width 89 height 19
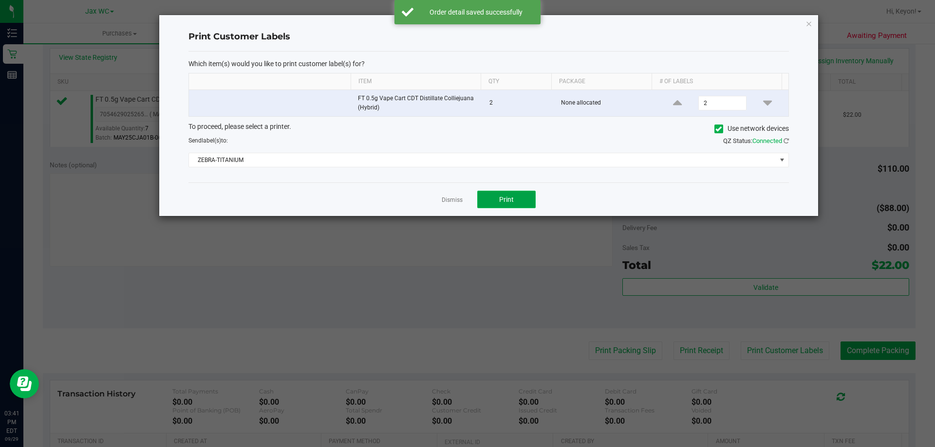
click at [509, 196] on button "Print" at bounding box center [506, 200] width 58 height 18
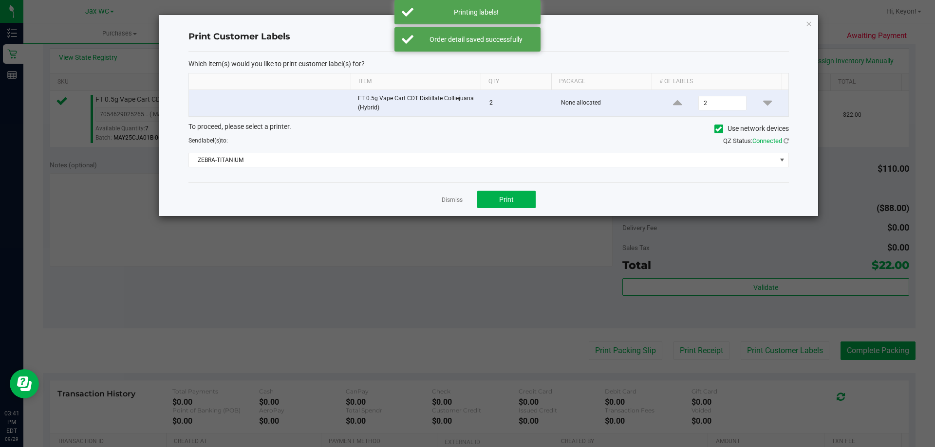
click at [455, 200] on link "Dismiss" at bounding box center [452, 200] width 21 height 8
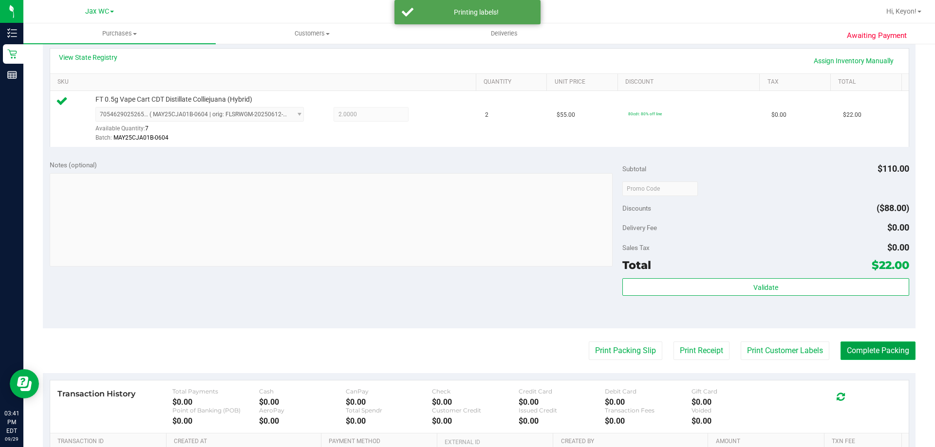
click at [876, 345] on button "Complete Packing" at bounding box center [877, 351] width 75 height 19
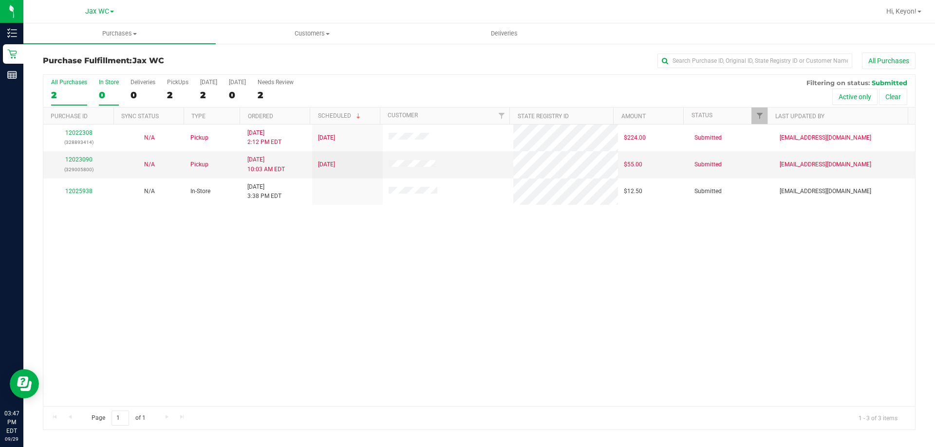
click at [108, 90] on div "0" at bounding box center [109, 95] width 20 height 11
click at [0, 0] on input "In Store 0" at bounding box center [0, 0] width 0 height 0
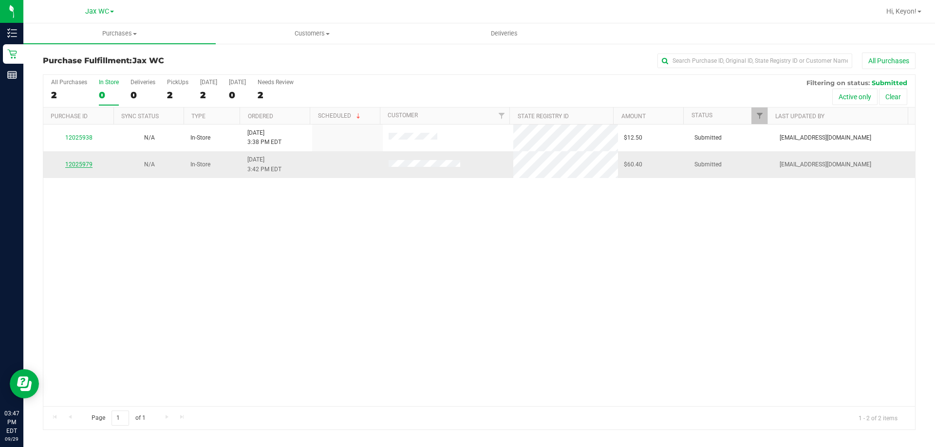
click at [79, 161] on link "12025979" at bounding box center [78, 164] width 27 height 7
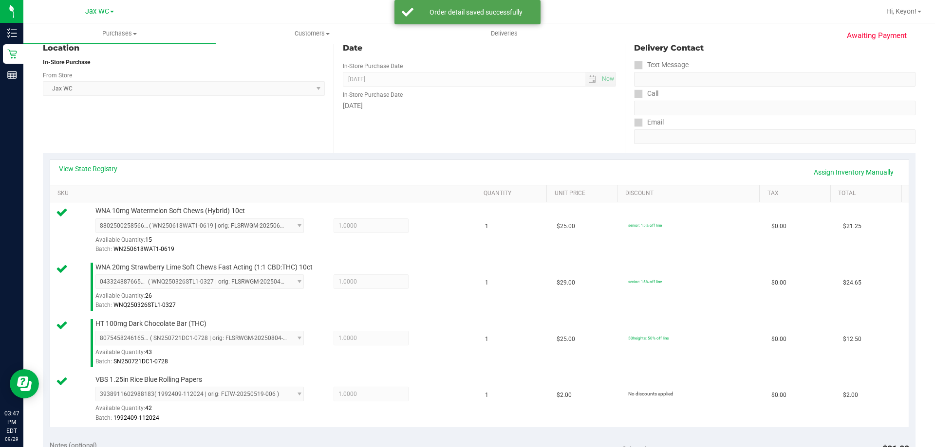
scroll to position [396, 0]
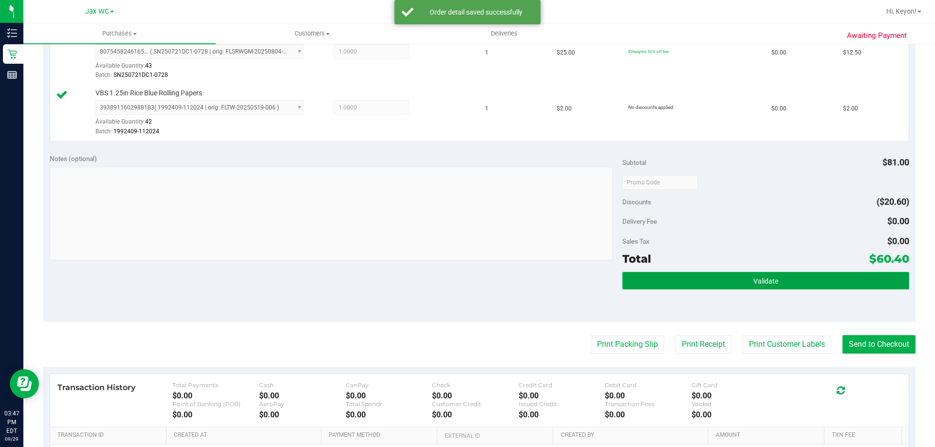
click at [819, 286] on button "Validate" at bounding box center [765, 281] width 286 height 18
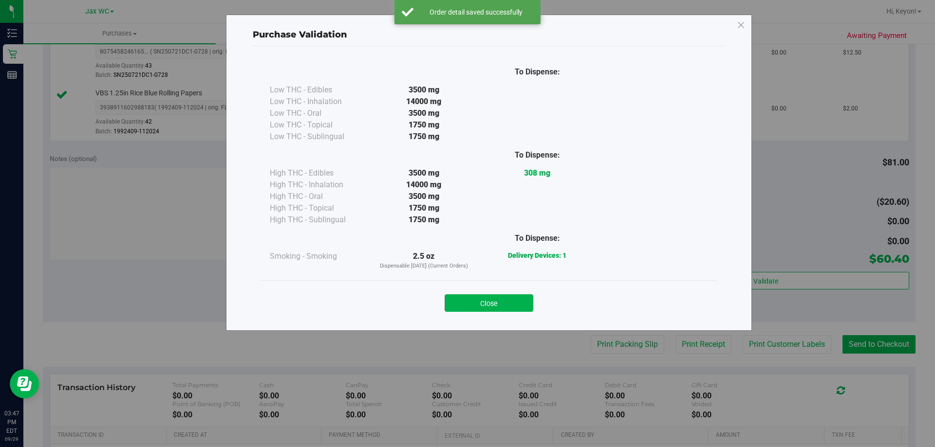
drag, startPoint x: 484, startPoint y: 301, endPoint x: 689, endPoint y: 321, distance: 205.0
click at [495, 305] on button "Close" at bounding box center [489, 304] width 89 height 18
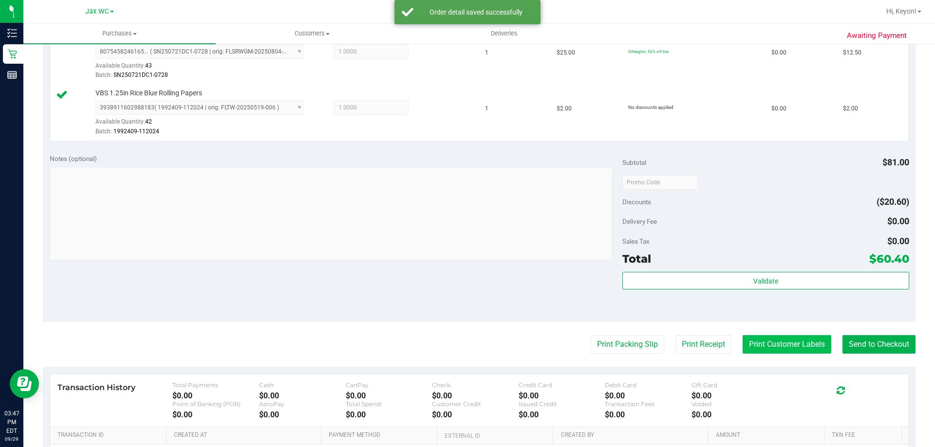
click at [777, 343] on button "Print Customer Labels" at bounding box center [787, 344] width 89 height 19
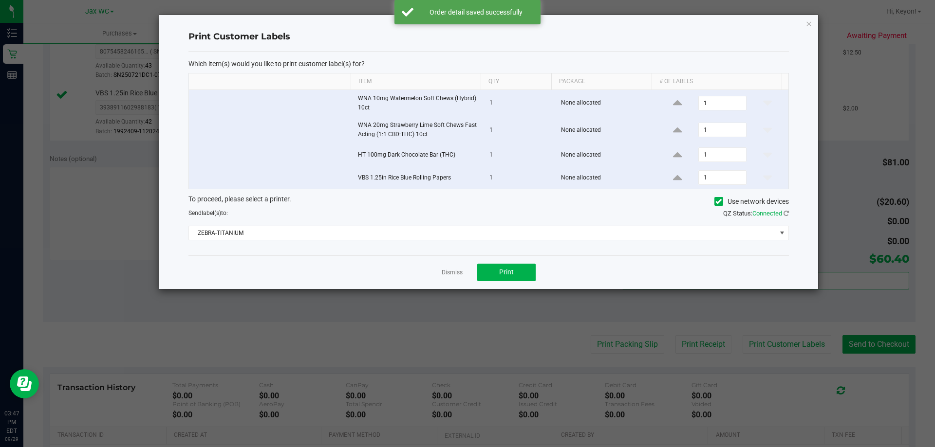
click at [505, 255] on div "Which item(s) would you like to print customer label(s) for? Item Qty Package #…" at bounding box center [488, 154] width 600 height 204
click at [510, 271] on span "Print" at bounding box center [506, 272] width 15 height 8
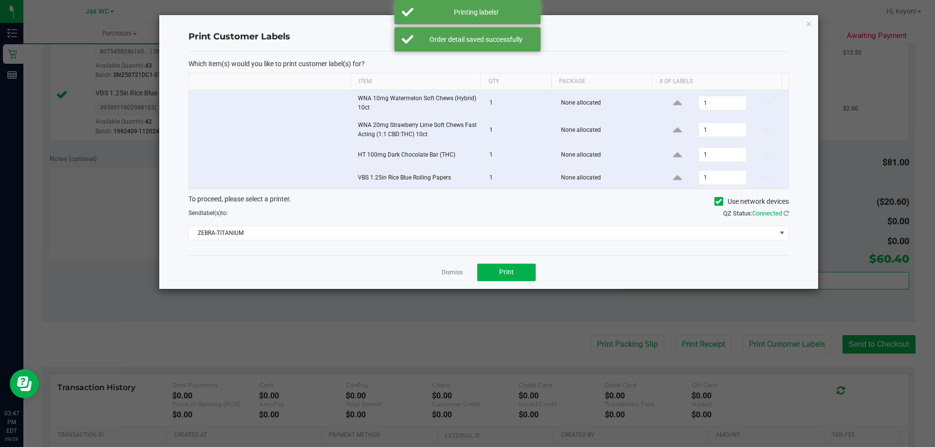
drag, startPoint x: 452, startPoint y: 270, endPoint x: 758, endPoint y: 315, distance: 309.5
click at [452, 271] on link "Dismiss" at bounding box center [452, 273] width 21 height 8
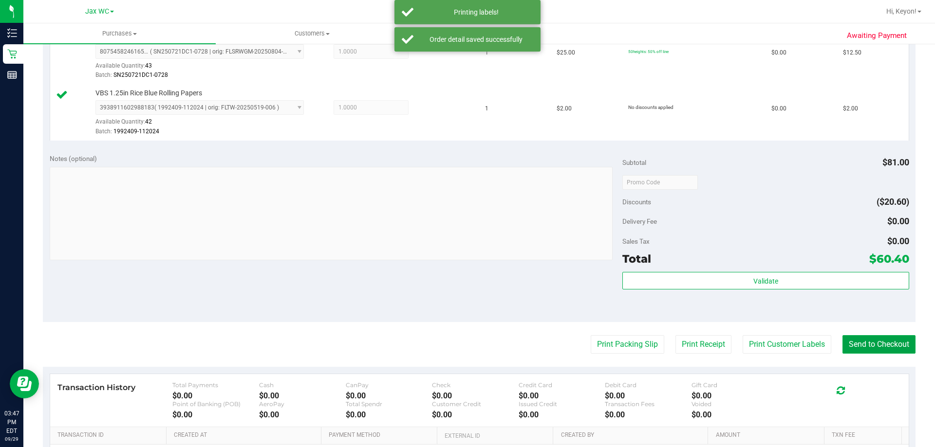
drag, startPoint x: 856, startPoint y: 340, endPoint x: 785, endPoint y: 302, distance: 79.9
click at [856, 340] on button "Send to Checkout" at bounding box center [878, 344] width 73 height 19
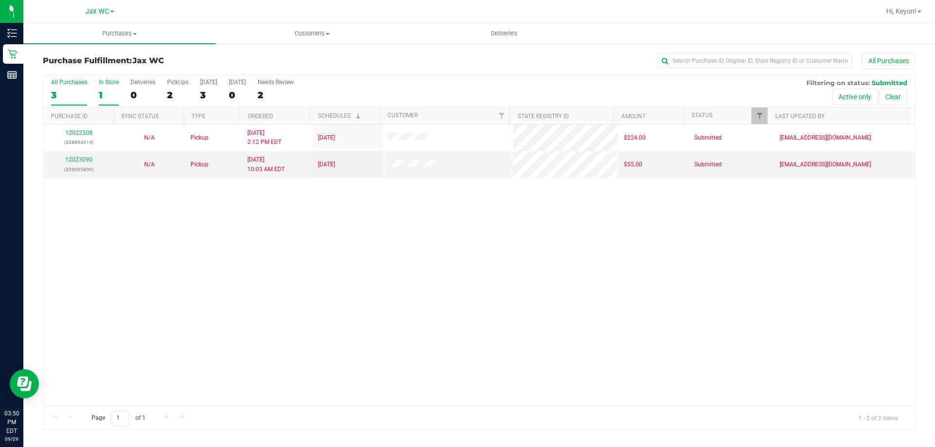
click at [104, 95] on div "1" at bounding box center [109, 95] width 20 height 11
click at [0, 0] on input "In Store 1" at bounding box center [0, 0] width 0 height 0
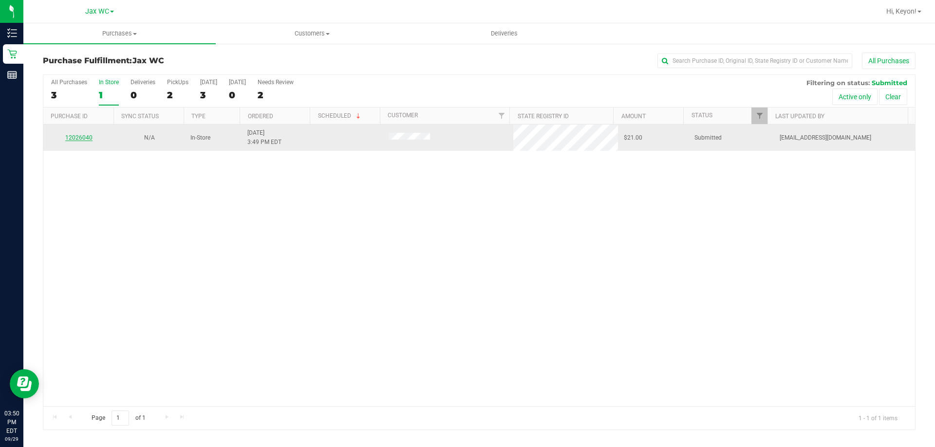
click at [76, 137] on link "12026040" at bounding box center [78, 137] width 27 height 7
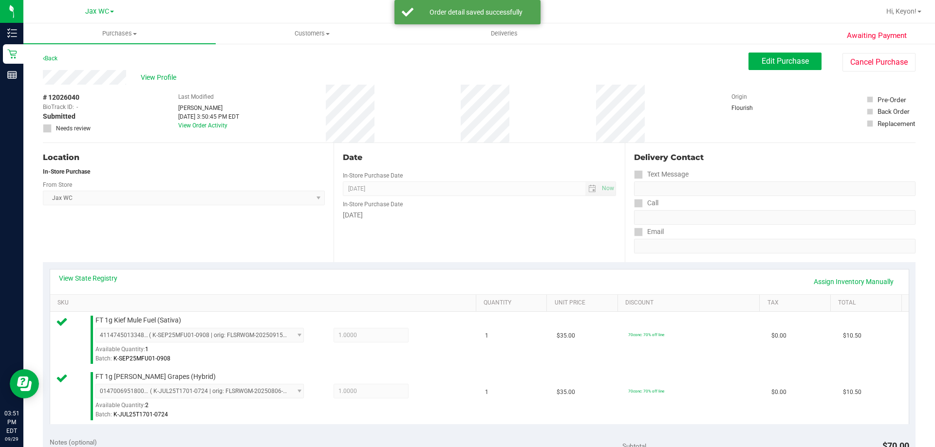
scroll to position [211, 0]
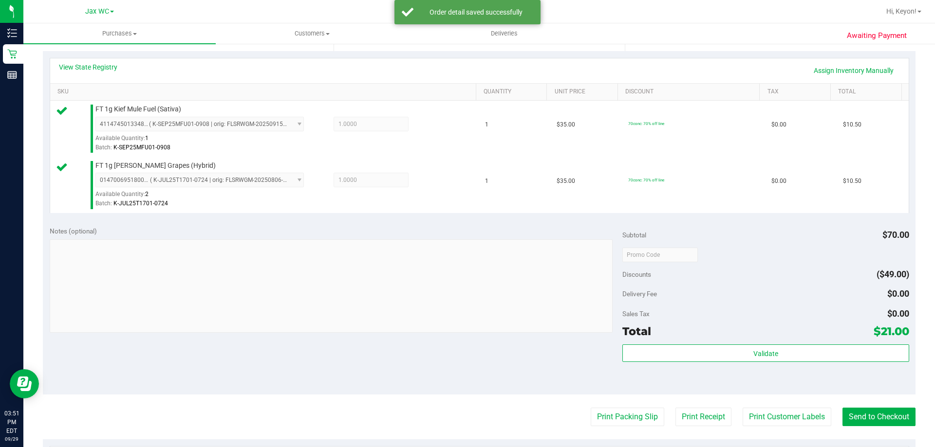
click at [766, 367] on div "Validate" at bounding box center [765, 367] width 286 height 44
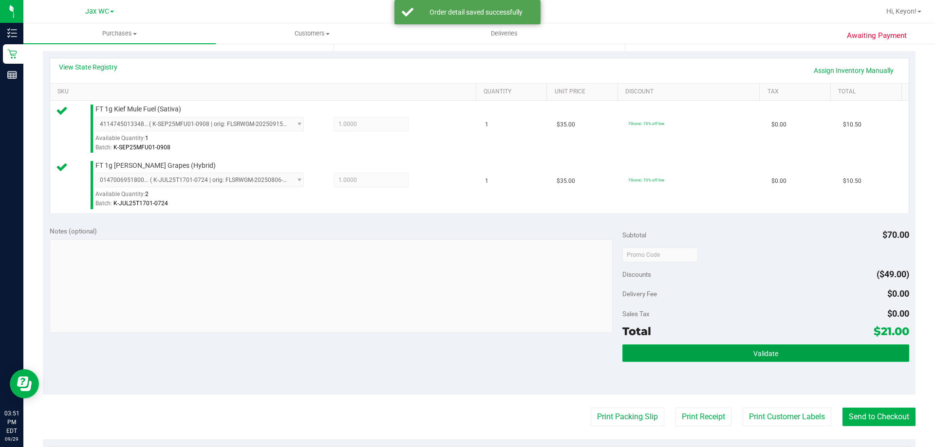
click at [770, 354] on span "Validate" at bounding box center [765, 354] width 25 height 8
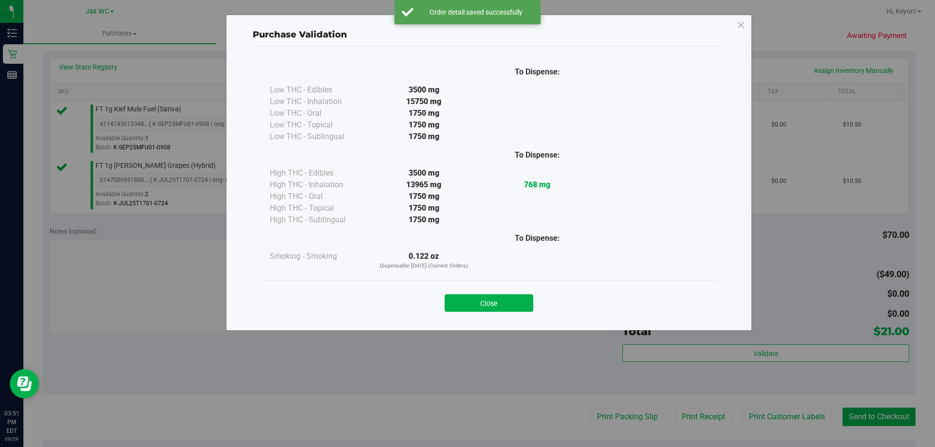
drag, startPoint x: 506, startPoint y: 298, endPoint x: 591, endPoint y: 316, distance: 86.9
click at [509, 303] on button "Close" at bounding box center [489, 304] width 89 height 18
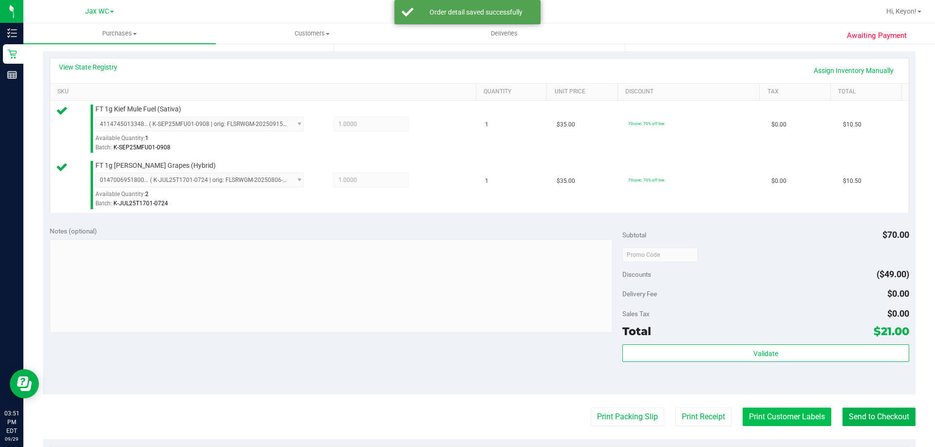
scroll to position [254, 0]
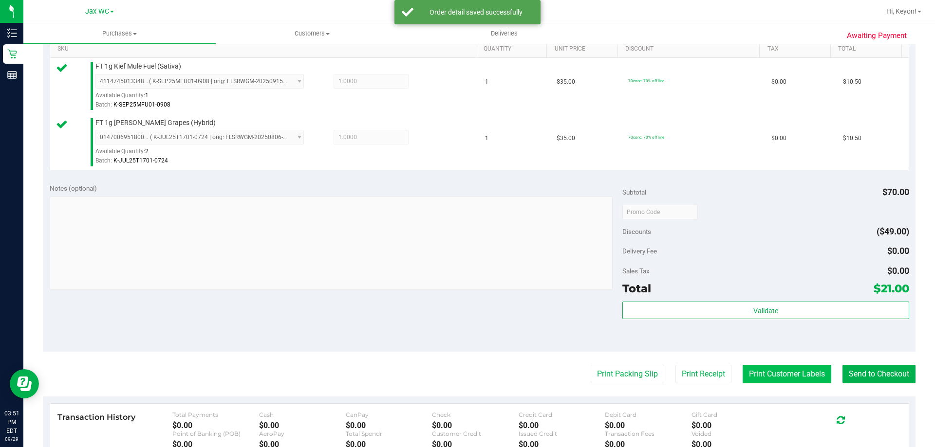
click at [782, 373] on button "Print Customer Labels" at bounding box center [787, 374] width 89 height 19
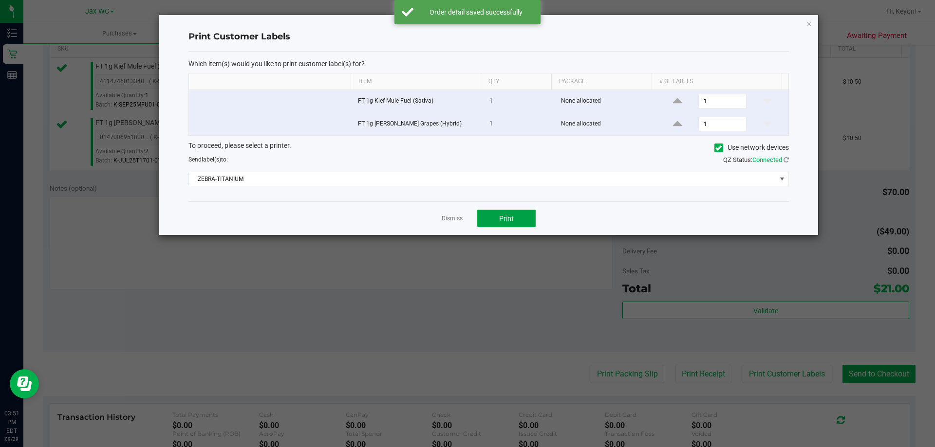
click at [502, 222] on span "Print" at bounding box center [506, 219] width 15 height 8
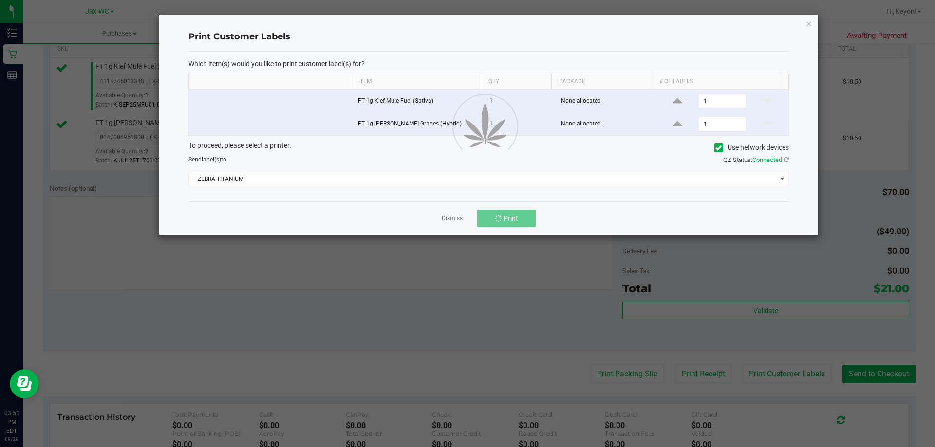
click at [455, 220] on div at bounding box center [488, 125] width 659 height 220
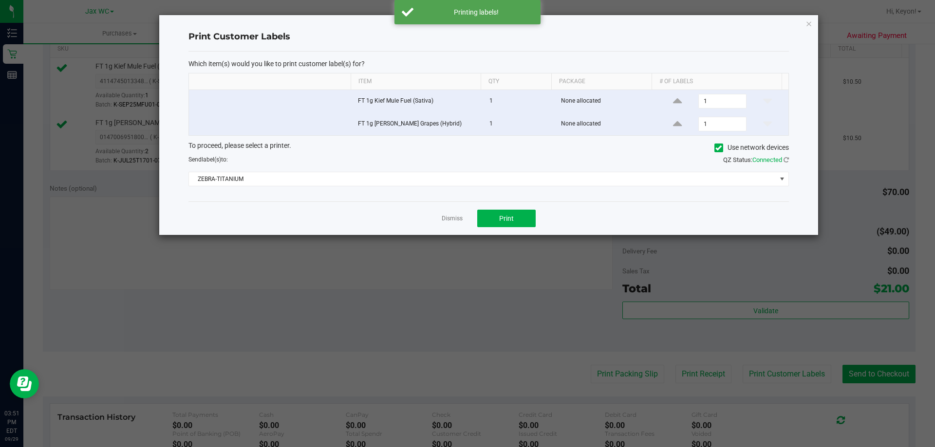
click at [456, 219] on link "Dismiss" at bounding box center [452, 219] width 21 height 8
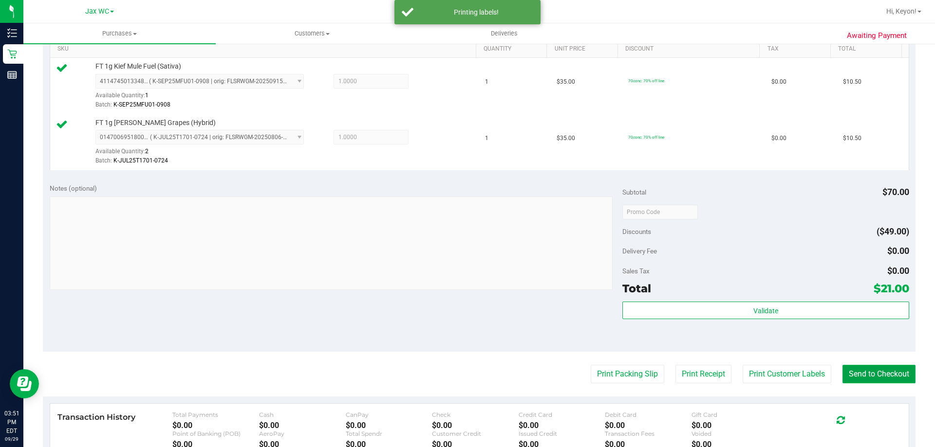
drag, startPoint x: 869, startPoint y: 373, endPoint x: 783, endPoint y: 320, distance: 100.1
click at [868, 373] on button "Send to Checkout" at bounding box center [878, 374] width 73 height 19
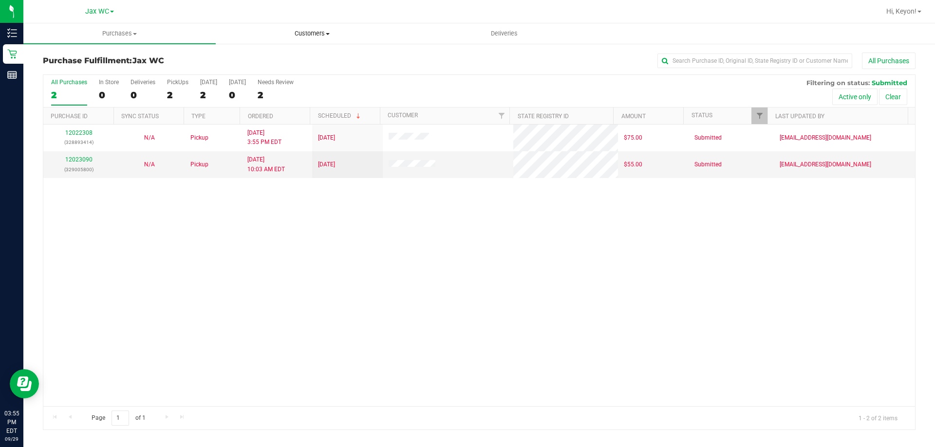
click at [334, 37] on span "Customers" at bounding box center [311, 33] width 191 height 9
click at [285, 59] on span "All customers" at bounding box center [251, 59] width 70 height 8
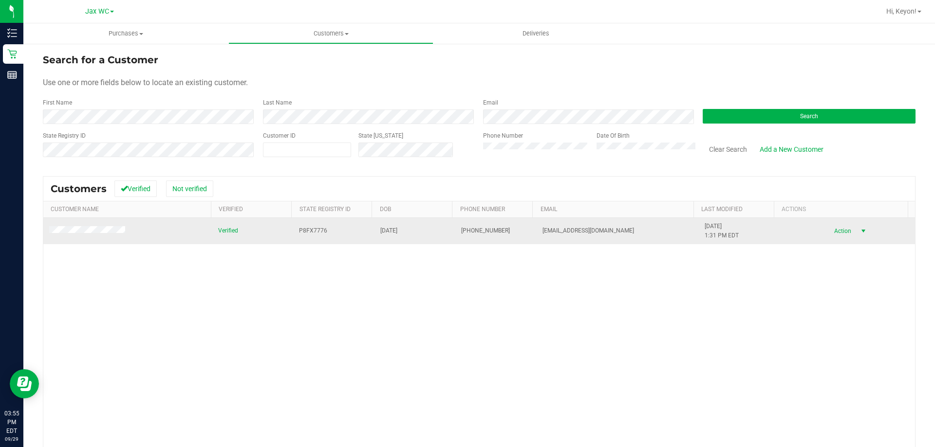
click at [835, 234] on span "Action" at bounding box center [841, 231] width 32 height 14
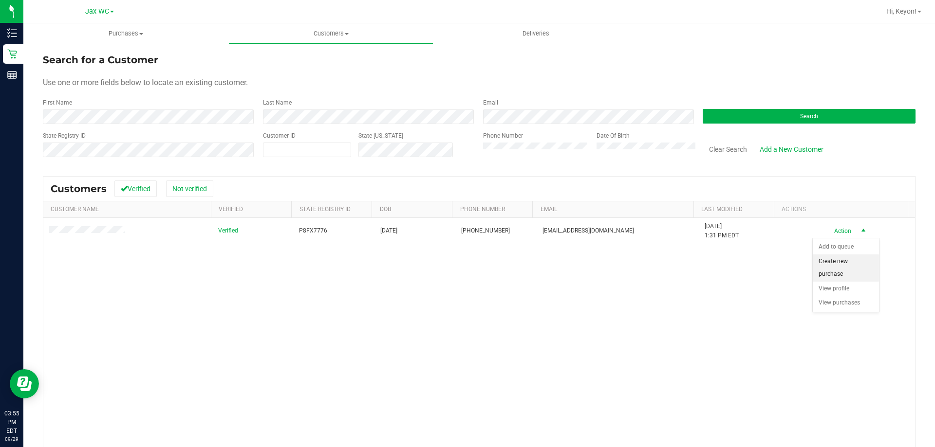
click at [828, 264] on li "Create new purchase" at bounding box center [846, 268] width 66 height 27
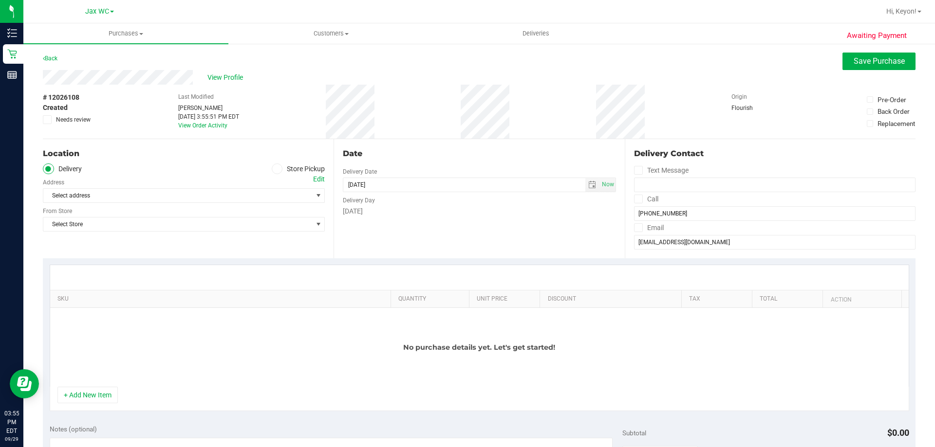
click at [272, 169] on span at bounding box center [277, 169] width 11 height 11
click at [0, 0] on input "Store Pickup" at bounding box center [0, 0] width 0 height 0
click at [270, 201] on span "Select Store" at bounding box center [177, 196] width 269 height 14
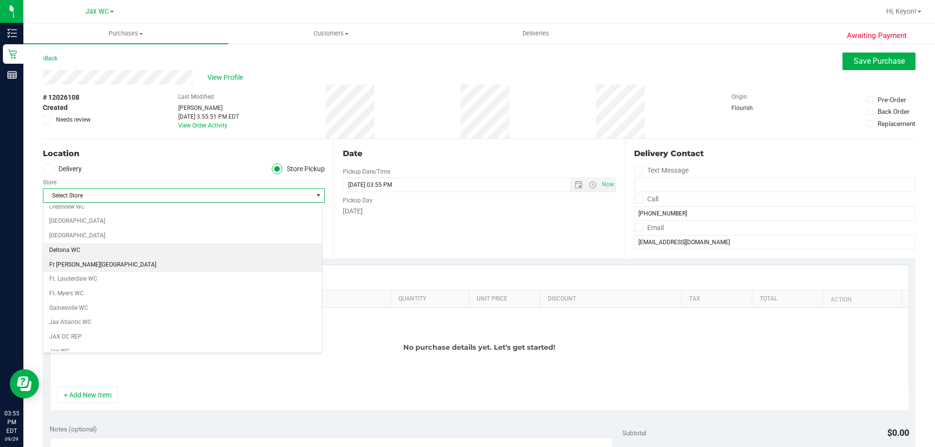
scroll to position [113, 0]
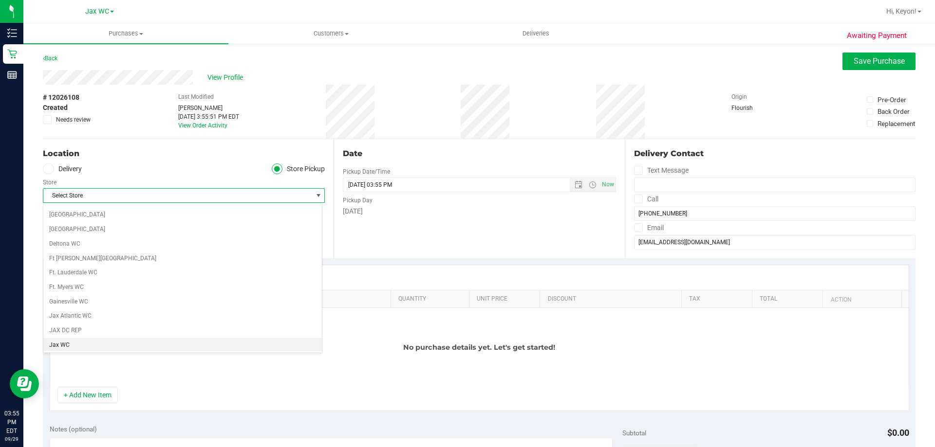
click at [182, 345] on li "Jax WC" at bounding box center [182, 345] width 279 height 15
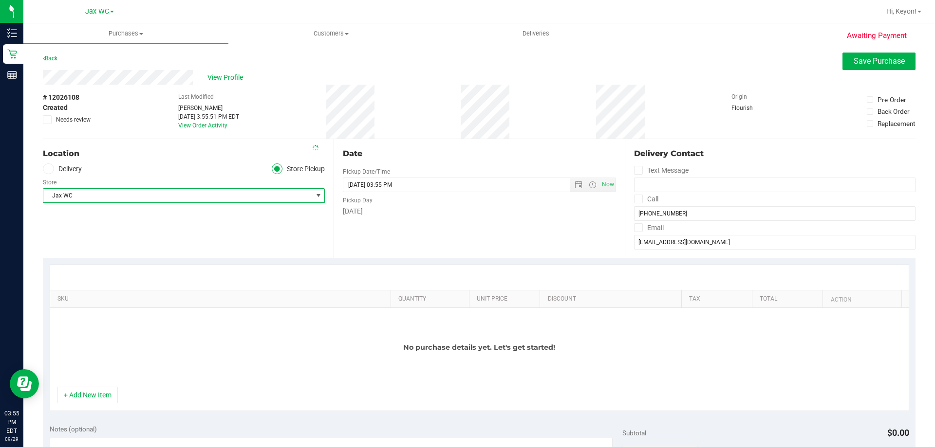
scroll to position [0, 0]
click at [98, 391] on button "+ Add New Item" at bounding box center [87, 395] width 60 height 17
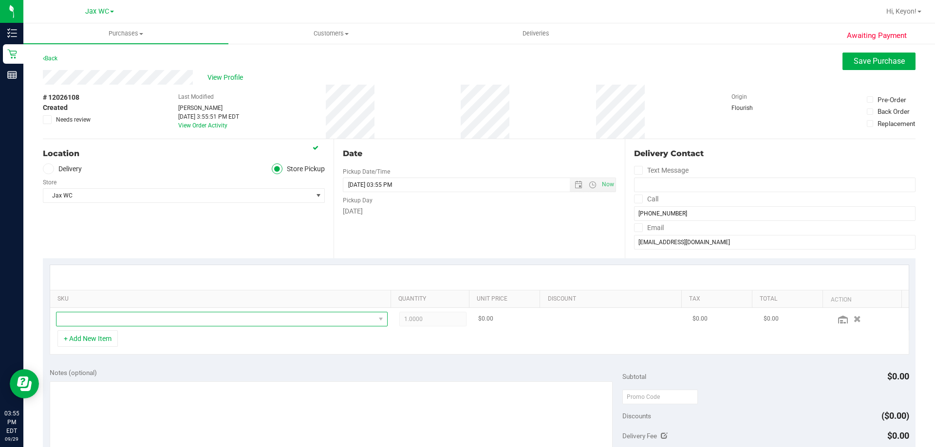
click at [149, 317] on span "NO DATA FOUND" at bounding box center [215, 320] width 318 height 14
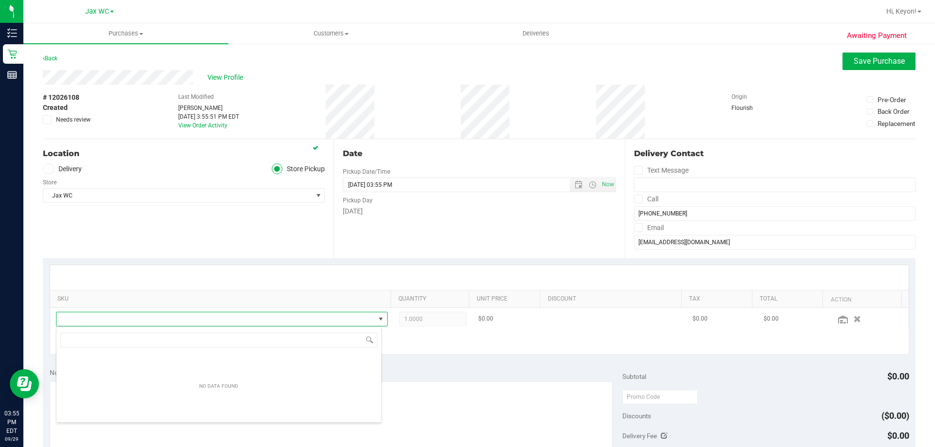
scroll to position [15, 323]
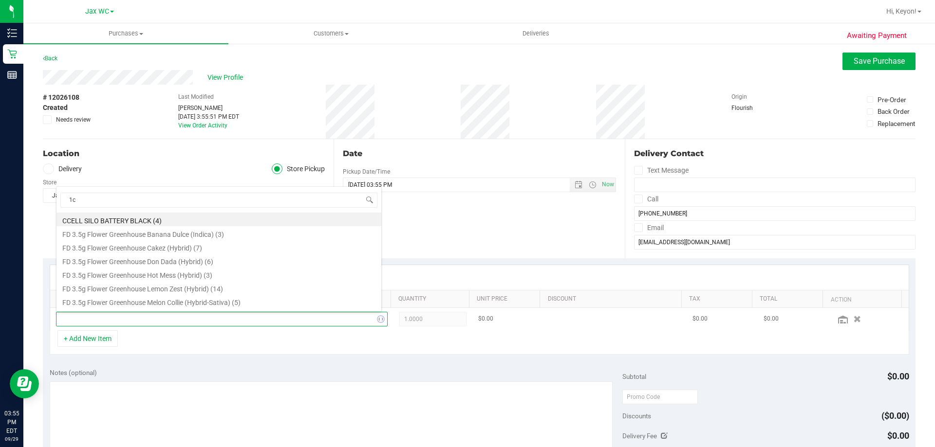
type input "1ct"
click at [249, 221] on li "FT 0.5g Pre-Roll Black Triangle Kush (Indica) 1ct (9)" at bounding box center [218, 220] width 325 height 14
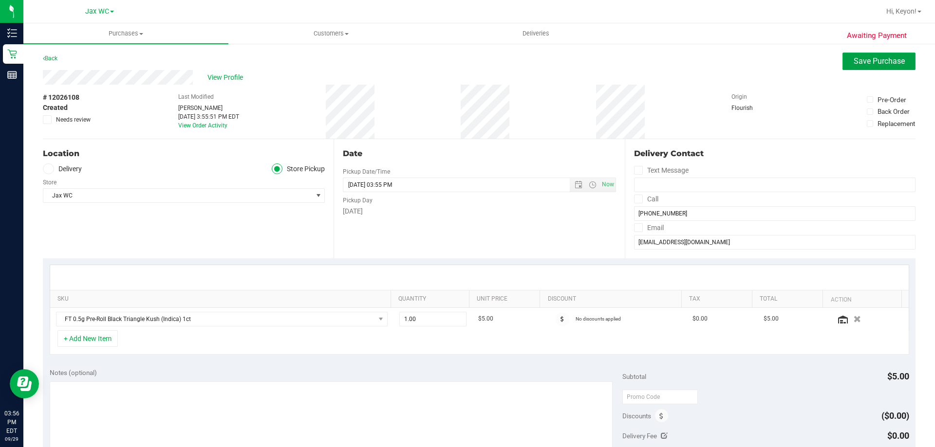
click at [875, 63] on span "Save Purchase" at bounding box center [879, 60] width 51 height 9
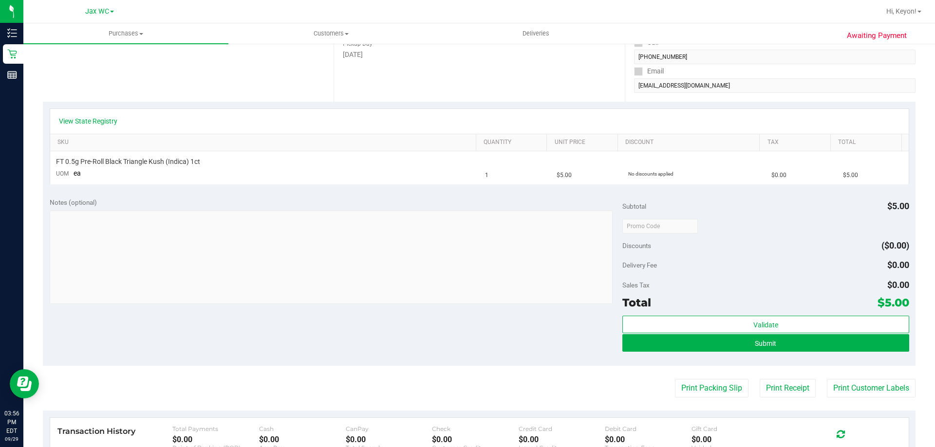
scroll to position [163, 0]
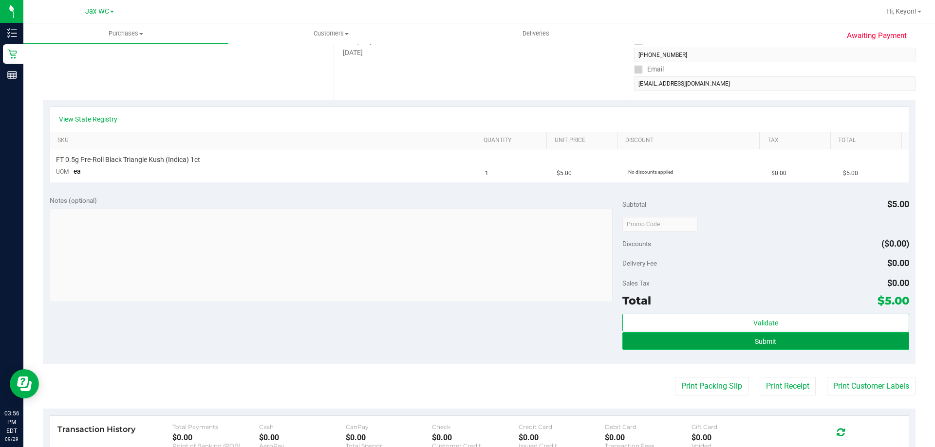
click at [770, 344] on span "Submit" at bounding box center [765, 342] width 21 height 8
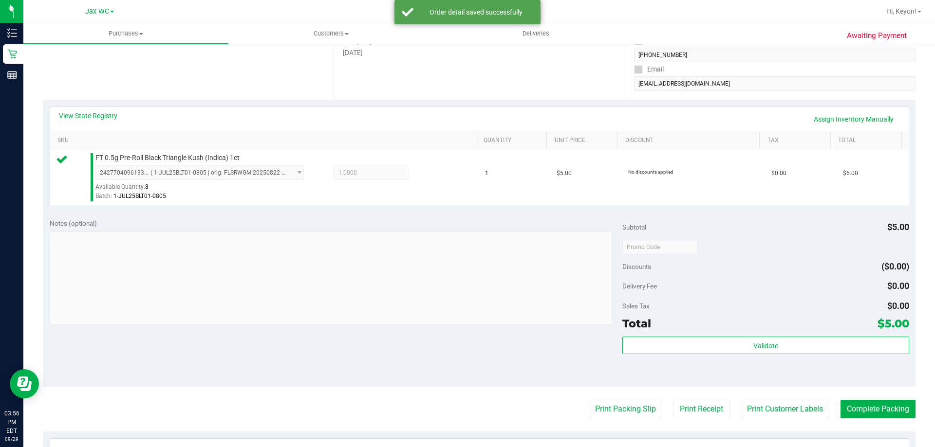
scroll to position [349, 0]
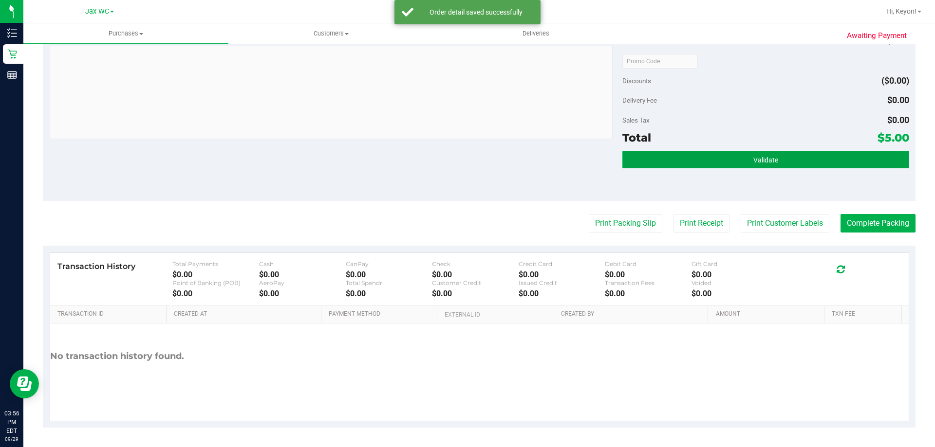
click at [783, 152] on button "Validate" at bounding box center [765, 160] width 286 height 18
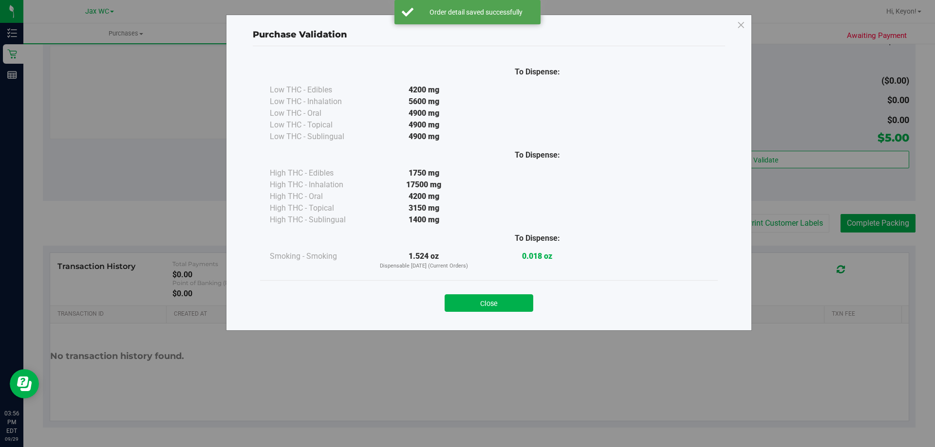
drag, startPoint x: 514, startPoint y: 303, endPoint x: 599, endPoint y: 281, distance: 87.5
click at [515, 303] on button "Close" at bounding box center [489, 304] width 89 height 18
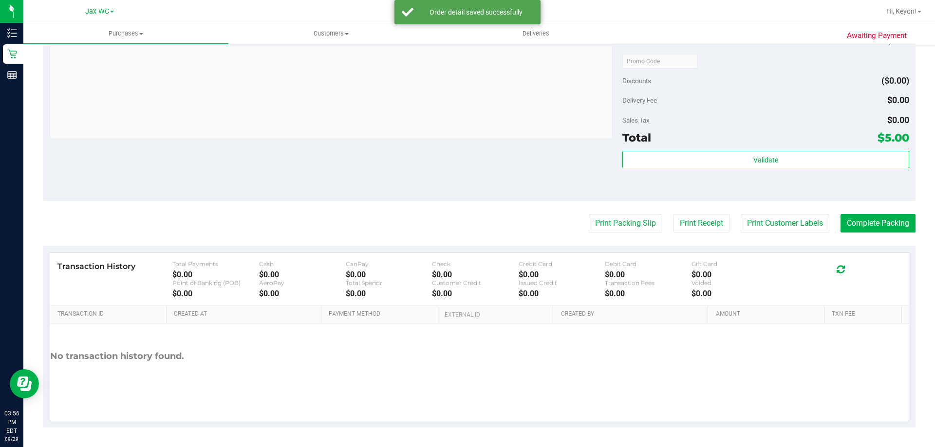
click at [629, 237] on purchase-details "Back Edit Purchase Cancel Purchase View Profile # 12026108 BioTrack ID: - Submi…" at bounding box center [479, 66] width 873 height 724
click at [621, 220] on button "Print Packing Slip" at bounding box center [626, 223] width 74 height 19
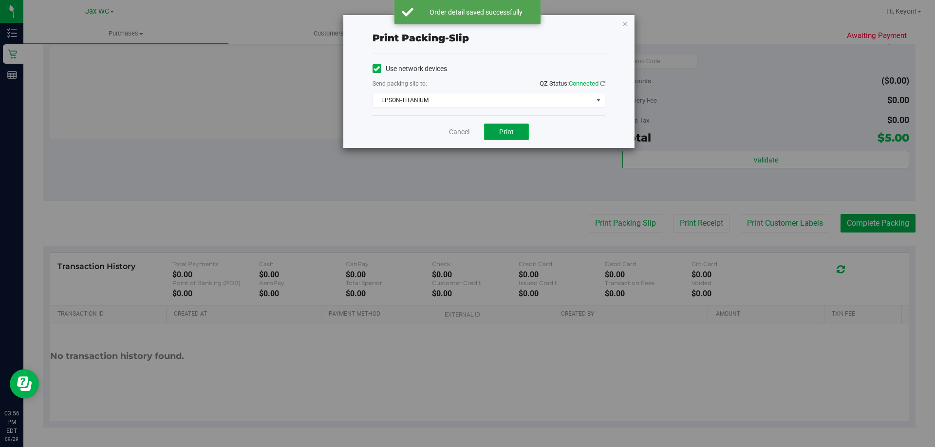
click at [519, 129] on button "Print" at bounding box center [506, 132] width 45 height 17
click at [462, 132] on link "Cancel" at bounding box center [455, 132] width 20 height 10
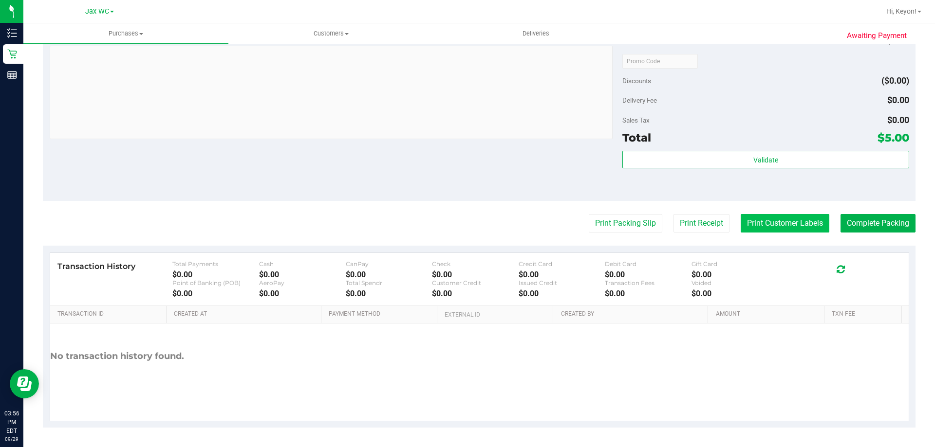
drag, startPoint x: 788, startPoint y: 212, endPoint x: 772, endPoint y: 217, distance: 17.1
click at [788, 213] on purchase-details "Back Edit Purchase Cancel Purchase View Profile # 12026108 BioTrack ID: - Submi…" at bounding box center [479, 66] width 873 height 724
click at [768, 217] on button "Print Customer Labels" at bounding box center [785, 223] width 89 height 19
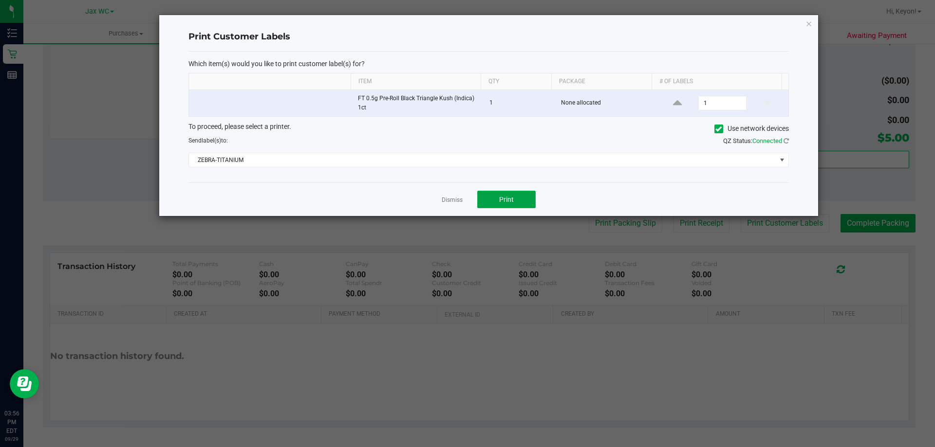
click at [502, 196] on span "Print" at bounding box center [506, 200] width 15 height 8
click at [456, 201] on link "Dismiss" at bounding box center [452, 200] width 21 height 8
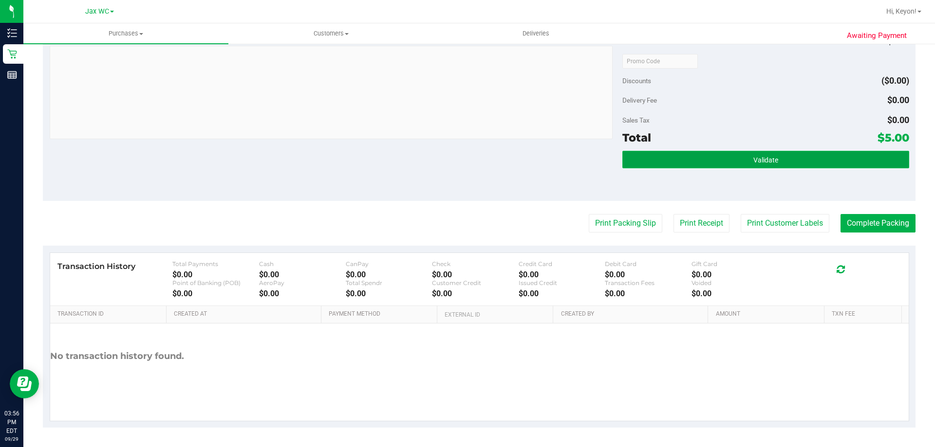
click at [661, 157] on button "Validate" at bounding box center [765, 160] width 286 height 18
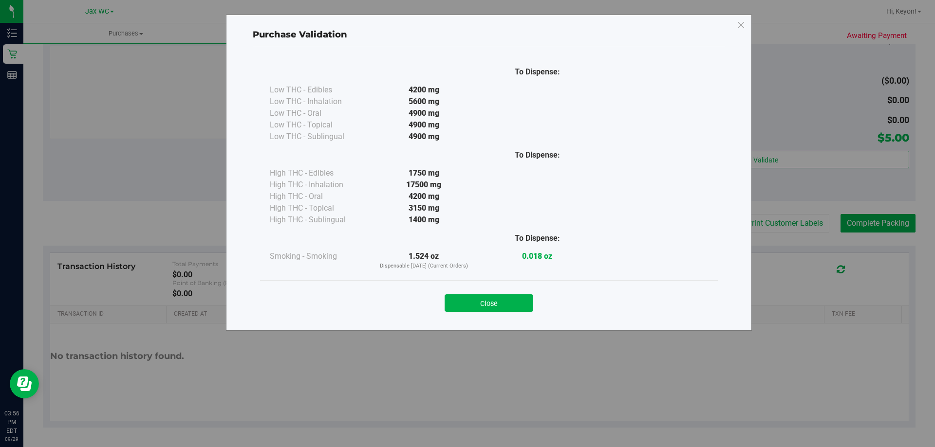
drag, startPoint x: 516, startPoint y: 302, endPoint x: 736, endPoint y: 290, distance: 220.5
click at [521, 303] on button "Close" at bounding box center [489, 304] width 89 height 18
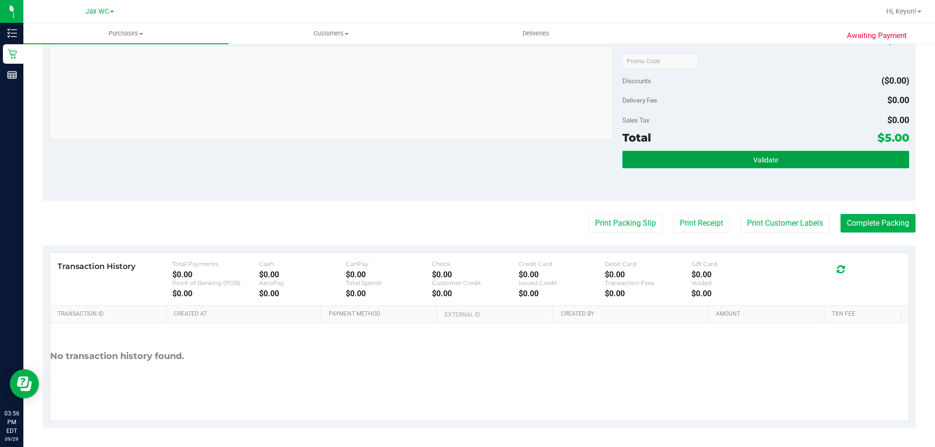
click at [753, 162] on span "Validate" at bounding box center [765, 160] width 25 height 8
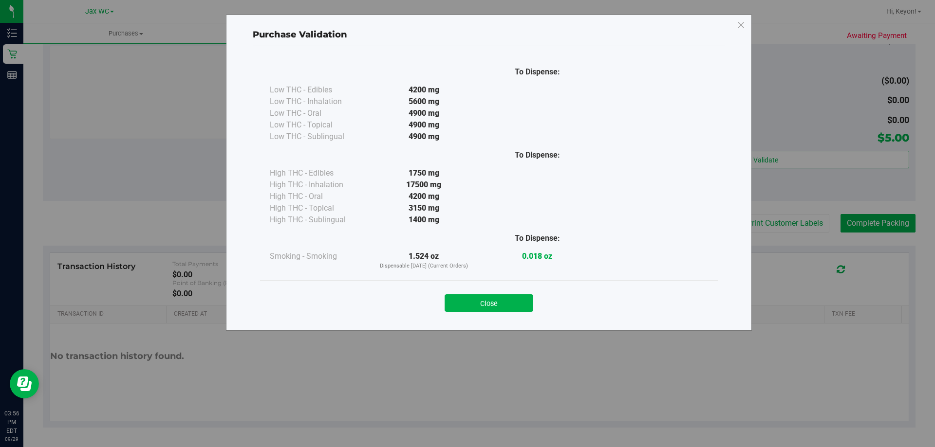
drag, startPoint x: 488, startPoint y: 296, endPoint x: 509, endPoint y: 295, distance: 20.9
click at [490, 296] on button "Close" at bounding box center [489, 304] width 89 height 18
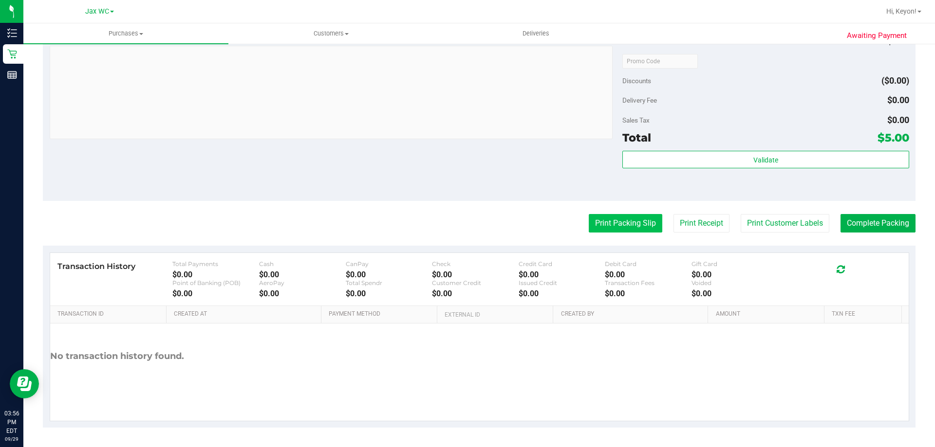
click at [609, 223] on button "Print Packing Slip" at bounding box center [626, 223] width 74 height 19
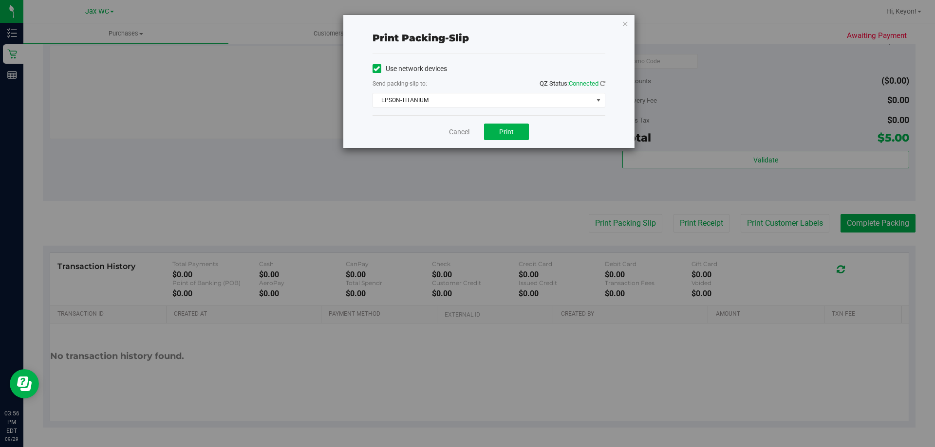
click at [461, 132] on link "Cancel" at bounding box center [459, 132] width 20 height 10
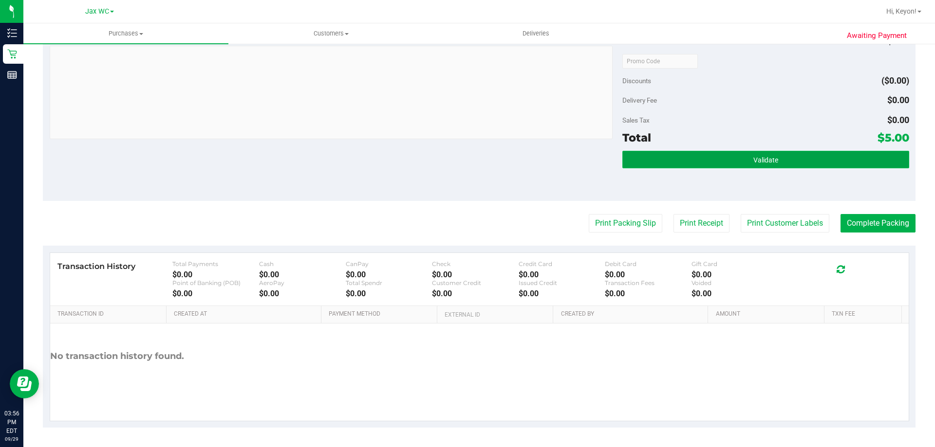
click at [840, 165] on button "Validate" at bounding box center [765, 160] width 286 height 18
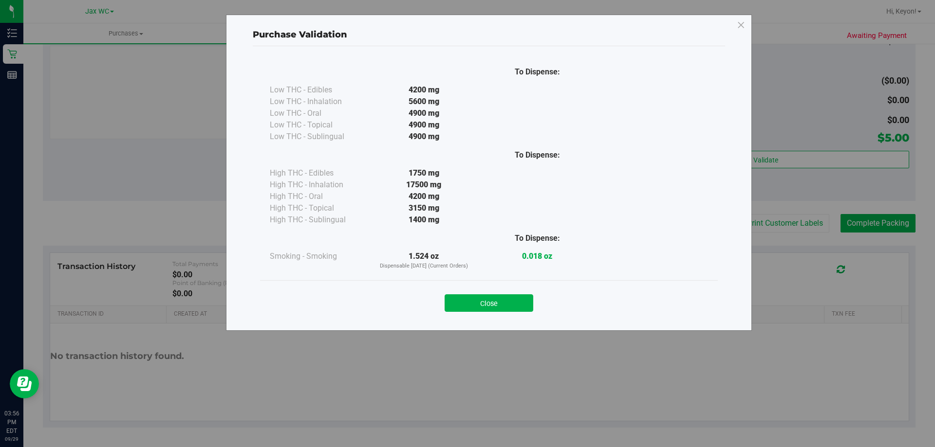
drag, startPoint x: 510, startPoint y: 301, endPoint x: 584, endPoint y: 294, distance: 74.4
click at [511, 301] on button "Close" at bounding box center [489, 304] width 89 height 18
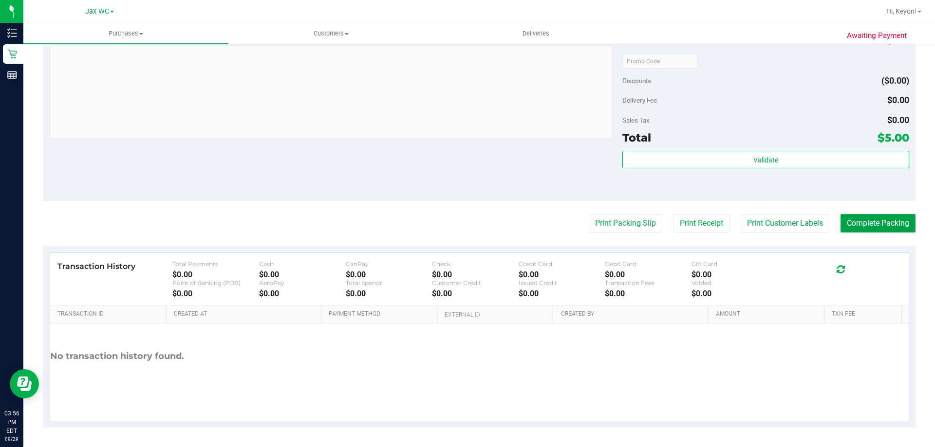
click at [881, 224] on button "Complete Packing" at bounding box center [877, 223] width 75 height 19
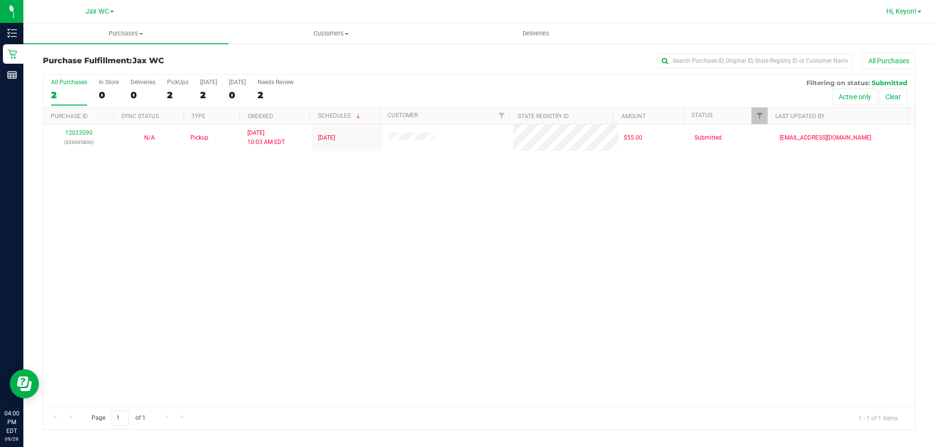
click at [893, 17] on div "Hi, Keyon!" at bounding box center [903, 11] width 43 height 17
click at [897, 12] on span "Hi, Keyon!" at bounding box center [901, 11] width 30 height 8
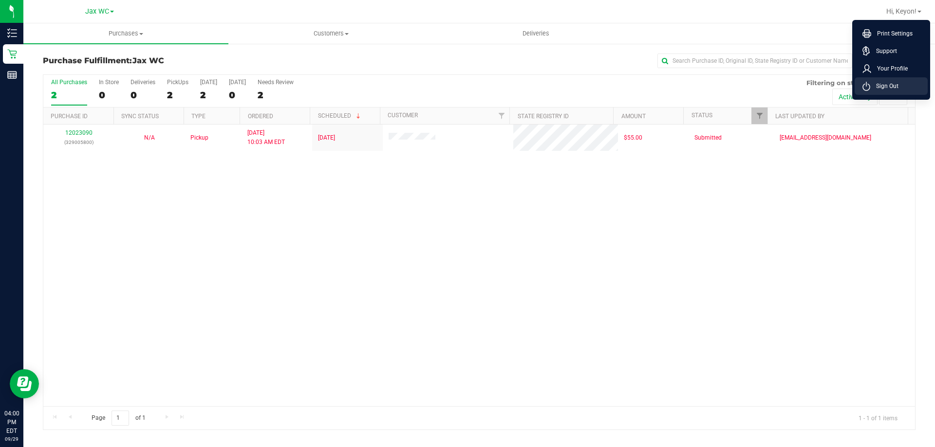
click at [887, 90] on span "Sign Out" at bounding box center [884, 86] width 28 height 10
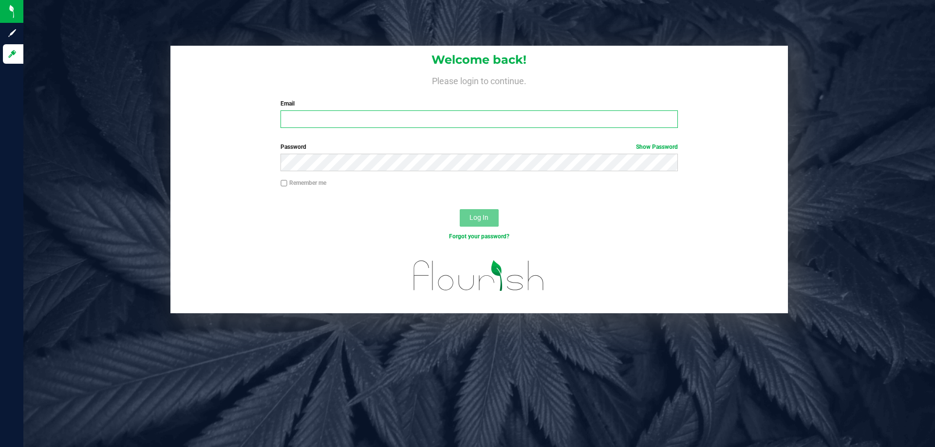
click at [307, 119] on input "Email" at bounding box center [478, 120] width 397 height 18
type input "[EMAIL_ADDRESS][DOMAIN_NAME]"
click at [460, 209] on button "Log In" at bounding box center [479, 218] width 39 height 18
